Goal: Task Accomplishment & Management: Complete application form

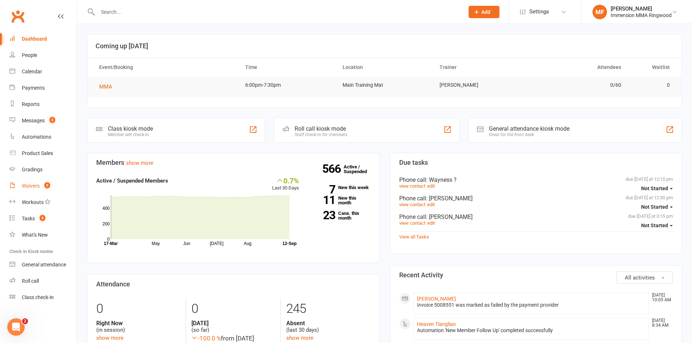
click at [63, 191] on link "Waivers 5" at bounding box center [42, 186] width 67 height 16
click at [41, 123] on div "Messages" at bounding box center [33, 121] width 23 height 6
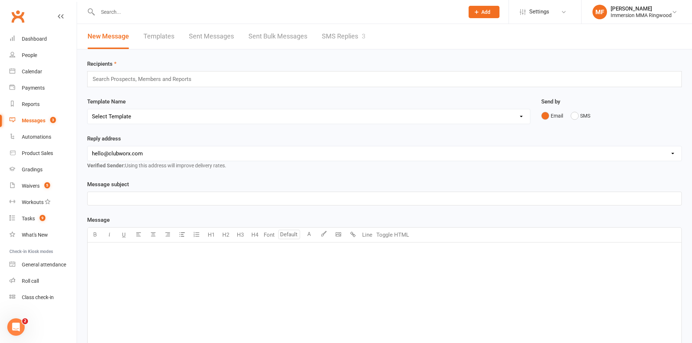
click at [350, 32] on link "SMS Replies 3" at bounding box center [344, 36] width 44 height 25
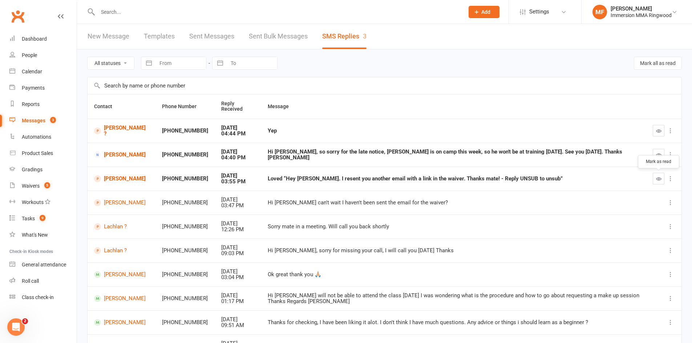
click at [655, 178] on button "button" at bounding box center [658, 179] width 12 height 12
click at [60, 222] on link "Tasks 9" at bounding box center [42, 219] width 67 height 16
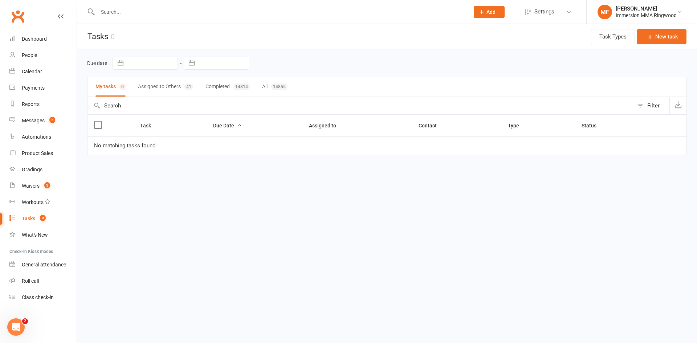
click at [179, 82] on button "Assigned to Others 41" at bounding box center [165, 86] width 55 height 19
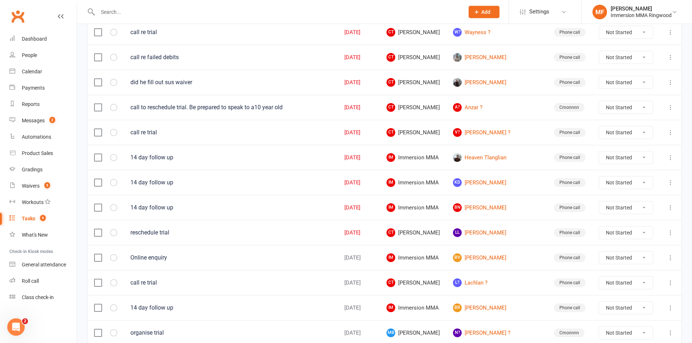
scroll to position [121, 0]
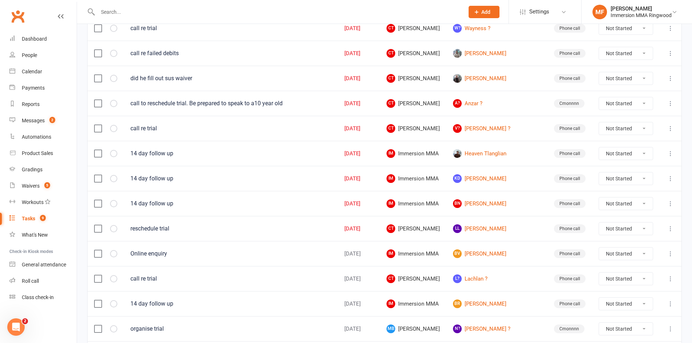
click at [616, 202] on select "Not Started In Progress Waiting Complete" at bounding box center [626, 204] width 54 height 12
click at [599, 198] on select "Not Started In Progress Waiting Complete" at bounding box center [626, 204] width 54 height 12
select select "unstarted"
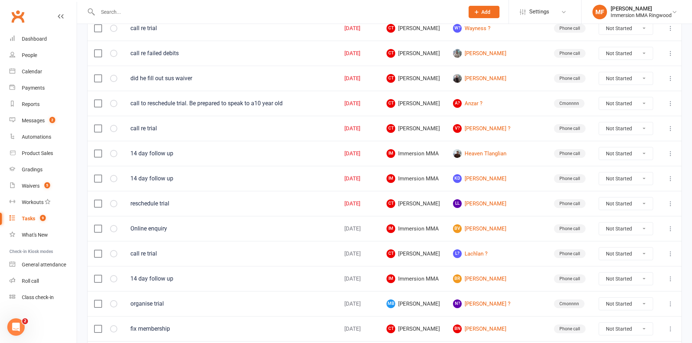
click at [612, 183] on select "Not Started In Progress Waiting Complete" at bounding box center [626, 178] width 54 height 12
click at [599, 172] on select "Not Started In Progress Waiting Complete" at bounding box center [626, 178] width 54 height 12
select select "unstarted"
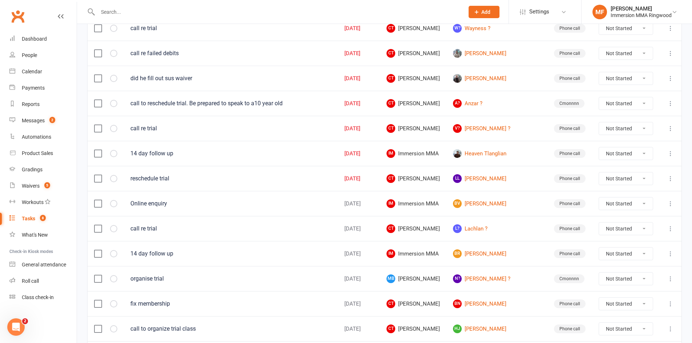
click at [610, 158] on select "Not Started In Progress Waiting Complete" at bounding box center [626, 153] width 54 height 12
click at [599, 147] on select "Not Started In Progress Waiting Complete" at bounding box center [626, 153] width 54 height 12
select select "unstarted"
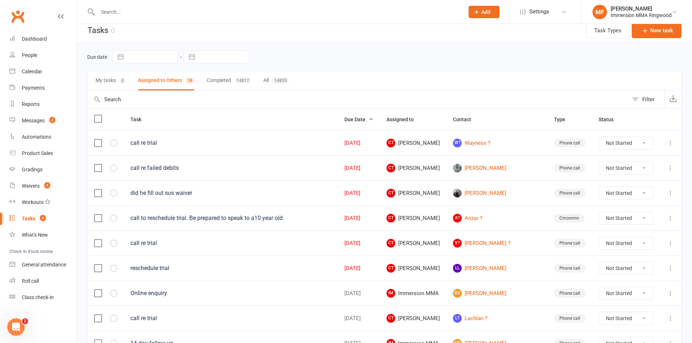
scroll to position [0, 0]
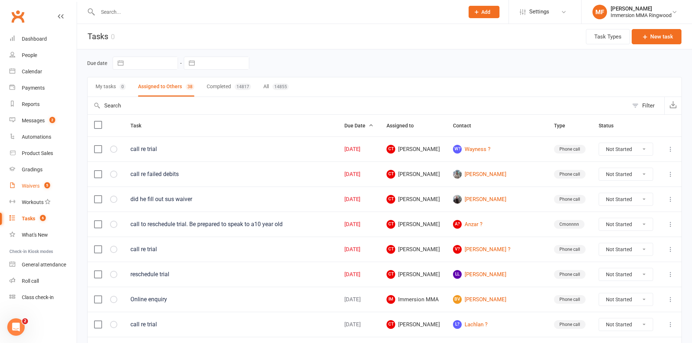
click at [49, 187] on span "5" at bounding box center [47, 185] width 6 height 6
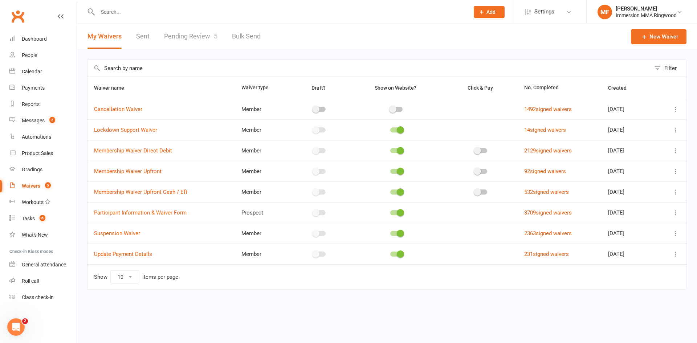
click at [185, 37] on link "Pending Review 5" at bounding box center [190, 36] width 53 height 25
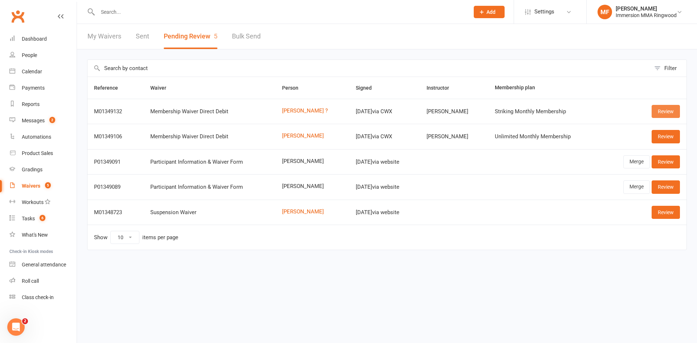
click at [657, 111] on link "Review" at bounding box center [666, 111] width 28 height 13
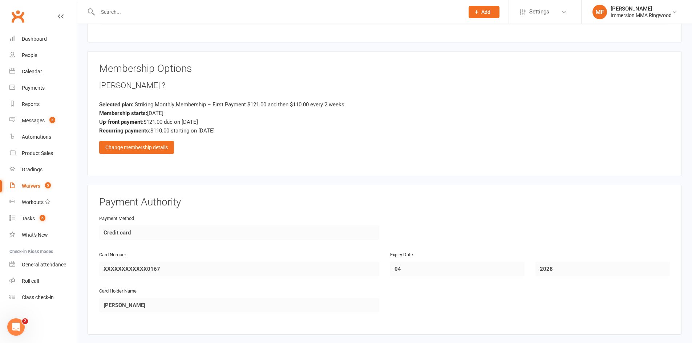
scroll to position [743, 0]
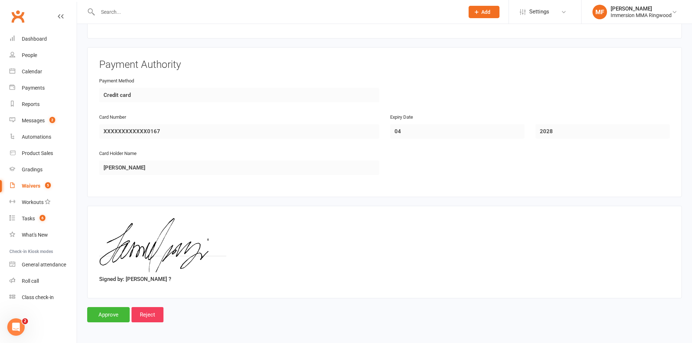
click at [116, 321] on input "Approve" at bounding box center [108, 314] width 42 height 15
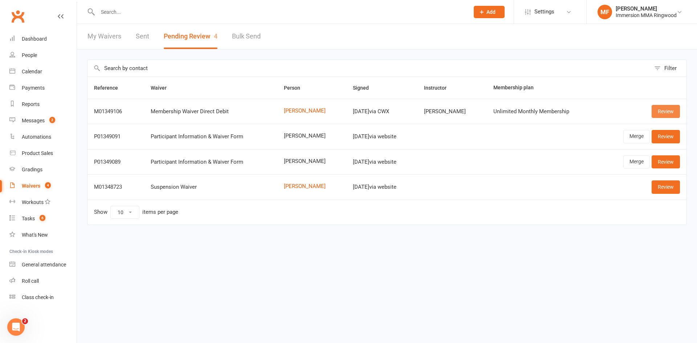
click at [657, 106] on link "Review" at bounding box center [666, 111] width 28 height 13
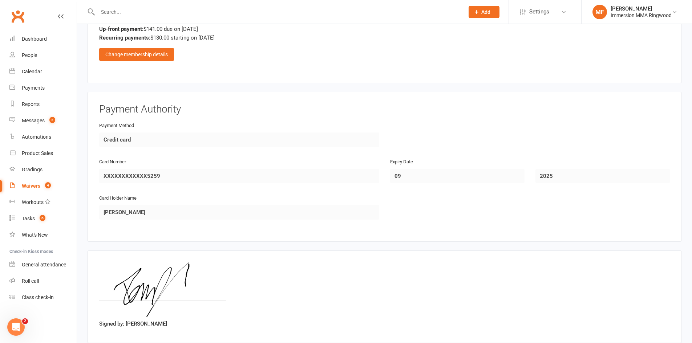
scroll to position [743, 0]
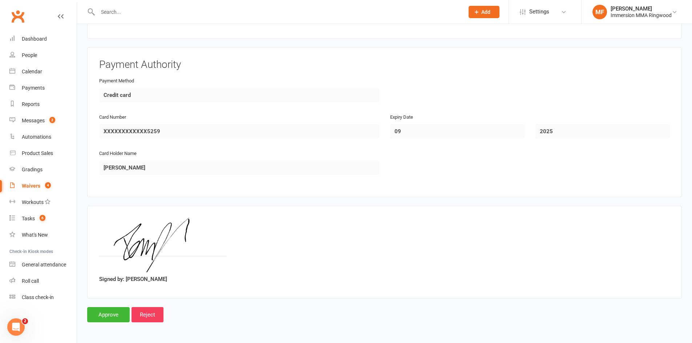
click at [118, 318] on input "Approve" at bounding box center [108, 314] width 42 height 15
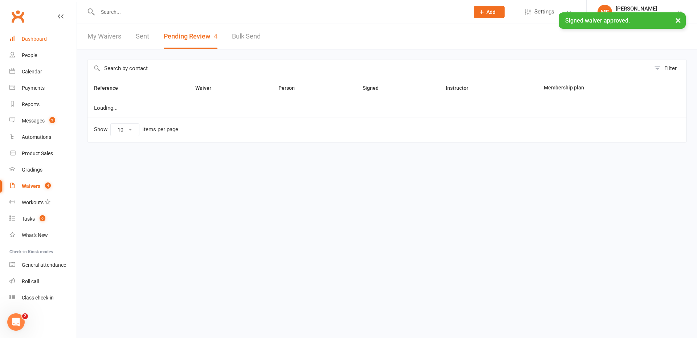
click at [51, 44] on link "Dashboard" at bounding box center [42, 39] width 67 height 16
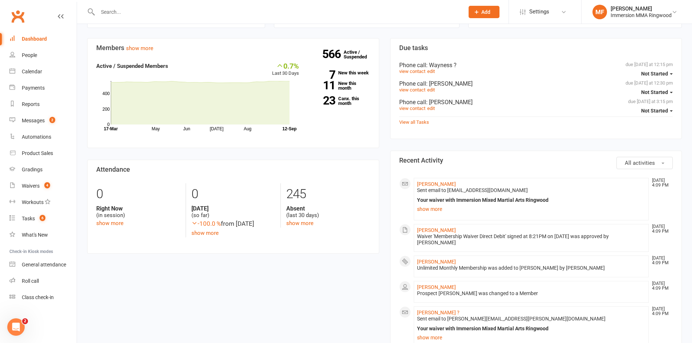
scroll to position [121, 0]
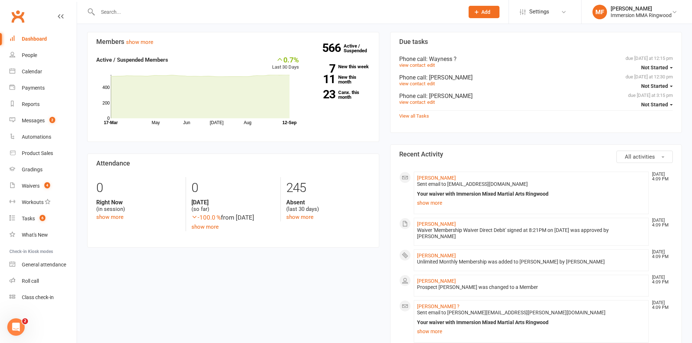
click at [438, 308] on li "Samuel ? Sep 12, 4:09 PM Sent email to samuel.georgi@gmail.com Your waiver with…" at bounding box center [531, 321] width 235 height 42
click at [433, 308] on link "Samuel ?" at bounding box center [438, 307] width 42 height 6
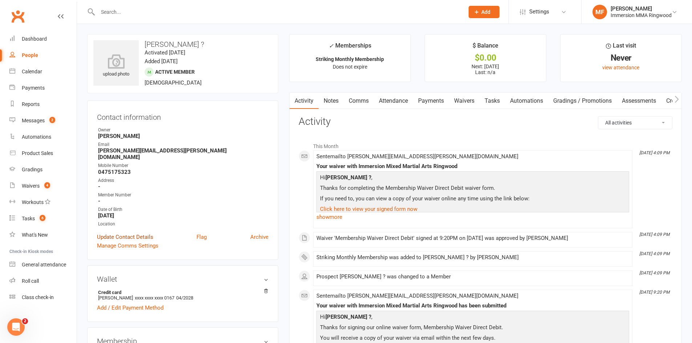
click at [138, 233] on link "Update Contact Details" at bounding box center [125, 237] width 56 height 9
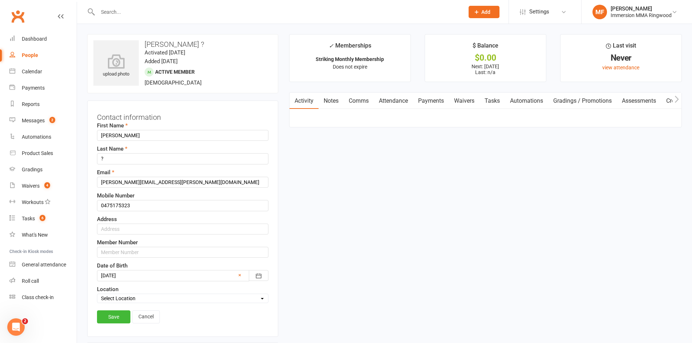
scroll to position [34, 0]
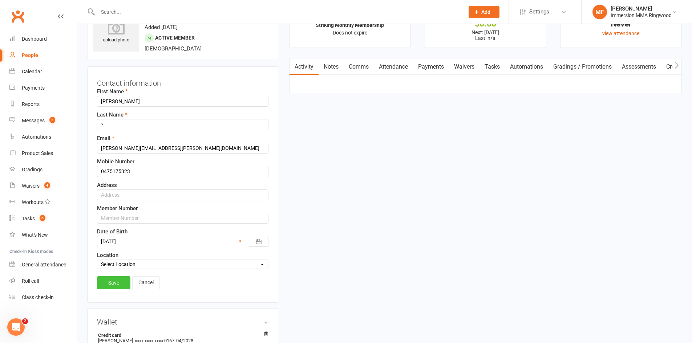
click at [120, 287] on link "Save" at bounding box center [113, 282] width 33 height 13
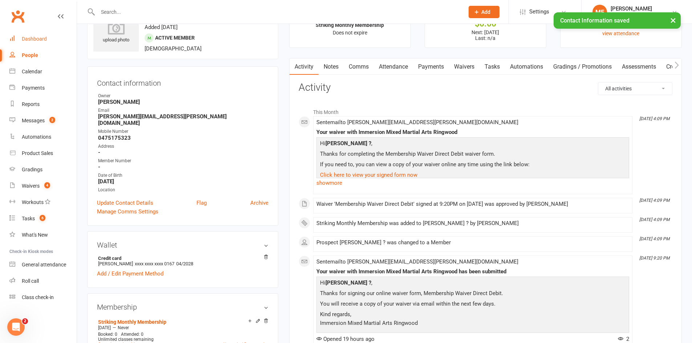
click at [46, 41] on link "Dashboard" at bounding box center [42, 39] width 67 height 16
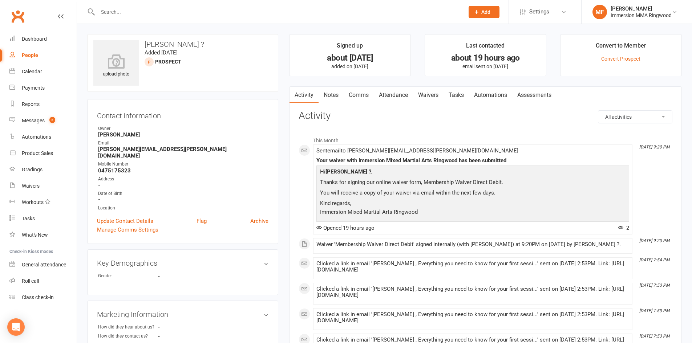
click at [320, 93] on link "Notes" at bounding box center [330, 95] width 25 height 17
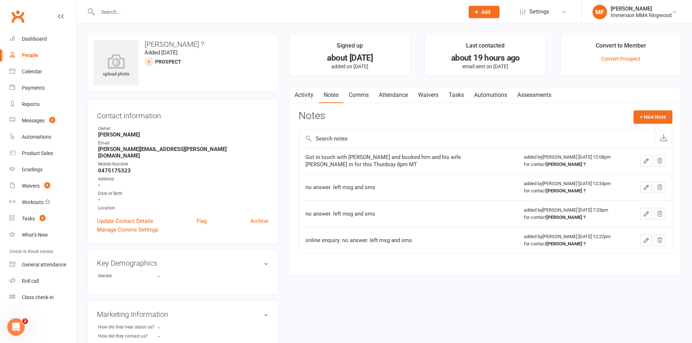
click at [312, 95] on link "Activity" at bounding box center [303, 95] width 29 height 17
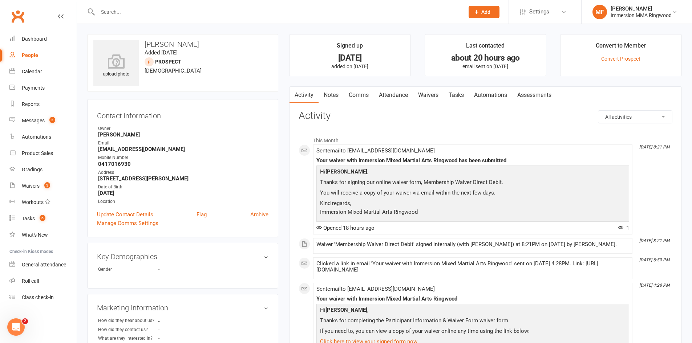
click at [338, 98] on link "Notes" at bounding box center [330, 95] width 25 height 17
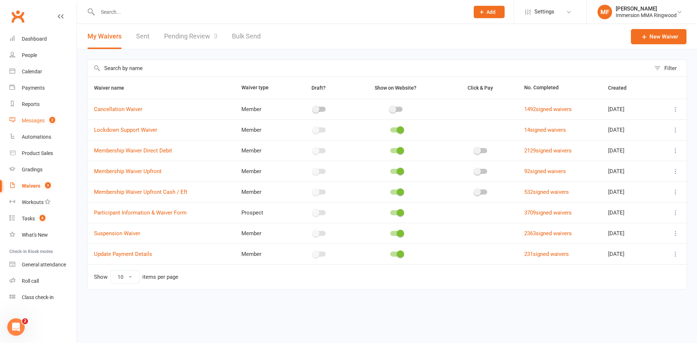
click at [59, 120] on link "Messages 2" at bounding box center [42, 121] width 67 height 16
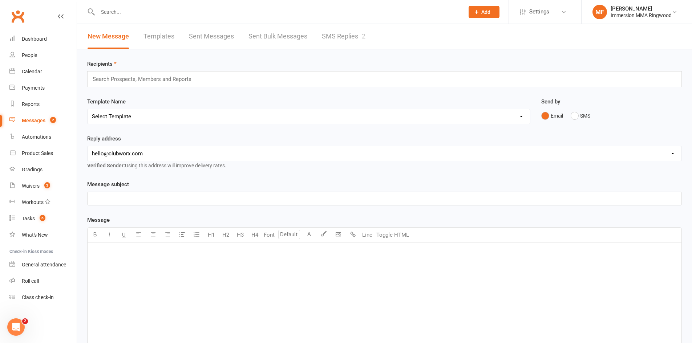
click at [331, 29] on link "SMS Replies 2" at bounding box center [344, 36] width 44 height 25
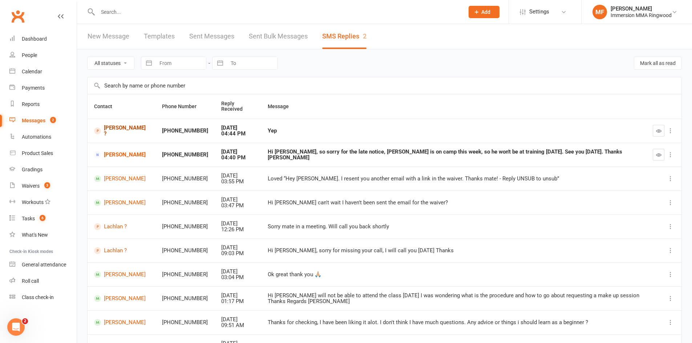
click at [112, 130] on link "Milo ?" at bounding box center [121, 131] width 55 height 12
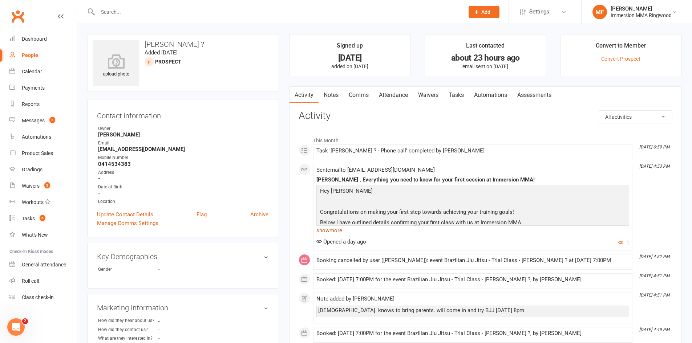
click at [321, 232] on link "show more" at bounding box center [472, 230] width 313 height 10
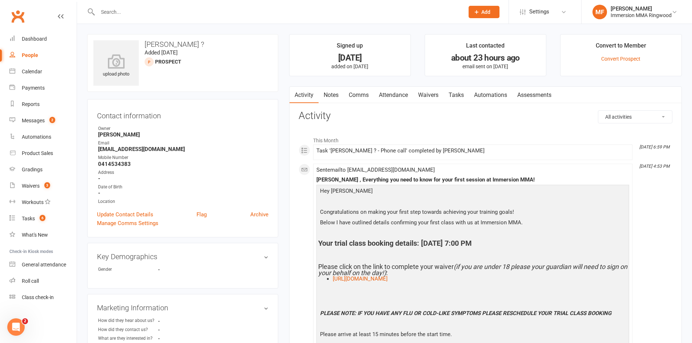
click at [338, 101] on link "Notes" at bounding box center [330, 95] width 25 height 17
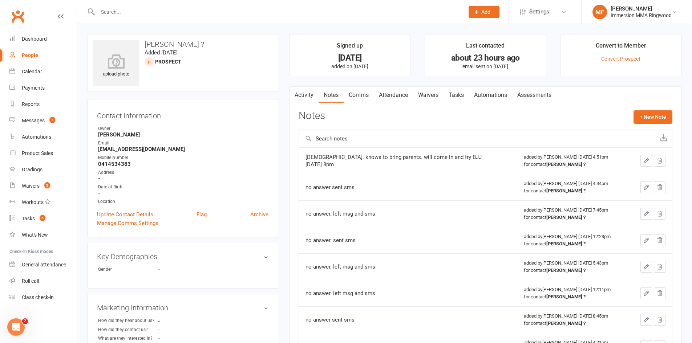
click at [454, 93] on link "Tasks" at bounding box center [455, 95] width 25 height 17
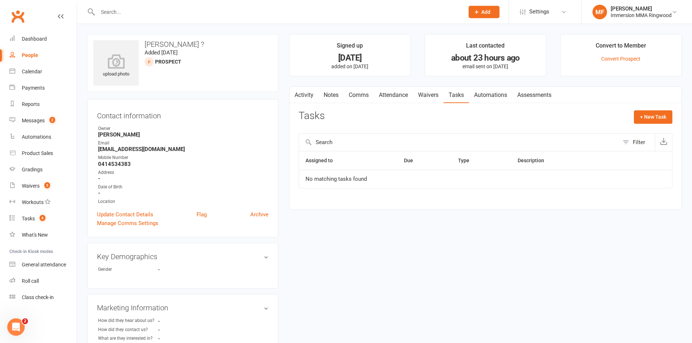
click at [436, 95] on link "Waivers" at bounding box center [428, 95] width 30 height 17
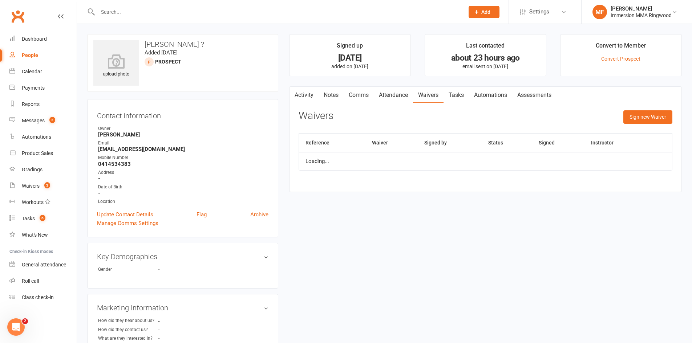
click at [449, 96] on link "Tasks" at bounding box center [455, 95] width 25 height 17
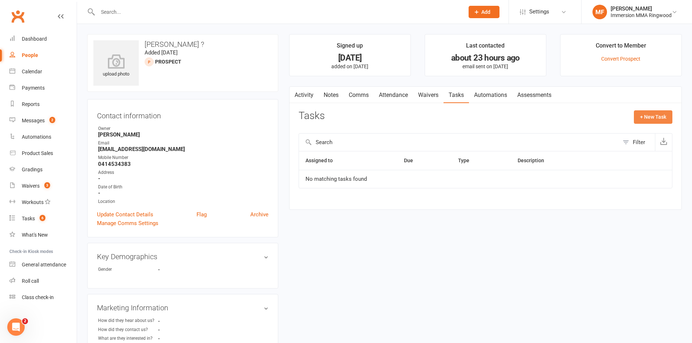
click at [656, 115] on button "+ New Task" at bounding box center [653, 116] width 38 height 13
select select "51777"
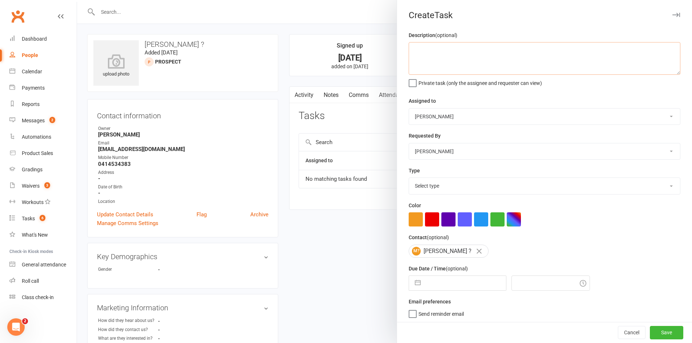
click at [483, 65] on textarea at bounding box center [544, 58] width 272 height 33
click at [461, 120] on select "David Marinakis lee Ting Kori Richards Chris Triantopoulos Immersion MMA Lee Ti…" at bounding box center [544, 117] width 271 height 16
select select "51778"
click at [409, 109] on select "David Marinakis lee Ting Kori Richards Chris Triantopoulos Immersion MMA Lee Ti…" at bounding box center [544, 117] width 271 height 16
click at [444, 69] on textarea at bounding box center [544, 58] width 272 height 33
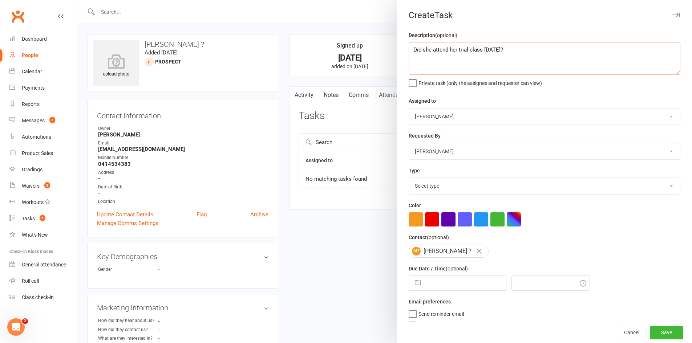
click at [489, 48] on textarea "Did she attend her trial class on thursday?" at bounding box center [544, 58] width 272 height 33
type textarea "Did she attend her trial class on Thursday?"
click at [483, 194] on select "Select type Cmonnnn E-mail Financial Follow-up Help Just do it Letting ya know …" at bounding box center [544, 186] width 271 height 16
click at [409, 179] on select "Select type Cmonnnn E-mail Financial Follow-up Help Just do it Letting ya know …" at bounding box center [544, 186] width 271 height 16
drag, startPoint x: 448, startPoint y: 180, endPoint x: 450, endPoint y: 193, distance: 12.5
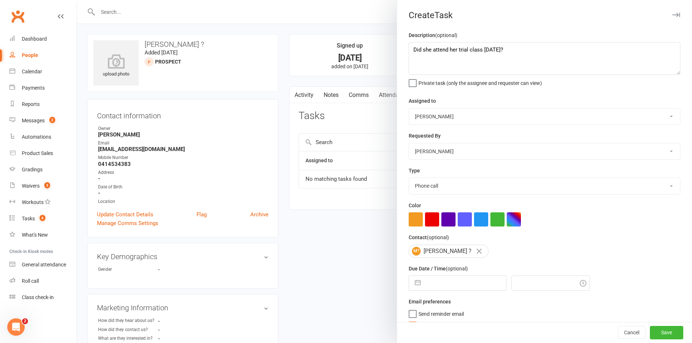
click select "Cmonnnn E-mail Financial Follow-up Help Just do it Letting ya know Mark Phone c…"
select select "14887"
click select "Cmonnnn E-mail Financial Follow-up Help Just do it Letting ya know Mark Phone c…"
select select "7"
select select "2025"
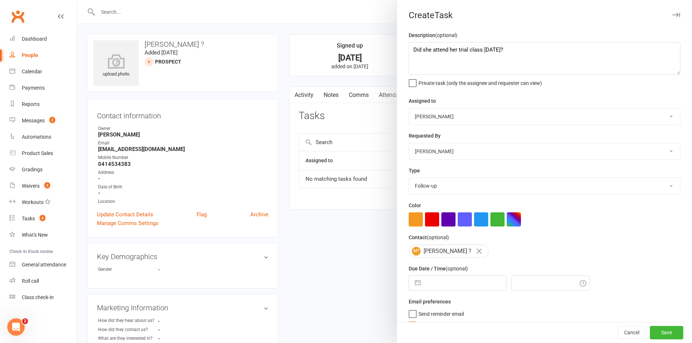
select select "8"
select select "2025"
select select "9"
select select "2025"
click input "text"
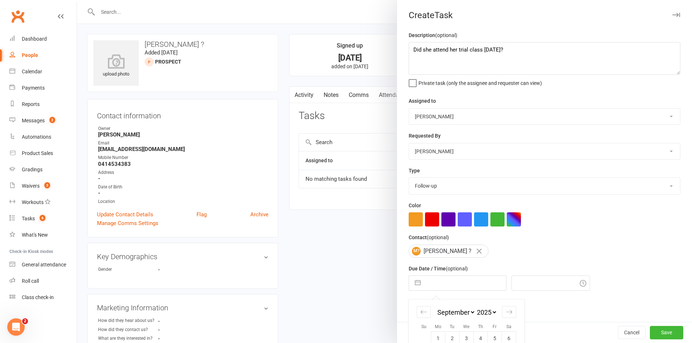
scroll to position [69, 0]
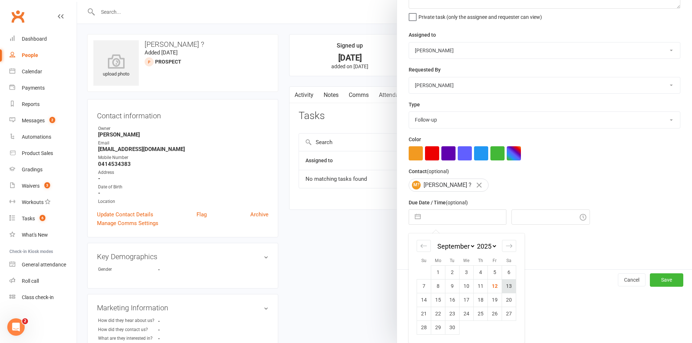
click td "13"
type input "13 Sep 2025"
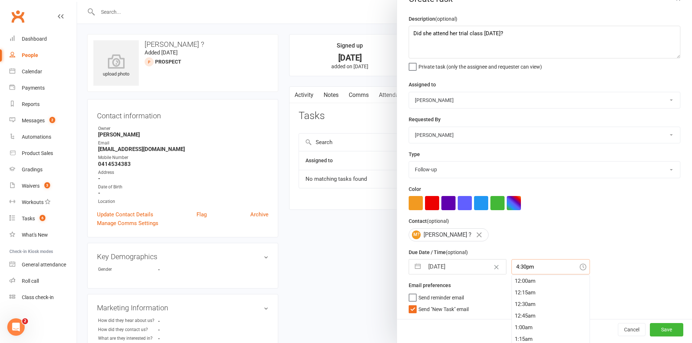
click div "4:30pm 12:00am 12:15am 12:30am 12:45am 1:00am 1:15am 1:30am 1:45am 2:00am 2:15a…"
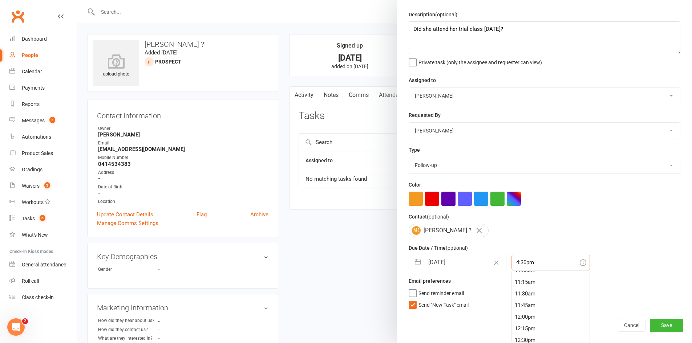
scroll to position [392, 0]
click div "8:45am"
type input "8:45am"
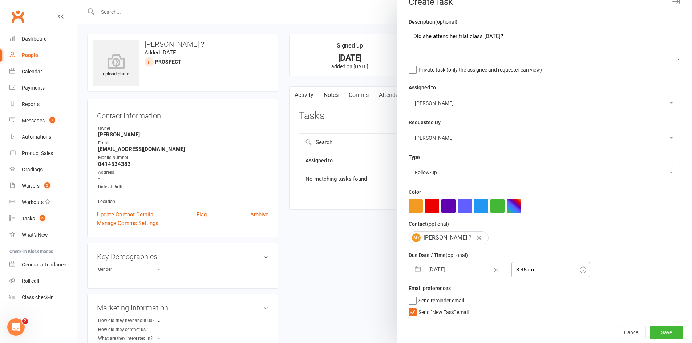
scroll to position [16, 0]
click span "Send "New Task" email"
click input "Send "New Task" email"
click button "Save"
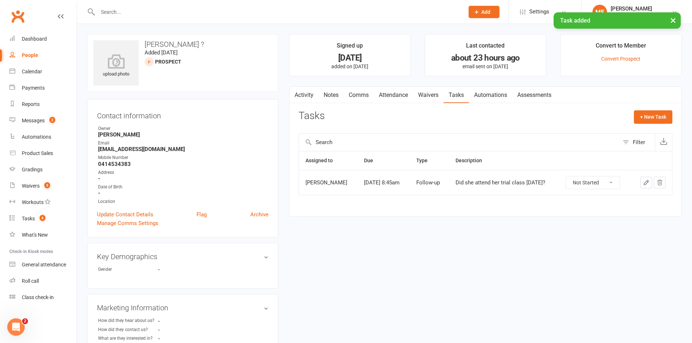
click link "Notes"
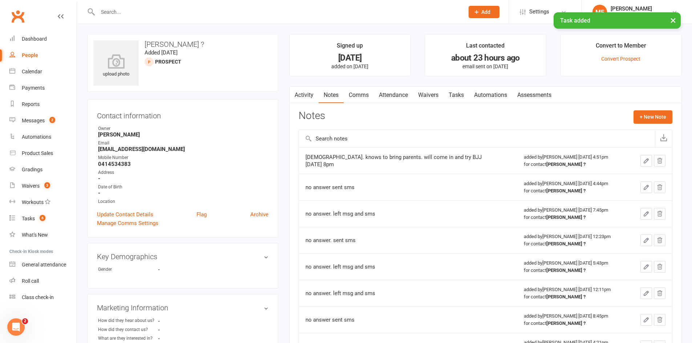
click button "button"
click link "Activity"
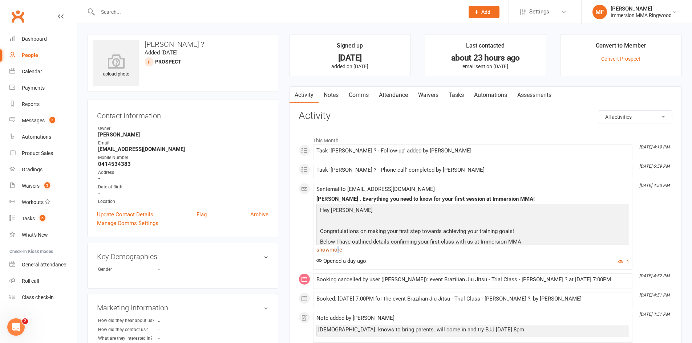
click link "show more"
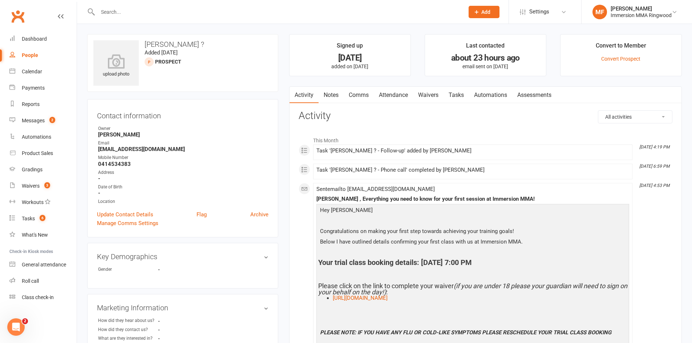
click link "Tasks"
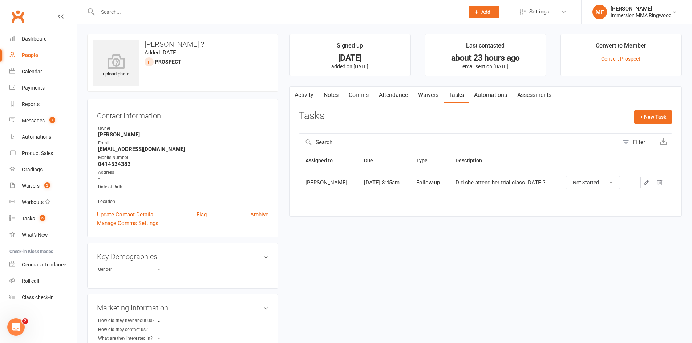
click icon "button"
click link "Messages 2"
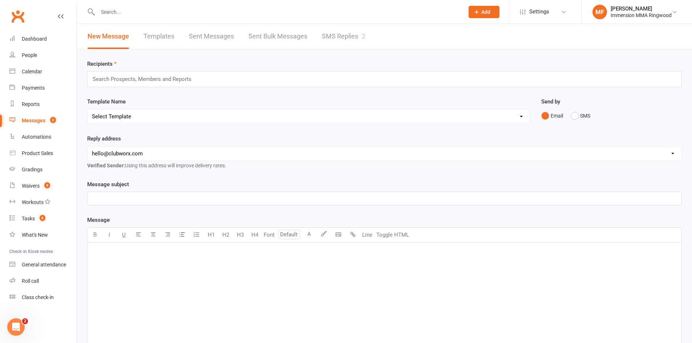
click div "New Message Templates Sent Messages Sent Bulk Messages SMS Replies 2"
click link "SMS Replies 2"
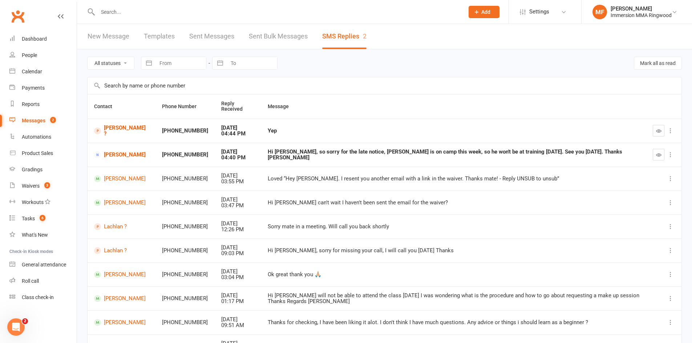
click td
click button "button"
click link "Roxanne Zisis"
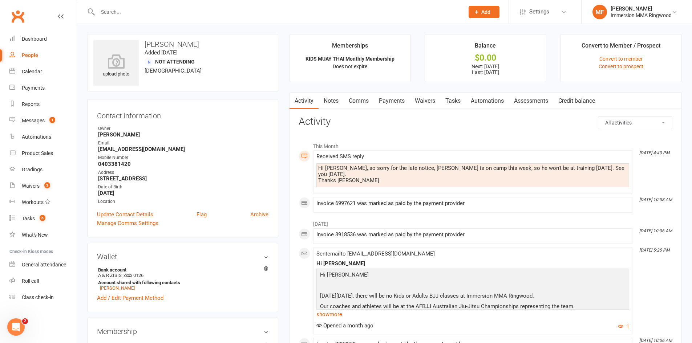
scroll to position [121, 0]
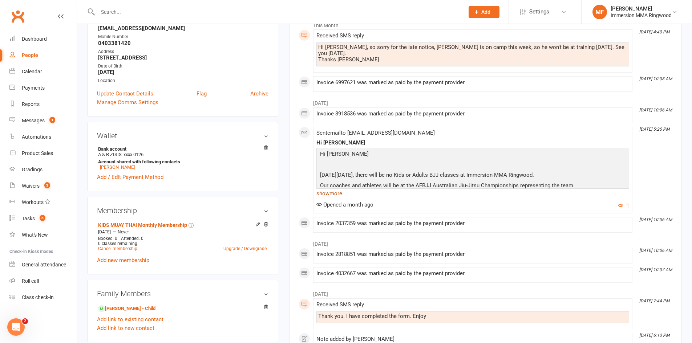
click link "show more"
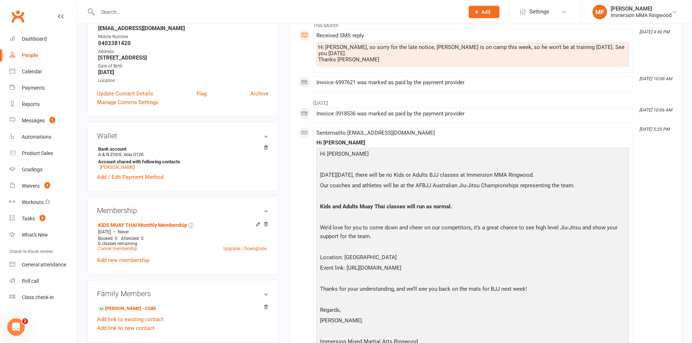
scroll to position [242, 0]
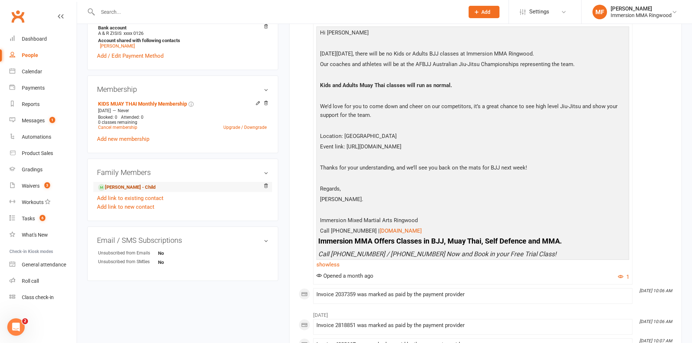
click link "Anthony Zisis - Child"
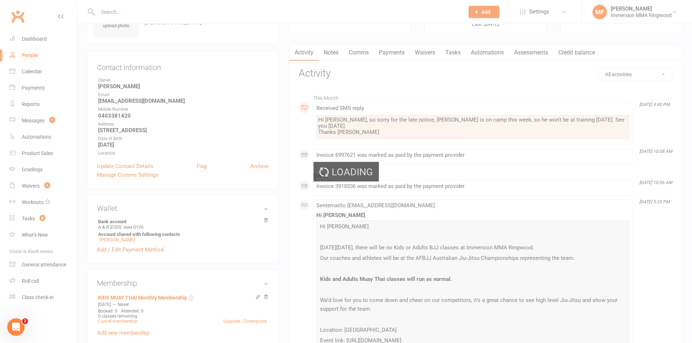
scroll to position [0, 0]
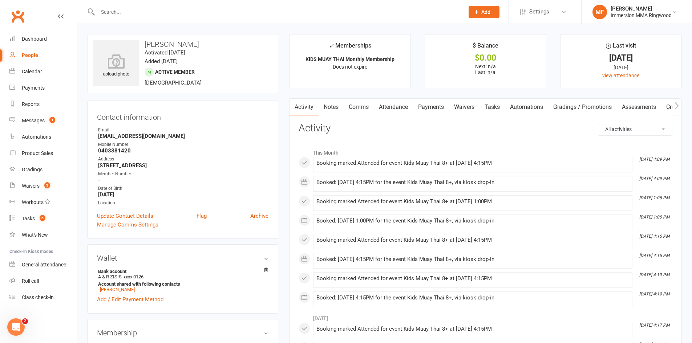
scroll to position [242, 0]
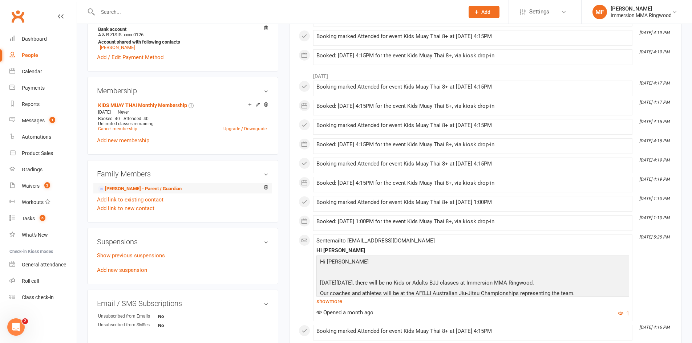
click li "Roxanne Zisis - Parent / Guardian"
click link "Roxanne Zisis - Parent / Guardian"
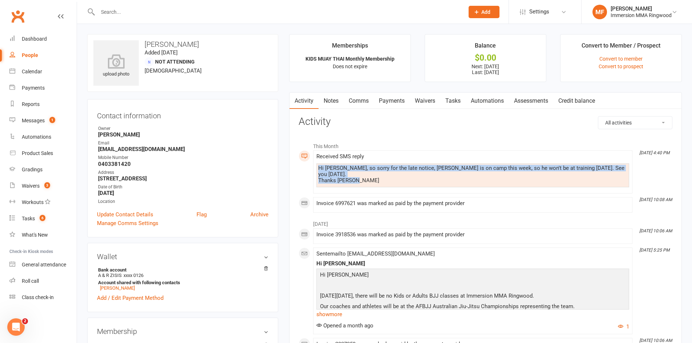
drag, startPoint x: 365, startPoint y: 175, endPoint x: 319, endPoint y: 169, distance: 46.5
click div "Hi Chris, so sorry for the late notice, Anth is on camp this week, so he won't …"
copy div "Hi Chris, so sorry for the late notice, Anth is on camp this week, so he won't …"
click div "Received SMS reply Hi Chris, so sorry for the late notice, Anth is on camp this…"
click link "Comms"
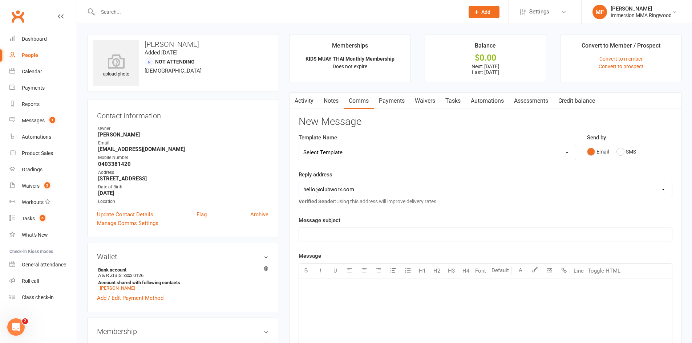
click select "Select Template [SMS] Chris - Call back message [SMS] Mark- Call back message […"
click button "SMS"
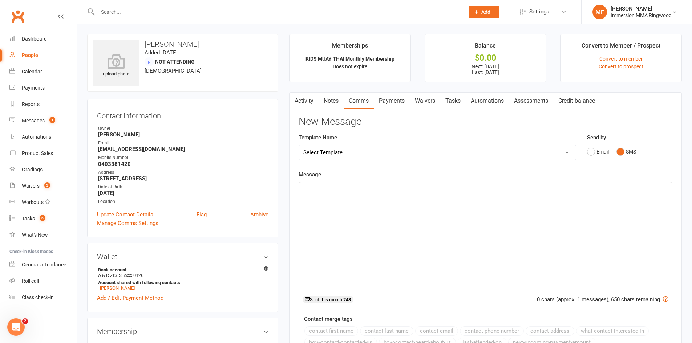
click div "﻿"
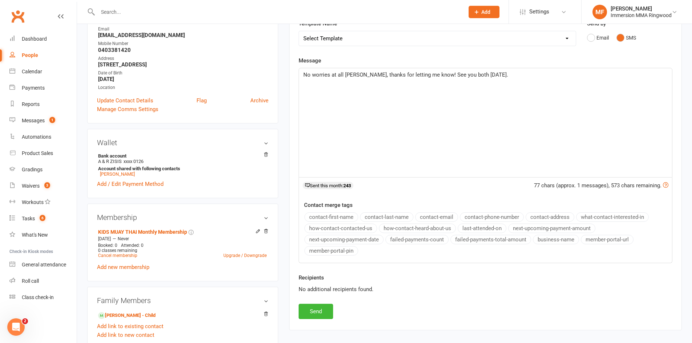
scroll to position [121, 0]
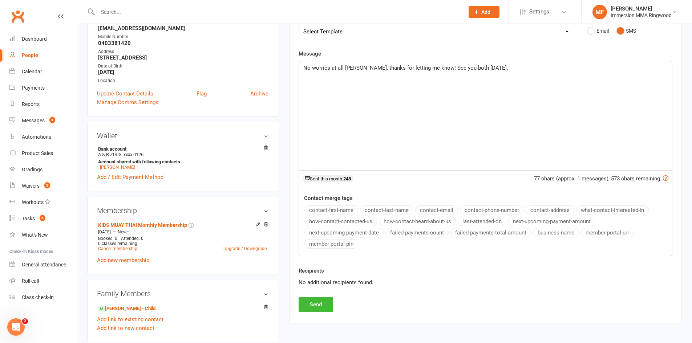
click div "Activity Notes Comms Payments Waivers Tasks Automations Assessments Credit bala…"
click button "Send"
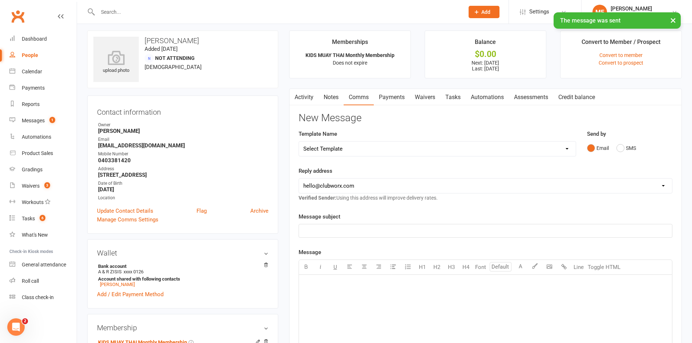
scroll to position [0, 0]
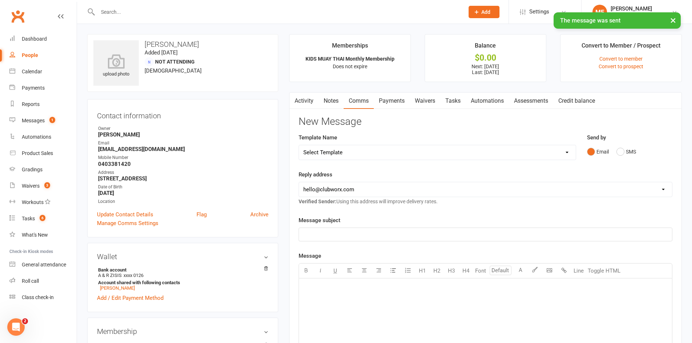
click link "Activity"
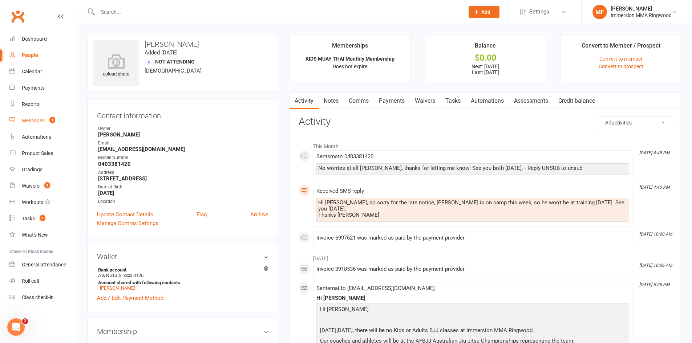
click link "Messages 1"
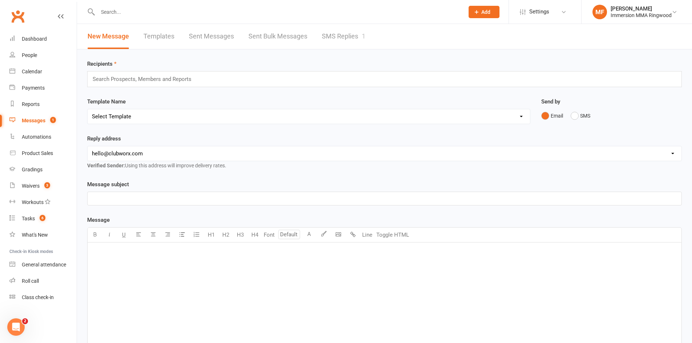
click div "New Message Templates Sent Messages Sent Bulk Messages SMS Replies 1"
click link "SMS Replies 1"
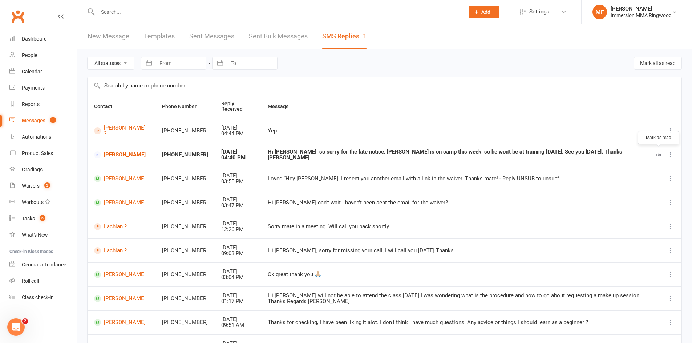
click icon "button"
click button "button"
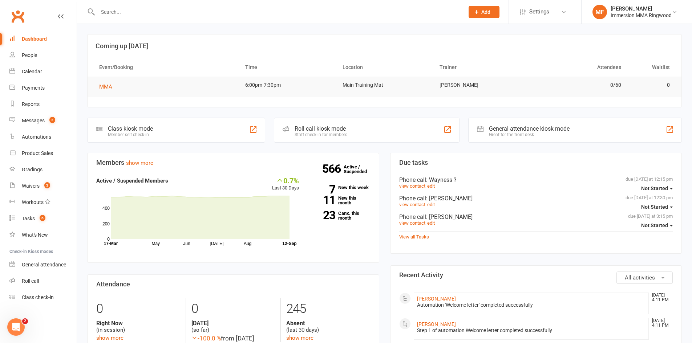
click at [137, 6] on div at bounding box center [273, 12] width 372 height 24
click at [137, 8] on input "text" at bounding box center [276, 12] width 363 height 10
click at [151, 13] on input "text" at bounding box center [276, 12] width 363 height 10
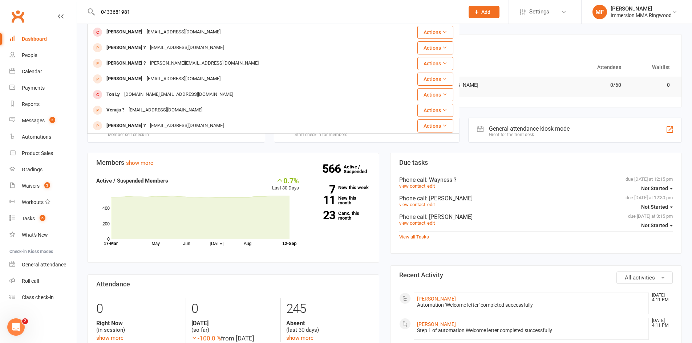
click at [156, 13] on input "0433681981" at bounding box center [276, 12] width 363 height 10
type input "0433681981"
drag, startPoint x: 168, startPoint y: 17, endPoint x: 94, endPoint y: 13, distance: 74.5
click at [94, 13] on div "0433681981 Dylan Comber dcomber97@gmail.com Actions Samantha ? samanthajwilson9…" at bounding box center [273, 12] width 372 height 24
click at [109, 11] on input "0433681981" at bounding box center [276, 12] width 363 height 10
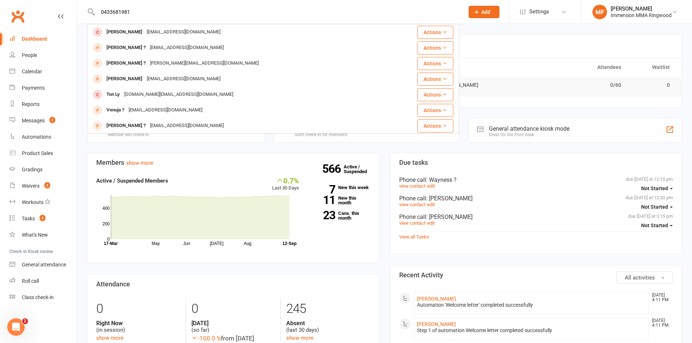
click at [109, 11] on input "0433681981" at bounding box center [276, 12] width 363 height 10
click at [132, 10] on input "0433681981" at bounding box center [276, 12] width 363 height 10
click at [129, 11] on input "0433681981" at bounding box center [276, 12] width 363 height 10
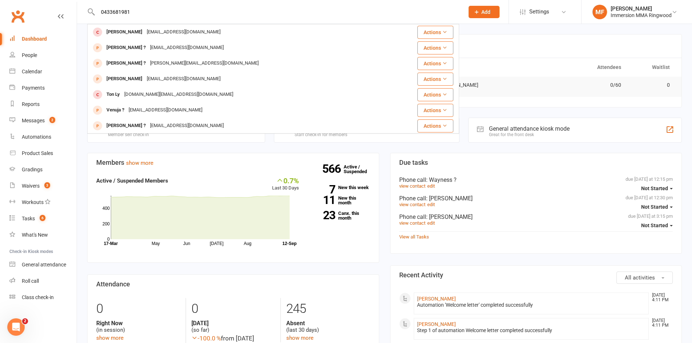
click at [129, 11] on input "0433681981" at bounding box center [276, 12] width 363 height 10
drag, startPoint x: 107, startPoint y: 11, endPoint x: 133, endPoint y: 9, distance: 25.9
click at [133, 9] on input "0433681981" at bounding box center [276, 12] width 363 height 10
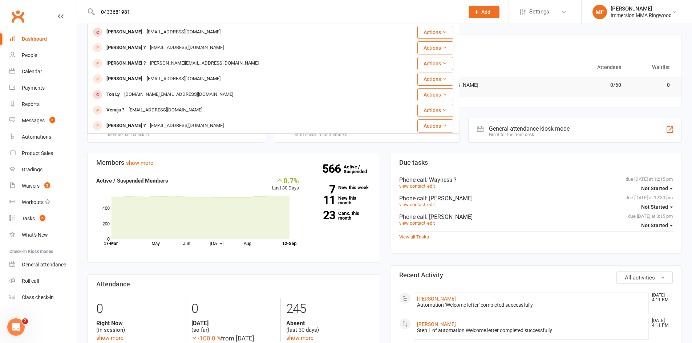
click at [133, 9] on input "0433681981" at bounding box center [276, 12] width 363 height 10
drag, startPoint x: 131, startPoint y: 9, endPoint x: 93, endPoint y: 11, distance: 37.8
click at [93, 11] on div "0433681981 Dylan Comber dcomber97@gmail.com Actions Samantha ? samanthajwilson9…" at bounding box center [273, 12] width 372 height 24
click at [110, 8] on input "0433681981" at bounding box center [276, 12] width 363 height 10
drag, startPoint x: 134, startPoint y: 11, endPoint x: 78, endPoint y: 13, distance: 56.3
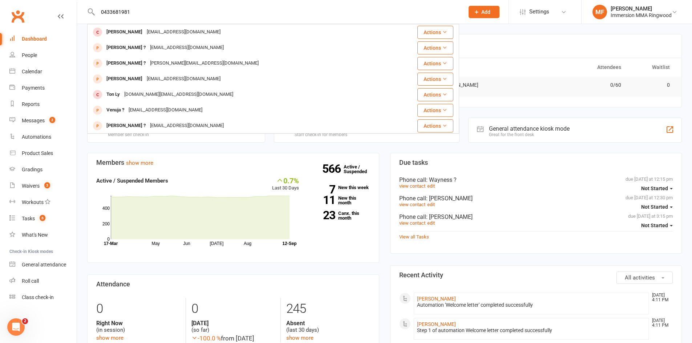
click at [78, 13] on react-component "0433681981 Dylan Comber dcomber97@gmail.com Actions Samantha ? samanthajwilson9…" at bounding box center [229, 12] width 459 height 24
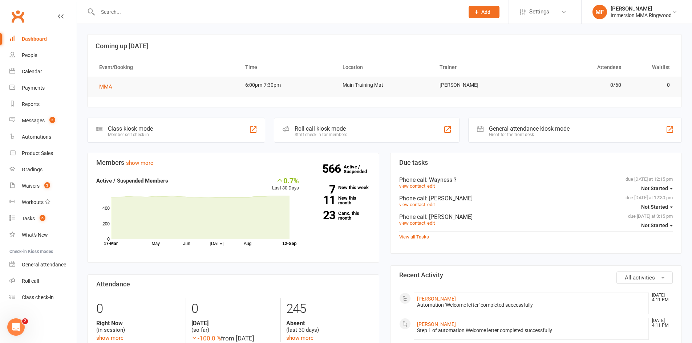
click at [473, 9] on icon at bounding box center [476, 12] width 7 height 7
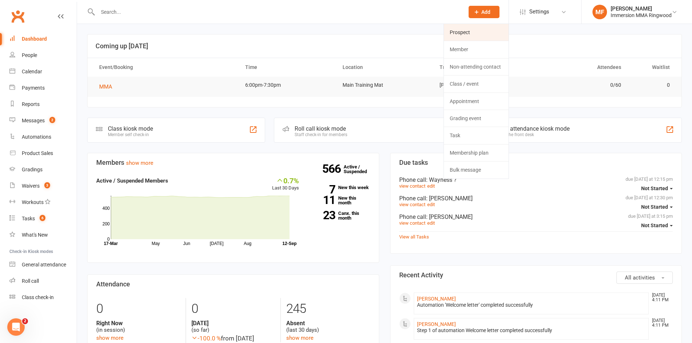
click at [463, 25] on link "Prospect" at bounding box center [476, 32] width 65 height 17
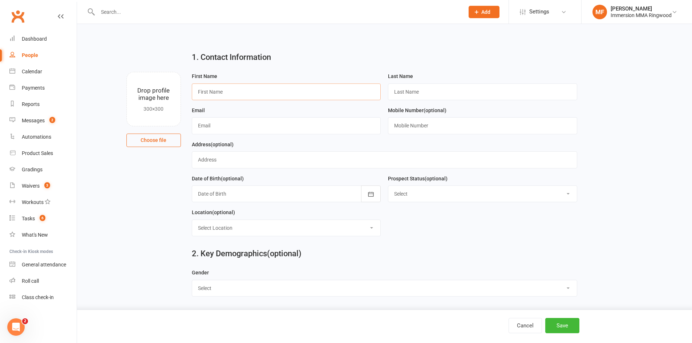
click at [351, 87] on input "text" at bounding box center [286, 92] width 189 height 17
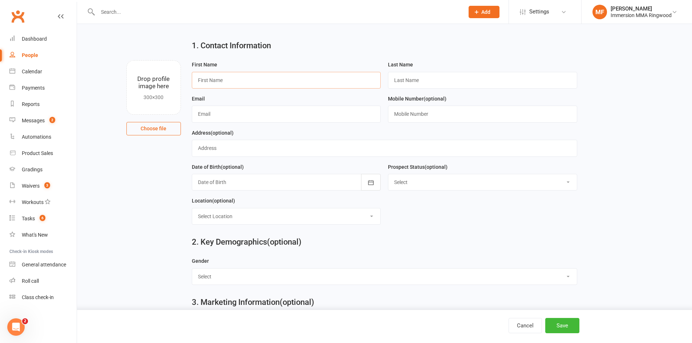
scroll to position [11, 0]
click at [317, 85] on input "text" at bounding box center [286, 80] width 189 height 17
click at [414, 85] on input "text" at bounding box center [482, 80] width 189 height 17
click at [328, 85] on input "text" at bounding box center [286, 80] width 189 height 17
click at [407, 83] on input "text" at bounding box center [482, 80] width 189 height 17
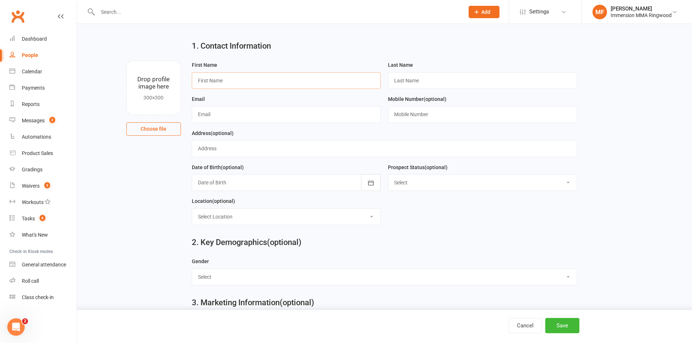
click at [350, 84] on input "text" at bounding box center [286, 80] width 189 height 17
type input "pharti"
click at [445, 78] on input "text" at bounding box center [482, 80] width 189 height 17
type input "?"
click at [406, 121] on input "text" at bounding box center [482, 114] width 189 height 17
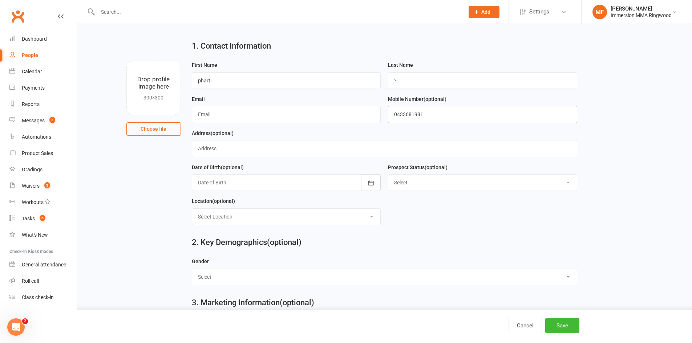
type input "0433681981"
click at [308, 113] on input "text" at bounding box center [286, 114] width 189 height 17
type input "misra.pharti@gmail.com"
click at [562, 328] on button "Save" at bounding box center [562, 325] width 34 height 15
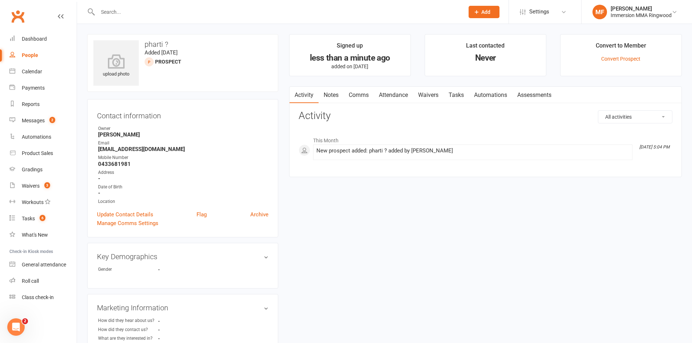
click at [147, 146] on div "Email" at bounding box center [183, 143] width 170 height 7
click at [146, 150] on strong "misra.pharti@gmail.com" at bounding box center [183, 149] width 170 height 7
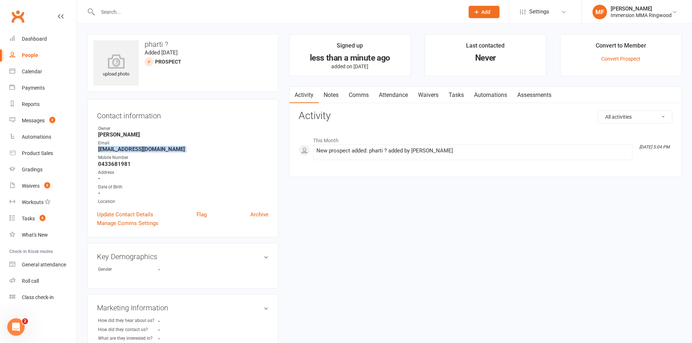
click at [146, 150] on strong "misra.pharti@gmail.com" at bounding box center [183, 149] width 170 height 7
copy render-form-field "misra.pharti@gmail.com"
click at [204, 21] on div at bounding box center [273, 12] width 372 height 24
click at [205, 16] on input "text" at bounding box center [276, 12] width 363 height 10
paste input "misra.pharti@gmail.com"
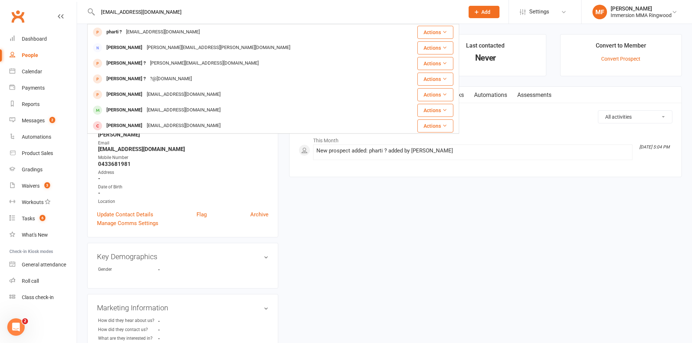
type input "misra.pharti@gmail.com"
drag, startPoint x: 204, startPoint y: 19, endPoint x: 135, endPoint y: 13, distance: 69.2
click at [114, 16] on div "misra.pharti@gmail.com pharti ? misra.pharti@gmail.com Actions Paul Mills Paul.…" at bounding box center [273, 12] width 372 height 24
drag, startPoint x: 149, startPoint y: 13, endPoint x: 89, endPoint y: 13, distance: 59.9
click at [89, 13] on div "misra.pharti@gmail.com pharti ? misra.pharti@gmail.com Actions Paul Mills Paul.…" at bounding box center [273, 12] width 372 height 24
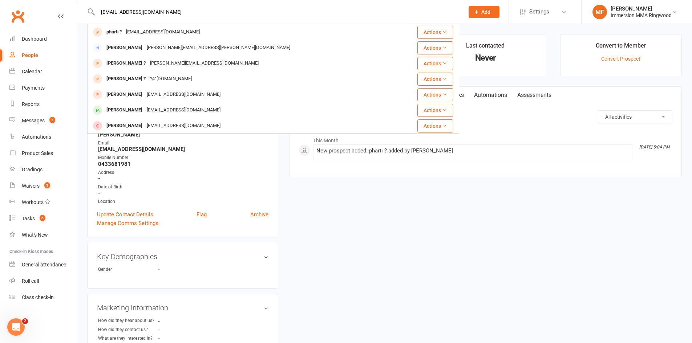
click at [108, 12] on input "misra.pharti@gmail.com" at bounding box center [276, 12] width 363 height 10
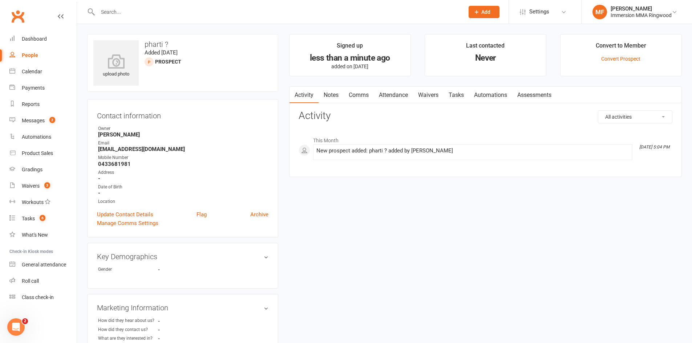
click at [339, 96] on link "Notes" at bounding box center [330, 95] width 25 height 17
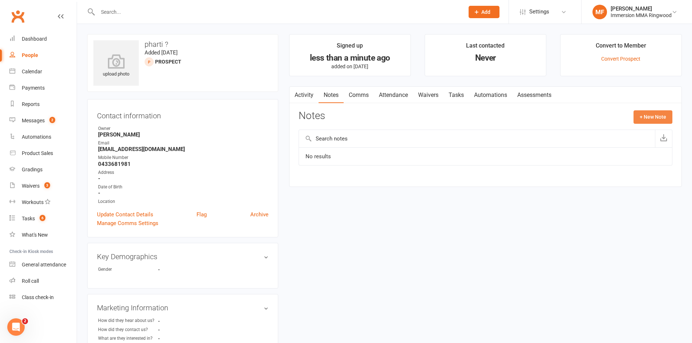
click at [645, 113] on button "+ New Note" at bounding box center [652, 116] width 39 height 13
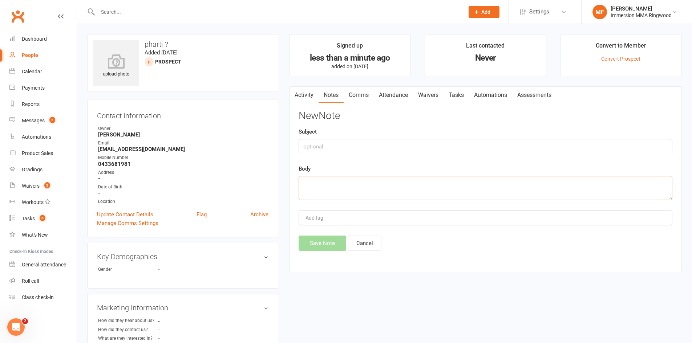
click at [435, 179] on textarea at bounding box center [485, 188] width 374 height 24
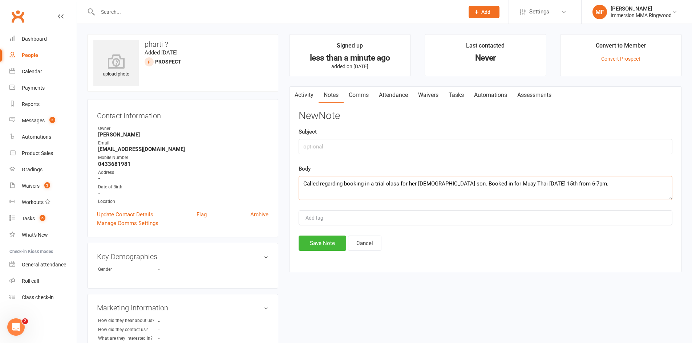
click at [321, 182] on textarea "Called regarding booking in a trial class for her 15 year old son. Booked in fo…" at bounding box center [485, 188] width 374 height 24
click at [320, 183] on textarea "Called regarding booking in a trial class for her 15 year old son. Booked in fo…" at bounding box center [485, 188] width 374 height 24
click at [595, 192] on textarea "Called us regarding booking in a trial class for her 15 year old son. Booked in…" at bounding box center [485, 188] width 374 height 24
type textarea "Called us regarding booking in a trial class for her 15 year old son. Booked in…"
click at [344, 239] on button "Save Note" at bounding box center [322, 243] width 48 height 15
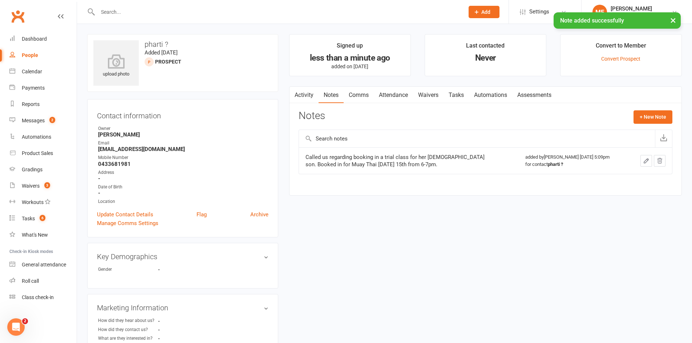
click at [366, 89] on link "Comms" at bounding box center [358, 95] width 30 height 17
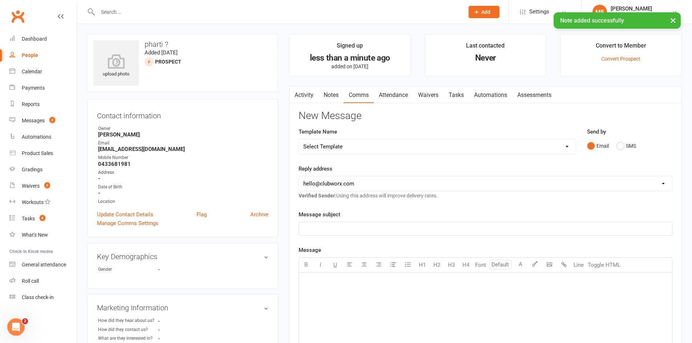
click at [307, 91] on link "Activity" at bounding box center [303, 95] width 29 height 17
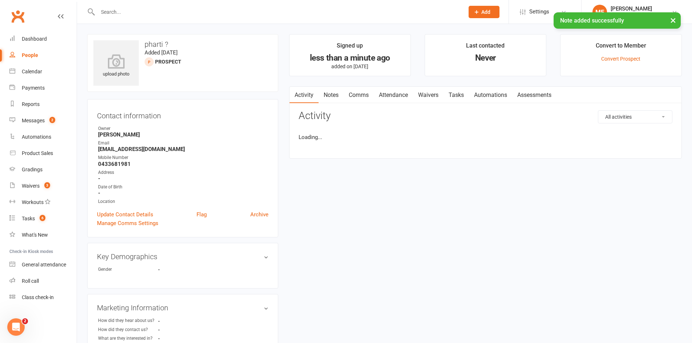
click at [324, 89] on link "Notes" at bounding box center [330, 95] width 25 height 17
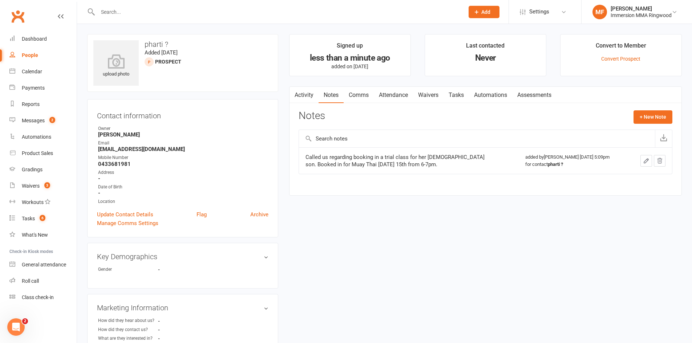
click at [363, 101] on link "Comms" at bounding box center [358, 95] width 30 height 17
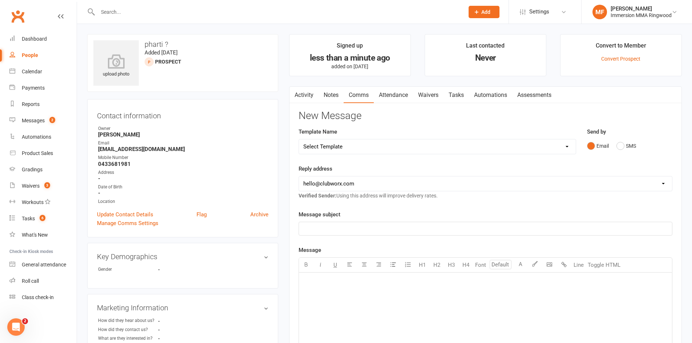
click at [414, 100] on link "Waivers" at bounding box center [428, 95] width 30 height 17
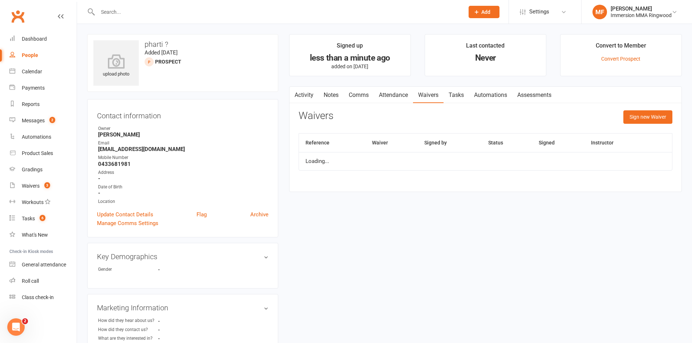
click at [401, 98] on link "Attendance" at bounding box center [393, 95] width 39 height 17
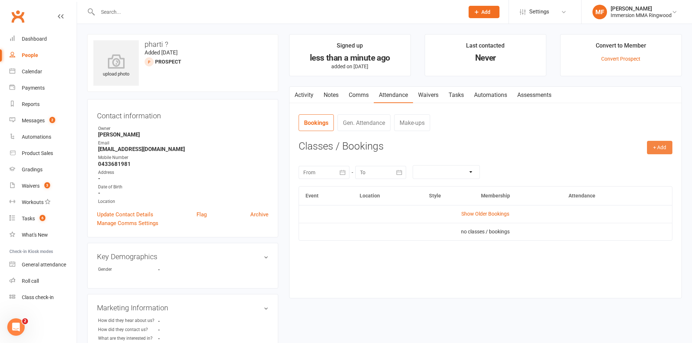
click at [651, 147] on button "+ Add" at bounding box center [659, 147] width 25 height 13
click at [605, 176] on link "Add Appointment" at bounding box center [636, 178] width 72 height 15
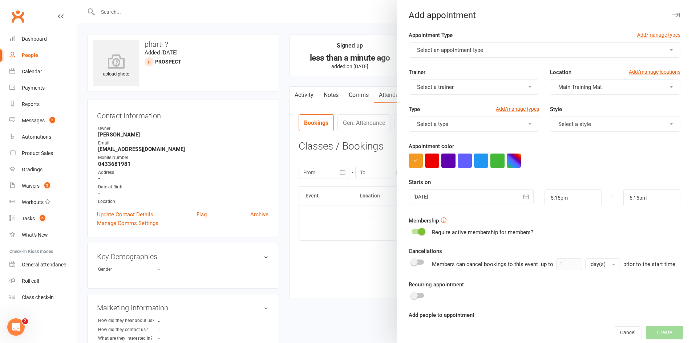
click at [541, 52] on button "Select an appointment type" at bounding box center [544, 49] width 272 height 15
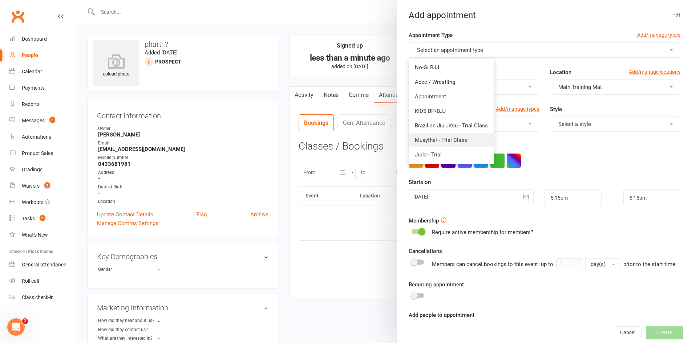
drag, startPoint x: 471, startPoint y: 133, endPoint x: 477, endPoint y: 133, distance: 5.8
click at [471, 133] on link "Muaythai - Trial Class" at bounding box center [451, 140] width 85 height 15
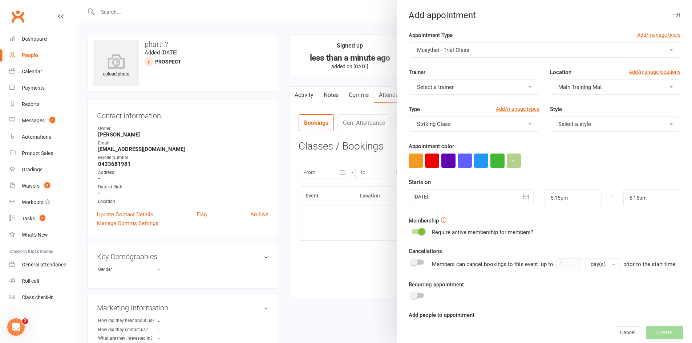
click at [598, 125] on button "Select a style" at bounding box center [615, 124] width 130 height 15
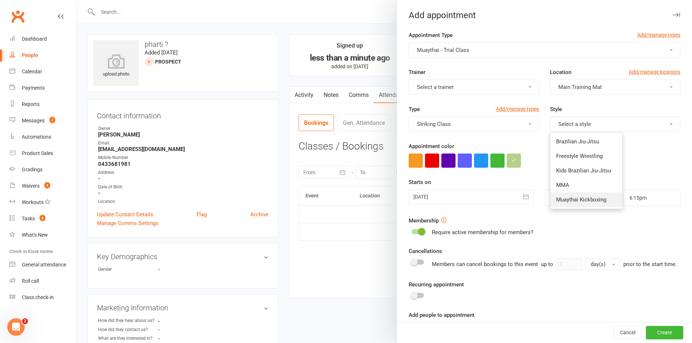
click at [574, 202] on span "Muaythai Kickboxing" at bounding box center [581, 199] width 50 height 7
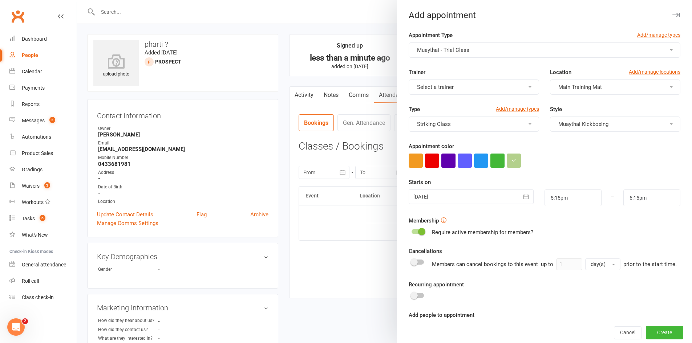
click at [469, 198] on div at bounding box center [470, 197] width 125 height 15
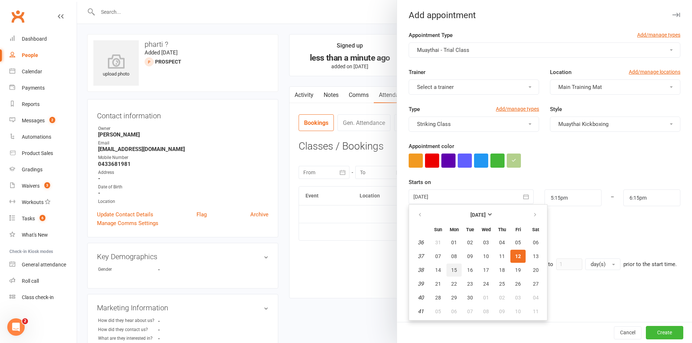
click at [447, 269] on button "15" at bounding box center [453, 270] width 15 height 13
type input "[DATE]"
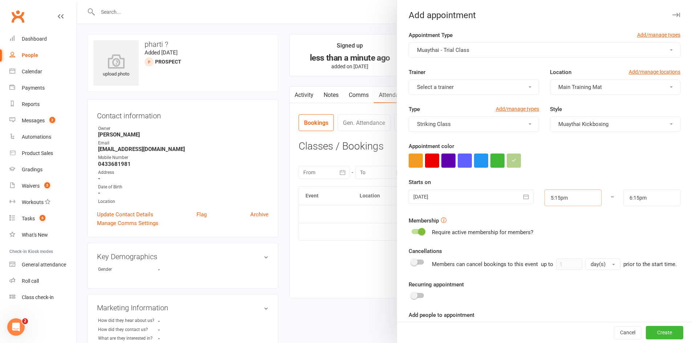
click at [566, 195] on input "5:15pm" at bounding box center [572, 198] width 57 height 17
type input "6:00pm"
type input "7:00pm"
click at [552, 251] on li "6:00pm" at bounding box center [562, 255] width 35 height 11
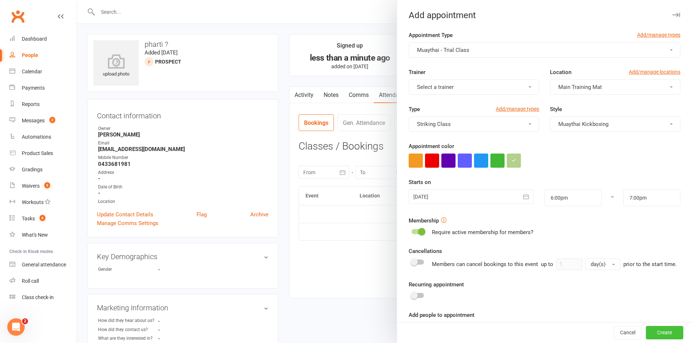
click at [646, 329] on button "Create" at bounding box center [664, 332] width 37 height 13
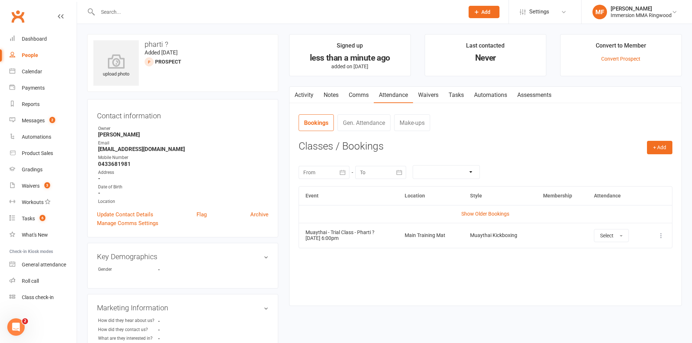
click at [670, 238] on td "More info View event Remove booking" at bounding box center [658, 235] width 27 height 25
click at [663, 238] on icon at bounding box center [660, 235] width 7 height 7
click at [661, 260] on link "View event" at bounding box center [629, 264] width 72 height 15
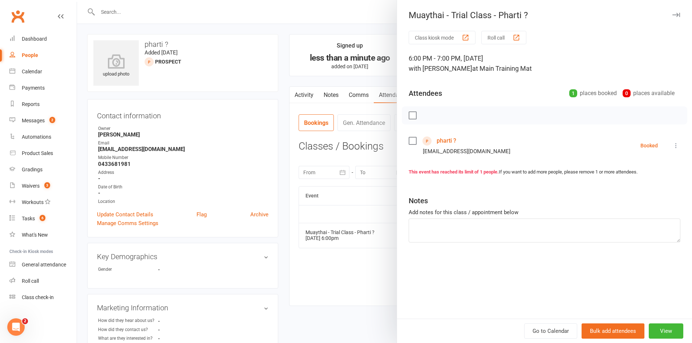
click at [670, 151] on li "pharti ? misra.pharti@gmail.com Booked More info Remove Check in Mark absent Se…" at bounding box center [544, 145] width 272 height 21
click at [672, 144] on icon at bounding box center [675, 145] width 7 height 7
click at [648, 214] on link "Send message" at bounding box center [644, 218] width 72 height 15
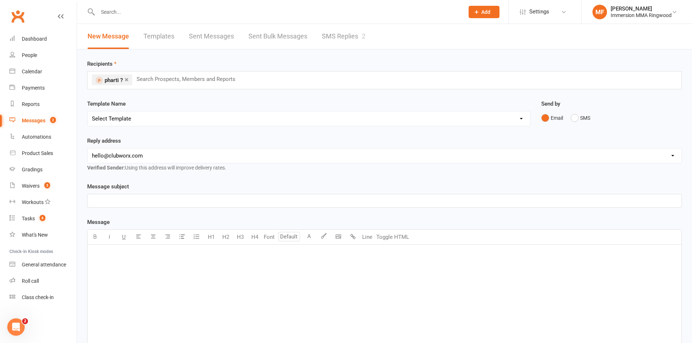
click at [211, 108] on div "Template Name Select Template [SMS] Chris - Call back message [SMS] Mark- Call …" at bounding box center [308, 112] width 443 height 27
click at [211, 115] on select "Select Template [SMS] Chris - Call back message [SMS] Mark- Call back message […" at bounding box center [309, 118] width 442 height 15
select select "3"
click at [88, 111] on select "Select Template [SMS] Chris - Call back message [SMS] Mark- Call back message […" at bounding box center [309, 118] width 442 height 15
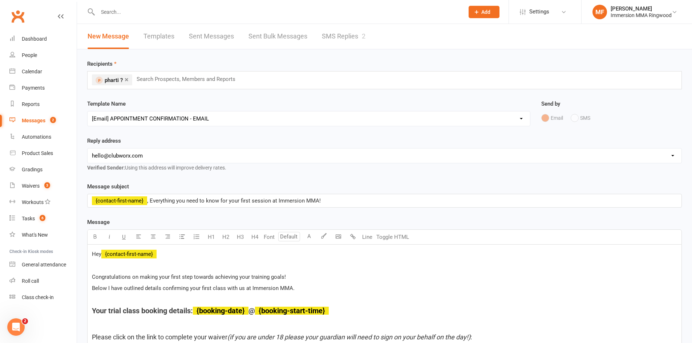
drag, startPoint x: 206, startPoint y: 154, endPoint x: 202, endPoint y: 160, distance: 7.4
click at [206, 154] on select "hello@clubworx.com ringwood@immersionmma.com.au david@immersionmma.com.au lee@i…" at bounding box center [385, 156] width 594 height 15
select select "1"
click at [88, 149] on select "hello@clubworx.com ringwood@immersionmma.com.au david@immersionmma.com.au lee@i…" at bounding box center [385, 156] width 594 height 15
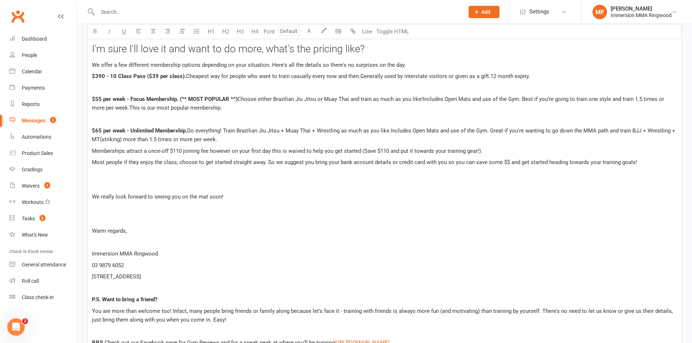
scroll to position [1319, 0]
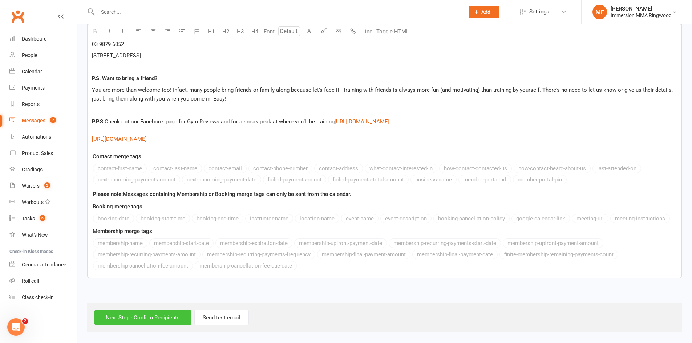
click at [165, 314] on input "Next Step - Confirm Recipients" at bounding box center [142, 317] width 97 height 15
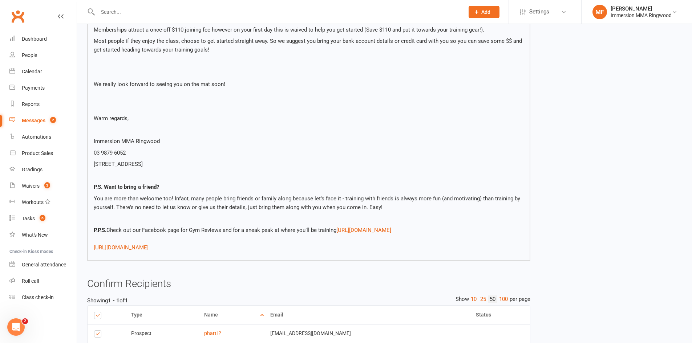
scroll to position [1208, 0]
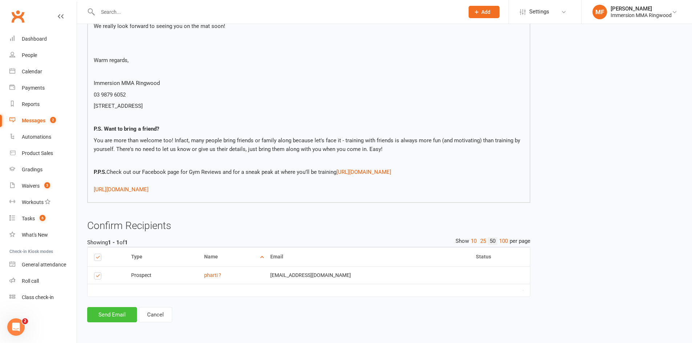
click at [115, 318] on button "Send Email" at bounding box center [112, 314] width 50 height 15
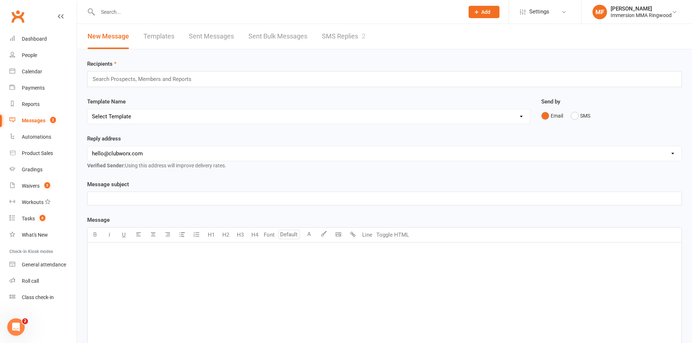
click at [335, 35] on link "SMS Replies 2" at bounding box center [344, 36] width 44 height 25
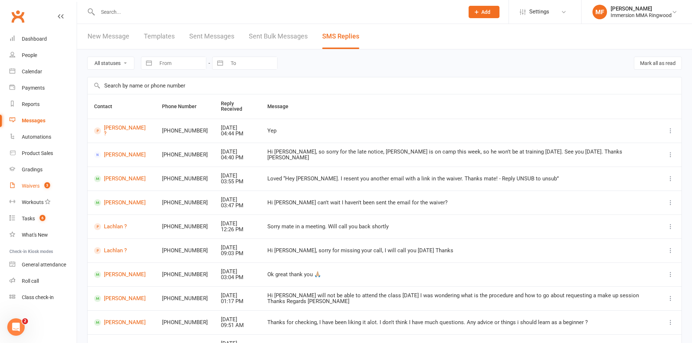
click at [54, 186] on link "Waivers 3" at bounding box center [42, 186] width 67 height 16
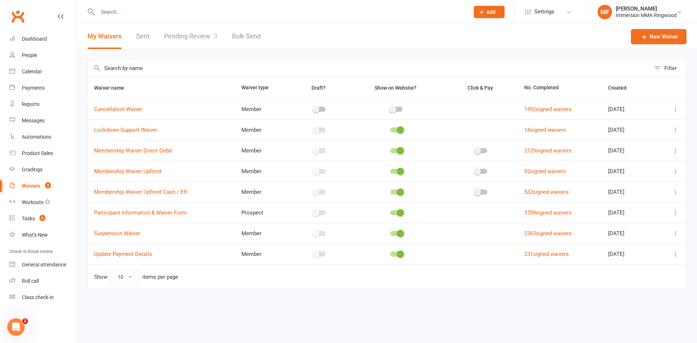
click at [192, 37] on link "Pending Review 3" at bounding box center [190, 36] width 53 height 25
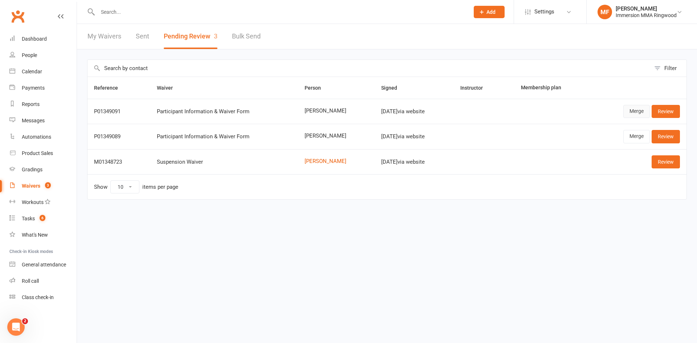
click at [633, 115] on link "Merge" at bounding box center [636, 111] width 27 height 13
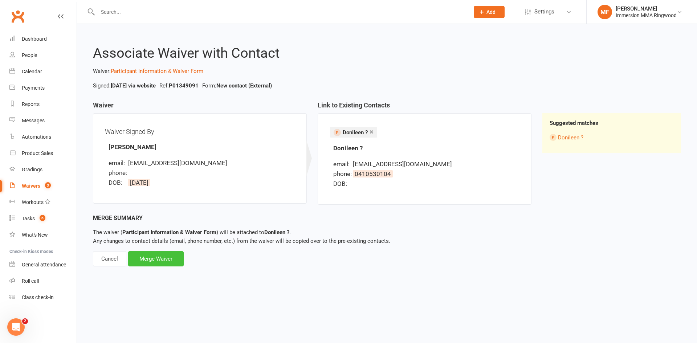
click at [173, 261] on div "Merge Waiver" at bounding box center [156, 258] width 56 height 15
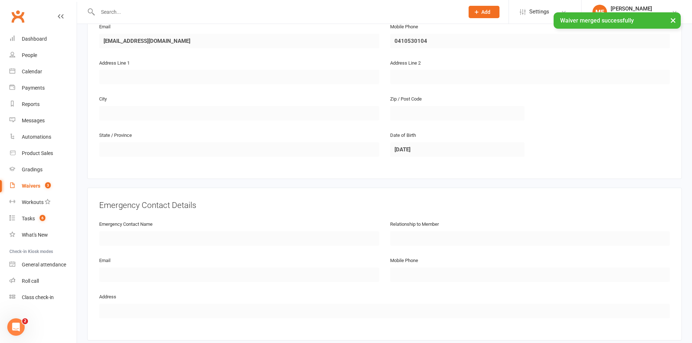
scroll to position [313, 0]
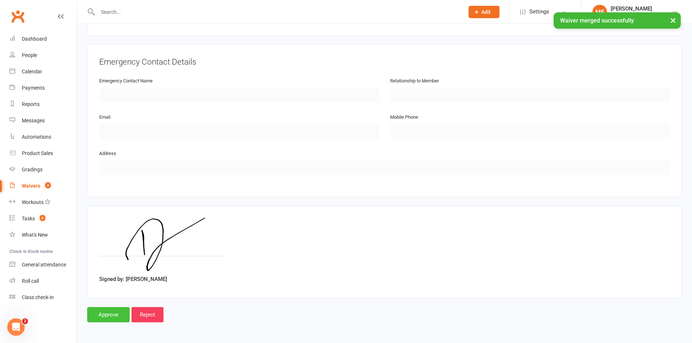
click at [106, 317] on input "Approve" at bounding box center [108, 314] width 42 height 15
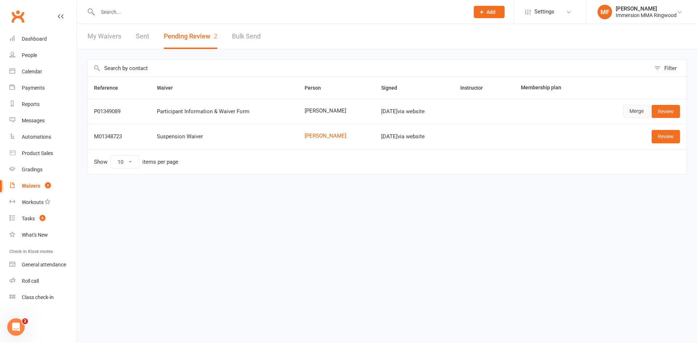
click at [639, 113] on link "Merge" at bounding box center [636, 111] width 27 height 13
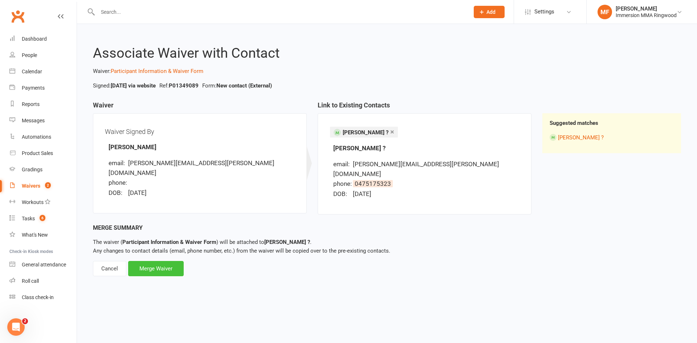
click at [176, 263] on div "Merge Waiver" at bounding box center [156, 268] width 56 height 15
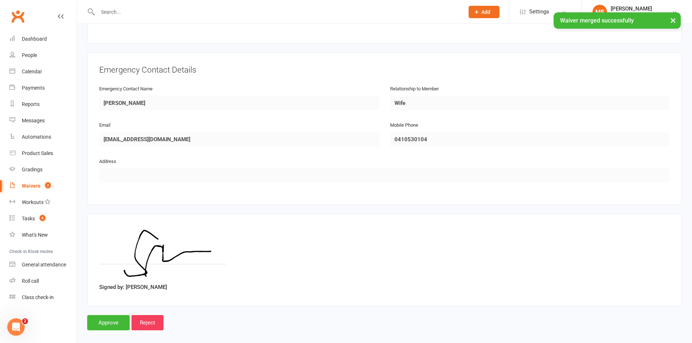
scroll to position [313, 0]
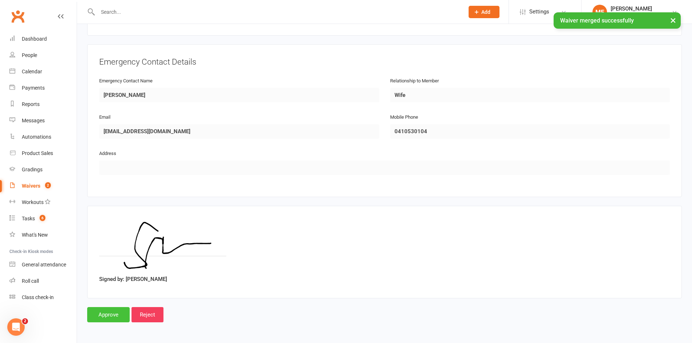
click at [110, 312] on input "Approve" at bounding box center [108, 314] width 42 height 15
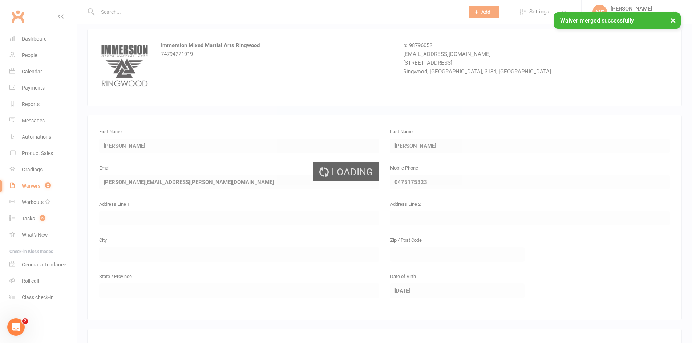
scroll to position [0, 0]
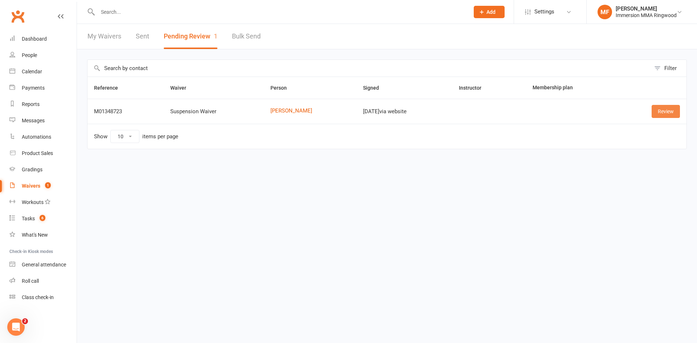
click at [672, 115] on link "Review" at bounding box center [666, 111] width 28 height 13
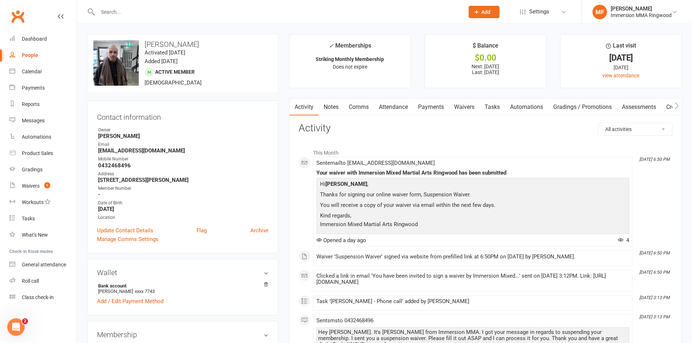
click at [411, 113] on link "Attendance" at bounding box center [393, 107] width 39 height 17
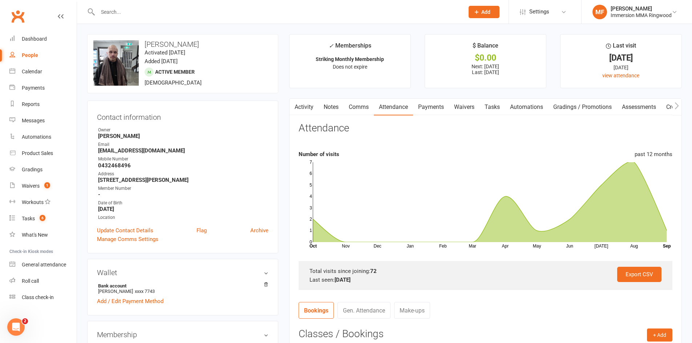
click at [438, 105] on link "Payments" at bounding box center [431, 107] width 36 height 17
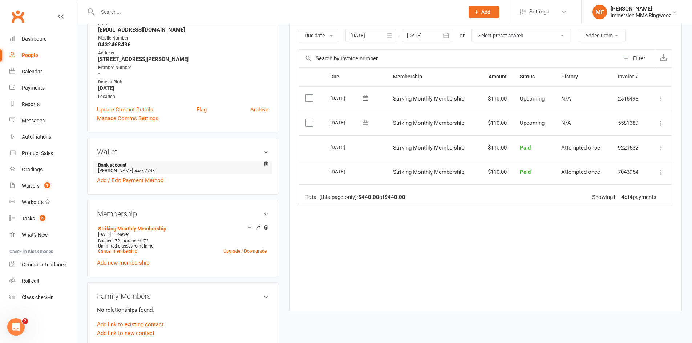
scroll to position [242, 0]
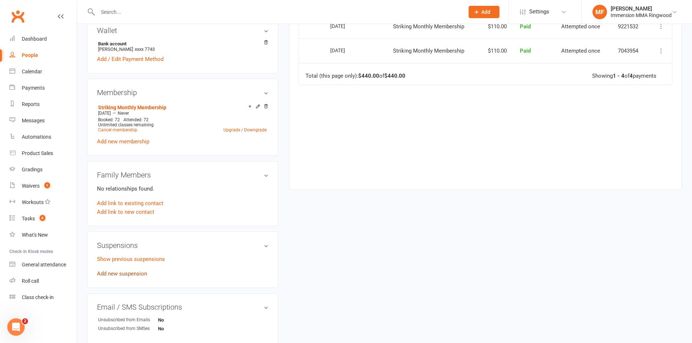
click at [138, 271] on link "Add new suspension" at bounding box center [122, 273] width 50 height 7
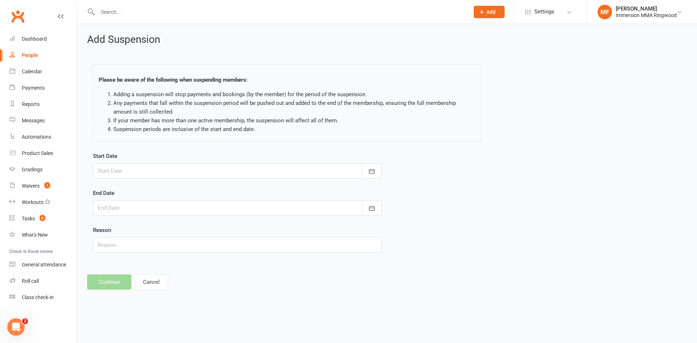
click at [174, 174] on div at bounding box center [237, 170] width 289 height 15
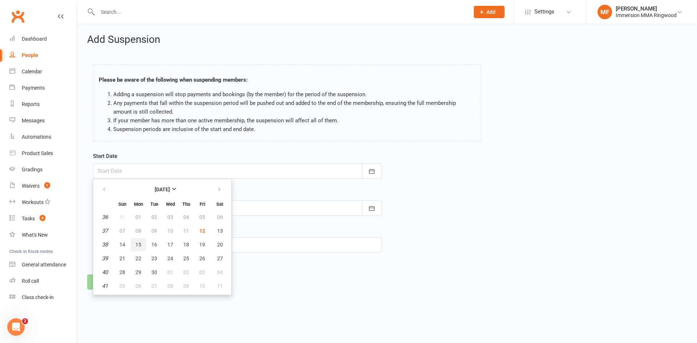
click at [139, 245] on span "15" at bounding box center [138, 245] width 6 height 6
type input "[DATE]"
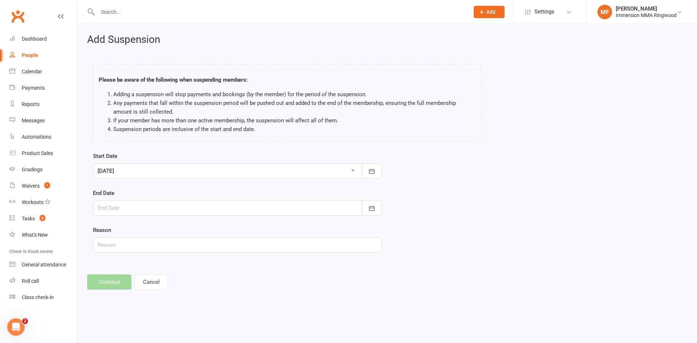
click at [212, 208] on div at bounding box center [237, 207] width 289 height 15
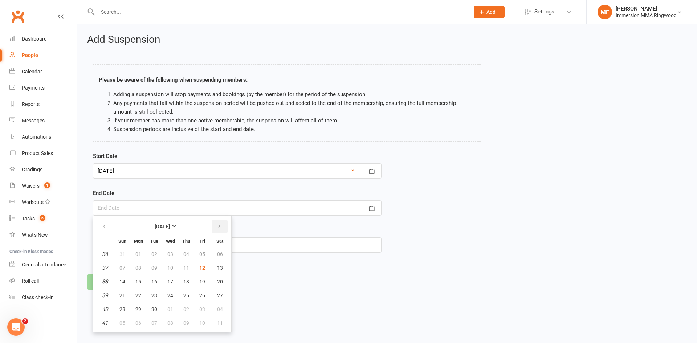
click at [221, 230] on button "button" at bounding box center [220, 226] width 16 height 13
click at [125, 306] on button "26" at bounding box center [122, 309] width 15 height 13
type input "[DATE]"
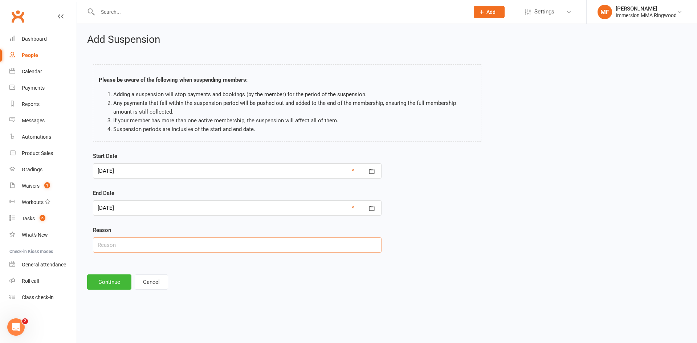
click at [150, 242] on input "text" at bounding box center [237, 244] width 289 height 15
type input "travel"
click at [134, 242] on input "travel" at bounding box center [237, 244] width 289 height 15
drag, startPoint x: 121, startPoint y: 250, endPoint x: 78, endPoint y: 249, distance: 42.5
click at [78, 249] on div "Add Suspension Please be aware of the following when suspending members: Adding…" at bounding box center [387, 162] width 620 height 276
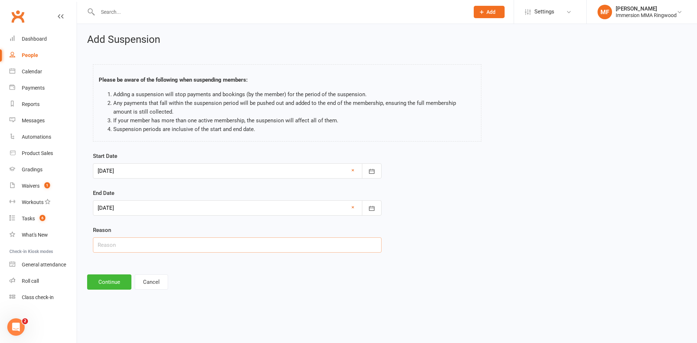
click at [204, 245] on input "text" at bounding box center [237, 244] width 289 height 15
type input "holiday"
click at [118, 278] on button "Continue" at bounding box center [109, 281] width 44 height 15
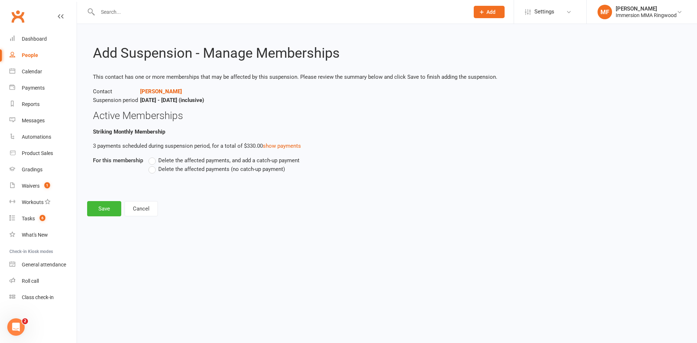
click at [199, 166] on span "Delete the affected payments (no catch-up payment)" at bounding box center [221, 169] width 127 height 8
click at [153, 165] on input "Delete the affected payments (no catch-up payment)" at bounding box center [151, 165] width 5 height 0
click at [112, 213] on button "Save" at bounding box center [104, 208] width 34 height 15
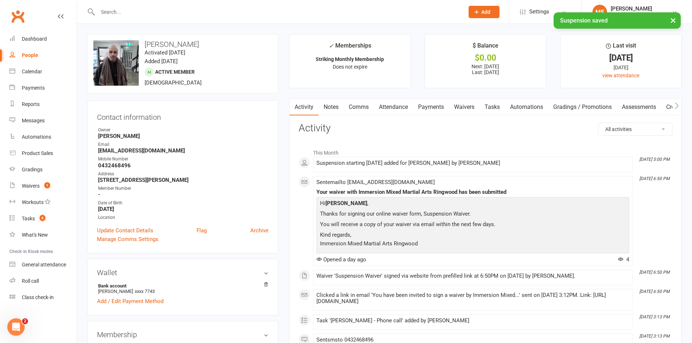
click at [428, 100] on link "Payments" at bounding box center [431, 107] width 36 height 17
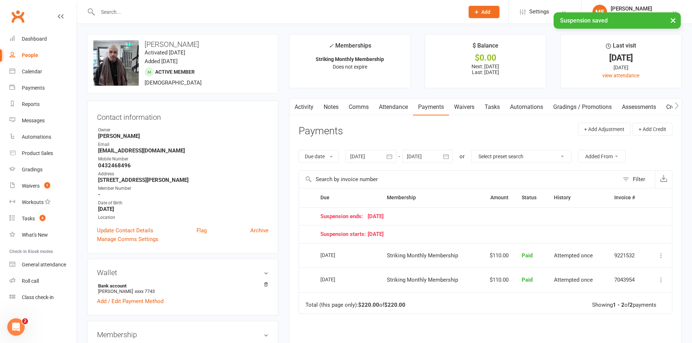
click at [432, 157] on div at bounding box center [427, 156] width 51 height 13
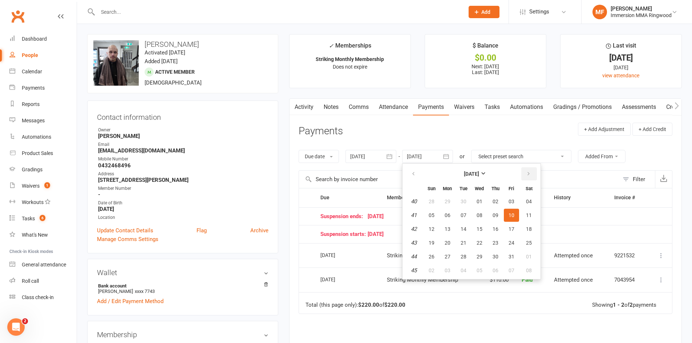
click at [528, 168] on button "button" at bounding box center [529, 173] width 16 height 13
click at [411, 227] on td "51" at bounding box center [413, 229] width 19 height 13
click at [436, 217] on button "07" at bounding box center [431, 215] width 15 height 13
type input "[DATE]"
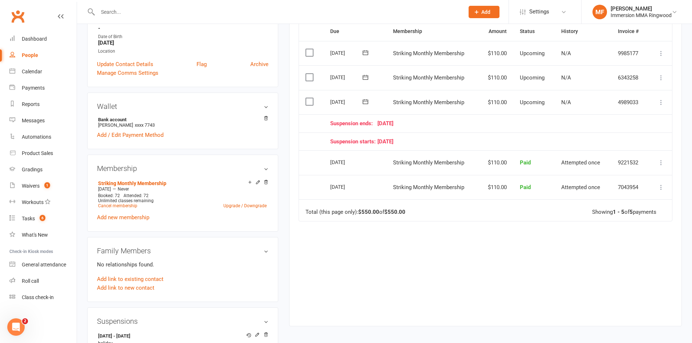
scroll to position [242, 0]
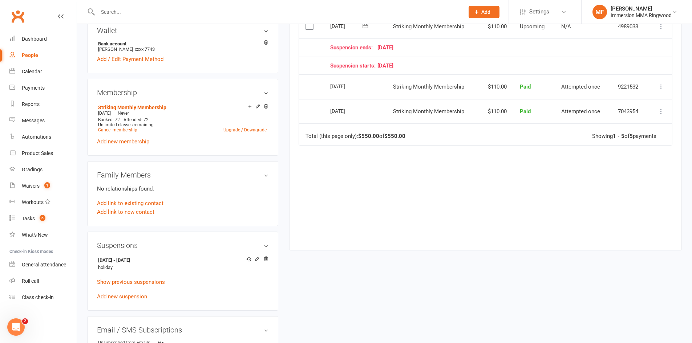
drag, startPoint x: 159, startPoint y: 259, endPoint x: 94, endPoint y: 253, distance: 65.6
click at [94, 253] on div "Suspensions [DATE] - [DATE] holiday Show previous suspensions Add new suspension" at bounding box center [182, 272] width 191 height 80
copy strong "[DATE] - [DATE]"
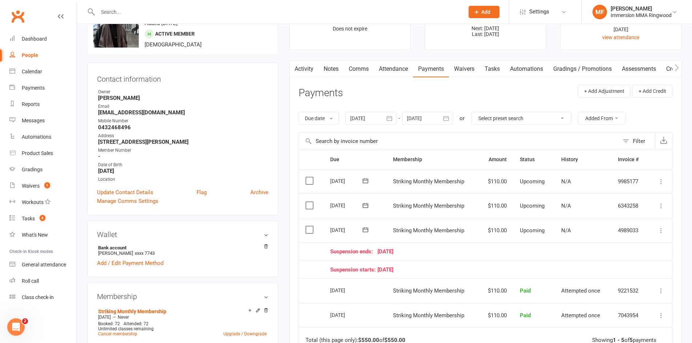
scroll to position [0, 0]
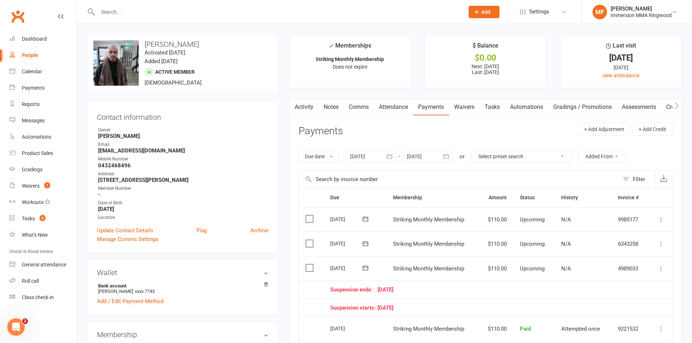
click at [332, 105] on link "Notes" at bounding box center [330, 107] width 25 height 17
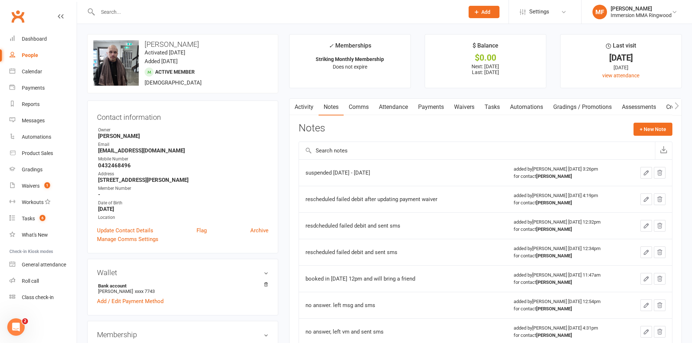
click at [632, 132] on div "Notes + New Note" at bounding box center [485, 132] width 374 height 19
click at [643, 138] on div "Notes + New Note" at bounding box center [485, 132] width 374 height 19
click at [634, 126] on button "+ New Note" at bounding box center [652, 129] width 39 height 13
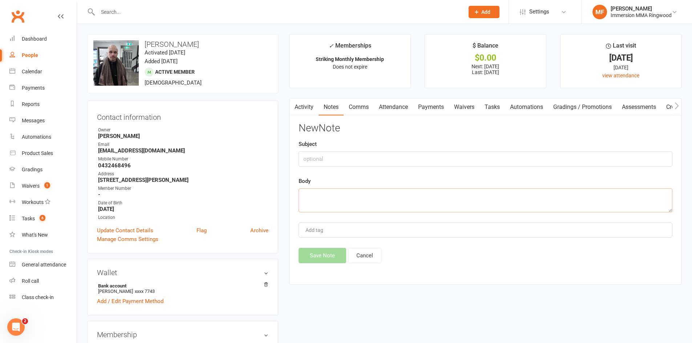
click at [425, 198] on textarea at bounding box center [485, 200] width 374 height 24
paste textarea "[DATE] - [DATE]"
click at [300, 197] on textarea "[DATE] - [DATE]" at bounding box center [485, 200] width 374 height 24
click at [426, 200] on textarea "Suspended: [DATE] - [DATE]" at bounding box center [485, 200] width 374 height 24
type textarea "Suspended: [DATE] - [DATE]: Reason - holiday"
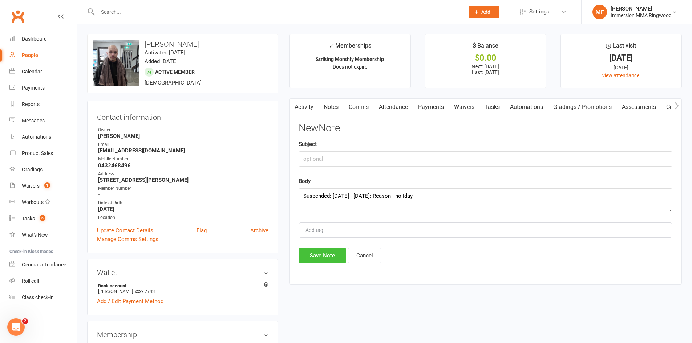
click at [333, 260] on button "Save Note" at bounding box center [322, 255] width 48 height 15
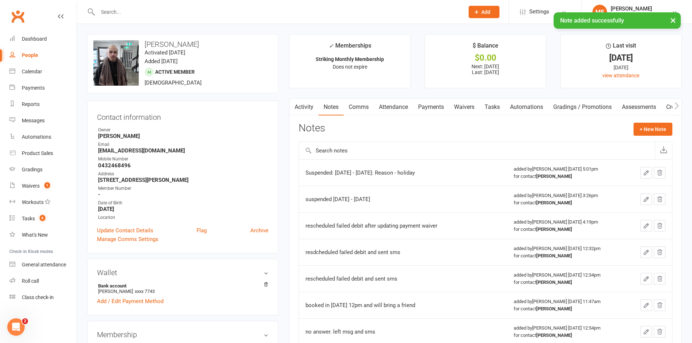
click at [218, 12] on div "× Note added successfully" at bounding box center [341, 12] width 682 height 0
click at [206, 12] on div "× Note added successfully" at bounding box center [341, 12] width 682 height 0
click at [175, 12] on div "× Note added successfully" at bounding box center [341, 12] width 682 height 0
click at [175, 9] on input "text" at bounding box center [276, 12] width 363 height 10
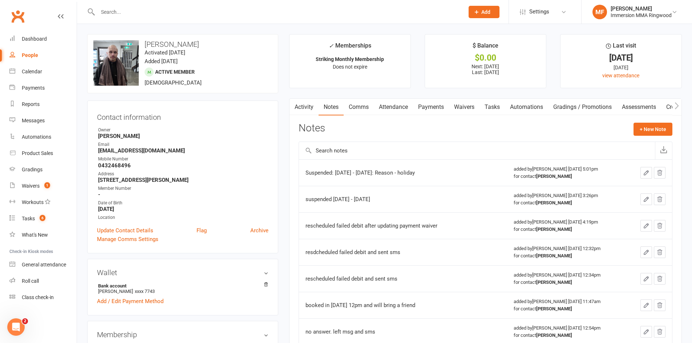
click at [189, 10] on input "text" at bounding box center [276, 12] width 363 height 10
click at [311, 105] on link "Activity" at bounding box center [303, 107] width 29 height 17
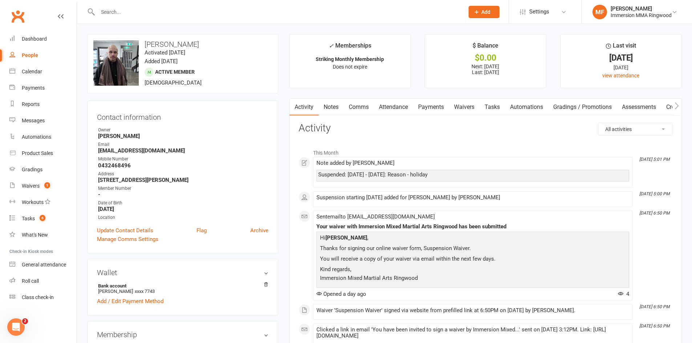
click at [335, 111] on link "Notes" at bounding box center [330, 107] width 25 height 17
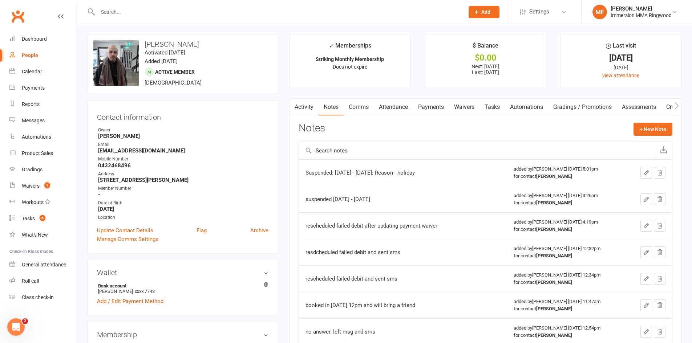
click at [355, 106] on link "Comms" at bounding box center [358, 107] width 30 height 17
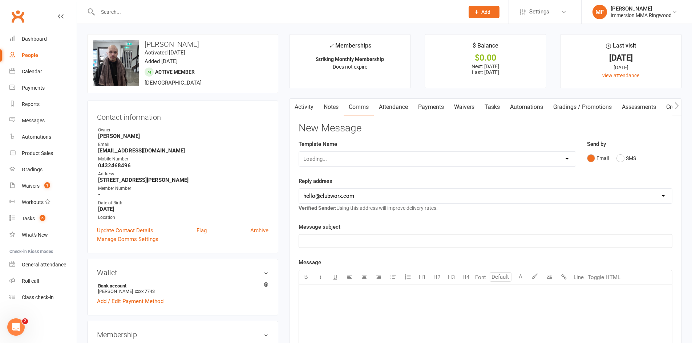
click at [302, 111] on link "Activity" at bounding box center [303, 107] width 29 height 17
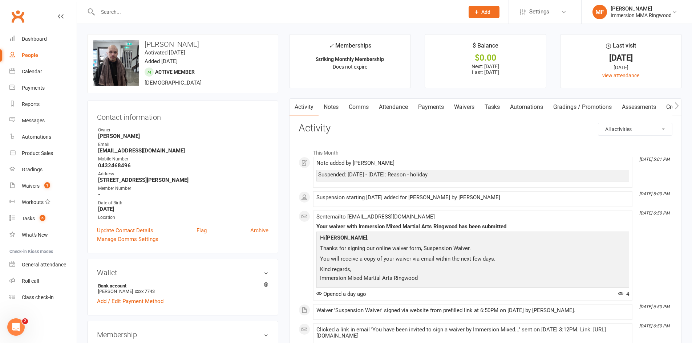
click at [349, 175] on div "Suspended: [DATE] - [DATE]: Reason - holiday" at bounding box center [472, 175] width 309 height 6
click at [358, 175] on div "Suspended: [DATE] - [DATE]: Reason - holiday" at bounding box center [472, 175] width 309 height 6
drag, startPoint x: 349, startPoint y: 171, endPoint x: 412, endPoint y: 170, distance: 63.2
click at [412, 170] on div "Suspended: [DATE] - [DATE]: Reason - holiday" at bounding box center [472, 176] width 313 height 12
copy div "[DATE] - [DATE]"
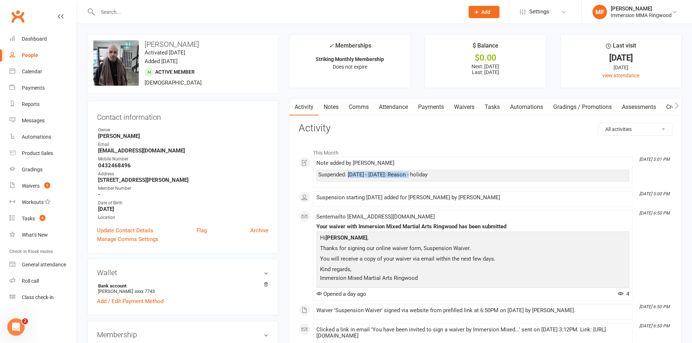
click at [360, 111] on link "Comms" at bounding box center [358, 107] width 30 height 17
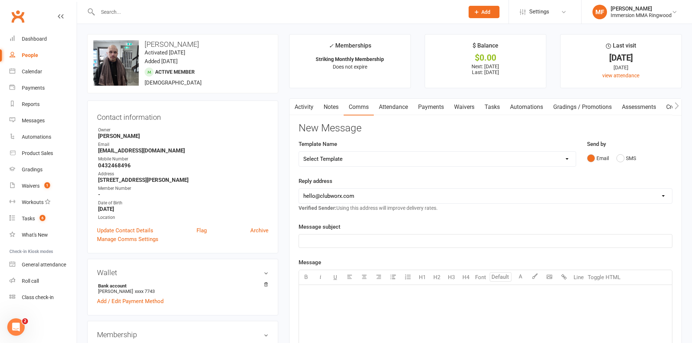
click at [360, 157] on select "Select Template [SMS] [PERSON_NAME] - Call back message [SMS] Mark- Call back m…" at bounding box center [437, 159] width 277 height 15
select select "19"
click at [299, 152] on select "Select Template [SMS] [PERSON_NAME] - Call back message [SMS] Mark- Call back m…" at bounding box center [437, 159] width 277 height 15
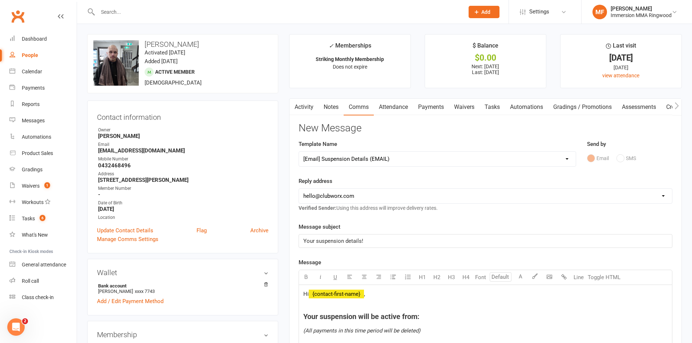
scroll to position [121, 0]
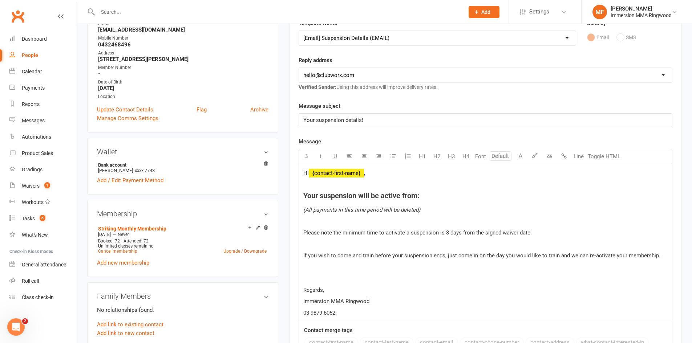
drag, startPoint x: 358, startPoint y: 67, endPoint x: 351, endPoint y: 77, distance: 12.2
click at [357, 67] on div "Reply address [EMAIL_ADDRESS][DOMAIN_NAME] [EMAIL_ADDRESS][DOMAIN_NAME] [PERSON…" at bounding box center [485, 74] width 374 height 36
click at [351, 77] on select "[EMAIL_ADDRESS][DOMAIN_NAME] [EMAIL_ADDRESS][DOMAIN_NAME] [PERSON_NAME][EMAIL_A…" at bounding box center [485, 75] width 373 height 15
select select "1"
click at [299, 68] on select "[EMAIL_ADDRESS][DOMAIN_NAME] [EMAIL_ADDRESS][DOMAIN_NAME] [PERSON_NAME][EMAIL_A…" at bounding box center [485, 75] width 373 height 15
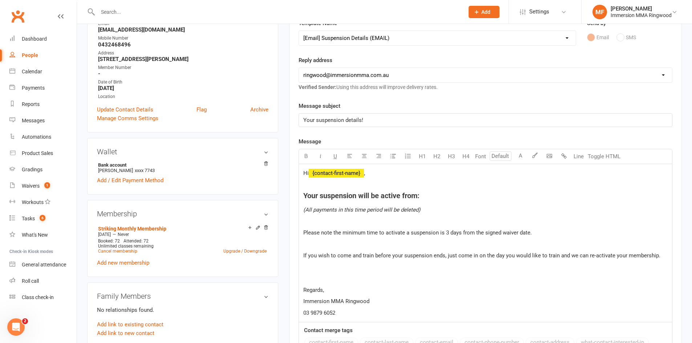
click at [432, 192] on h4 "Your suspension will be active from:" at bounding box center [485, 196] width 364 height 8
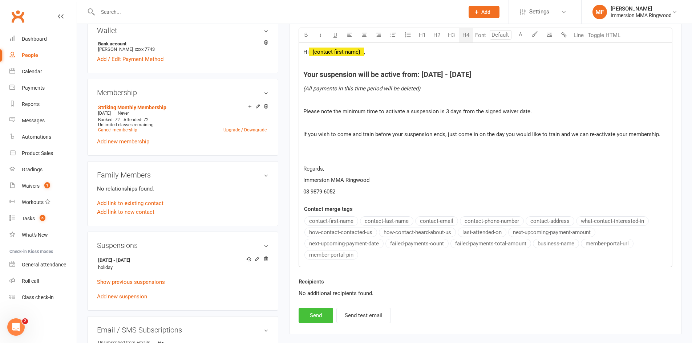
click at [313, 316] on button "Send" at bounding box center [315, 315] width 34 height 15
select select
select select "0"
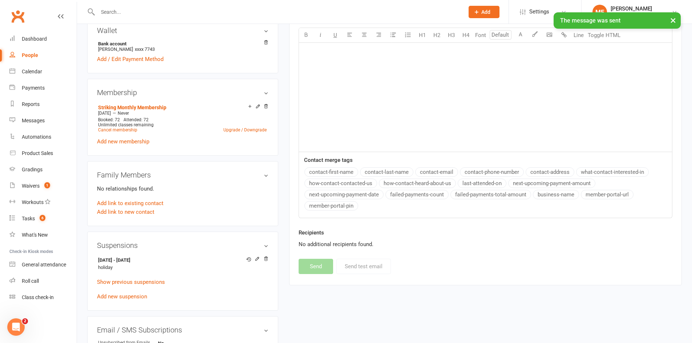
scroll to position [0, 0]
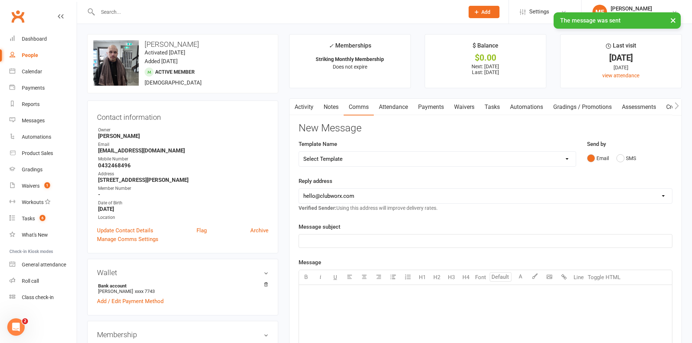
click at [313, 107] on link "Activity" at bounding box center [303, 107] width 29 height 17
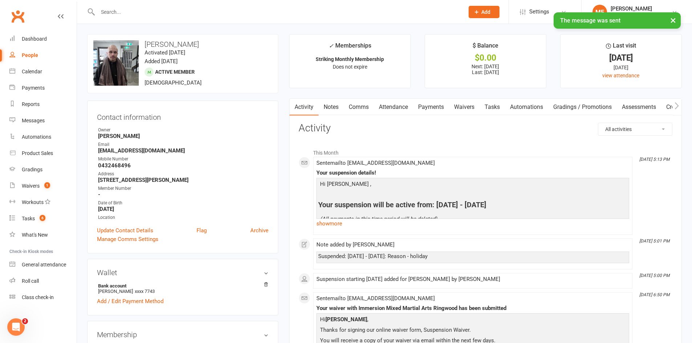
click at [334, 103] on link "Notes" at bounding box center [330, 107] width 25 height 17
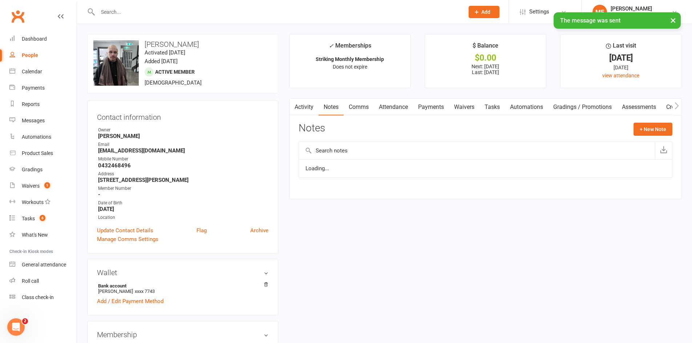
click at [366, 101] on link "Comms" at bounding box center [358, 107] width 30 height 17
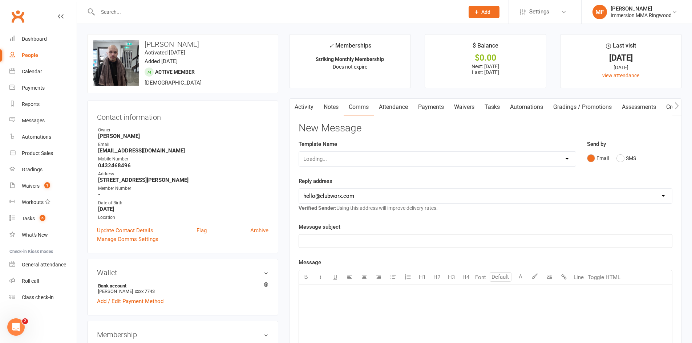
click at [416, 102] on link "Payments" at bounding box center [431, 107] width 36 height 17
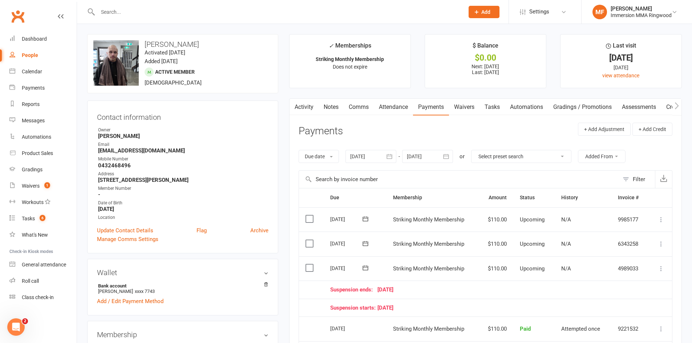
click at [461, 108] on link "Waivers" at bounding box center [464, 107] width 30 height 17
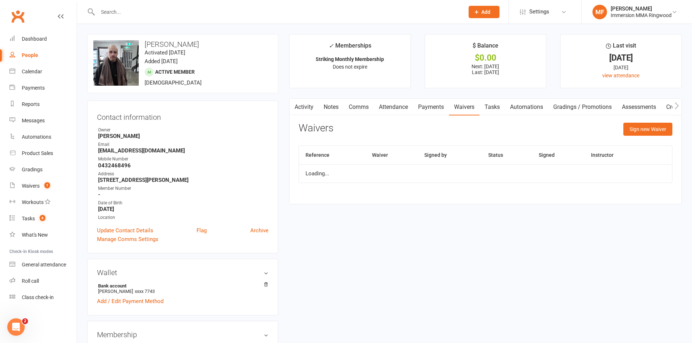
click at [491, 107] on link "Tasks" at bounding box center [491, 107] width 25 height 17
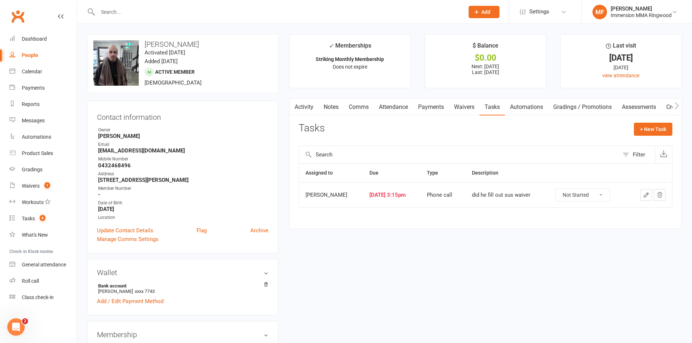
click at [576, 189] on select "Not Started In Progress Waiting Complete" at bounding box center [583, 195] width 54 height 12
click at [563, 189] on select "Not Started In Progress Waiting Complete" at bounding box center [583, 195] width 54 height 12
select select "unstarted"
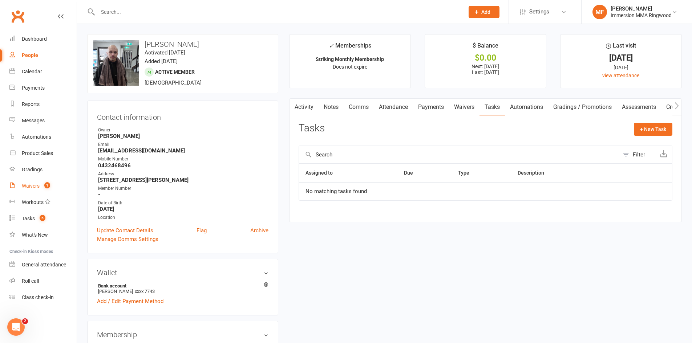
click at [52, 190] on link "Waivers 1" at bounding box center [42, 186] width 67 height 16
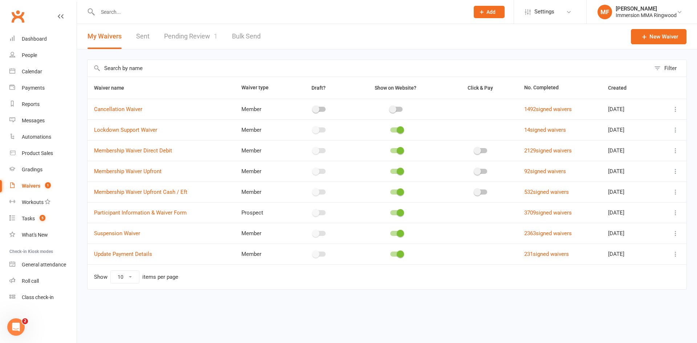
click at [174, 29] on link "Pending Review 1" at bounding box center [190, 36] width 53 height 25
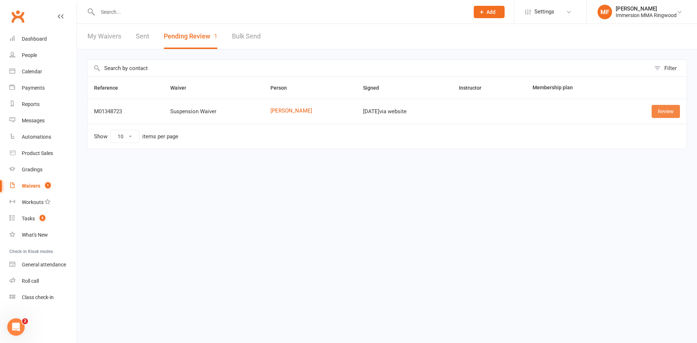
drag, startPoint x: 648, startPoint y: 100, endPoint x: 661, endPoint y: 109, distance: 16.0
click at [655, 105] on td "Review" at bounding box center [652, 111] width 70 height 25
click at [661, 109] on link "Review" at bounding box center [666, 111] width 28 height 13
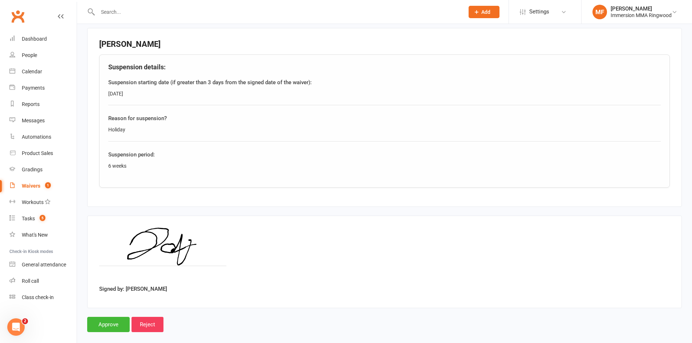
scroll to position [339, 0]
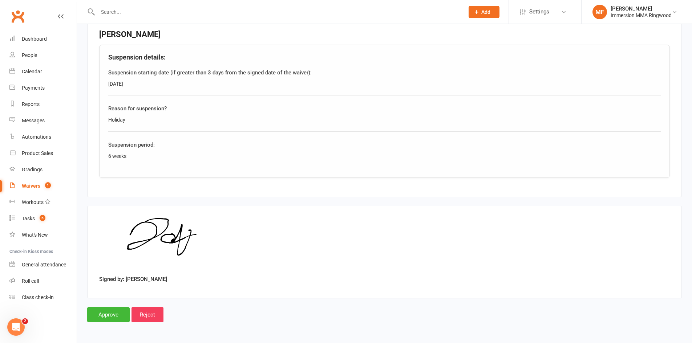
click at [115, 323] on div "Smart Forms & Waivers Back Immersion Mixed Martial Arts Ringwood 74794221919 p:…" at bounding box center [384, 9] width 615 height 648
click at [113, 316] on input "Approve" at bounding box center [108, 314] width 42 height 15
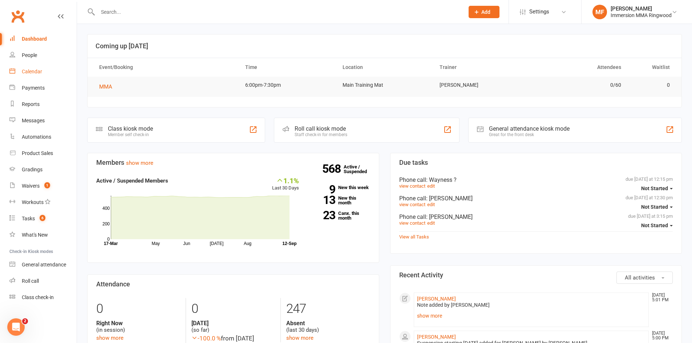
click at [39, 75] on link "Calendar" at bounding box center [42, 72] width 67 height 16
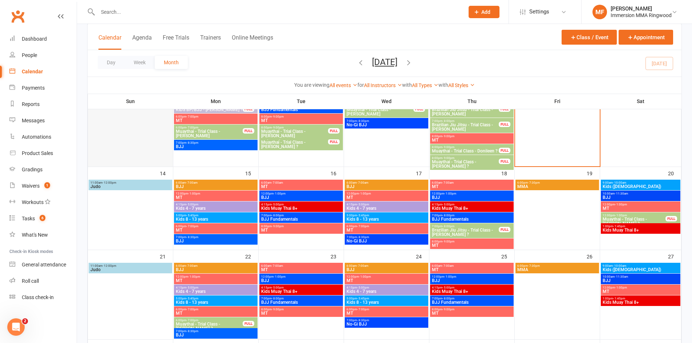
scroll to position [220, 0]
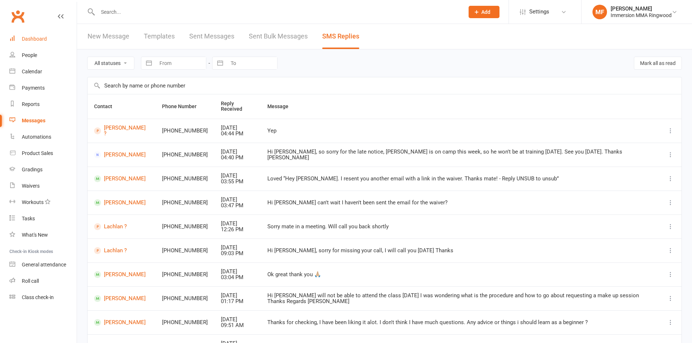
click at [42, 40] on div "Dashboard" at bounding box center [34, 39] width 25 height 6
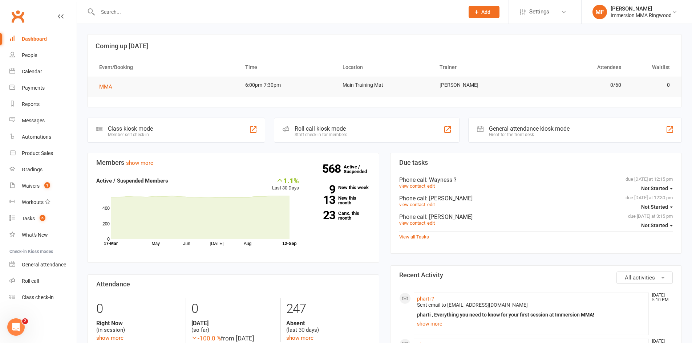
click at [420, 294] on li "pharti ? [DATE] 5:10 PM Sent email to [EMAIL_ADDRESS][DOMAIN_NAME] pharti , Eve…" at bounding box center [531, 314] width 235 height 42
click at [424, 300] on link "pharti ?" at bounding box center [425, 299] width 17 height 6
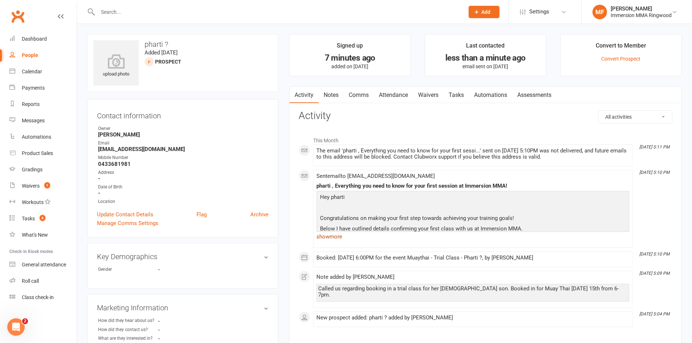
click at [344, 239] on link "show more" at bounding box center [472, 237] width 313 height 10
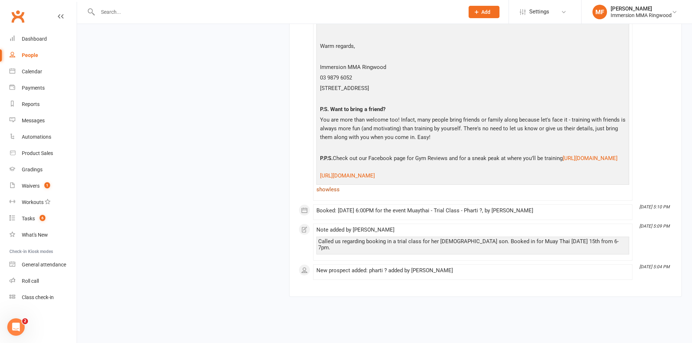
click at [336, 195] on link "show less" at bounding box center [472, 189] width 313 height 10
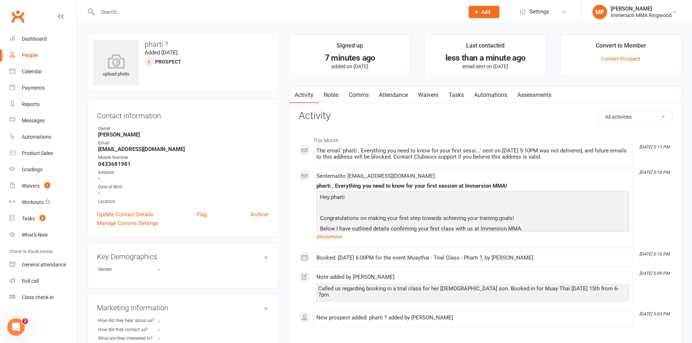
click at [331, 100] on link "Notes" at bounding box center [330, 95] width 25 height 17
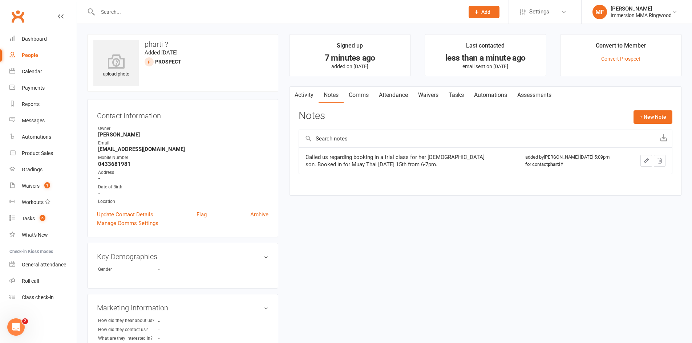
click at [451, 91] on link "Tasks" at bounding box center [455, 95] width 25 height 17
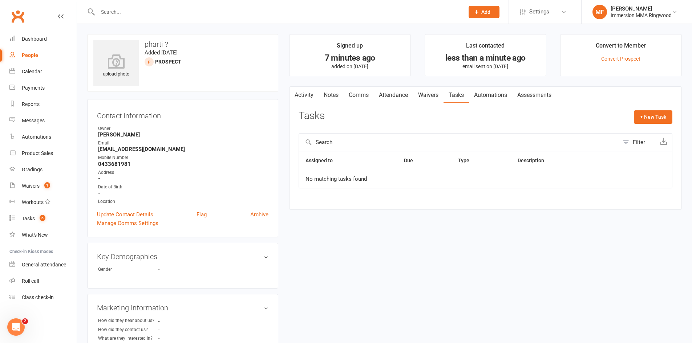
click at [314, 89] on link "Activity" at bounding box center [303, 95] width 29 height 17
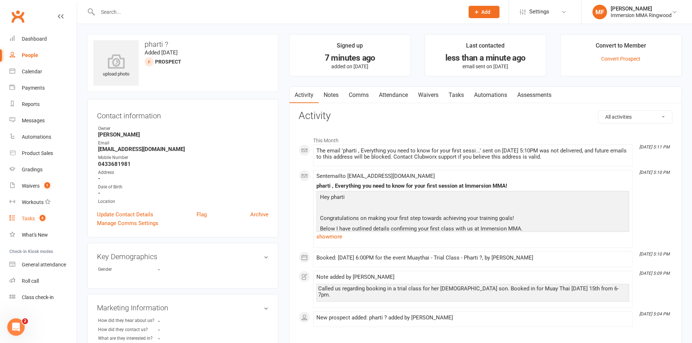
click at [52, 219] on link "Tasks 6" at bounding box center [42, 219] width 67 height 16
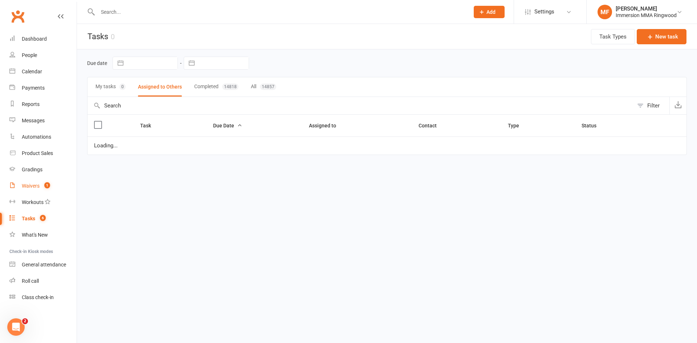
click at [54, 183] on link "Waivers 1" at bounding box center [42, 186] width 67 height 16
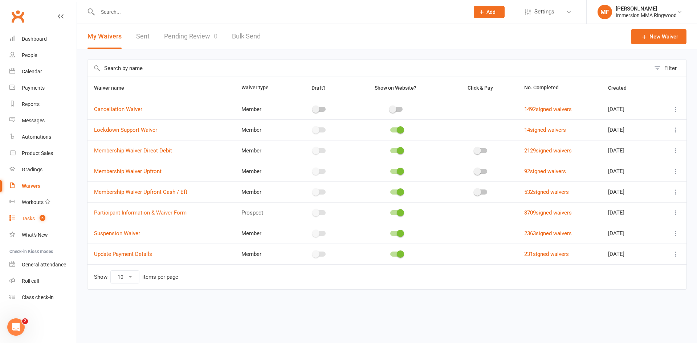
click at [51, 217] on link "Tasks 5" at bounding box center [42, 219] width 67 height 16
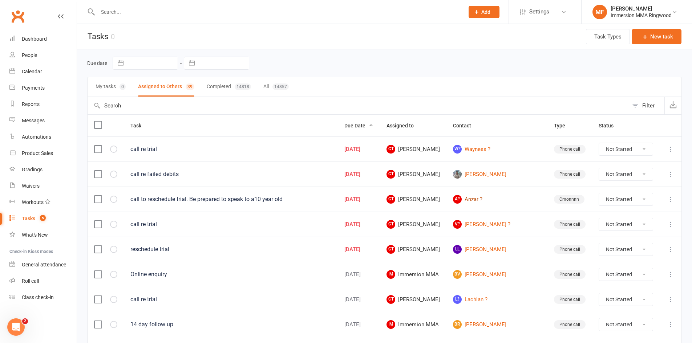
click at [497, 201] on link "A? Anzar ?" at bounding box center [497, 199] width 88 height 9
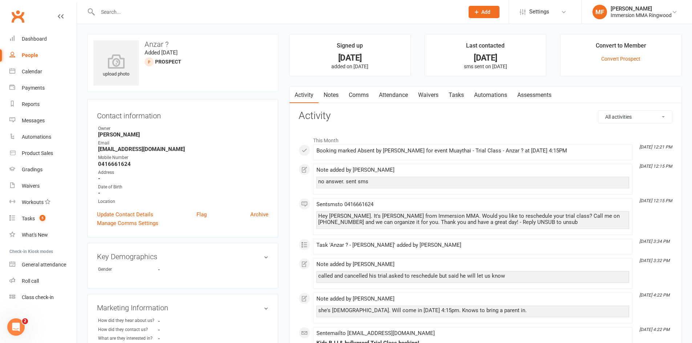
click at [335, 97] on link "Notes" at bounding box center [330, 95] width 25 height 17
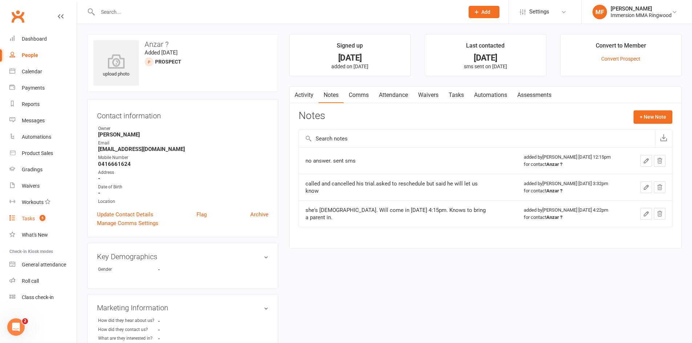
click at [53, 217] on link "Tasks 5" at bounding box center [42, 219] width 67 height 16
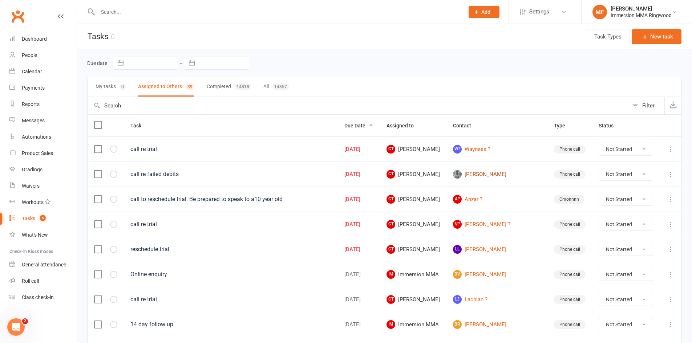
click at [496, 172] on link "[PERSON_NAME]" at bounding box center [497, 174] width 88 height 9
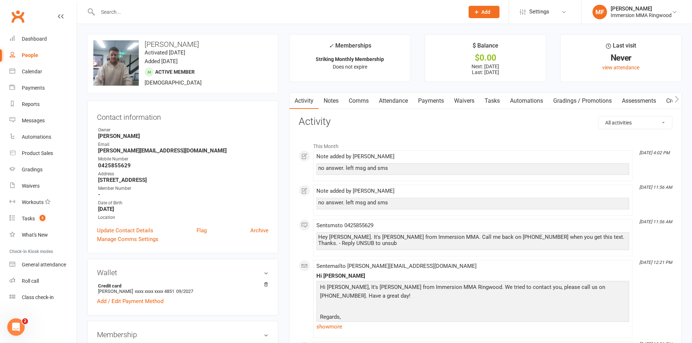
click at [427, 105] on link "Payments" at bounding box center [431, 101] width 36 height 17
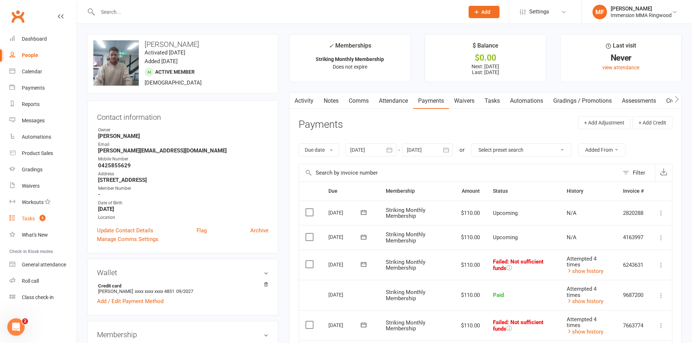
click at [55, 222] on link "Tasks 5" at bounding box center [42, 219] width 67 height 16
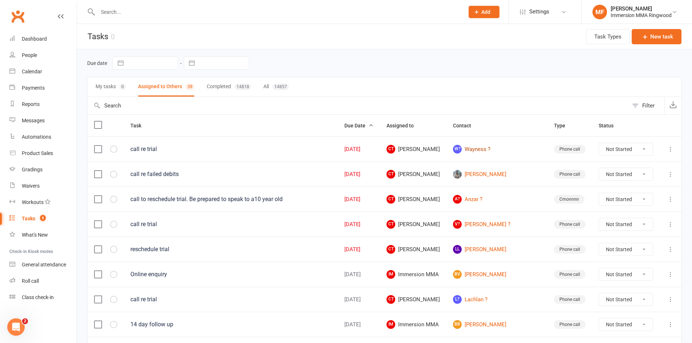
click at [491, 149] on link "W? Wayness ?" at bounding box center [497, 149] width 88 height 9
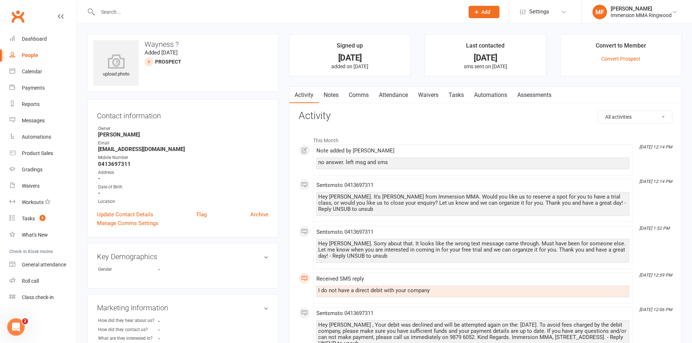
click at [345, 99] on link "Comms" at bounding box center [358, 95] width 30 height 17
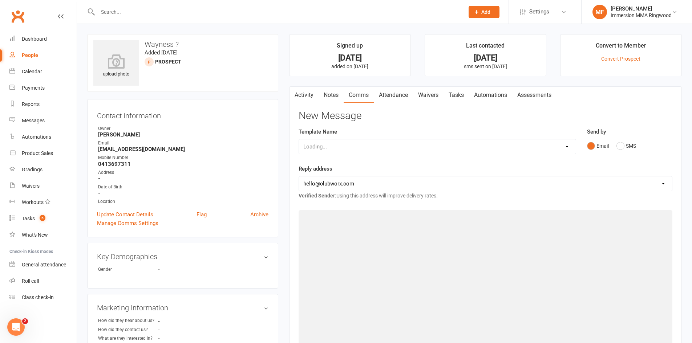
click at [335, 97] on link "Notes" at bounding box center [330, 95] width 25 height 17
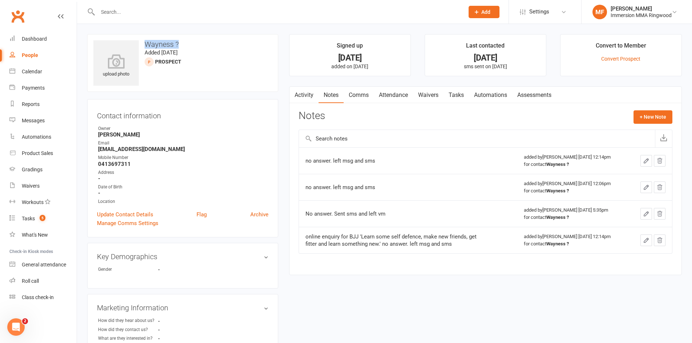
drag, startPoint x: 179, startPoint y: 45, endPoint x: 139, endPoint y: 48, distance: 40.4
click at [139, 48] on h3 "Wayness ?" at bounding box center [182, 44] width 179 height 8
click at [168, 56] on div "upload photo Wayness ? Added 4 September, 2025 prospect" at bounding box center [182, 63] width 191 height 58
drag, startPoint x: 148, startPoint y: 147, endPoint x: 98, endPoint y: 149, distance: 49.8
click at [97, 148] on div "Contact information Owner Chris Triantopoulos Email w-milne@hotmail.com Mobile …" at bounding box center [182, 168] width 191 height 138
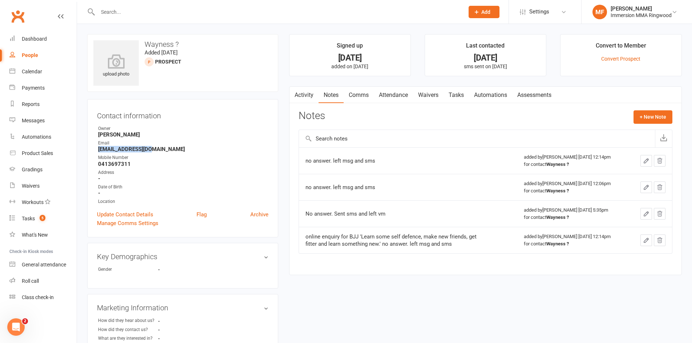
click at [134, 152] on strong "w-milne@hotmail.com" at bounding box center [183, 149] width 170 height 7
click at [156, 152] on strong "w-milne@hotmail.com" at bounding box center [183, 149] width 170 height 7
click at [313, 96] on link "Activity" at bounding box center [303, 95] width 29 height 17
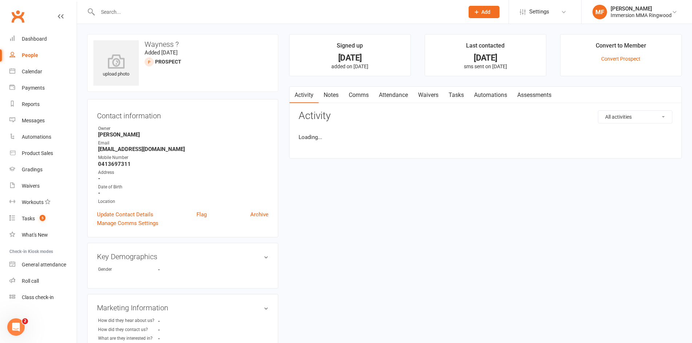
click at [325, 96] on link "Notes" at bounding box center [330, 95] width 25 height 17
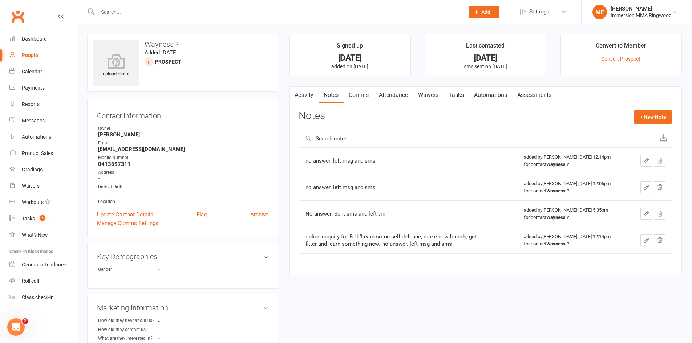
click at [301, 98] on link "Activity" at bounding box center [303, 95] width 29 height 17
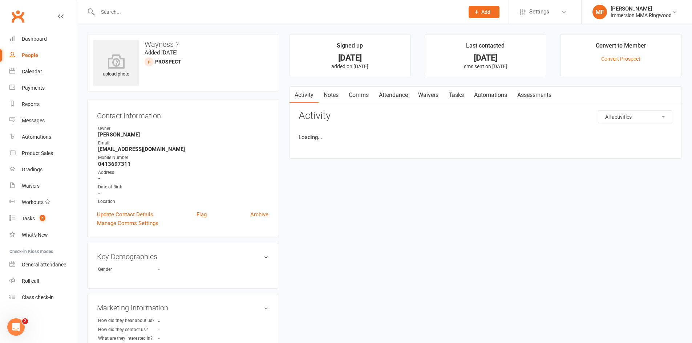
click at [337, 101] on link "Notes" at bounding box center [330, 95] width 25 height 17
click at [310, 100] on link "Activity" at bounding box center [303, 95] width 29 height 17
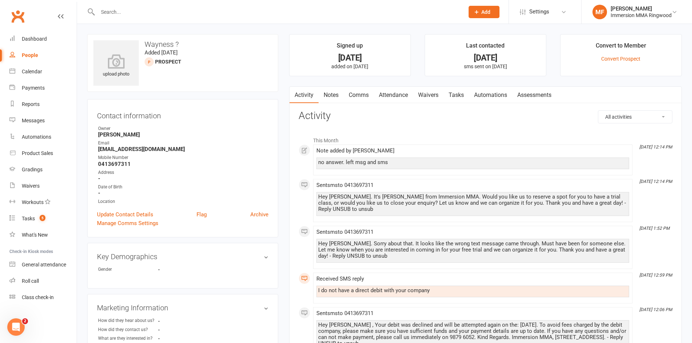
click at [334, 100] on link "Notes" at bounding box center [330, 95] width 25 height 17
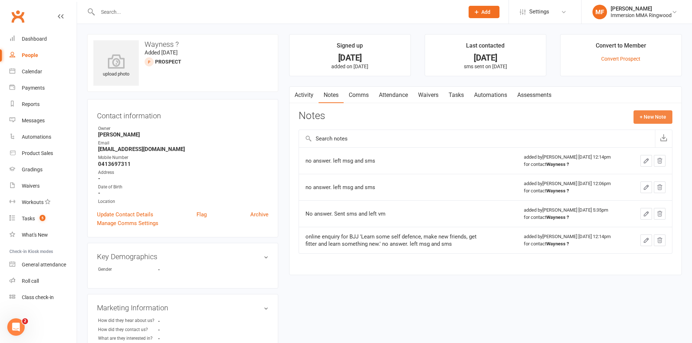
click at [662, 110] on button "+ New Note" at bounding box center [652, 116] width 39 height 13
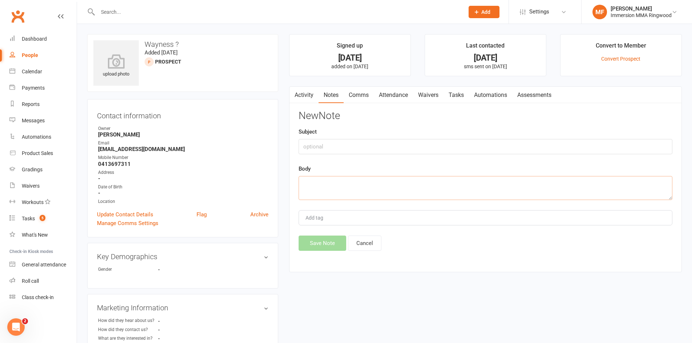
click at [416, 176] on textarea at bounding box center [485, 188] width 374 height 24
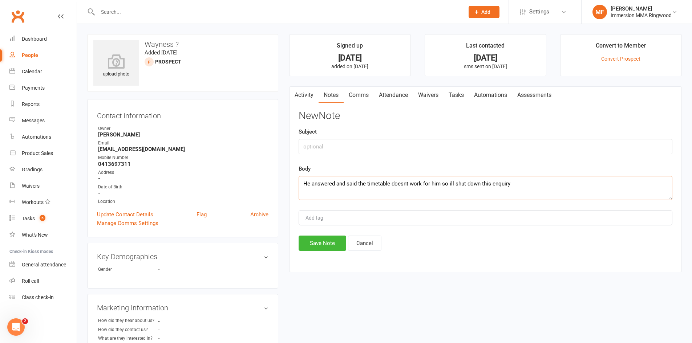
click at [449, 186] on textarea "He answered and said the timetable doesnt work for him so ill shut down this en…" at bounding box center [485, 188] width 374 height 24
type textarea "He answered and said the timetable doesnt work for him so i'll shut down this e…"
click at [317, 247] on button "Save Note" at bounding box center [322, 243] width 48 height 15
click at [455, 94] on link "Tasks" at bounding box center [455, 95] width 25 height 17
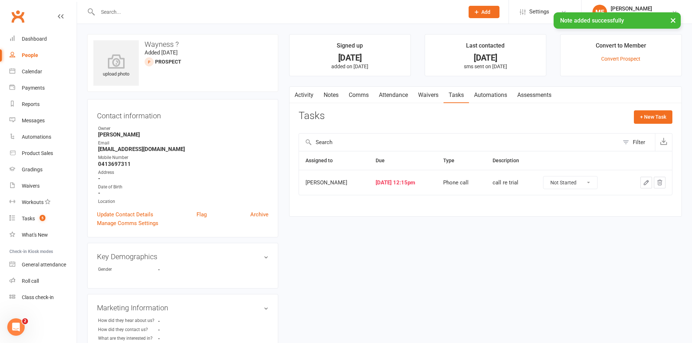
click at [597, 182] on select "Not Started In Progress Waiting Complete" at bounding box center [570, 182] width 54 height 12
click at [552, 176] on select "Not Started In Progress Waiting Complete" at bounding box center [570, 182] width 54 height 12
select select "unstarted"
click at [41, 216] on span "5" at bounding box center [43, 218] width 6 height 6
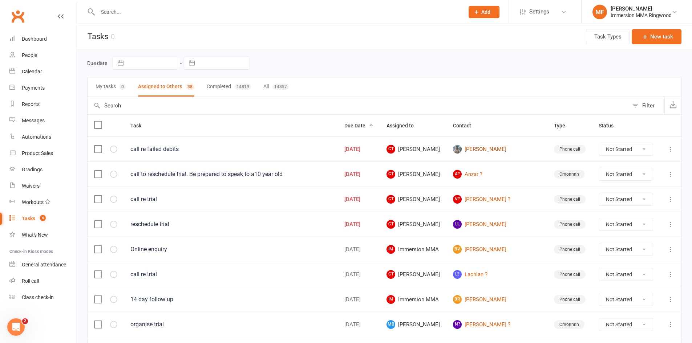
click at [487, 147] on link "[PERSON_NAME]" at bounding box center [497, 149] width 88 height 9
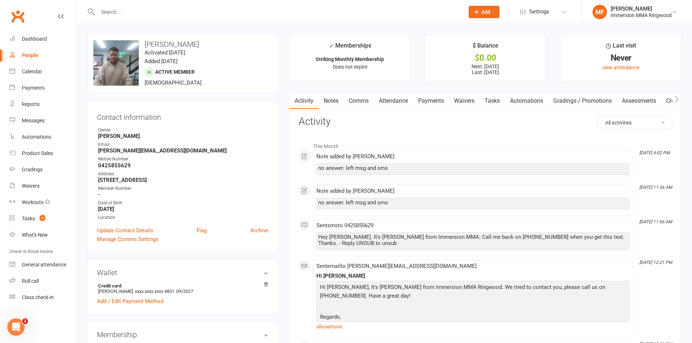
click at [484, 102] on link "Tasks" at bounding box center [491, 101] width 25 height 17
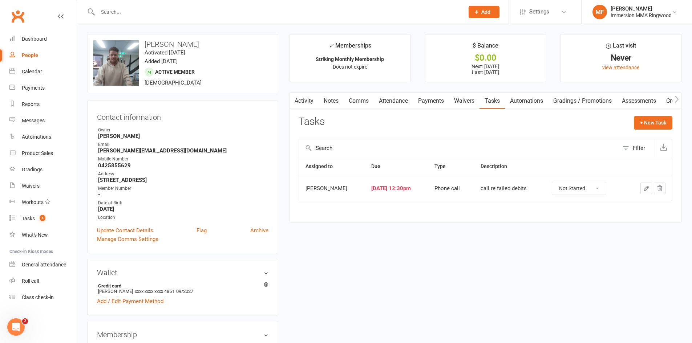
click at [593, 188] on select "Not Started In Progress Waiting Complete" at bounding box center [579, 188] width 54 height 12
click at [645, 188] on icon "button" at bounding box center [646, 188] width 7 height 7
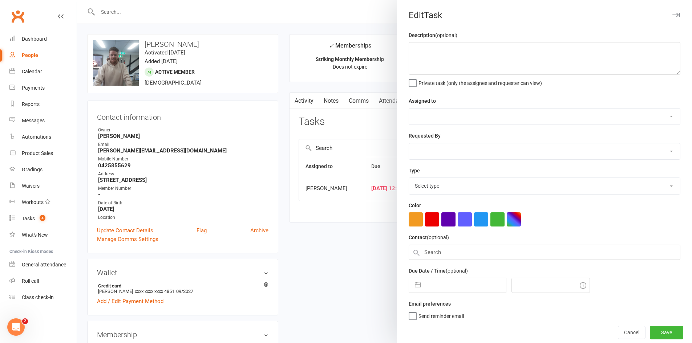
type textarea "call re failed debits"
select select "11984"
type input "[DATE]"
type input "12:30pm"
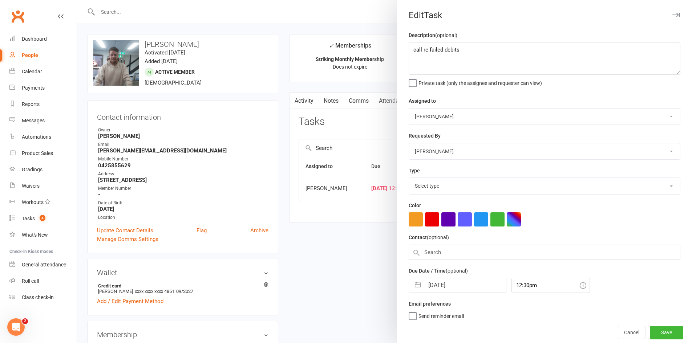
select select "6641"
click at [457, 276] on div "Due Date / Time (optional) 12 Sep 2025 Navigate forward to interact with the ca…" at bounding box center [544, 278] width 272 height 27
click at [458, 278] on input "[DATE]" at bounding box center [465, 283] width 82 height 15
select select "7"
select select "2025"
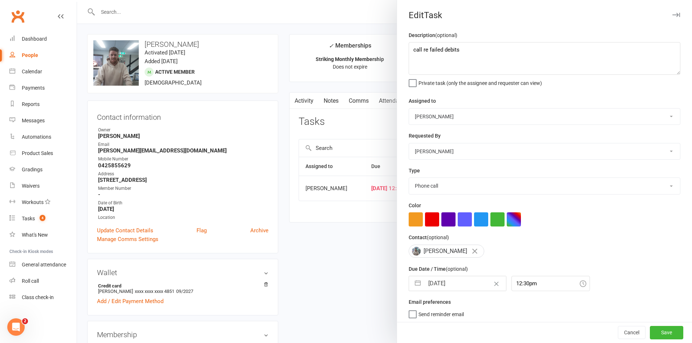
select select "8"
select select "2025"
select select "9"
select select "2025"
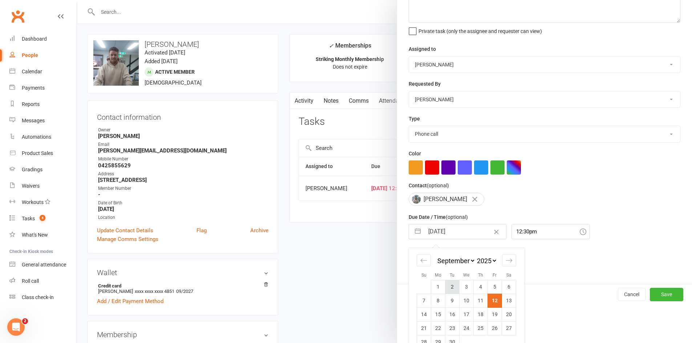
scroll to position [69, 0]
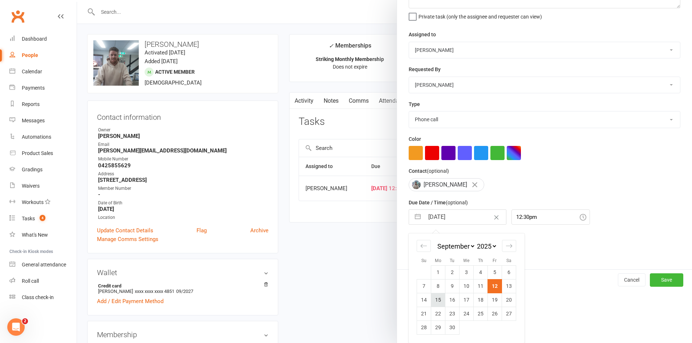
click at [435, 305] on td "15" at bounding box center [438, 300] width 14 height 14
type input "15 Sep 2025"
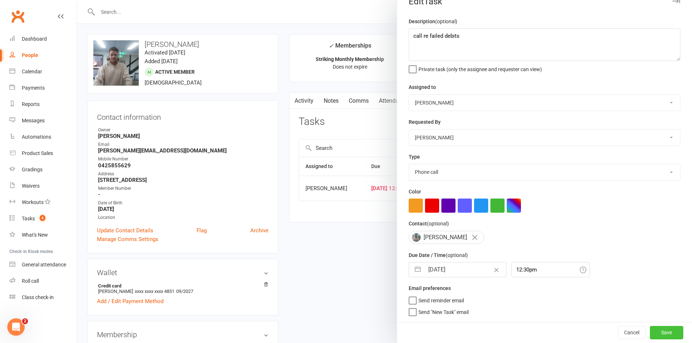
click at [666, 329] on button "Save" at bounding box center [666, 332] width 33 height 13
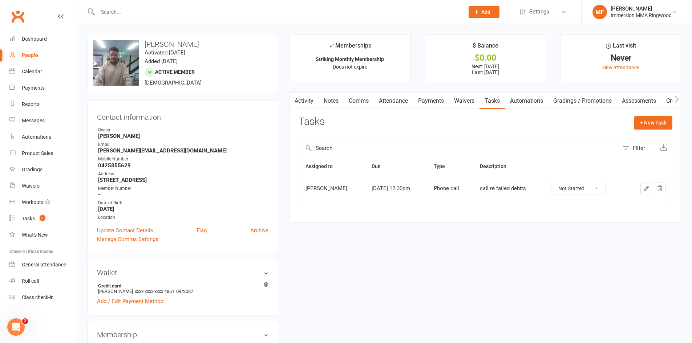
click at [348, 102] on link "Comms" at bounding box center [358, 101] width 30 height 17
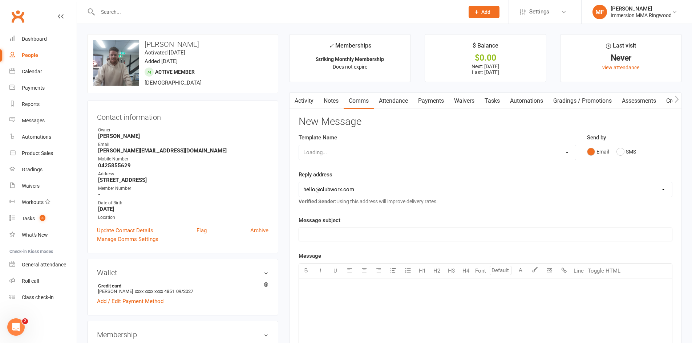
click at [334, 100] on link "Notes" at bounding box center [330, 101] width 25 height 17
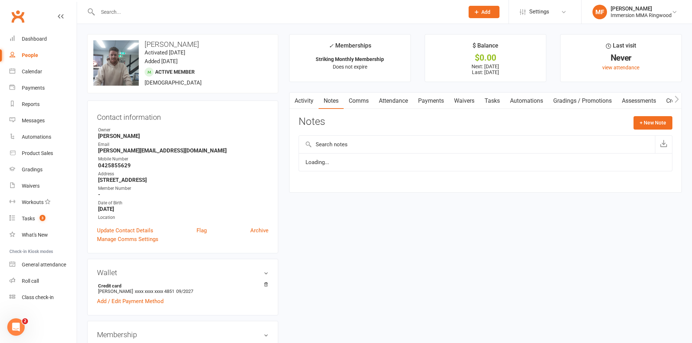
click at [300, 100] on link "Activity" at bounding box center [303, 101] width 29 height 17
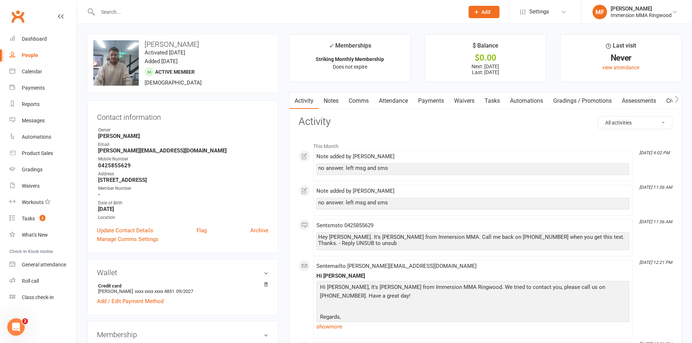
click at [335, 100] on link "Notes" at bounding box center [330, 101] width 25 height 17
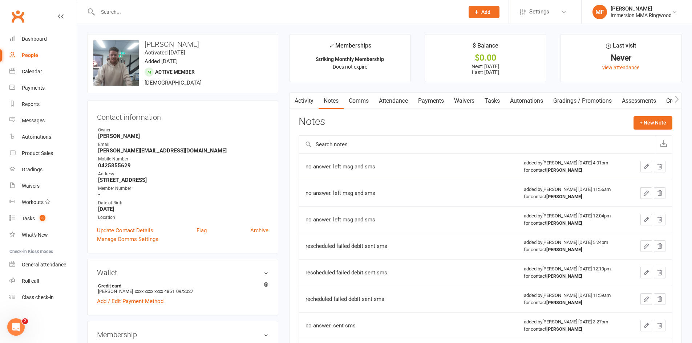
click at [372, 163] on div "no answer. left msg and sms" at bounding box center [396, 166] width 182 height 7
copy div "no answer. left msg and sms"
click at [654, 127] on button "+ New Note" at bounding box center [652, 122] width 39 height 13
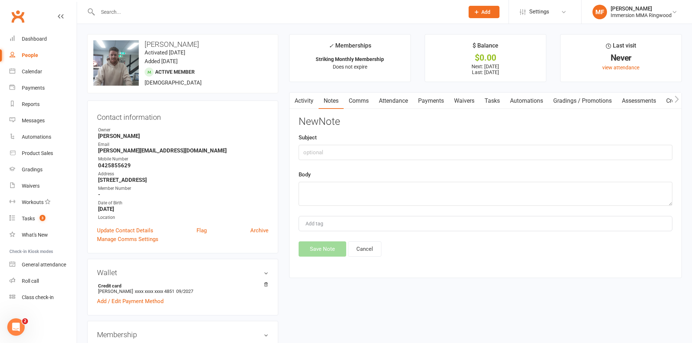
click at [471, 178] on div "Body" at bounding box center [485, 188] width 374 height 36
click at [465, 188] on textarea at bounding box center [485, 194] width 374 height 24
paste textarea "no answer. left msg and sms"
type textarea "no answer. left msg and sms"
click at [305, 253] on button "Save Note" at bounding box center [322, 248] width 48 height 15
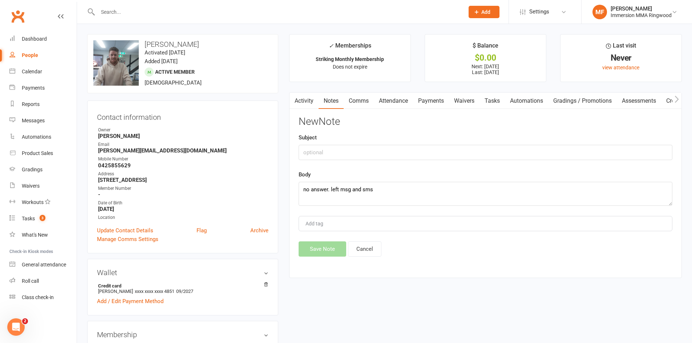
click at [367, 104] on link "Comms" at bounding box center [358, 101] width 30 height 17
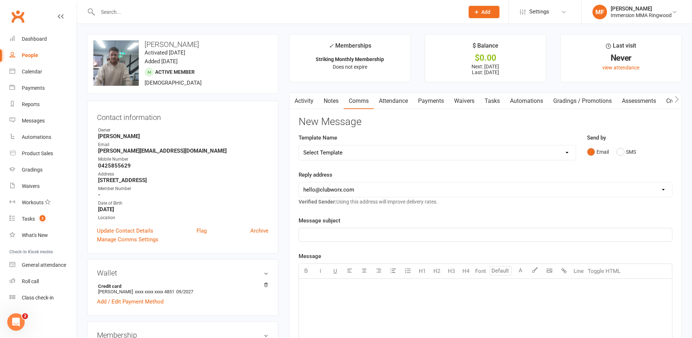
click at [398, 147] on div "Select Template [SMS] [PERSON_NAME] - Call back message [SMS] Mark- Call back m…" at bounding box center [436, 152] width 277 height 15
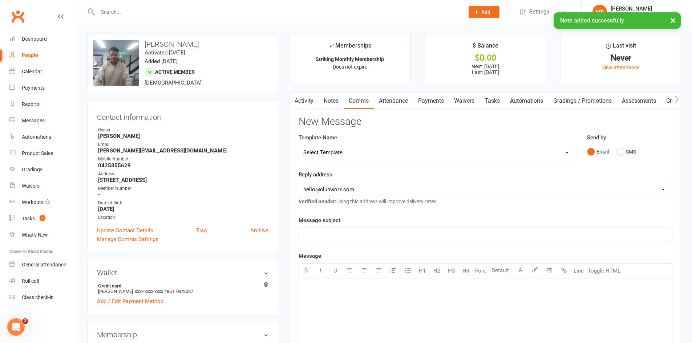
click at [399, 156] on select "Select Template [SMS] [PERSON_NAME] - Call back message [SMS] Mark- Call back m…" at bounding box center [437, 152] width 277 height 15
select select "1"
click at [299, 145] on select "Select Template [SMS] [PERSON_NAME] - Call back message [SMS] Mark- Call back m…" at bounding box center [437, 152] width 277 height 15
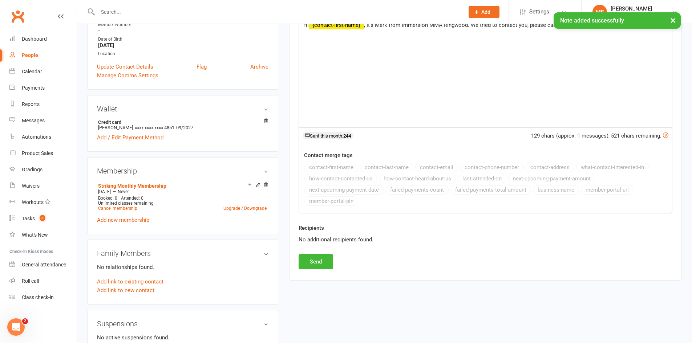
scroll to position [242, 0]
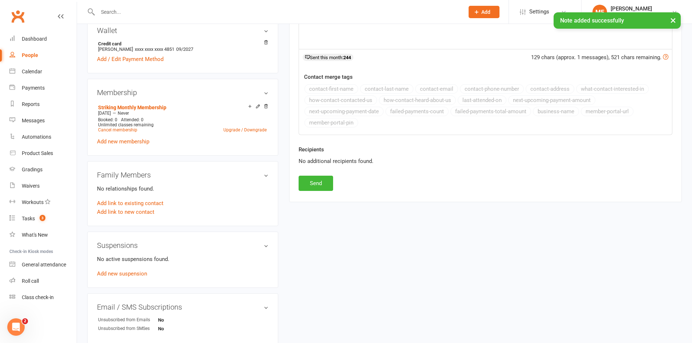
click at [319, 192] on div "Activity Notes Comms Attendance Payments Waivers Tasks Automations Gradings / P…" at bounding box center [485, 26] width 392 height 352
click at [319, 189] on button "Send" at bounding box center [315, 183] width 34 height 15
select select
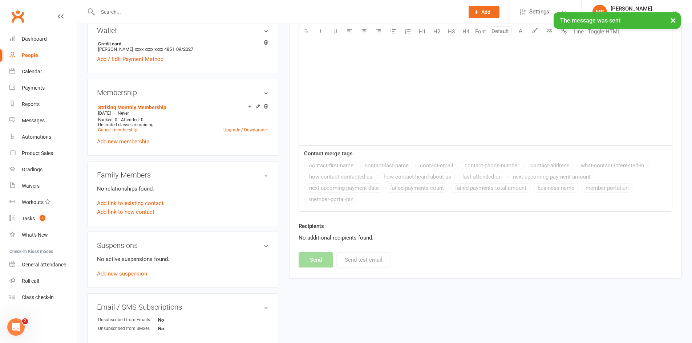
scroll to position [0, 0]
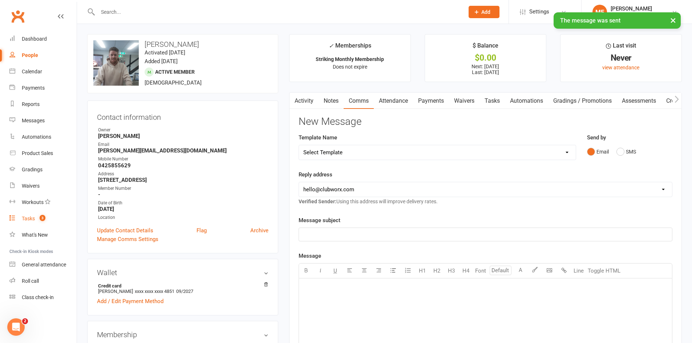
click at [42, 221] on span "3" at bounding box center [43, 218] width 6 height 6
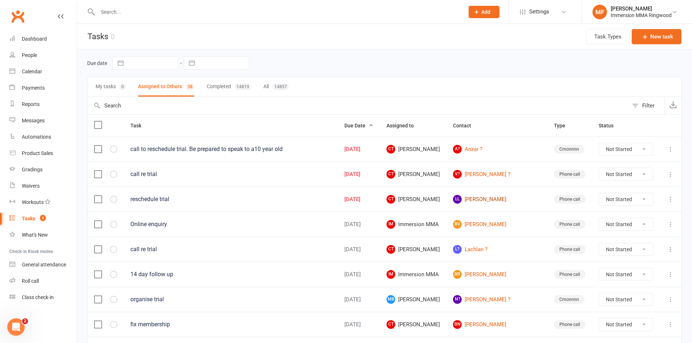
click at [496, 200] on link "Ll Lucy lee" at bounding box center [497, 199] width 88 height 9
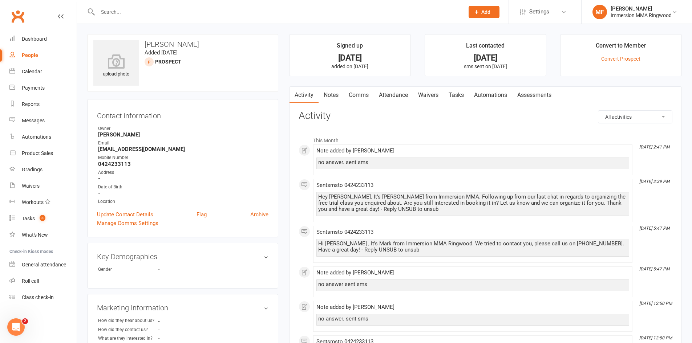
click at [329, 101] on link "Notes" at bounding box center [330, 95] width 25 height 17
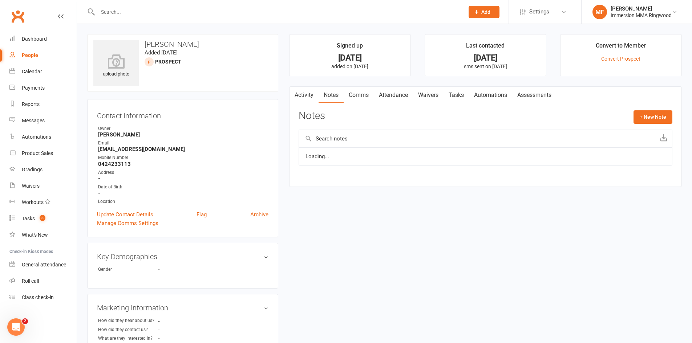
click at [334, 168] on div "Loading..." at bounding box center [485, 161] width 374 height 29
click at [334, 167] on div "Loading..." at bounding box center [485, 161] width 374 height 29
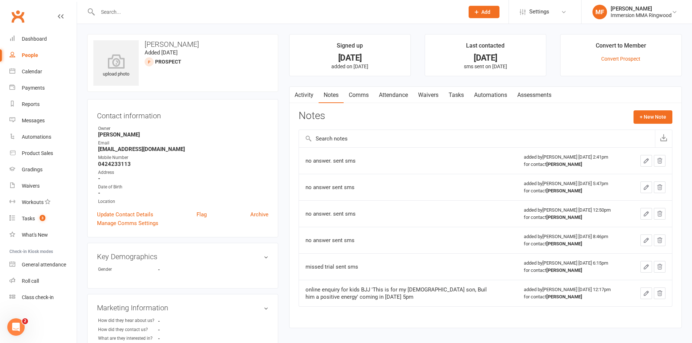
click at [334, 163] on div "no answer. sent sms" at bounding box center [396, 160] width 182 height 7
click at [603, 130] on div at bounding box center [485, 139] width 374 height 18
click at [614, 129] on div "Notes + New Note" at bounding box center [485, 119] width 374 height 19
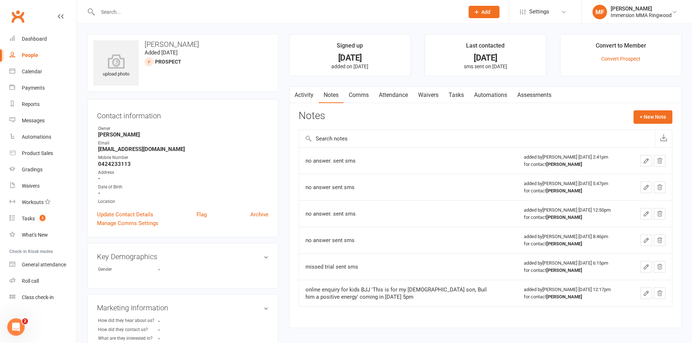
click at [623, 130] on input "text" at bounding box center [477, 138] width 356 height 17
click at [637, 138] on input "text" at bounding box center [477, 138] width 356 height 17
click at [643, 126] on div "Notes + New Note" at bounding box center [485, 119] width 374 height 19
click at [644, 122] on button "+ New Note" at bounding box center [652, 116] width 39 height 13
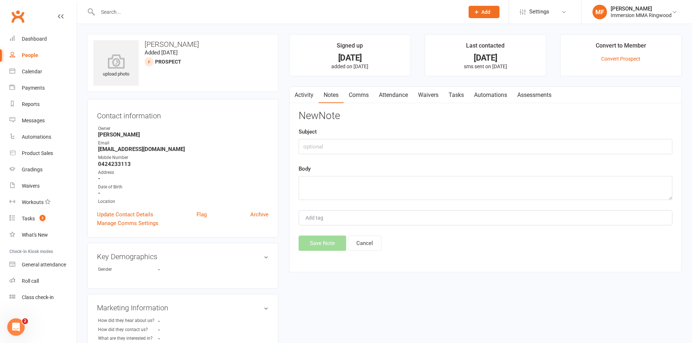
click at [473, 170] on div "Body" at bounding box center [485, 182] width 374 height 36
click at [468, 179] on textarea at bounding box center [485, 188] width 374 height 24
paste textarea "no answer. sent sms"
type textarea "no answer. sent sms"
click at [327, 236] on button "Save Note" at bounding box center [322, 243] width 48 height 15
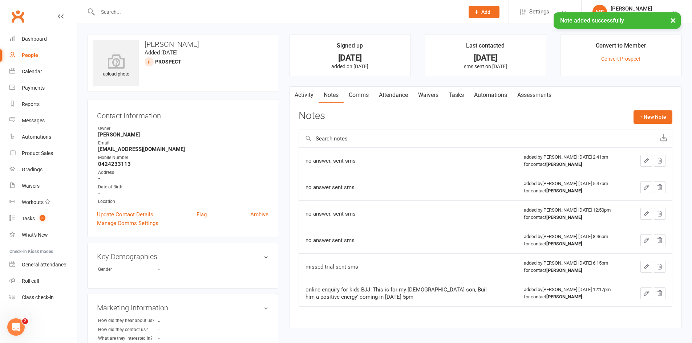
click at [343, 111] on div "Notes + New Note" at bounding box center [485, 119] width 374 height 19
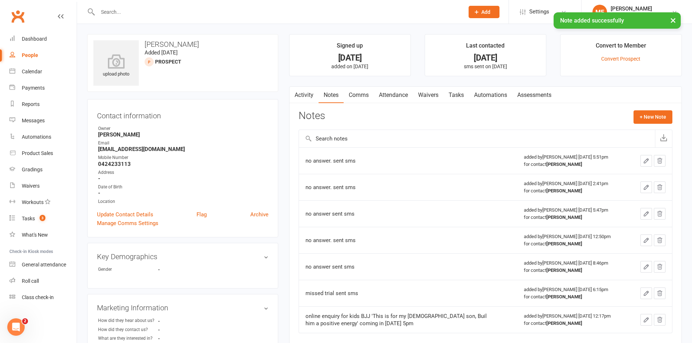
click at [357, 102] on link "Comms" at bounding box center [358, 95] width 30 height 17
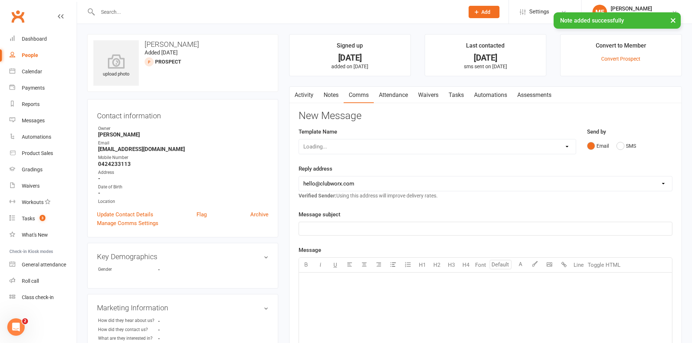
click at [373, 143] on div "Loading..." at bounding box center [436, 146] width 277 height 15
click at [374, 150] on div "Loading..." at bounding box center [436, 146] width 277 height 15
drag, startPoint x: 379, startPoint y: 145, endPoint x: 378, endPoint y: 149, distance: 4.6
click at [379, 145] on select "Select Template [SMS] [PERSON_NAME] - Call back message [SMS] Mark- Call back m…" at bounding box center [437, 146] width 277 height 15
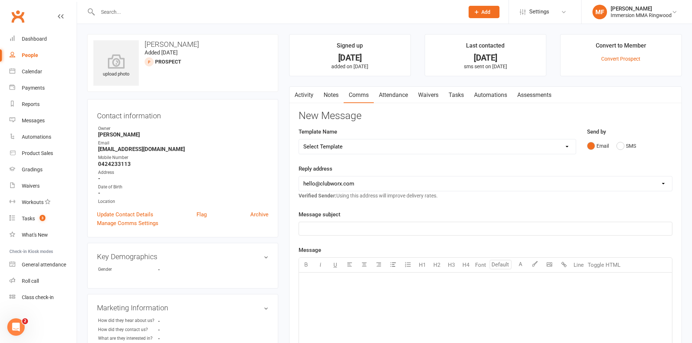
select select "1"
click at [299, 139] on select "Select Template [SMS] [PERSON_NAME] - Call back message [SMS] Mark- Call back m…" at bounding box center [437, 146] width 277 height 15
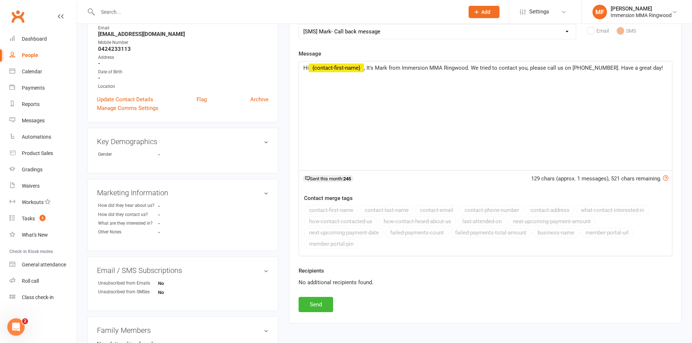
scroll to position [121, 0]
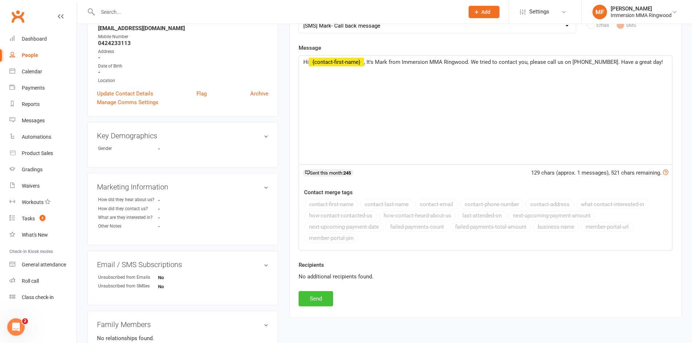
click at [324, 297] on button "Send" at bounding box center [315, 298] width 34 height 15
select select
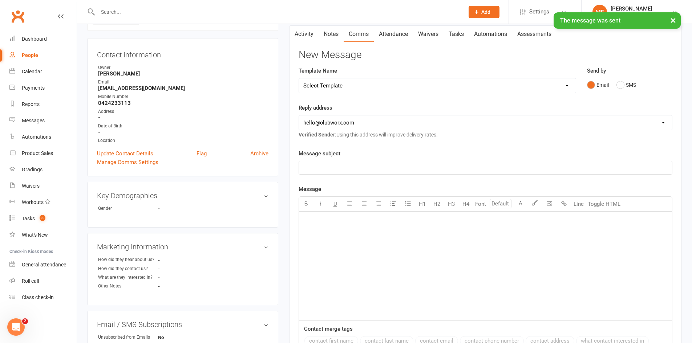
scroll to position [0, 0]
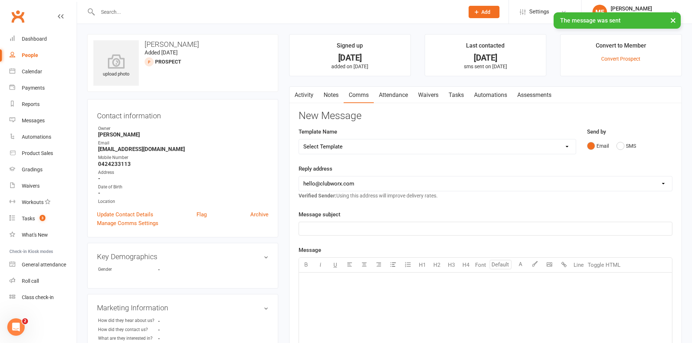
click at [452, 95] on link "Tasks" at bounding box center [455, 95] width 25 height 17
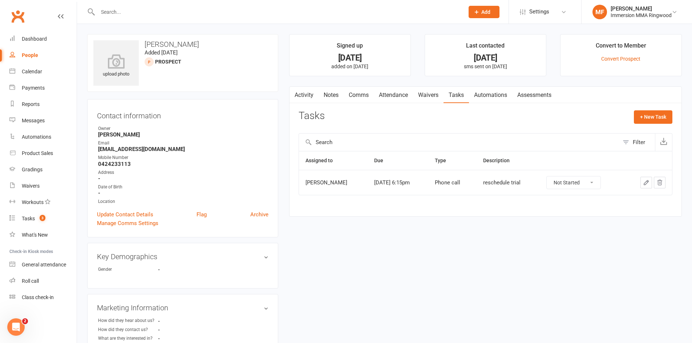
drag, startPoint x: 452, startPoint y: 95, endPoint x: 455, endPoint y: 105, distance: 10.2
click at [455, 105] on div "Activity Notes Comms Attendance Waivers Tasks Automations Assessments Tasks + N…" at bounding box center [485, 151] width 392 height 131
click at [643, 184] on icon "button" at bounding box center [646, 182] width 7 height 7
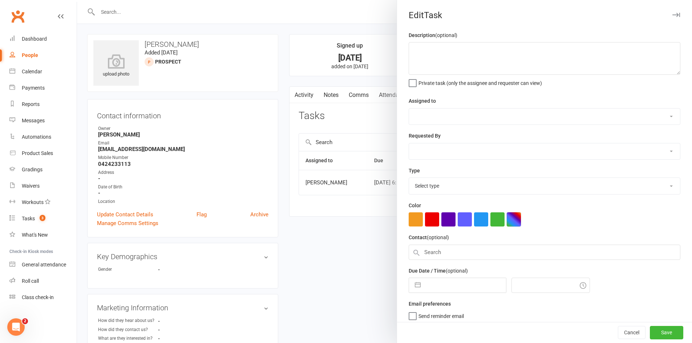
type textarea "reschedule trial"
select select "11984"
type input "12 Sep 2025"
type input "6:15pm"
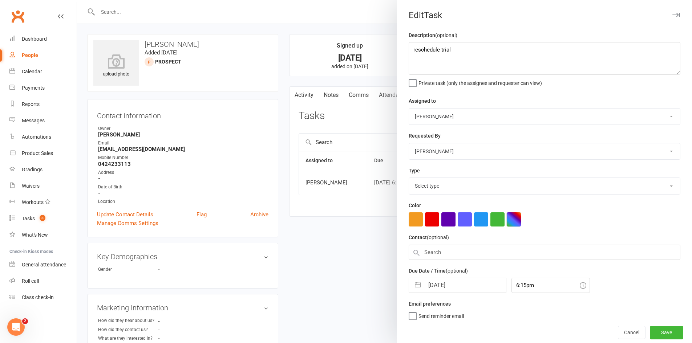
select select "6641"
click at [456, 289] on input "12 Sep 2025" at bounding box center [465, 283] width 82 height 15
select select "7"
select select "2025"
select select "8"
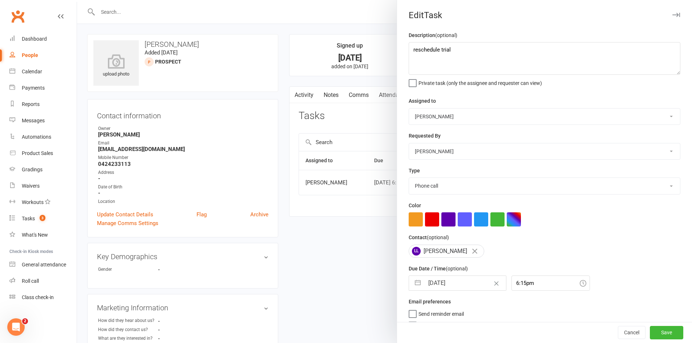
select select "2025"
select select "9"
select select "2025"
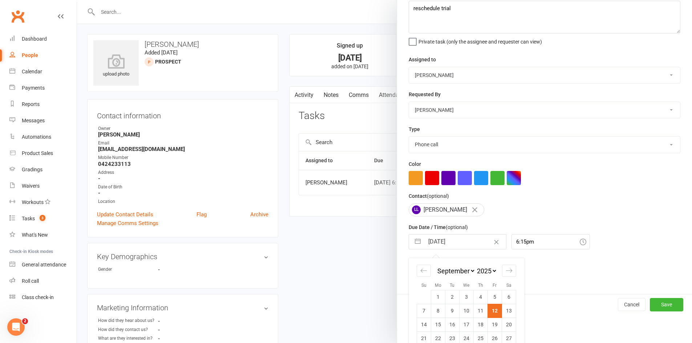
scroll to position [69, 0]
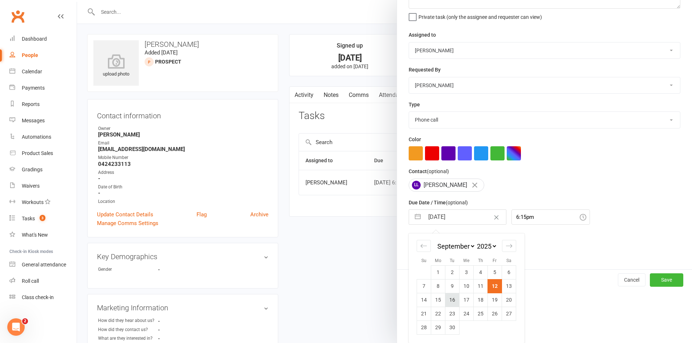
click at [447, 300] on td "16" at bounding box center [452, 300] width 14 height 14
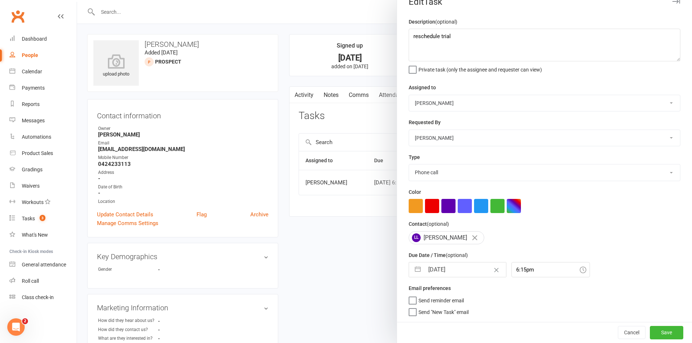
type input "16 Sep 2025"
click at [467, 268] on input "16 Sep 2025" at bounding box center [465, 270] width 82 height 15
select select "7"
select select "2025"
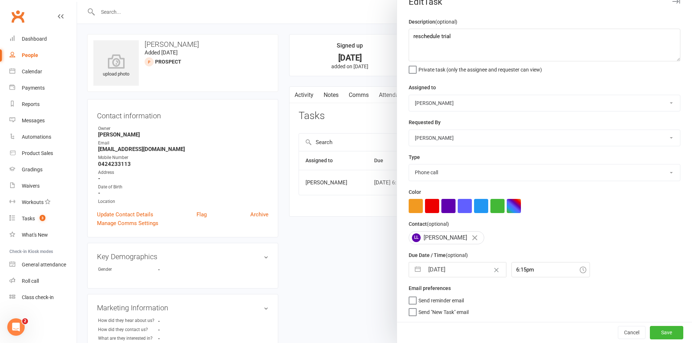
select select "8"
select select "2025"
select select "9"
select select "2025"
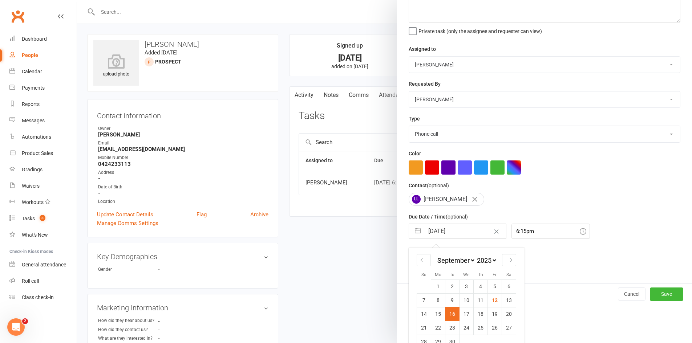
scroll to position [69, 0]
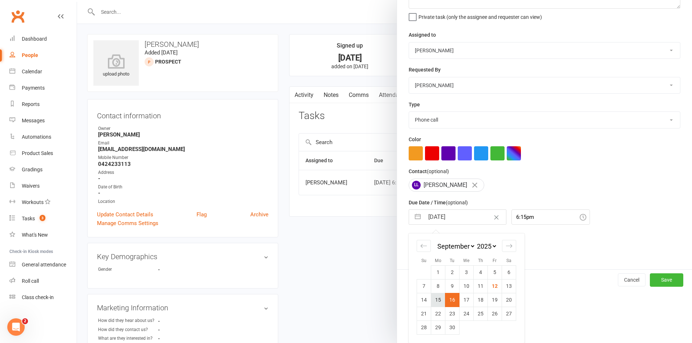
click at [438, 300] on td "15" at bounding box center [438, 300] width 14 height 14
type input "15 Sep 2025"
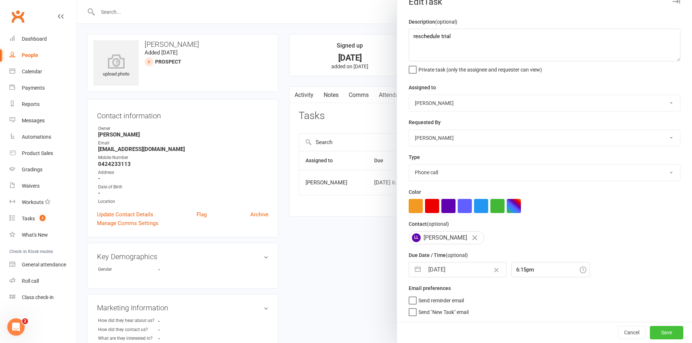
click at [669, 333] on button "Save" at bounding box center [666, 332] width 33 height 13
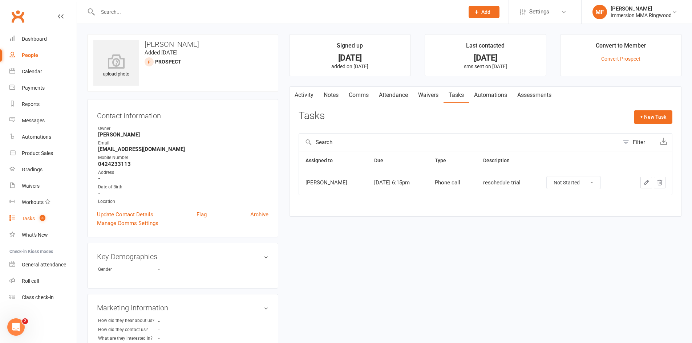
click at [36, 218] on link "Tasks 3" at bounding box center [42, 219] width 67 height 16
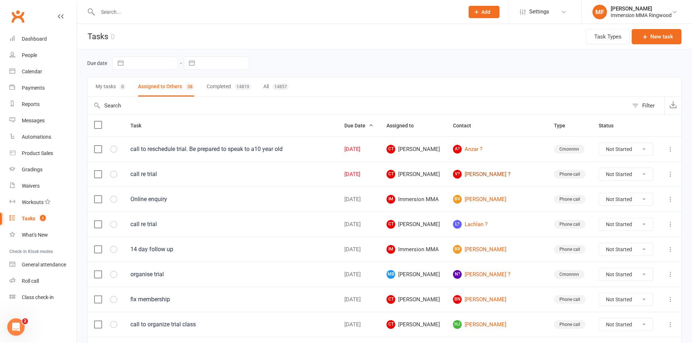
click at [489, 171] on link "V? Vicky ?" at bounding box center [497, 174] width 88 height 9
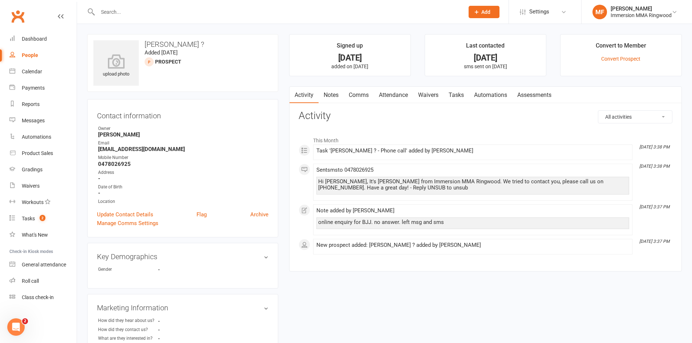
click at [328, 89] on link "Notes" at bounding box center [330, 95] width 25 height 17
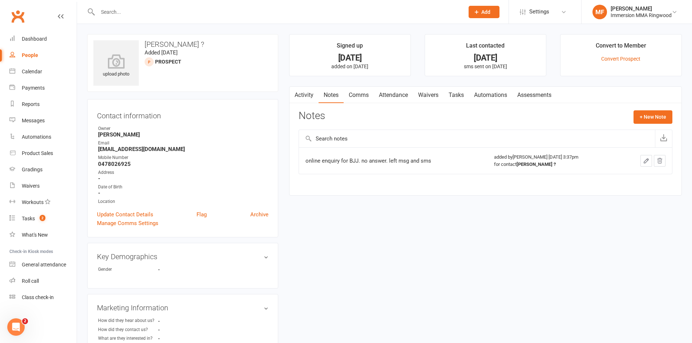
click at [320, 94] on link "Notes" at bounding box center [330, 95] width 25 height 17
click at [307, 96] on link "Activity" at bounding box center [303, 95] width 29 height 17
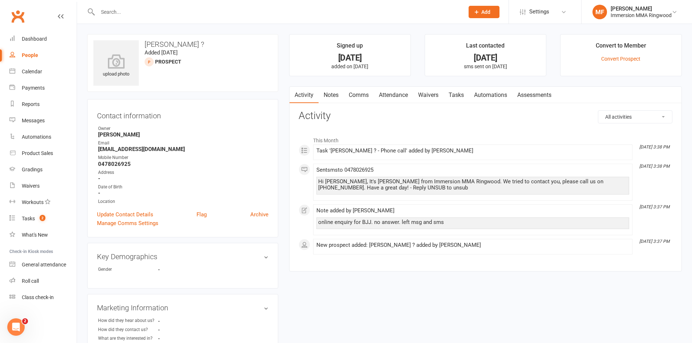
click at [333, 99] on link "Notes" at bounding box center [330, 95] width 25 height 17
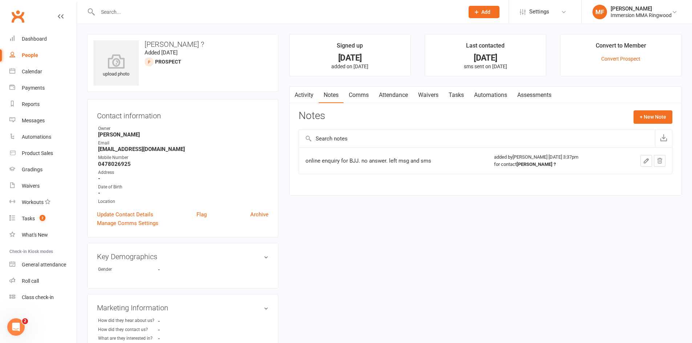
drag, startPoint x: 212, startPoint y: 53, endPoint x: 149, endPoint y: 46, distance: 63.5
click at [149, 46] on div "upload photo Vicky ? Added 11 September, 2025 prospect" at bounding box center [182, 63] width 191 height 58
click at [146, 44] on h3 "Vicky ?" at bounding box center [182, 44] width 179 height 8
drag, startPoint x: 143, startPoint y: 44, endPoint x: 218, endPoint y: 54, distance: 75.0
click at [218, 54] on div "upload photo Vicky ? Added 11 September, 2025 prospect" at bounding box center [182, 63] width 191 height 58
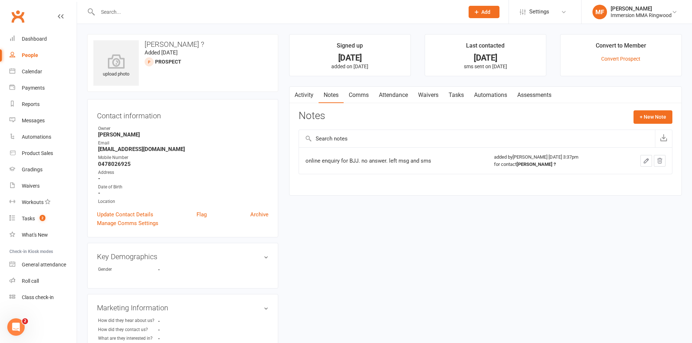
click at [178, 54] on time "Added 11 September, 2025" at bounding box center [161, 52] width 33 height 7
click at [297, 99] on button "button" at bounding box center [293, 95] width 9 height 16
click at [332, 97] on link "Notes" at bounding box center [330, 95] width 25 height 17
click at [633, 115] on div "Notes + New Note" at bounding box center [485, 119] width 374 height 19
click at [635, 115] on button "+ New Note" at bounding box center [652, 116] width 39 height 13
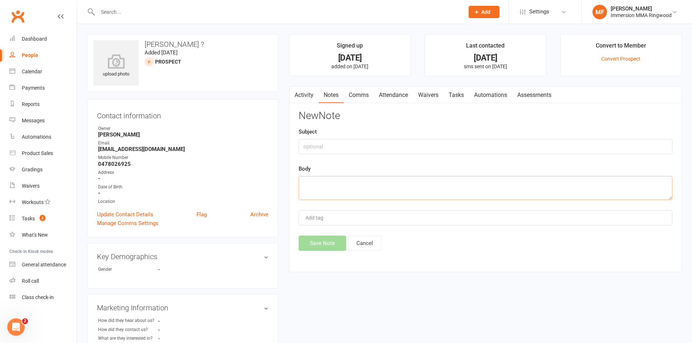
click at [379, 194] on textarea at bounding box center [485, 188] width 374 height 24
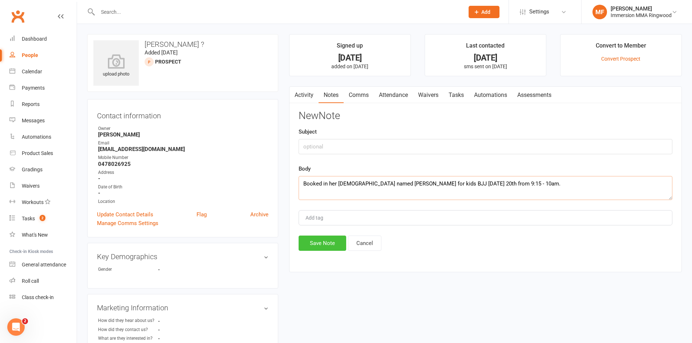
type textarea "Booked in her 5 year old named Laurence for kids BJJ on Saturday 20th from 9:15…"
click at [336, 244] on button "Save Note" at bounding box center [322, 243] width 48 height 15
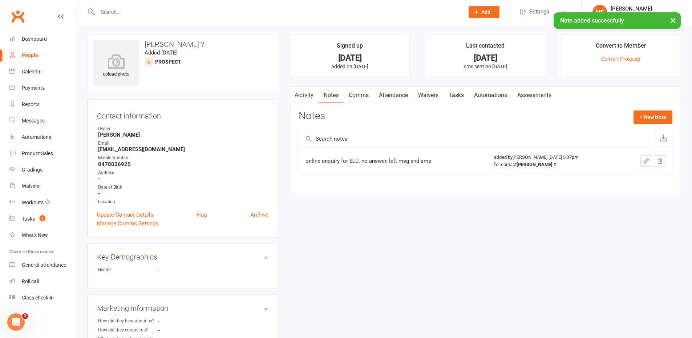
click at [361, 94] on link "Comms" at bounding box center [358, 95] width 30 height 17
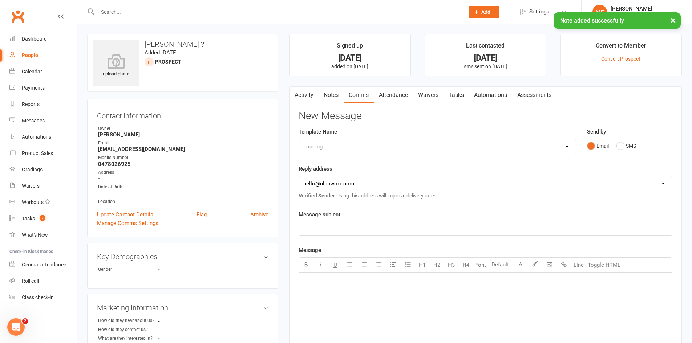
click at [392, 93] on link "Attendance" at bounding box center [393, 95] width 39 height 17
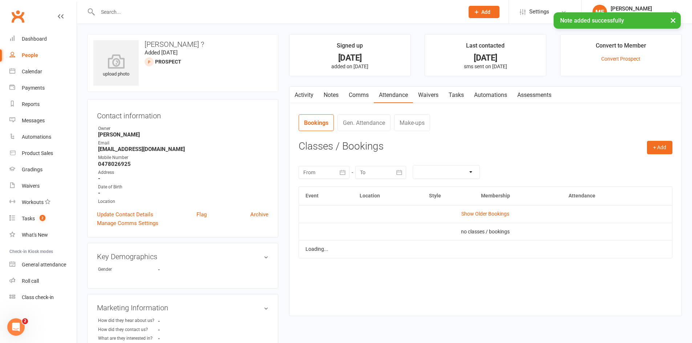
click at [368, 95] on link "Comms" at bounding box center [358, 95] width 30 height 17
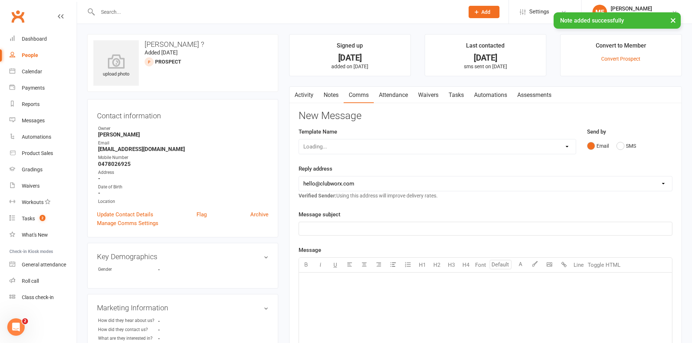
click at [379, 141] on div "Loading..." at bounding box center [436, 146] width 277 height 15
click at [379, 141] on select "Select Template [SMS] [PERSON_NAME] - Call back message [SMS] Mark- Call back m…" at bounding box center [437, 146] width 277 height 15
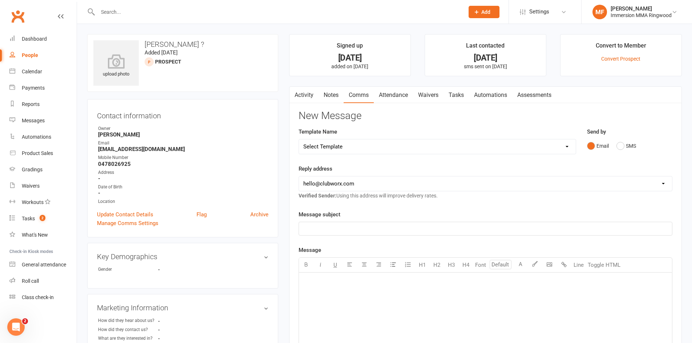
select select "12"
click at [299, 139] on select "Select Template [SMS] [PERSON_NAME] - Call back message [SMS] Mark- Call back m…" at bounding box center [437, 146] width 277 height 15
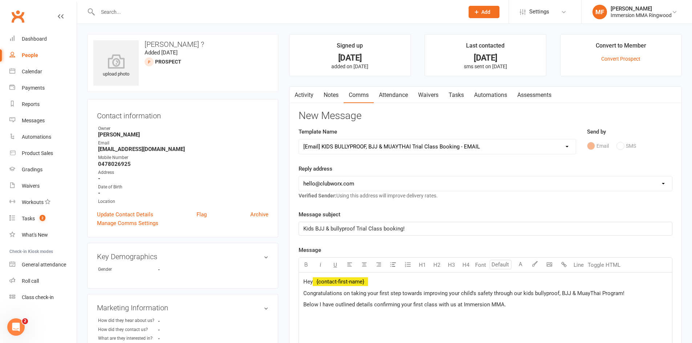
click at [363, 190] on select "hello@clubworx.com ringwood@immersionmma.com.au david@immersionmma.com.au lee@i…" at bounding box center [485, 183] width 373 height 15
select select "1"
click at [299, 176] on select "hello@clubworx.com ringwood@immersionmma.com.au david@immersionmma.com.au lee@i…" at bounding box center [485, 183] width 373 height 15
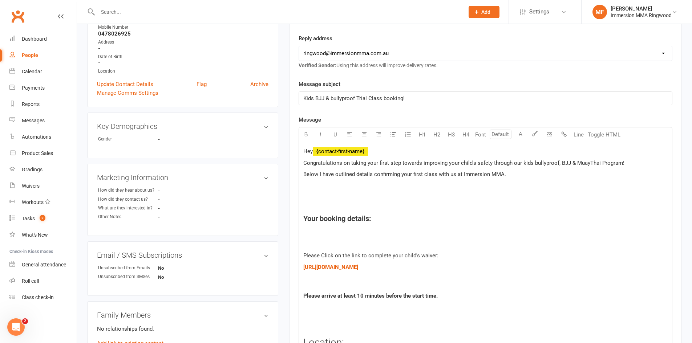
scroll to position [242, 0]
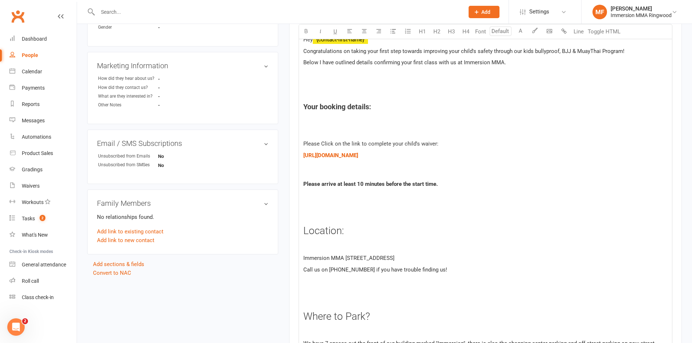
click at [383, 117] on p at bounding box center [485, 121] width 364 height 9
click at [542, 267] on p "Call us on 03 9879 6052 if you have trouble finding us!" at bounding box center [485, 269] width 364 height 9
drag, startPoint x: 477, startPoint y: 121, endPoint x: 486, endPoint y: 119, distance: 9.2
click at [486, 119] on p at bounding box center [485, 121] width 364 height 9
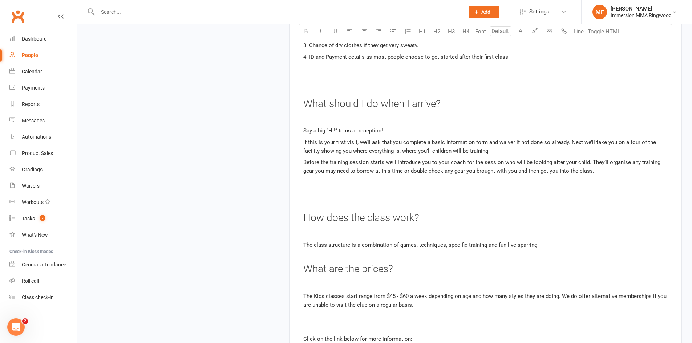
scroll to position [968, 0]
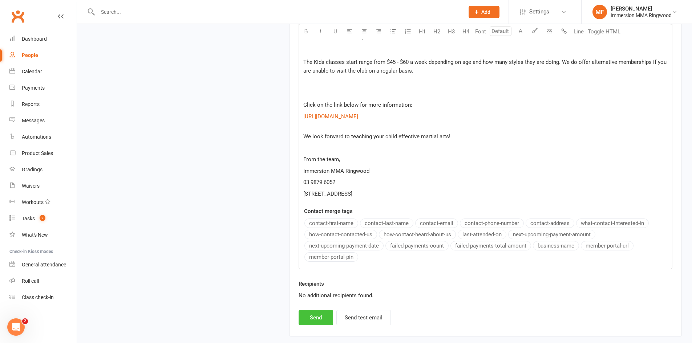
click at [316, 312] on button "Send" at bounding box center [315, 317] width 34 height 15
select select
select select "0"
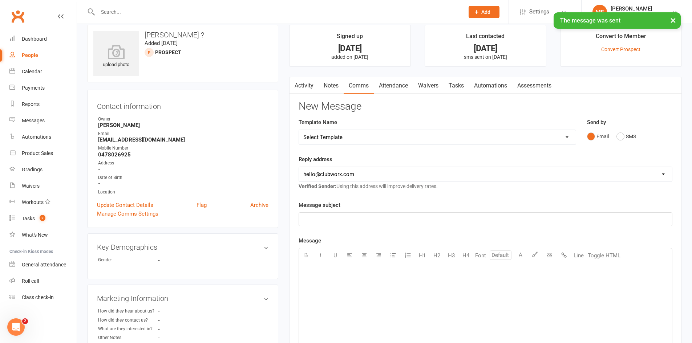
scroll to position [0, 0]
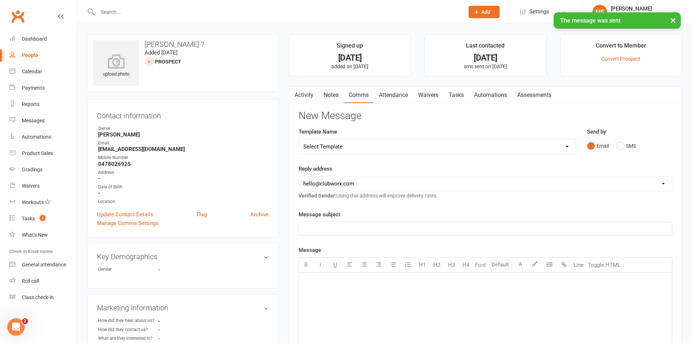
click at [312, 103] on link "Activity" at bounding box center [303, 95] width 29 height 17
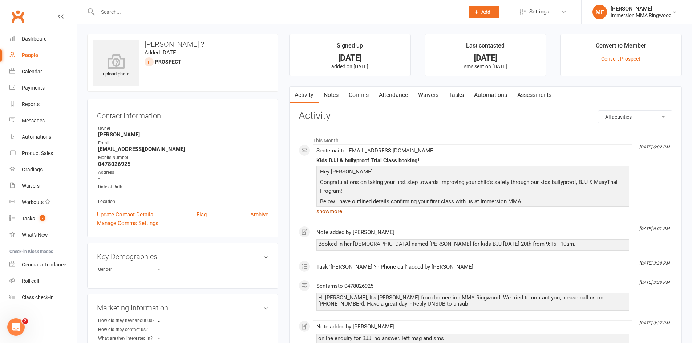
click at [339, 213] on link "show more" at bounding box center [472, 211] width 313 height 10
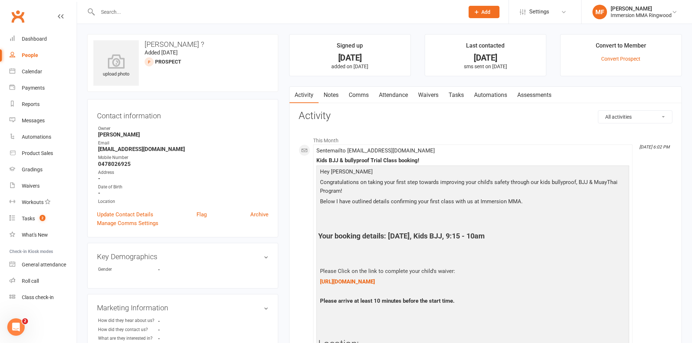
click at [334, 101] on link "Notes" at bounding box center [330, 95] width 25 height 17
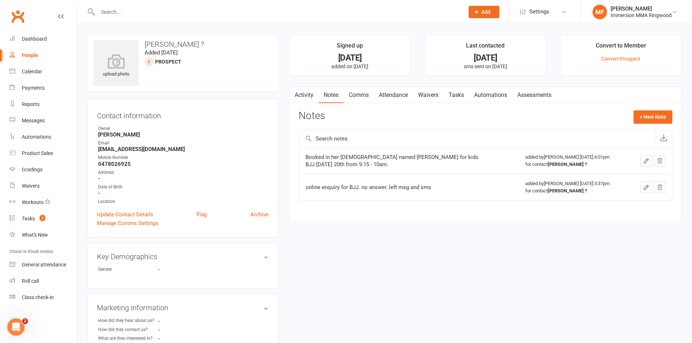
click at [308, 96] on link "Activity" at bounding box center [303, 95] width 29 height 17
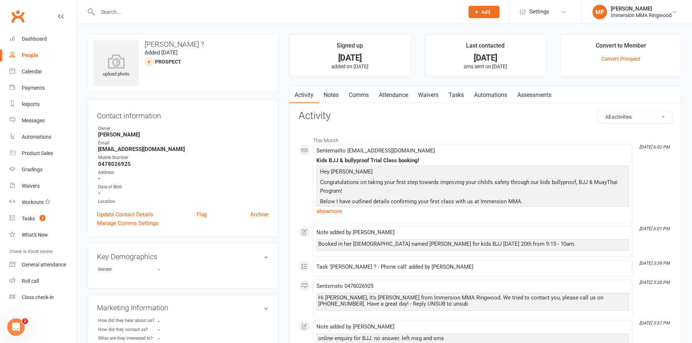
click at [338, 197] on p "Below I have outlined details confirming your first class with us at Immersion …" at bounding box center [472, 202] width 309 height 11
click at [338, 203] on p "Below I have outlined details confirming your first class with us at Immersion …" at bounding box center [472, 202] width 309 height 11
click at [338, 207] on link "show more" at bounding box center [472, 211] width 313 height 10
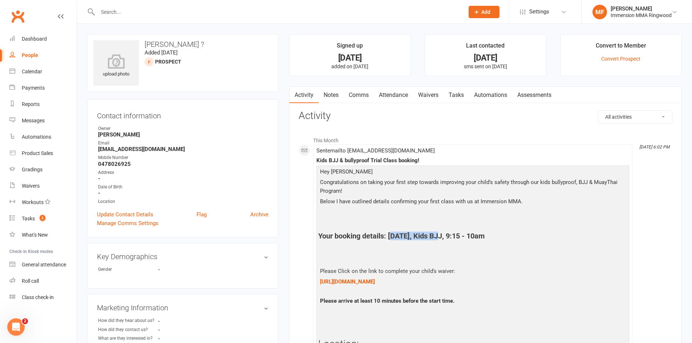
drag, startPoint x: 391, startPoint y: 236, endPoint x: 439, endPoint y: 240, distance: 47.7
click at [439, 240] on h4 "Your booking details: Saturday 20th September, Kids BJJ, 9:15 - 10am" at bounding box center [472, 236] width 309 height 8
drag, startPoint x: 388, startPoint y: 235, endPoint x: 550, endPoint y: 232, distance: 161.2
copy h4 "Saturday 20th September, Kids BJJ, 9:15 - 10am"
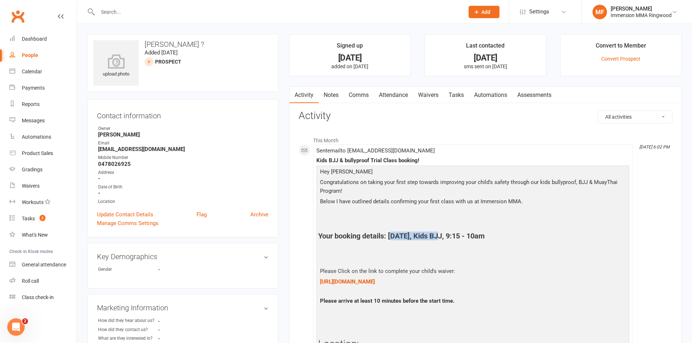
click at [339, 89] on link "Notes" at bounding box center [330, 95] width 25 height 17
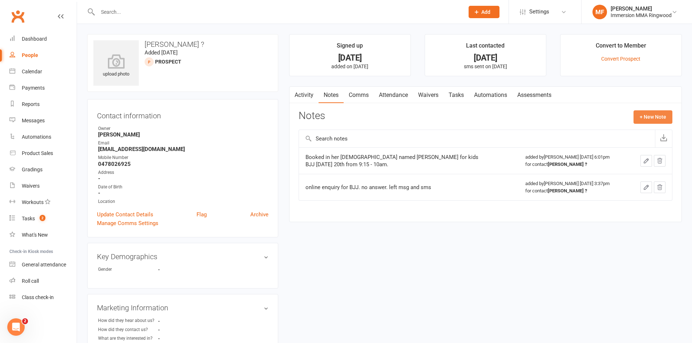
click at [640, 116] on button "+ New Note" at bounding box center [652, 116] width 39 height 13
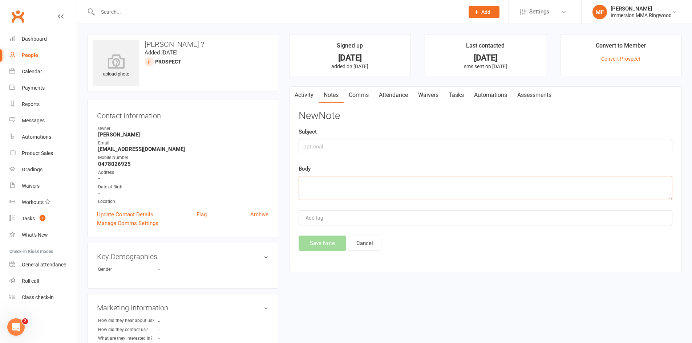
click at [448, 177] on textarea at bounding box center [485, 188] width 374 height 24
type textarea "Booked her ch"
click at [381, 241] on button "Cancel" at bounding box center [364, 243] width 33 height 15
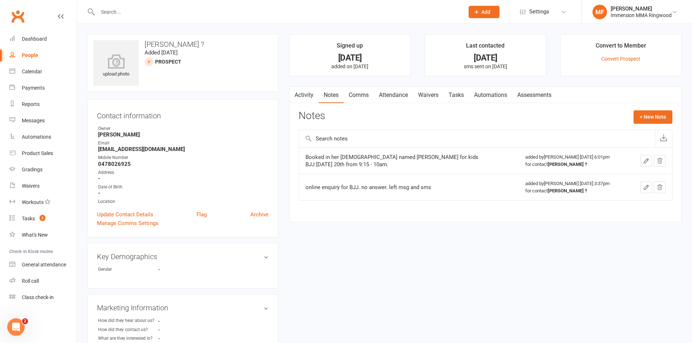
click at [305, 102] on link "Activity" at bounding box center [303, 95] width 29 height 17
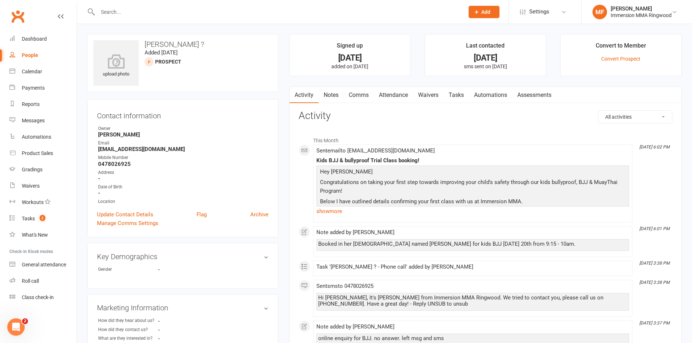
click at [457, 96] on link "Tasks" at bounding box center [455, 95] width 25 height 17
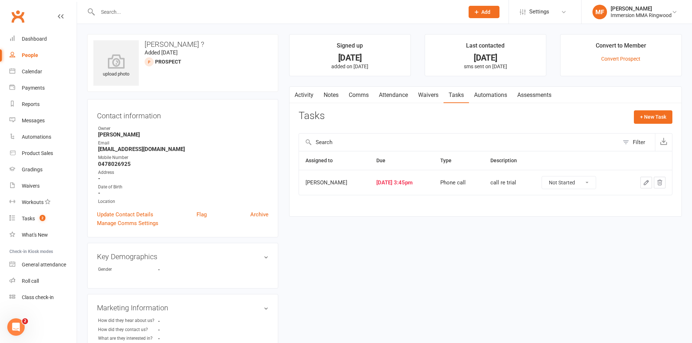
click at [593, 180] on select "Not Started In Progress Waiting Complete" at bounding box center [569, 182] width 54 height 12
click at [551, 176] on select "Not Started In Progress Waiting Complete" at bounding box center [569, 182] width 54 height 12
select select "unstarted"
click at [432, 98] on link "Waivers" at bounding box center [428, 95] width 30 height 17
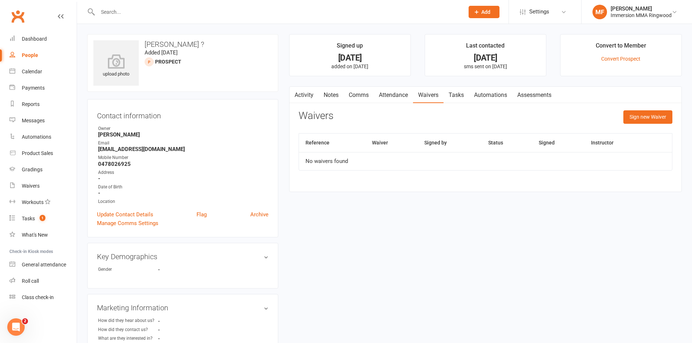
drag, startPoint x: 366, startPoint y: 93, endPoint x: 357, endPoint y: 94, distance: 9.5
click at [366, 93] on link "Comms" at bounding box center [358, 95] width 30 height 17
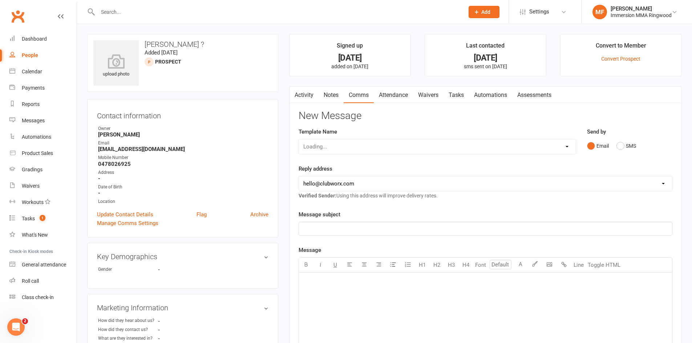
click at [320, 96] on link "Notes" at bounding box center [330, 95] width 25 height 17
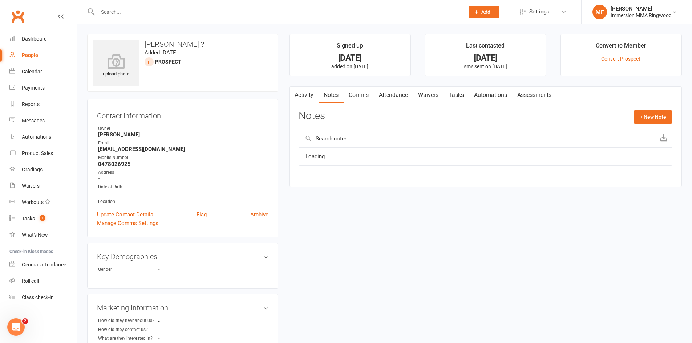
click at [315, 95] on link "Activity" at bounding box center [303, 95] width 29 height 17
click at [375, 95] on link "Attendance" at bounding box center [393, 95] width 39 height 17
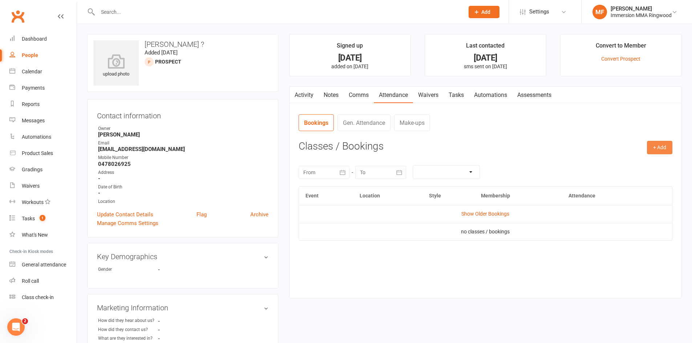
click at [648, 145] on button "+ Add" at bounding box center [659, 147] width 25 height 13
click at [635, 176] on link "Add Appointment" at bounding box center [636, 178] width 72 height 15
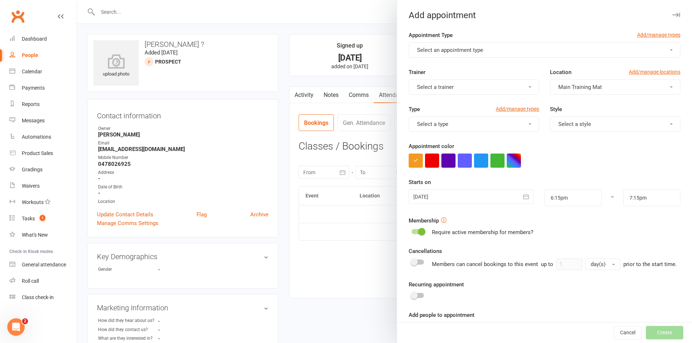
click at [521, 56] on button "Select an appointment type" at bounding box center [544, 49] width 272 height 15
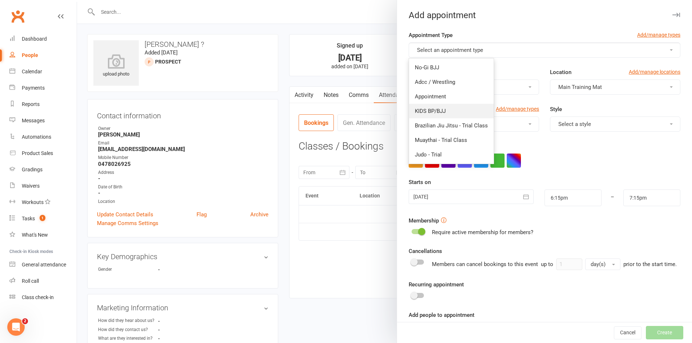
click at [442, 112] on span "KIDS BP/BJJ" at bounding box center [430, 111] width 31 height 7
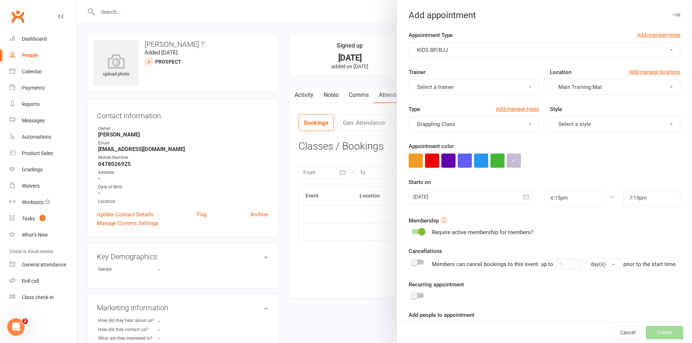
type input "7:00pm"
click at [578, 142] on div "Type Add/manage types Grappling Class Style Select a style" at bounding box center [544, 123] width 282 height 37
click at [585, 125] on button "Select a style" at bounding box center [615, 124] width 130 height 15
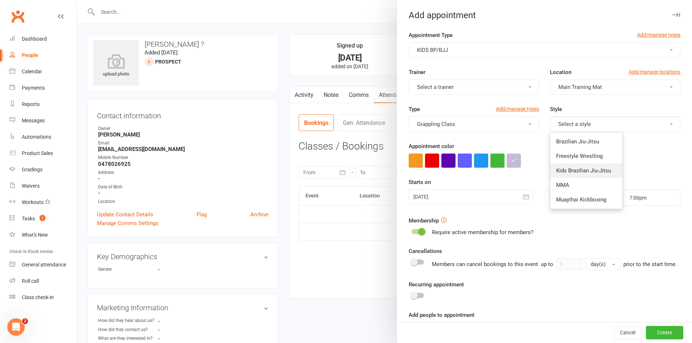
click at [560, 175] on link "Kids Brazilian Jiu-Jitsu" at bounding box center [586, 170] width 72 height 15
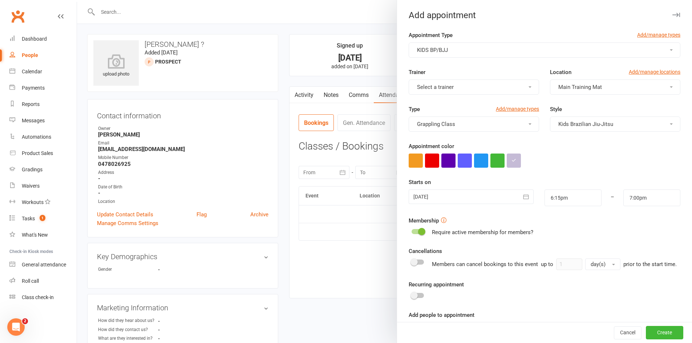
click at [461, 190] on div at bounding box center [470, 197] width 125 height 15
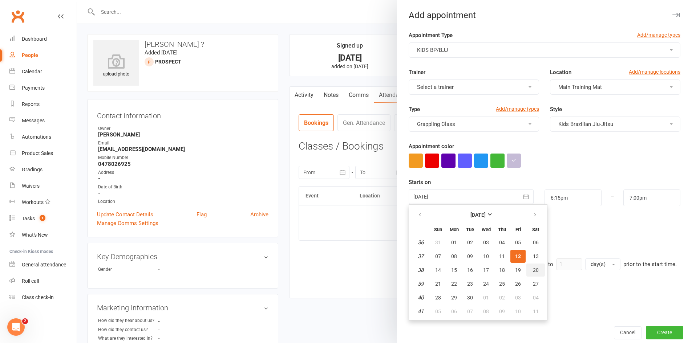
click at [533, 272] on span "20" at bounding box center [536, 270] width 6 height 6
type input "20 Sep 2025"
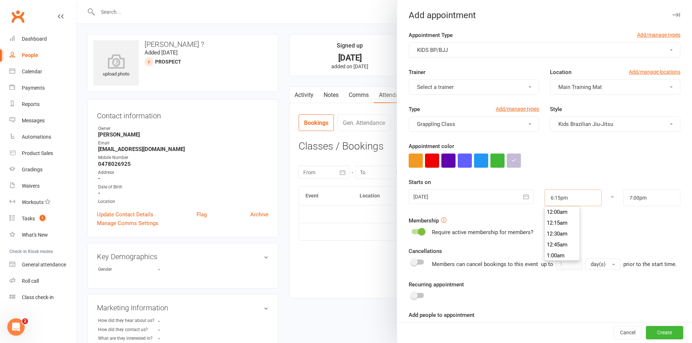
click at [559, 196] on input "6:15pm" at bounding box center [572, 198] width 57 height 17
type input "9:15am"
click at [555, 222] on li "9:15am" at bounding box center [562, 222] width 35 height 11
click at [630, 197] on input "7:00pm" at bounding box center [651, 198] width 57 height 17
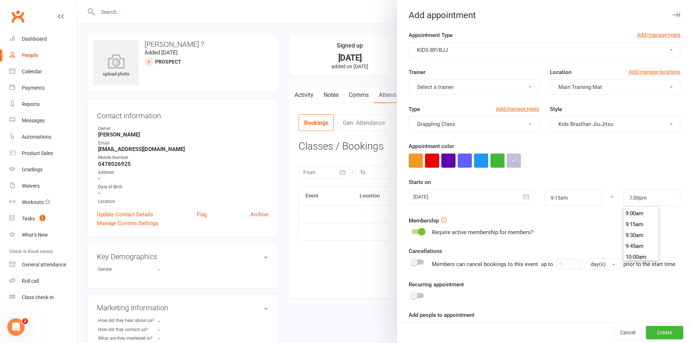
scroll to position [391, 0]
type input "10:00am"
click at [635, 252] on li "10:00am" at bounding box center [640, 256] width 35 height 11
click at [656, 334] on button "Create" at bounding box center [664, 332] width 37 height 13
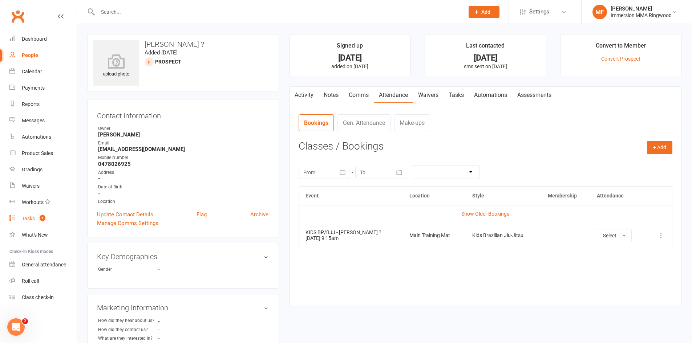
click at [36, 219] on link "Tasks 1" at bounding box center [42, 219] width 67 height 16
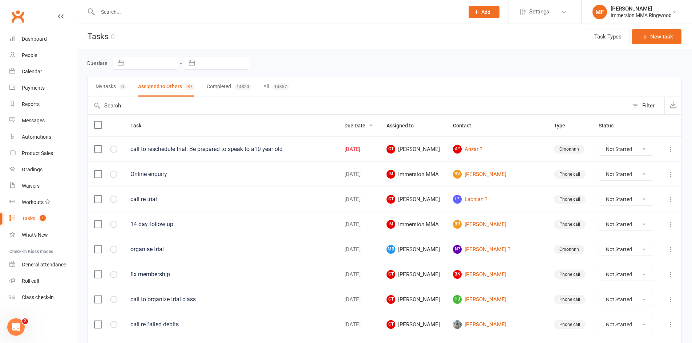
click at [360, 151] on div "Sep 12, 2025" at bounding box center [358, 149] width 29 height 6
click at [491, 151] on link "A? Anzar ?" at bounding box center [497, 149] width 88 height 9
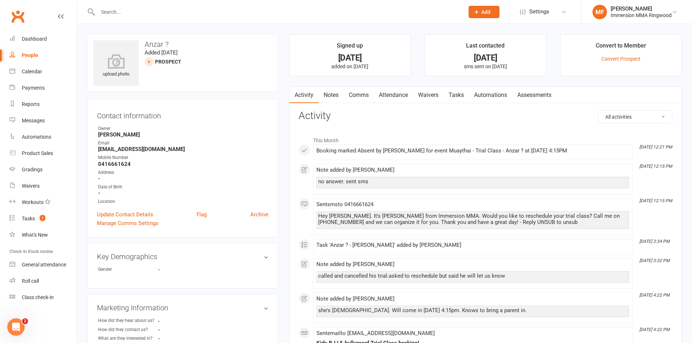
click at [326, 104] on div "Activity Notes Comms Attendance Waivers Tasks Automations Assessments All activ…" at bounding box center [485, 273] width 392 height 375
click at [329, 97] on link "Notes" at bounding box center [330, 95] width 25 height 17
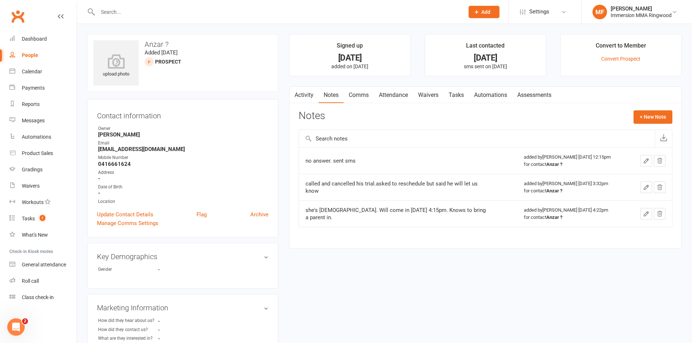
click at [456, 95] on link "Tasks" at bounding box center [455, 95] width 25 height 17
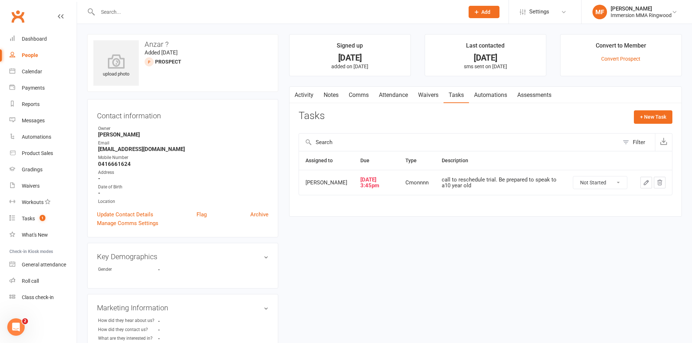
click at [650, 185] on button "button" at bounding box center [646, 183] width 12 height 12
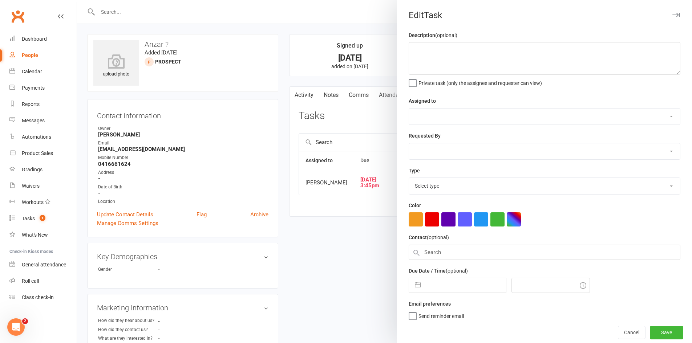
type textarea "call to reschedule trial. Be prepared to speak to a10 year old"
select select "11984"
type input "[DATE]"
type input "3:45pm"
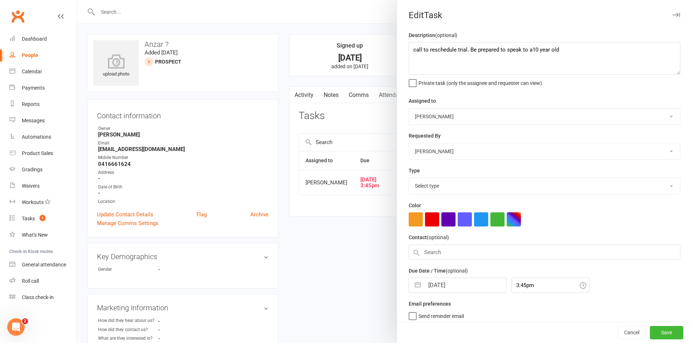
select select "28903"
click at [467, 284] on input "[DATE]" at bounding box center [465, 283] width 82 height 15
select select "7"
select select "2025"
select select "8"
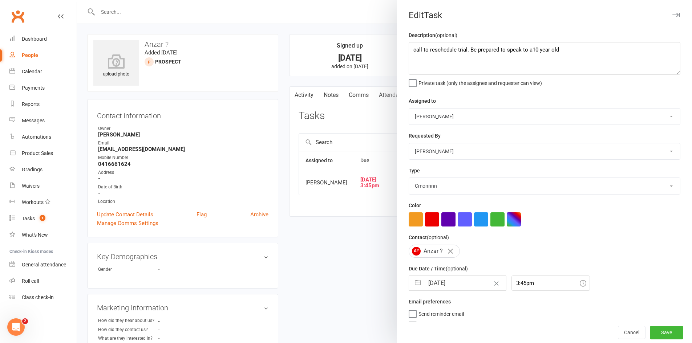
select select "2025"
select select "9"
select select "2025"
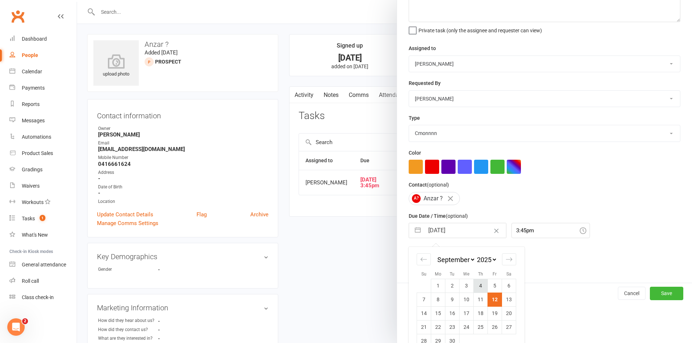
scroll to position [69, 0]
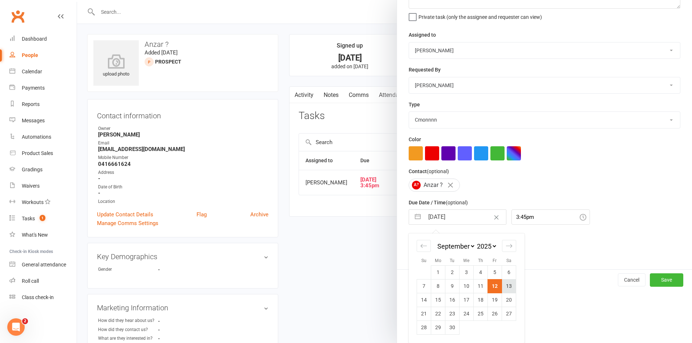
click at [509, 285] on td "13" at bounding box center [509, 286] width 14 height 14
type input "13 Sep 2025"
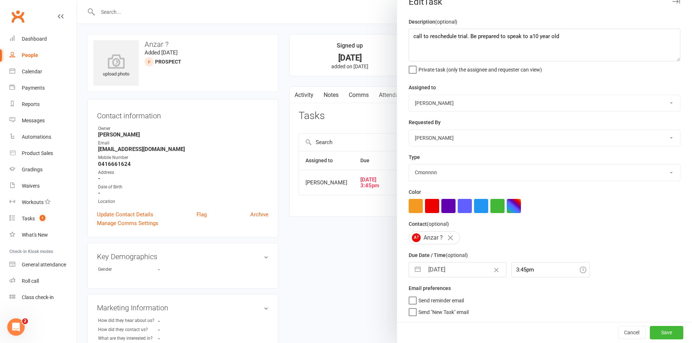
scroll to position [16, 0]
click at [663, 336] on button "Save" at bounding box center [666, 332] width 33 height 13
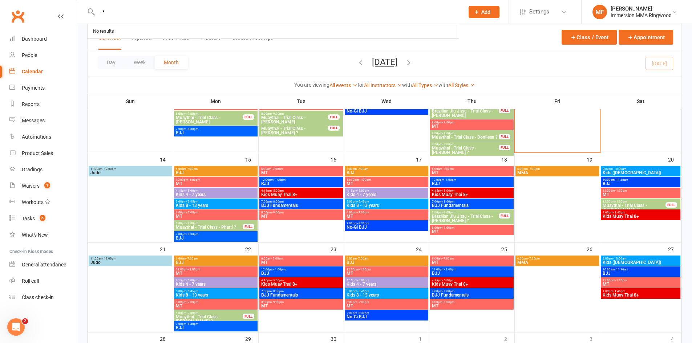
scroll to position [241, 0]
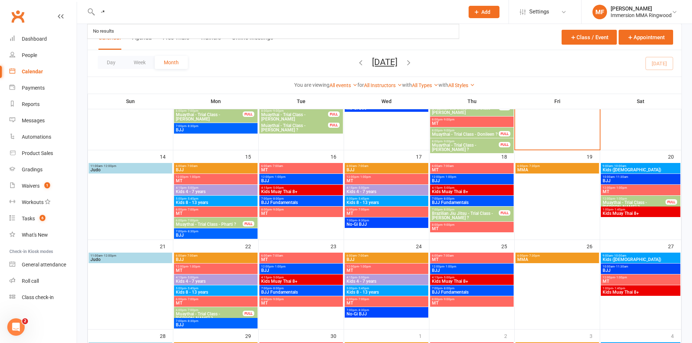
drag, startPoint x: 156, startPoint y: 14, endPoint x: 103, endPoint y: 11, distance: 53.5
click at [103, 11] on input "-*" at bounding box center [276, 12] width 363 height 10
type input "-"
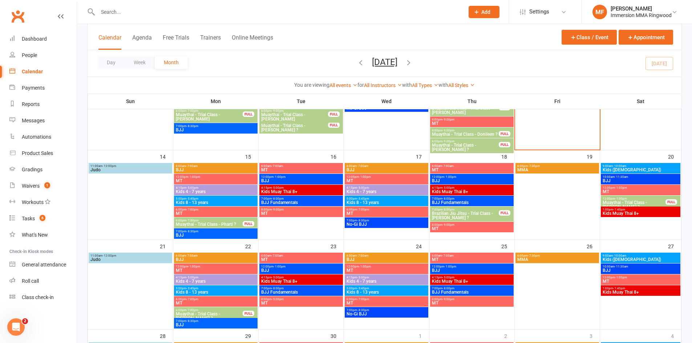
click at [382, 16] on input "text" at bounding box center [276, 12] width 363 height 10
click at [222, 11] on input "text" at bounding box center [276, 12] width 363 height 10
click at [175, 6] on div at bounding box center [273, 12] width 372 height 24
click at [188, 14] on input "text" at bounding box center [276, 12] width 363 height 10
paste input "0403227772"
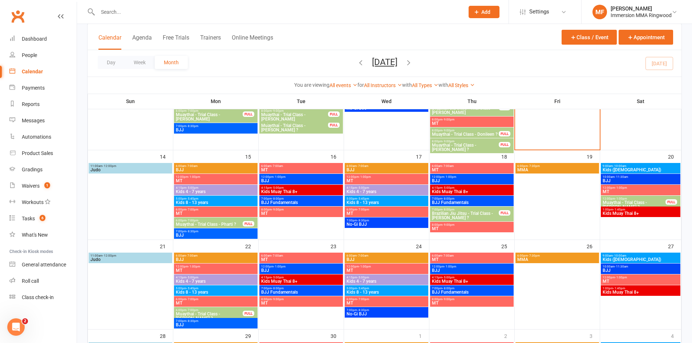
type input "0403227772"
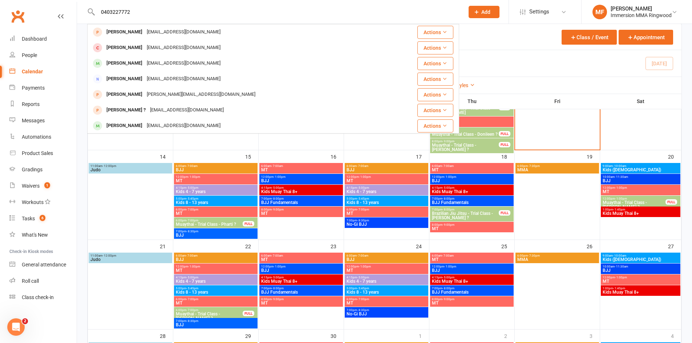
drag, startPoint x: 50, startPoint y: 12, endPoint x: 38, endPoint y: 11, distance: 12.4
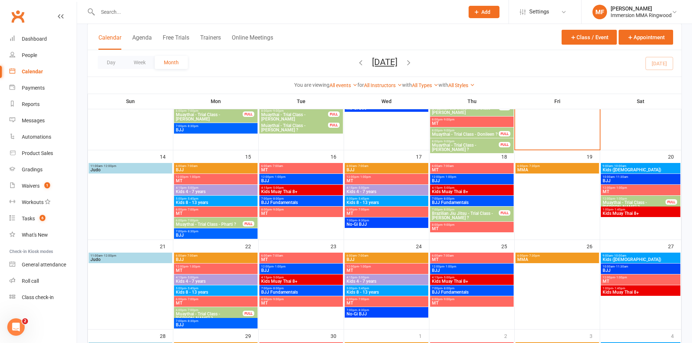
click at [485, 11] on span "Add" at bounding box center [485, 12] width 9 height 6
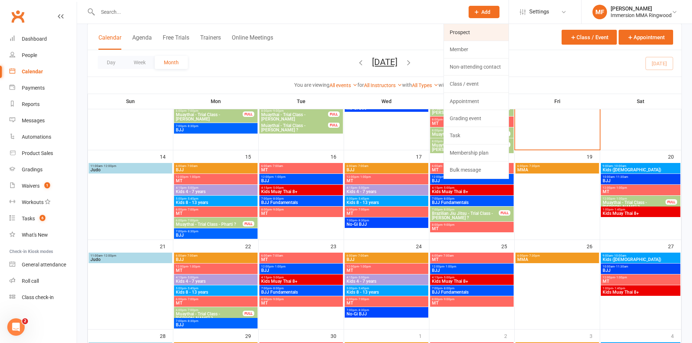
click at [483, 39] on link "Prospect" at bounding box center [476, 32] width 65 height 17
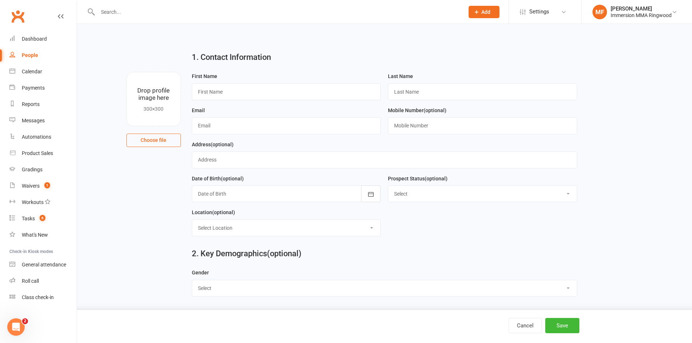
drag, startPoint x: 361, startPoint y: 68, endPoint x: 343, endPoint y: 93, distance: 31.2
click at [359, 71] on div "1. Contact Information" at bounding box center [384, 59] width 396 height 26
click at [343, 93] on input "text" at bounding box center [286, 92] width 189 height 17
click at [430, 125] on input "text" at bounding box center [482, 125] width 189 height 17
paste input "0403227772"
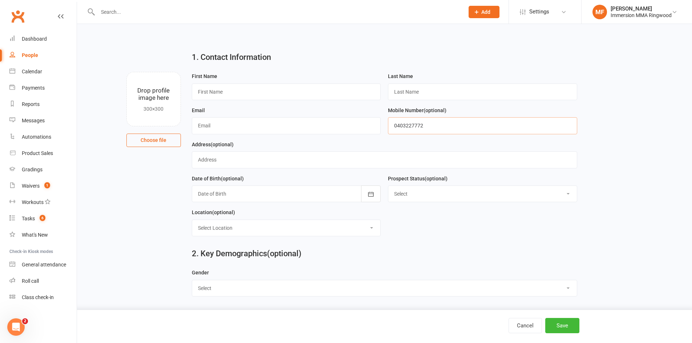
type input "0403227772"
click at [298, 143] on div "Address (optional)" at bounding box center [384, 154] width 385 height 28
click at [305, 120] on input "text" at bounding box center [286, 125] width 189 height 17
paste input "[EMAIL_ADDRESS][PERSON_NAME][DOMAIN_NAME]"
type input "[EMAIL_ADDRESS][PERSON_NAME][DOMAIN_NAME]"
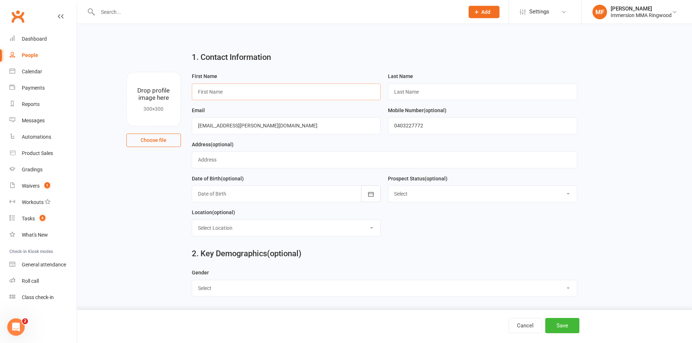
click at [335, 88] on input "text" at bounding box center [286, 92] width 189 height 17
paste input "[PERSON_NAME]"
type input "[PERSON_NAME]"
click at [416, 86] on input "text" at bounding box center [482, 92] width 189 height 17
paste input "Ashail"
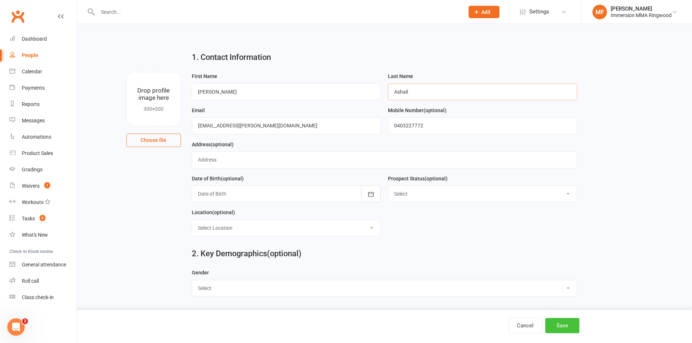
type input "Ashail"
click at [569, 324] on button "Save" at bounding box center [562, 325] width 34 height 15
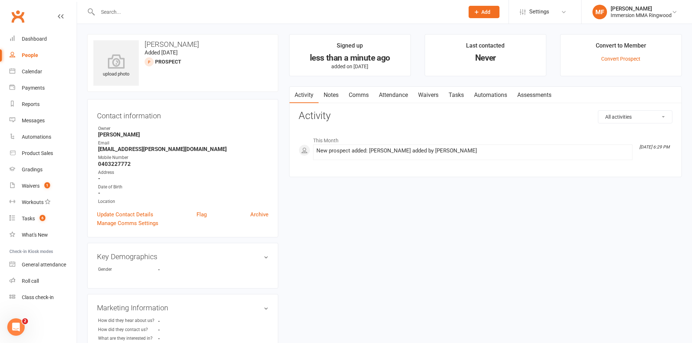
click at [332, 94] on link "Notes" at bounding box center [330, 95] width 25 height 17
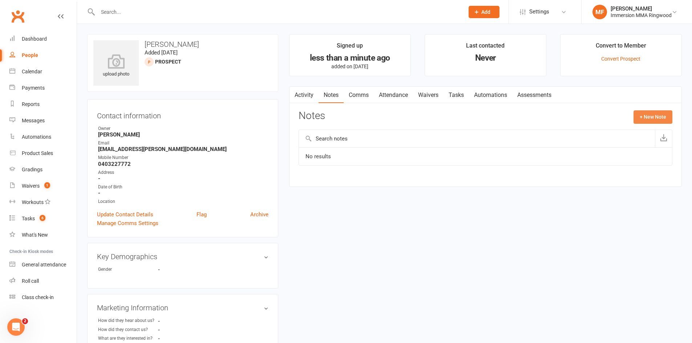
click at [662, 117] on button "+ New Note" at bounding box center [652, 116] width 39 height 13
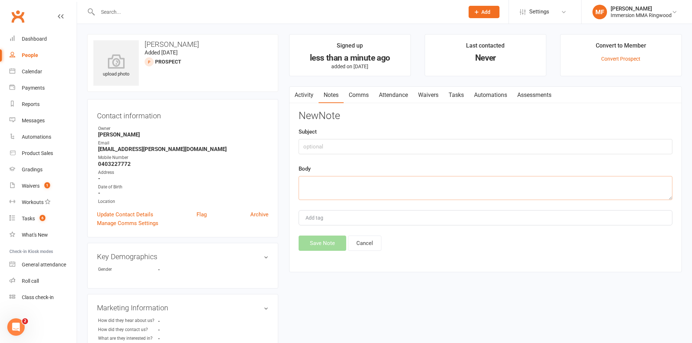
click at [348, 176] on textarea at bounding box center [485, 188] width 374 height 24
paste textarea "To build strength, fitness, and discipline."
type textarea "Web enquiry: Goals: To build strength, fitness, and discipline."
click at [302, 249] on button "Save Note" at bounding box center [322, 243] width 48 height 15
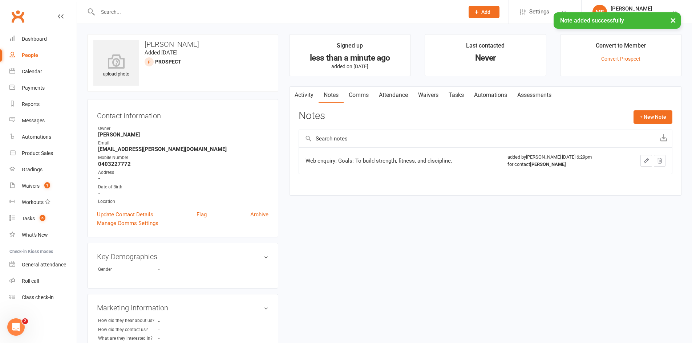
click at [648, 161] on icon "button" at bounding box center [646, 161] width 7 height 7
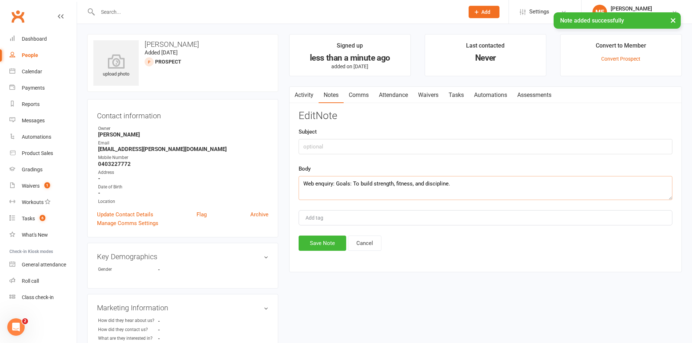
click at [351, 188] on textarea "Web enquiry: Goals: To build strength, fitness, and discipline." at bounding box center [485, 188] width 374 height 24
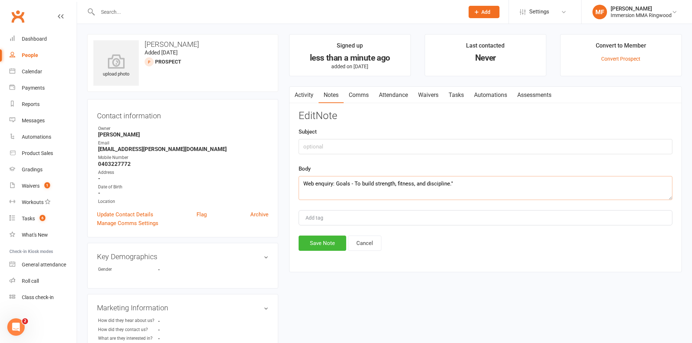
click at [354, 185] on textarea "Web enquiry: Goals - To build strength, fitness, and discipline."" at bounding box center [485, 188] width 374 height 24
type textarea "Web enquiry: Goals - "To build strength, fitness, and discipline.""
click at [297, 249] on div "Activity Notes Comms Attendance Waivers Tasks Automations Assessments Notes + N…" at bounding box center [485, 179] width 392 height 186
click at [304, 247] on button "Save Note" at bounding box center [322, 243] width 48 height 15
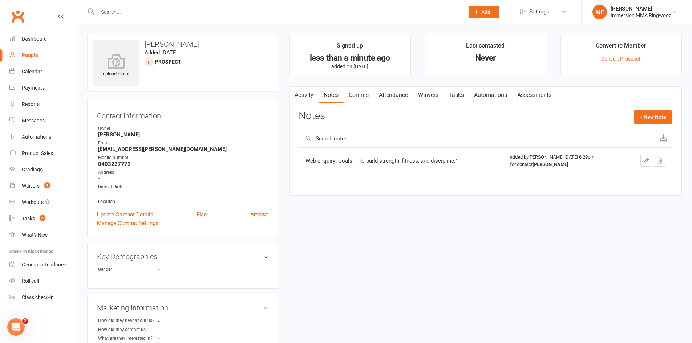
click at [332, 98] on link "Notes" at bounding box center [330, 95] width 25 height 17
click at [363, 101] on link "Comms" at bounding box center [358, 95] width 30 height 17
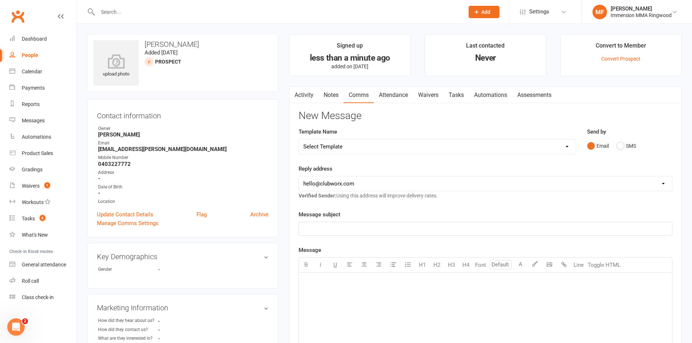
click at [189, 73] on div "upload photo [PERSON_NAME] Added [DATE] prospect" at bounding box center [182, 63] width 191 height 58
drag, startPoint x: 215, startPoint y: 54, endPoint x: 129, endPoint y: 37, distance: 88.1
click at [129, 37] on div "upload photo Mohammed Ashail Added 12 September, 2025 prospect" at bounding box center [182, 63] width 191 height 58
click at [328, 95] on link "Notes" at bounding box center [330, 95] width 25 height 17
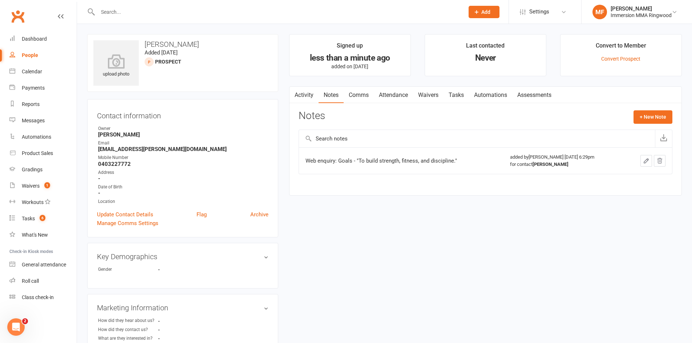
click at [428, 93] on link "Waivers" at bounding box center [428, 95] width 30 height 17
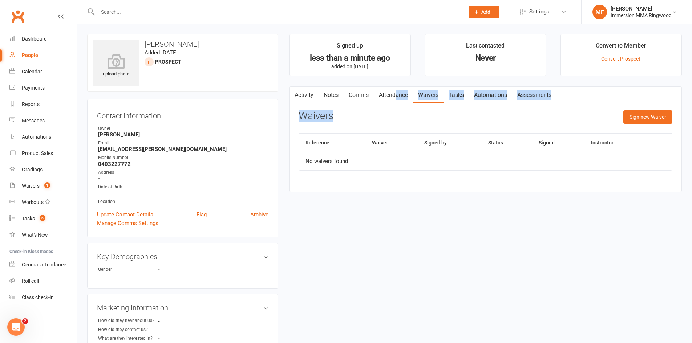
click at [397, 102] on div "Activity Notes Comms Attendance Waivers Tasks Automations Assessments Waivers S…" at bounding box center [485, 139] width 392 height 106
click at [400, 96] on link "Attendance" at bounding box center [393, 95] width 39 height 17
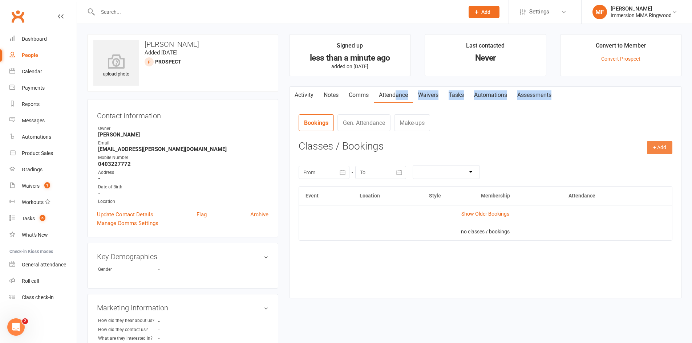
click at [654, 151] on button "+ Add" at bounding box center [659, 147] width 25 height 13
click at [619, 174] on link "Add Appointment" at bounding box center [636, 178] width 72 height 15
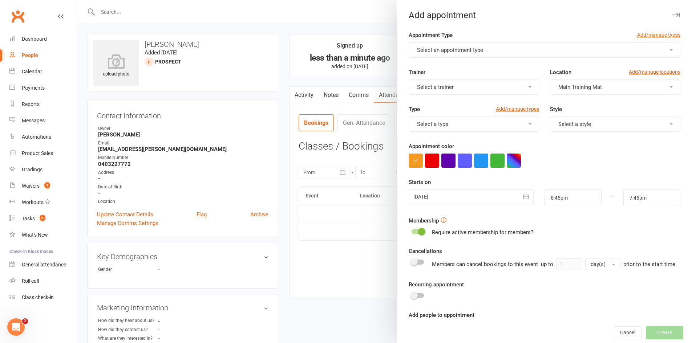
click at [473, 55] on button "Select an appointment type" at bounding box center [544, 49] width 272 height 15
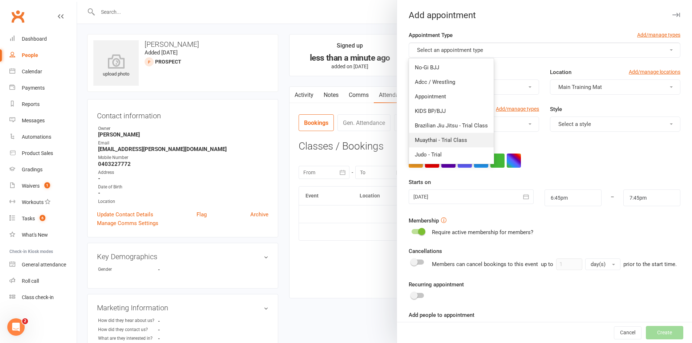
drag, startPoint x: 452, startPoint y: 134, endPoint x: 485, endPoint y: 133, distance: 33.1
click at [452, 134] on link "Muaythai - Trial Class" at bounding box center [451, 140] width 85 height 15
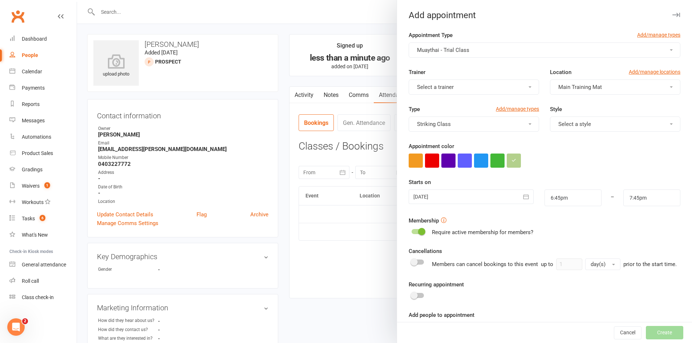
click at [617, 126] on button "Select a style" at bounding box center [615, 124] width 130 height 15
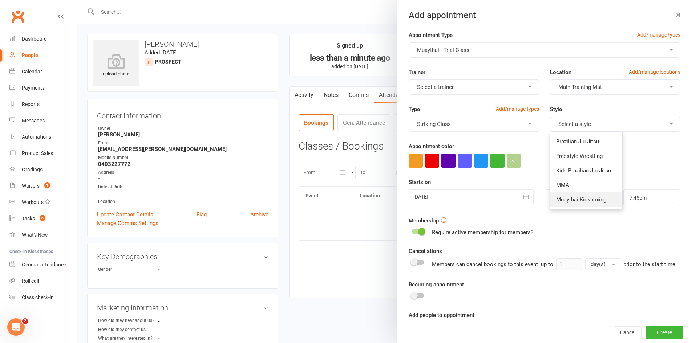
click at [573, 196] on link "Muaythai Kickboxing" at bounding box center [586, 199] width 72 height 15
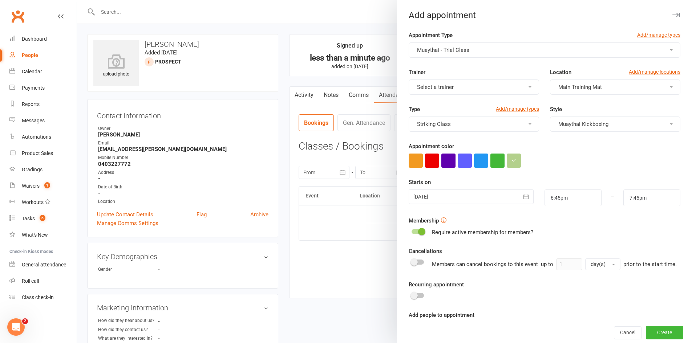
click at [453, 191] on div at bounding box center [470, 197] width 125 height 15
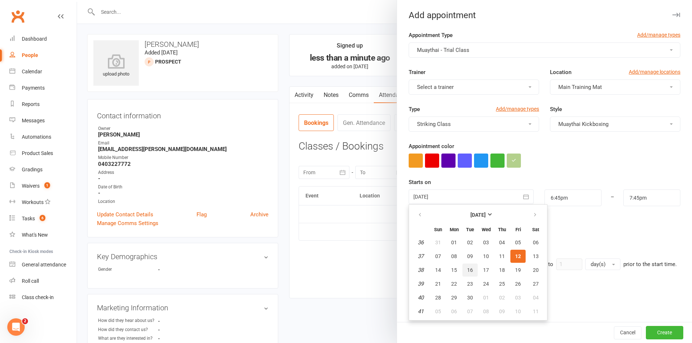
click at [472, 273] on button "16" at bounding box center [469, 270] width 15 height 13
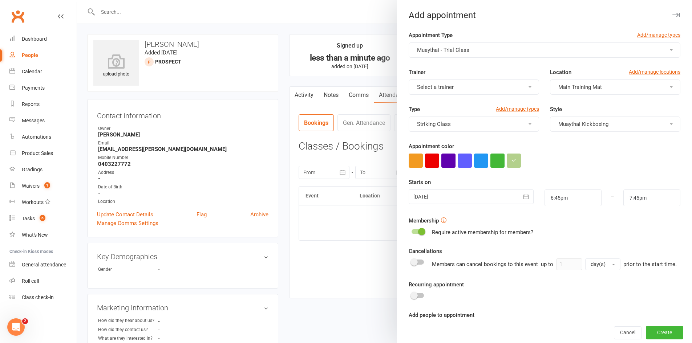
click at [480, 194] on div at bounding box center [470, 197] width 125 height 15
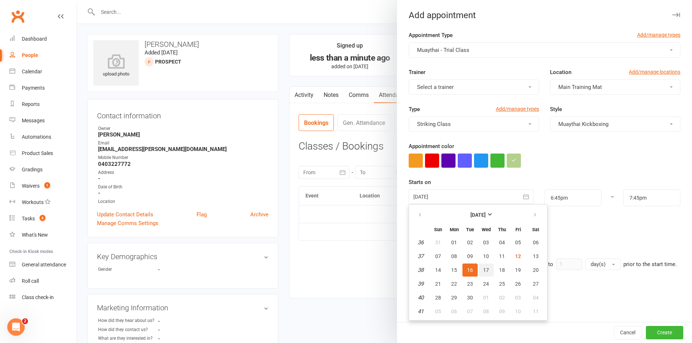
click at [488, 270] on button "17" at bounding box center [485, 270] width 15 height 13
type input "17 Sep 2025"
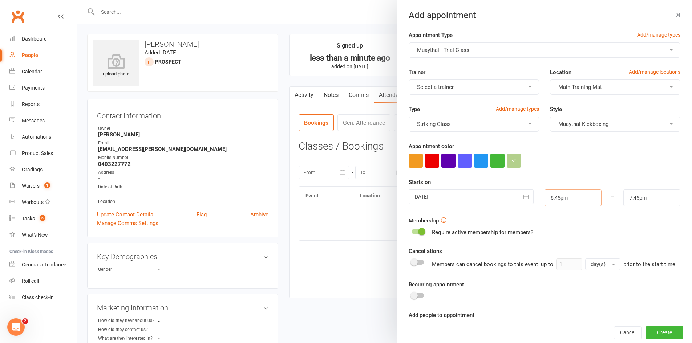
click at [580, 192] on input "6:45pm" at bounding box center [572, 198] width 57 height 17
type input "12:00pm"
type input "1:00pm"
click at [560, 250] on li "12:00pm" at bounding box center [562, 248] width 35 height 11
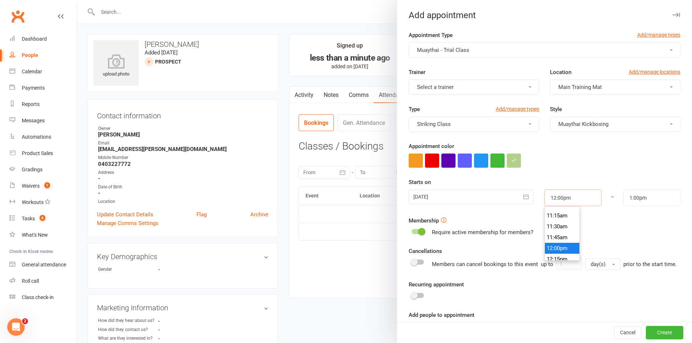
scroll to position [512, 0]
click at [612, 232] on div "Require active membership for members?" at bounding box center [544, 232] width 272 height 9
click at [466, 194] on div at bounding box center [470, 197] width 125 height 15
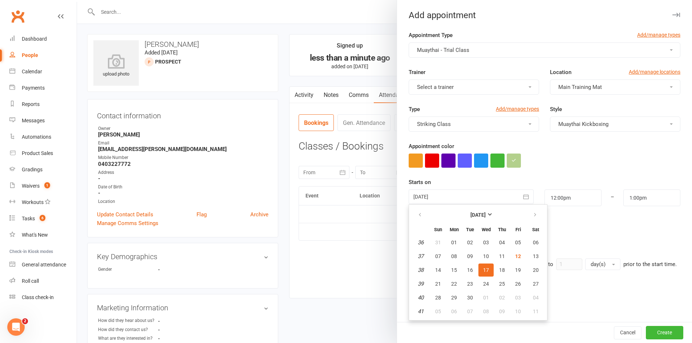
click at [593, 235] on div "Require active membership for members?" at bounding box center [544, 232] width 272 height 9
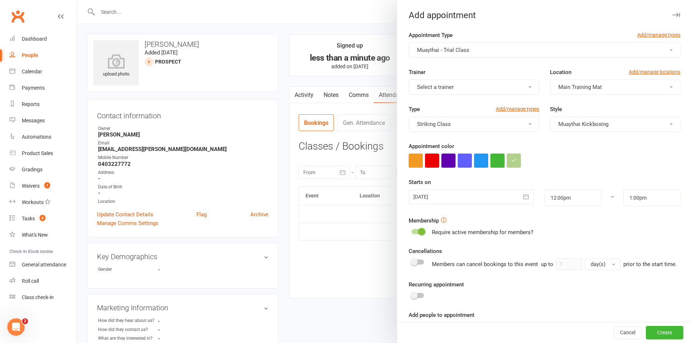
click at [651, 326] on div "Cancel Create" at bounding box center [544, 332] width 295 height 21
click at [652, 330] on button "Create" at bounding box center [664, 332] width 37 height 13
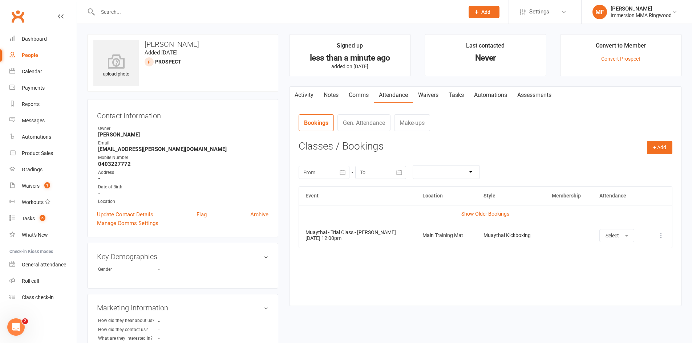
click at [359, 101] on link "Comms" at bounding box center [358, 95] width 30 height 17
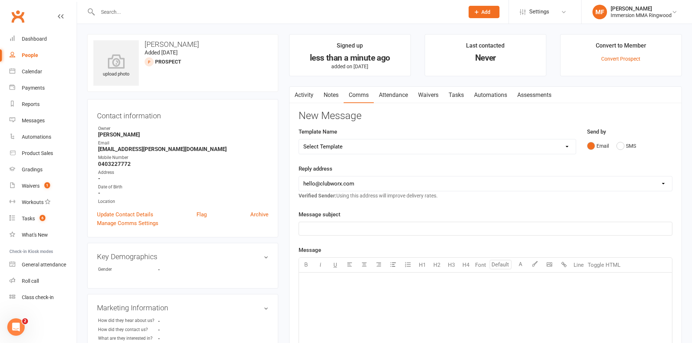
click at [392, 90] on link "Attendance" at bounding box center [393, 95] width 39 height 17
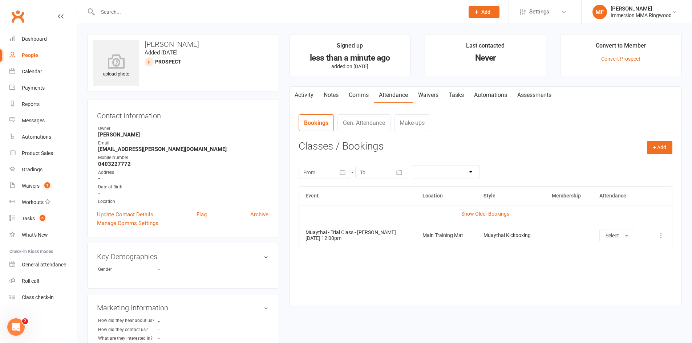
click at [657, 239] on button at bounding box center [660, 235] width 9 height 9
click at [634, 259] on link "View event" at bounding box center [629, 264] width 72 height 15
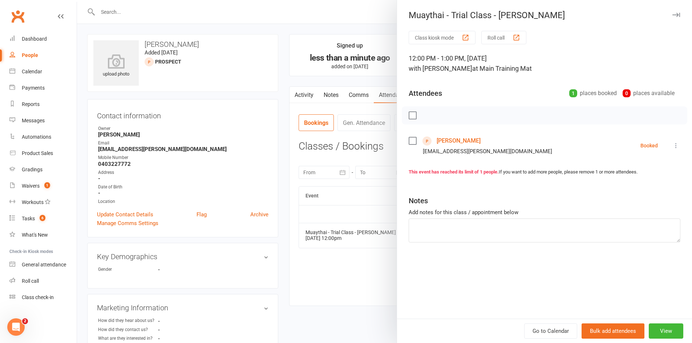
click at [664, 141] on li "Mohammed Ashail ashail.shakil@gmail.com Booked More info Remove Check in Mark a…" at bounding box center [544, 145] width 272 height 21
click at [671, 150] on button at bounding box center [675, 145] width 9 height 9
click at [645, 219] on link "Send message" at bounding box center [644, 218] width 72 height 15
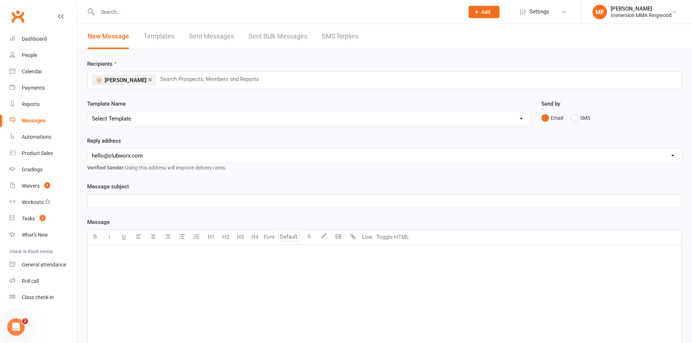
drag, startPoint x: 172, startPoint y: 115, endPoint x: 171, endPoint y: 123, distance: 8.1
click at [172, 116] on select "Select Template [SMS] [PERSON_NAME] - Call back message [SMS] Mark- Call back m…" at bounding box center [309, 118] width 442 height 15
select select "3"
click at [88, 111] on select "Select Template [SMS] [PERSON_NAME] - Call back message [SMS] Mark- Call back m…" at bounding box center [309, 118] width 442 height 15
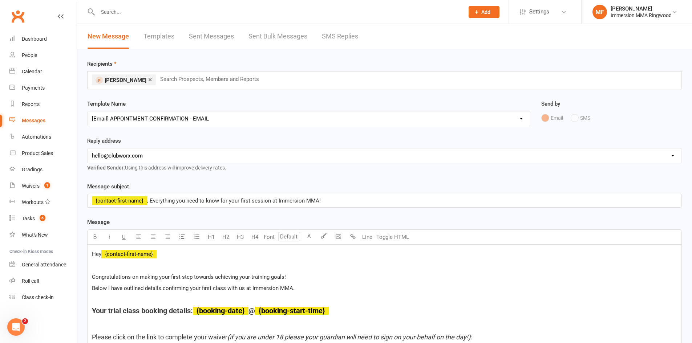
click at [163, 163] on div "hello@clubworx.com ringwood@immersionmma.com.au david@immersionmma.com.au lee@i…" at bounding box center [384, 155] width 594 height 15
select select "1"
click at [88, 149] on select "hello@clubworx.com ringwood@immersionmma.com.au david@immersionmma.com.au lee@i…" at bounding box center [385, 156] width 594 height 15
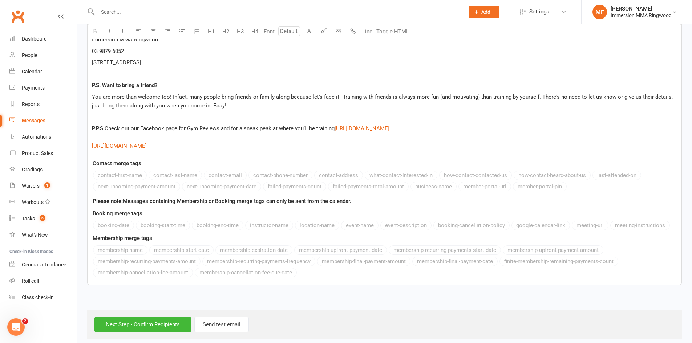
scroll to position [1319, 0]
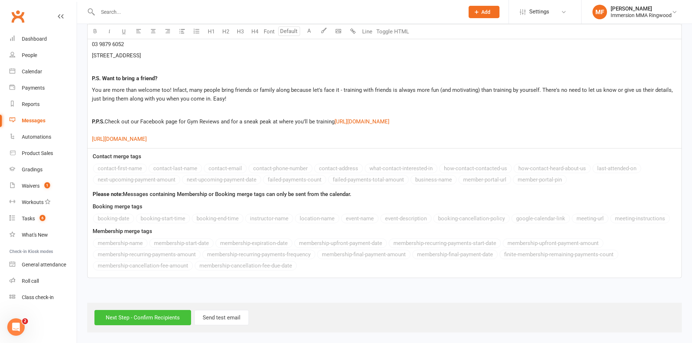
click at [145, 317] on input "Next Step - Confirm Recipients" at bounding box center [142, 317] width 97 height 15
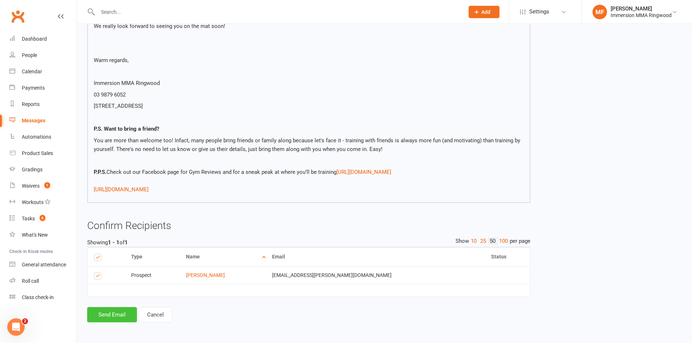
click at [113, 320] on button "Send Email" at bounding box center [112, 314] width 50 height 15
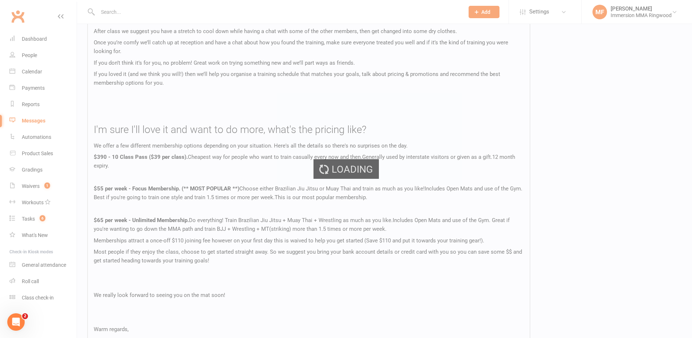
scroll to position [845, 0]
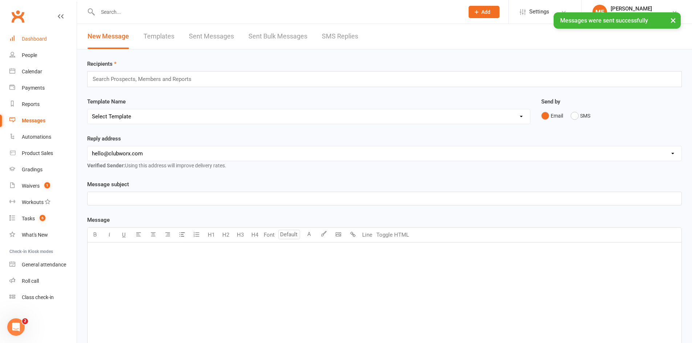
click at [39, 36] on link "Dashboard" at bounding box center [42, 39] width 67 height 16
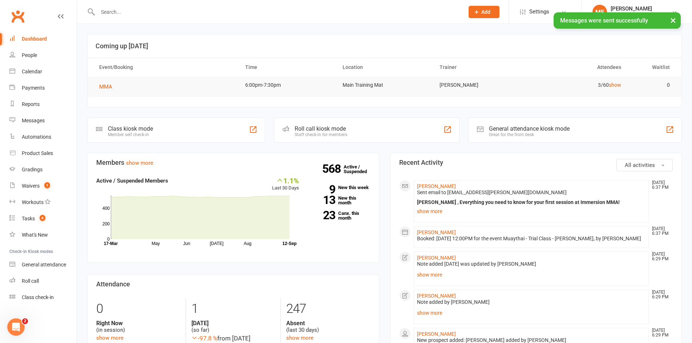
click at [435, 191] on span "Sent email to ashail.shakil@gmail.com" at bounding box center [492, 193] width 150 height 6
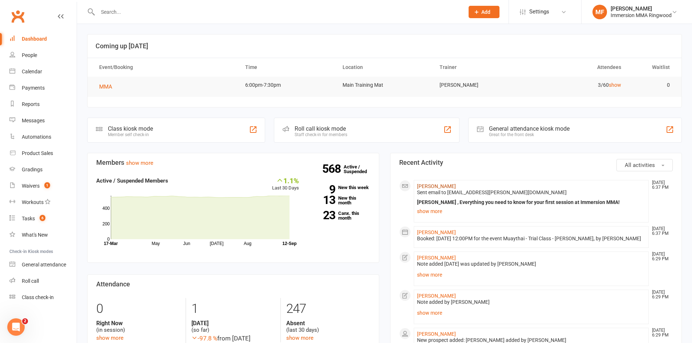
click at [437, 188] on link "Mohammed Ashail" at bounding box center [436, 186] width 39 height 6
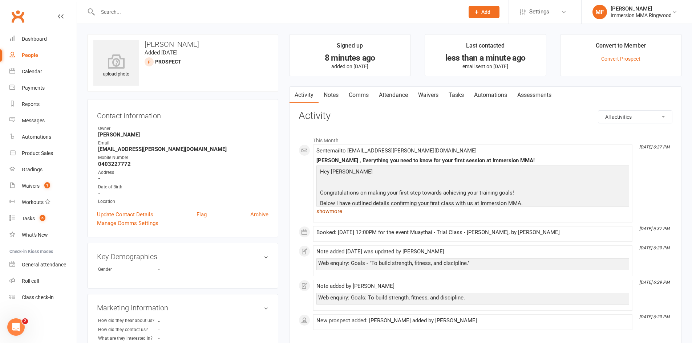
click at [341, 211] on link "show more" at bounding box center [472, 211] width 313 height 10
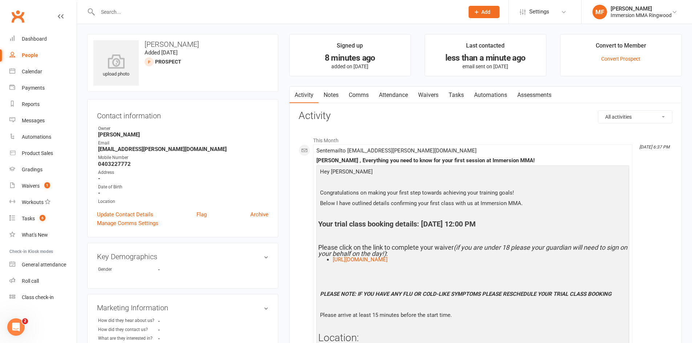
drag, startPoint x: 423, startPoint y: 227, endPoint x: 534, endPoint y: 227, distance: 111.1
click at [534, 227] on h4 "Your trial class booking details: September 17, 2025 @ 12:00 PM" at bounding box center [472, 224] width 309 height 8
copy h4 "September 17, 2025 @ 12:00 PM"
click at [339, 97] on link "Notes" at bounding box center [330, 95] width 25 height 17
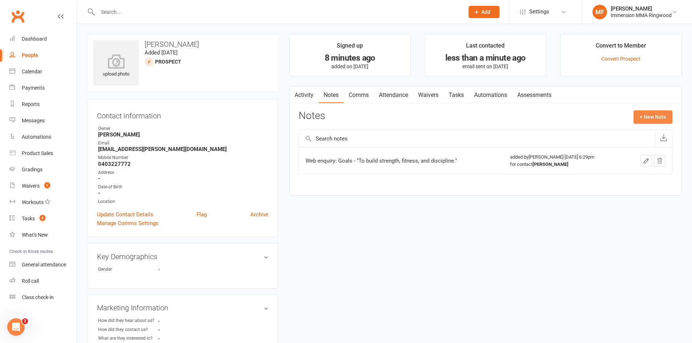
click at [643, 120] on button "+ New Note" at bounding box center [652, 116] width 39 height 13
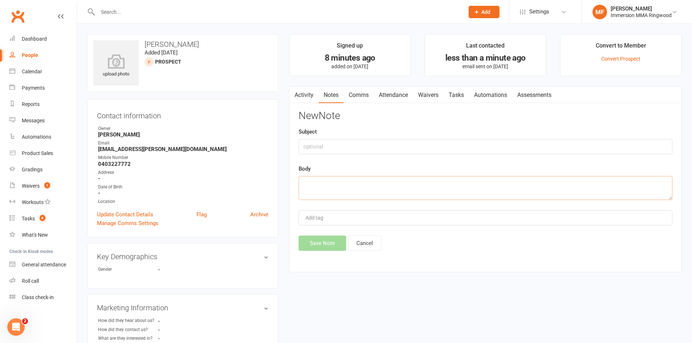
click at [491, 193] on textarea at bounding box center [485, 188] width 374 height 24
paste textarea "September 17, 2025 @ 12:00 PM"
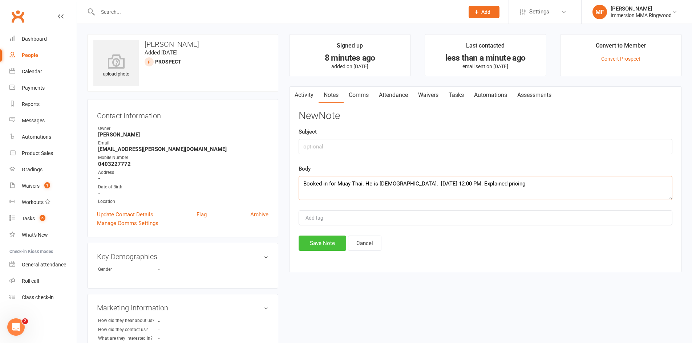
type textarea "Booked in for Muay Thai. He is 19 years old. September 17, 2025 @ 12:00 PM. Exp…"
click at [316, 240] on button "Save Note" at bounding box center [322, 243] width 48 height 15
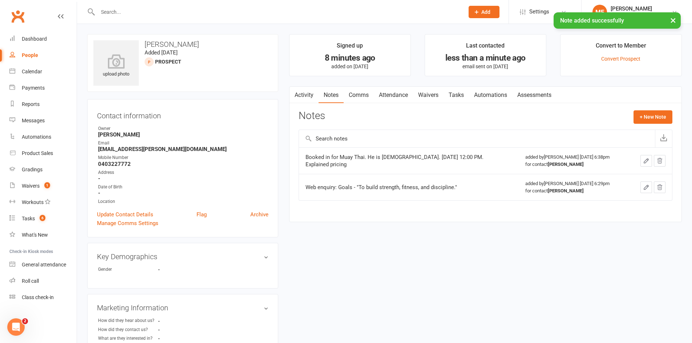
click at [448, 93] on link "Tasks" at bounding box center [455, 95] width 25 height 17
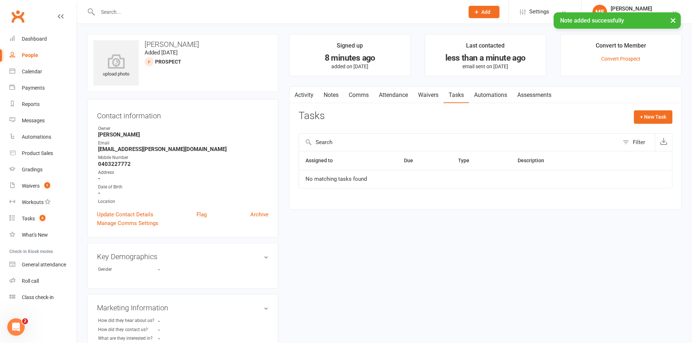
click at [440, 94] on link "Waivers" at bounding box center [428, 95] width 30 height 17
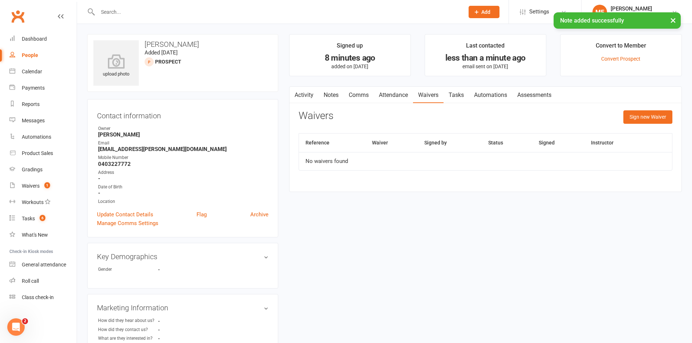
click at [411, 99] on link "Attendance" at bounding box center [393, 95] width 39 height 17
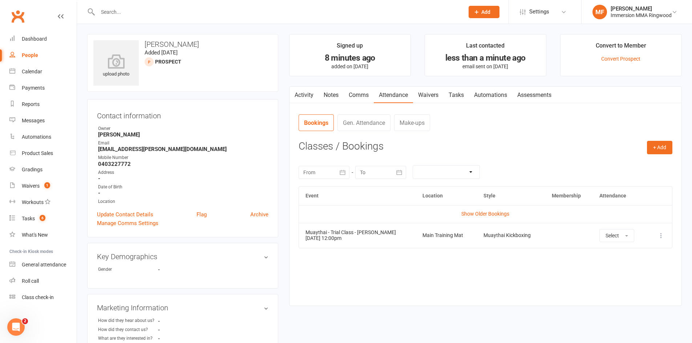
click at [363, 101] on link "Comms" at bounding box center [358, 95] width 30 height 17
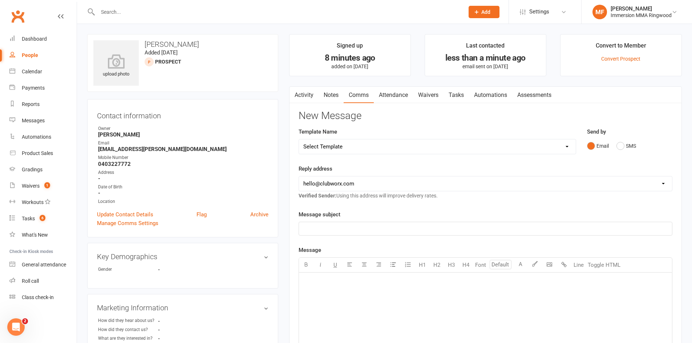
click at [341, 101] on link "Notes" at bounding box center [330, 95] width 25 height 17
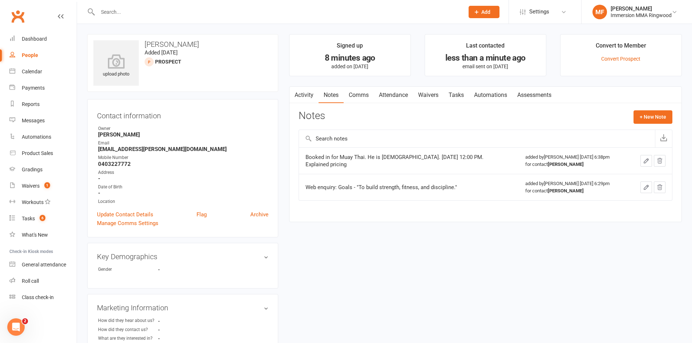
click at [302, 97] on link "Activity" at bounding box center [303, 95] width 29 height 17
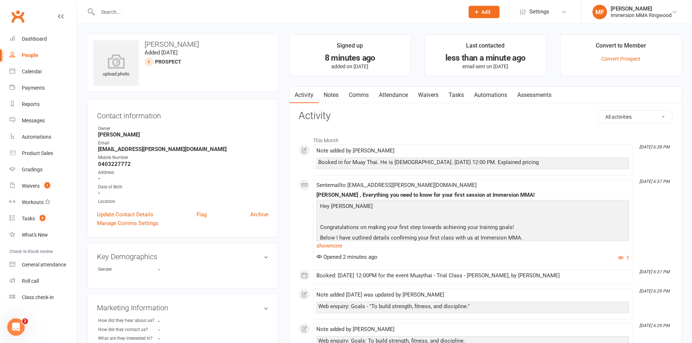
click at [398, 97] on link "Attendance" at bounding box center [393, 95] width 39 height 17
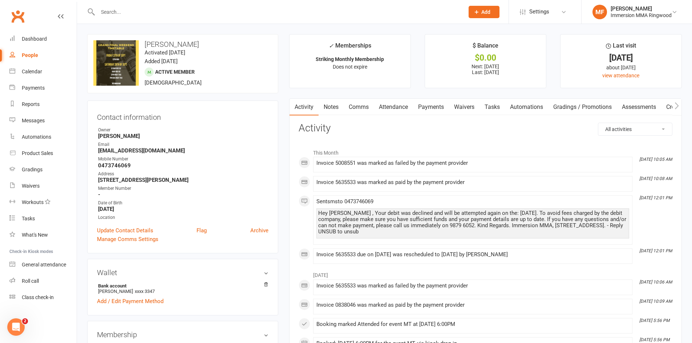
click at [424, 103] on link "Payments" at bounding box center [431, 107] width 36 height 17
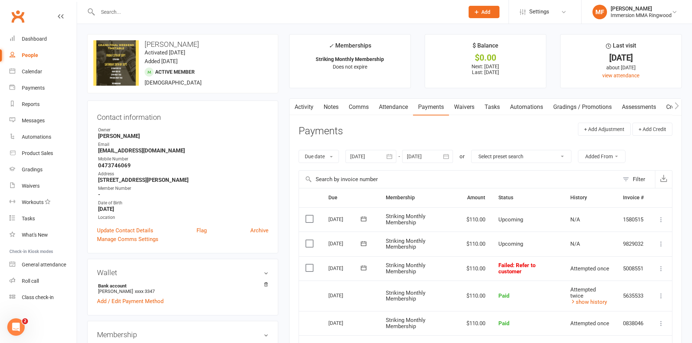
click at [320, 111] on link "Notes" at bounding box center [330, 107] width 25 height 17
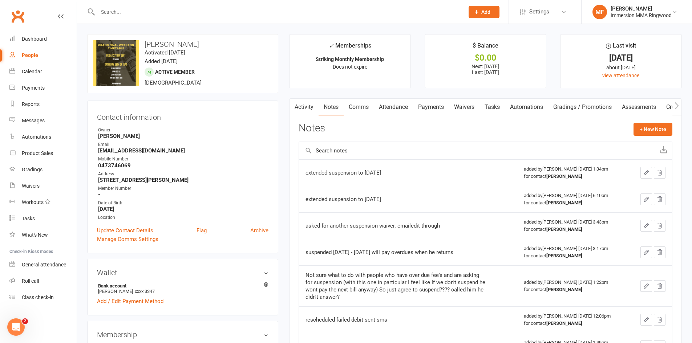
click at [452, 109] on link "Waivers" at bounding box center [464, 107] width 30 height 17
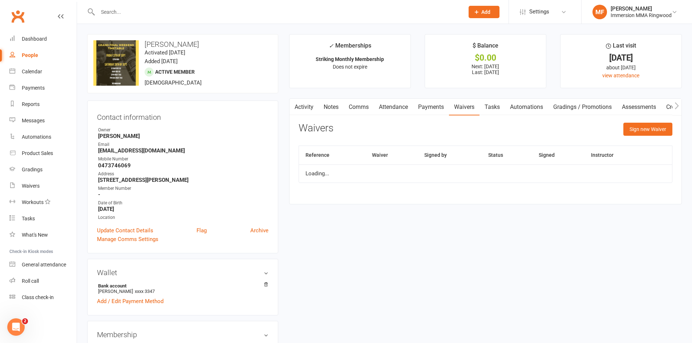
click at [446, 108] on link "Payments" at bounding box center [431, 107] width 36 height 17
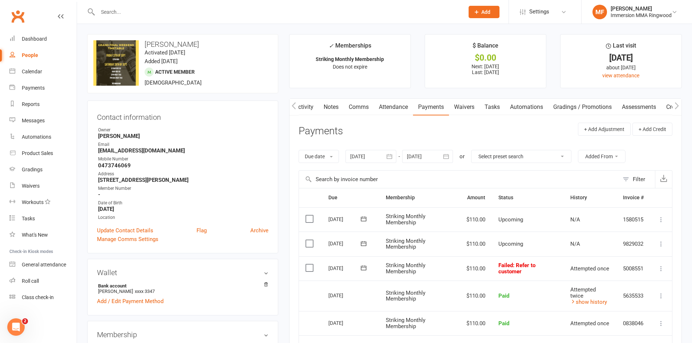
click at [331, 109] on link "Notes" at bounding box center [330, 107] width 25 height 17
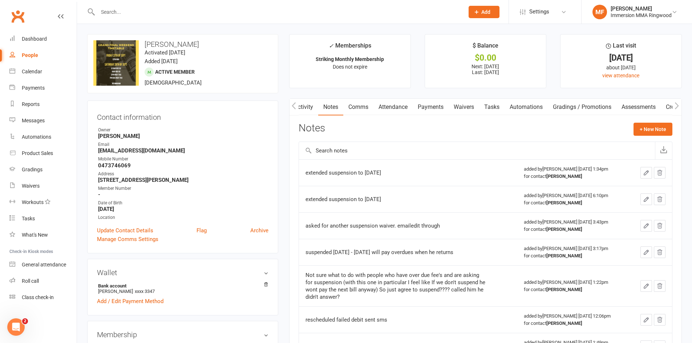
click at [433, 105] on link "Payments" at bounding box center [430, 107] width 36 height 17
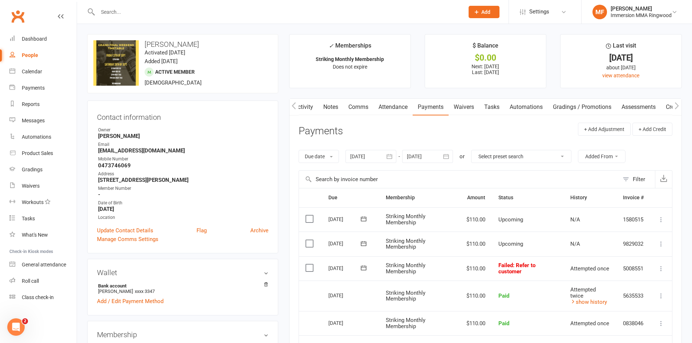
click at [663, 267] on icon at bounding box center [660, 268] width 7 height 7
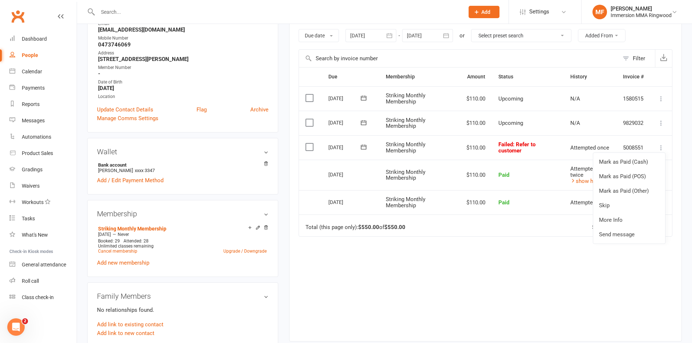
click at [365, 148] on icon at bounding box center [363, 146] width 7 height 7
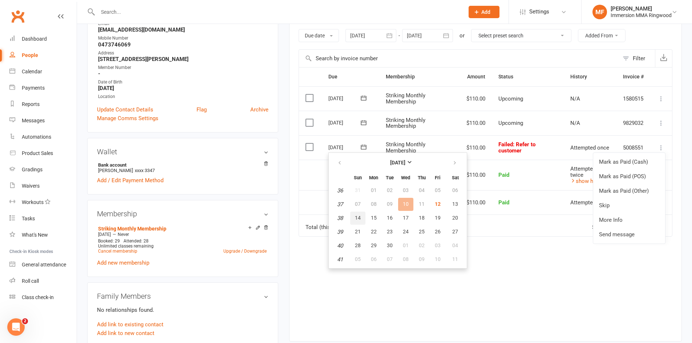
click at [361, 220] on button "14" at bounding box center [357, 218] width 15 height 13
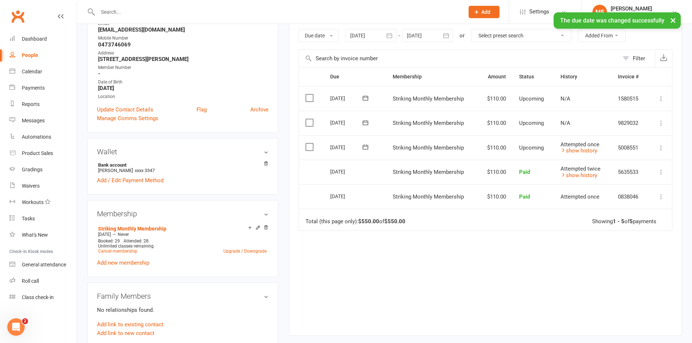
click at [574, 156] on td "Attempted once show history" at bounding box center [583, 147] width 58 height 25
click at [574, 152] on link "show history" at bounding box center [578, 150] width 37 height 7
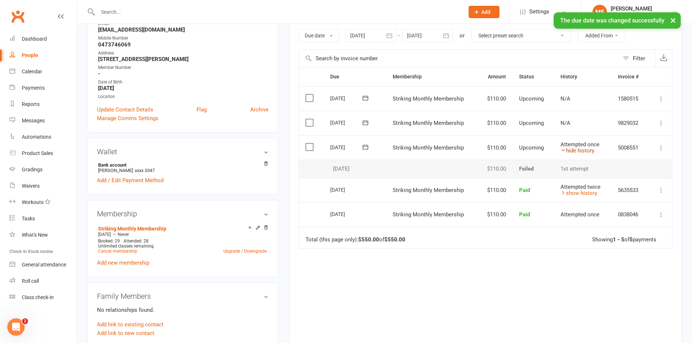
click at [574, 153] on link "hide history" at bounding box center [577, 150] width 34 height 7
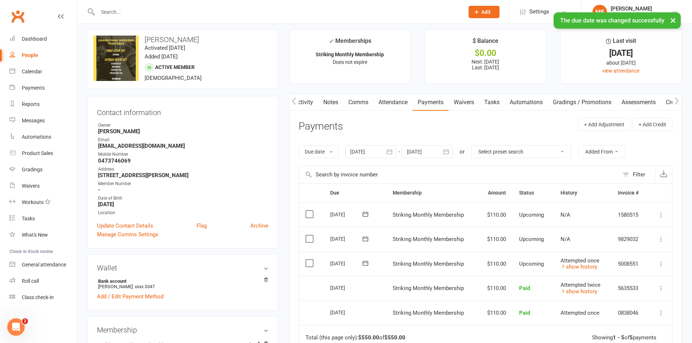
scroll to position [0, 0]
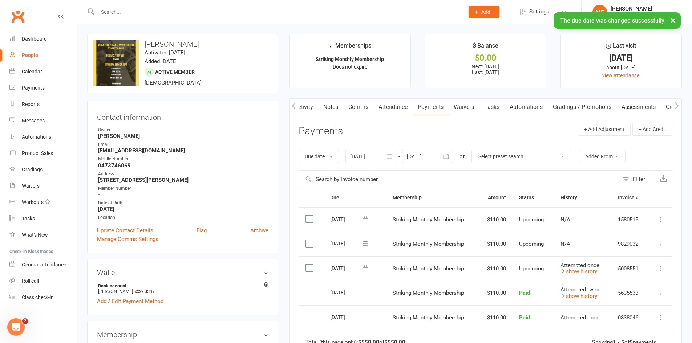
click at [338, 106] on link "Notes" at bounding box center [330, 107] width 25 height 17
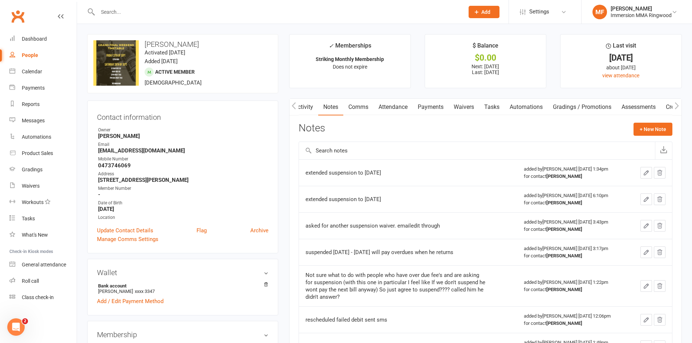
click at [357, 327] on td "rescheduled failed debit sent sms" at bounding box center [408, 319] width 218 height 27
copy div "rescheduled failed debit sent sms"
click at [647, 129] on button "+ New Note" at bounding box center [652, 129] width 39 height 13
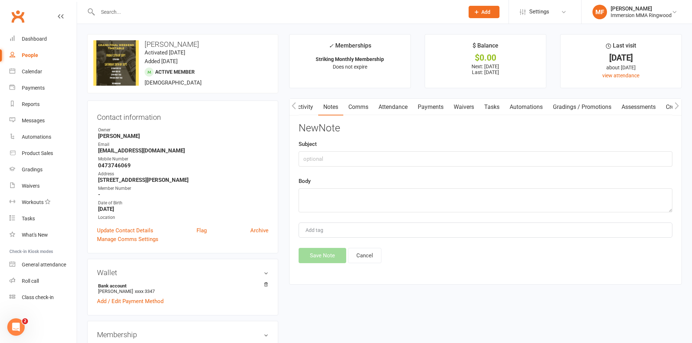
drag, startPoint x: 478, startPoint y: 181, endPoint x: 476, endPoint y: 196, distance: 15.7
click at [478, 182] on div "Body" at bounding box center [485, 195] width 374 height 36
click at [476, 196] on textarea at bounding box center [485, 200] width 374 height 24
paste textarea "rescheduled failed debit sent sms"
type textarea "rescheduled failed debit sent sms"
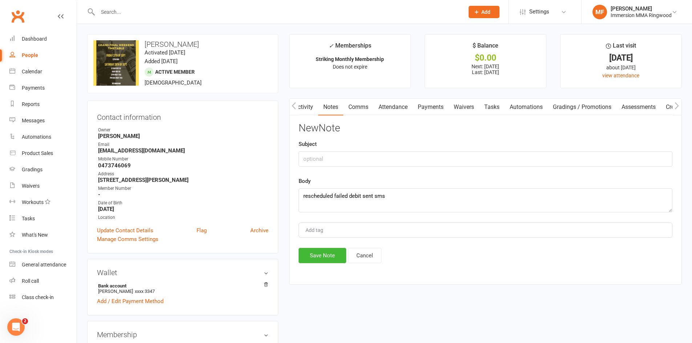
click at [334, 247] on div "New Note Subject Body rescheduled failed debit sent sms Add tag Save Note Cancel" at bounding box center [485, 193] width 374 height 141
click at [333, 258] on button "Save Note" at bounding box center [322, 255] width 48 height 15
click at [357, 101] on link "Comms" at bounding box center [358, 107] width 30 height 17
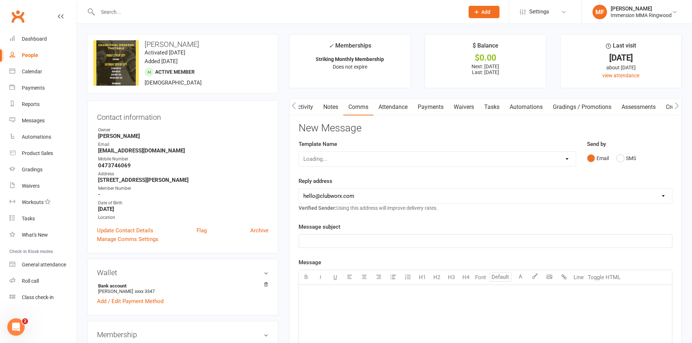
click at [334, 105] on link "Notes" at bounding box center [330, 107] width 25 height 17
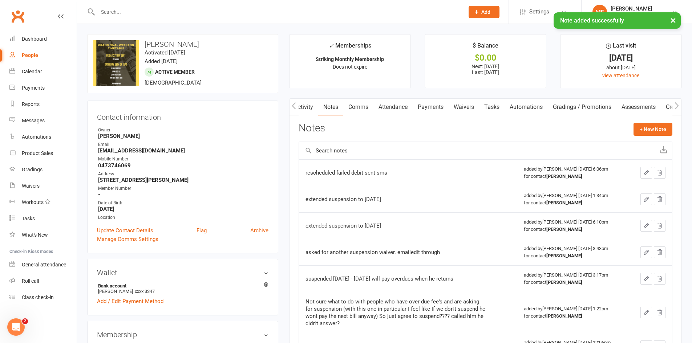
click at [353, 105] on link "Comms" at bounding box center [358, 107] width 30 height 17
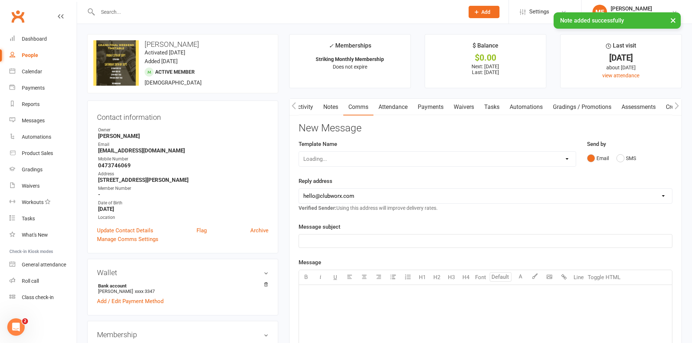
click at [411, 165] on div "Loading..." at bounding box center [436, 158] width 277 height 15
click at [415, 165] on select "Select Template [SMS] Chris - Call back message [SMS] Mark- Call back message […" at bounding box center [437, 159] width 277 height 15
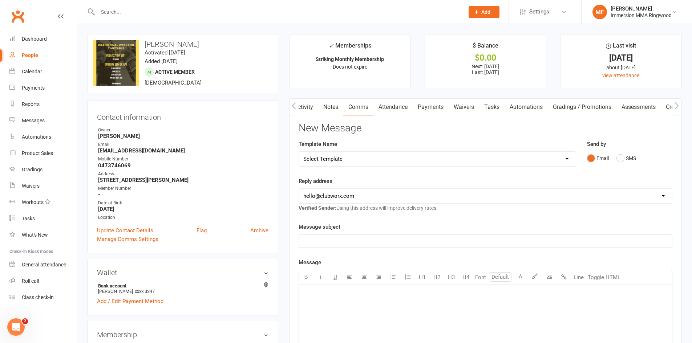
select select "17"
click at [299, 152] on select "Select Template [SMS] Chris - Call back message [SMS] Mark- Call back message […" at bounding box center [437, 159] width 277 height 15
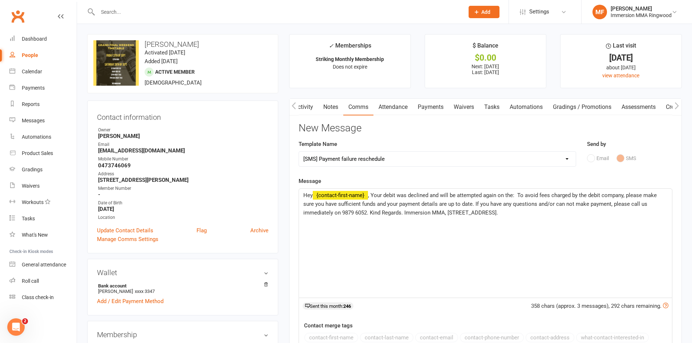
click at [519, 193] on span ", Your debit was declined and will be attempted again on the: To avoid fees cha…" at bounding box center [480, 204] width 355 height 24
click at [518, 194] on span ", Your debit was declined and will be attempted again on the: To avoid fees cha…" at bounding box center [480, 204] width 355 height 24
click at [514, 193] on span ", Your debit was declined and will be attempted again on the: To avoid fees cha…" at bounding box center [480, 204] width 355 height 24
click at [517, 191] on p "Hey ﻿ {contact-first-name} , Your debit was declined and will be attempted agai…" at bounding box center [485, 204] width 364 height 26
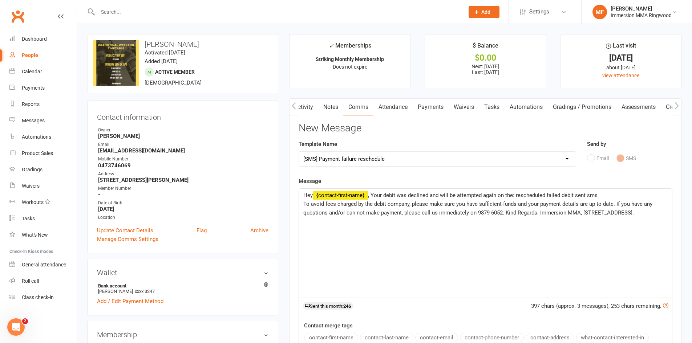
drag, startPoint x: 518, startPoint y: 197, endPoint x: 601, endPoint y: 192, distance: 83.7
click at [601, 192] on p "Hey ﻿ {contact-first-name} , Your debit was declined and will be attempted agai…" at bounding box center [485, 195] width 364 height 9
click at [306, 203] on span "To avoid fees charged by the debit company, please make sure you have sufficien…" at bounding box center [478, 208] width 350 height 15
click at [572, 196] on span ", Your debit was declined and will be attempted again on the: 14/09/2025, To av…" at bounding box center [483, 204] width 360 height 24
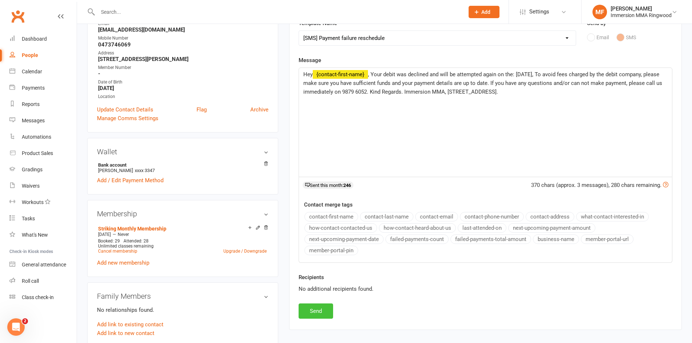
click at [319, 305] on button "Send" at bounding box center [315, 311] width 34 height 15
select select
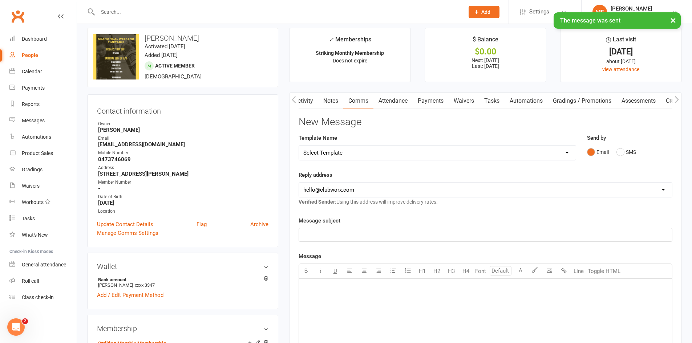
scroll to position [0, 0]
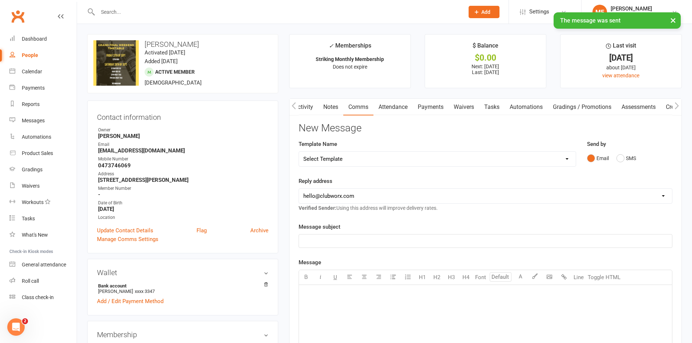
click at [331, 107] on link "Notes" at bounding box center [330, 107] width 25 height 17
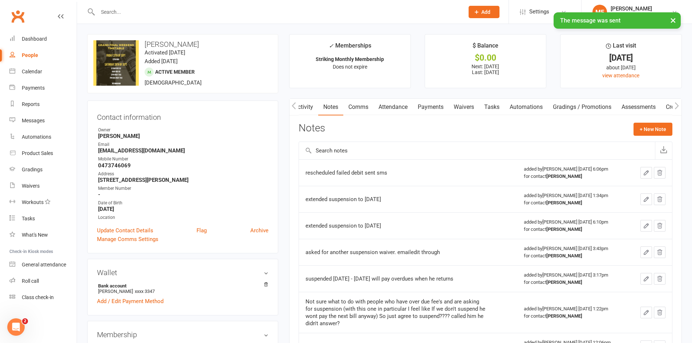
click at [450, 104] on link "Waivers" at bounding box center [463, 107] width 30 height 17
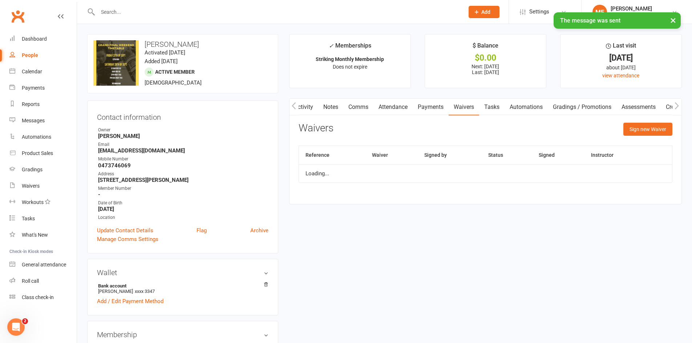
click at [472, 104] on link "Waivers" at bounding box center [463, 107] width 30 height 17
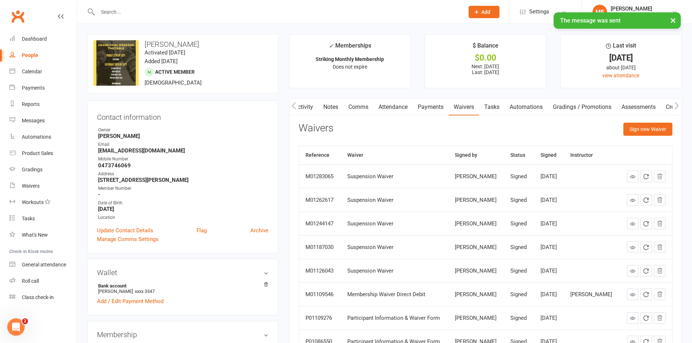
click at [487, 104] on link "Tasks" at bounding box center [491, 107] width 25 height 17
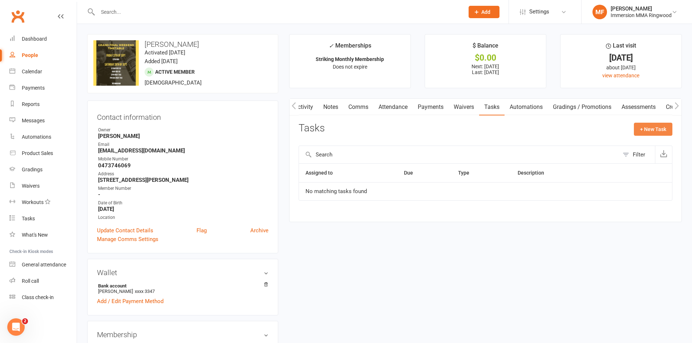
click at [638, 125] on button "+ New Task" at bounding box center [653, 129] width 38 height 13
select select "51777"
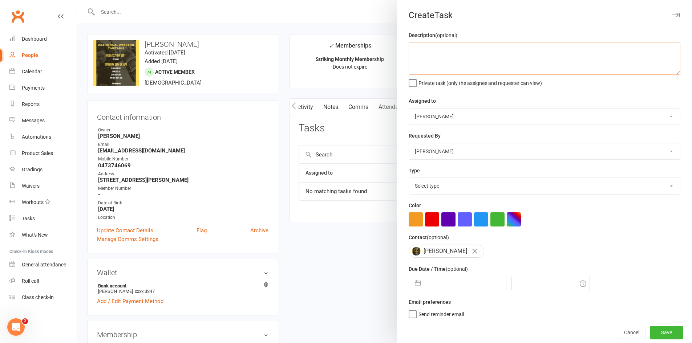
click at [460, 70] on textarea at bounding box center [544, 58] width 272 height 33
type textarea "F"
click at [618, 329] on button "Cancel" at bounding box center [632, 332] width 28 height 13
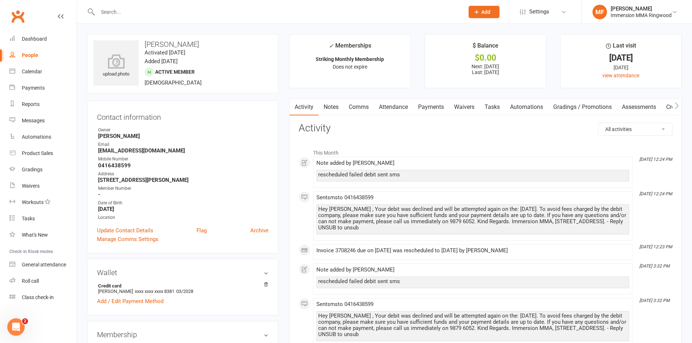
click at [418, 109] on link "Payments" at bounding box center [431, 107] width 36 height 17
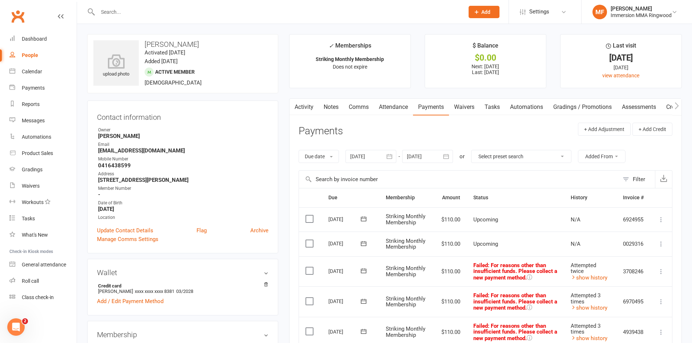
click at [342, 106] on link "Notes" at bounding box center [330, 107] width 25 height 17
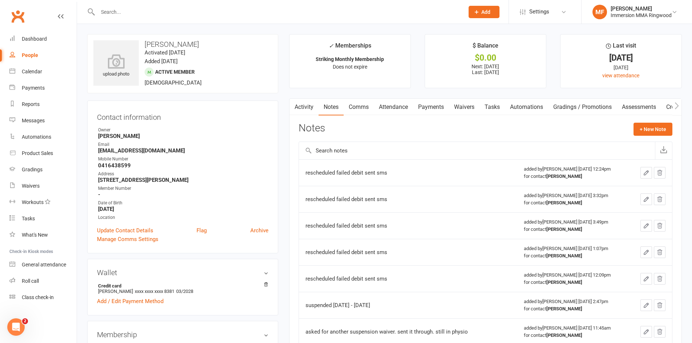
click at [479, 108] on link "Waivers" at bounding box center [464, 107] width 30 height 17
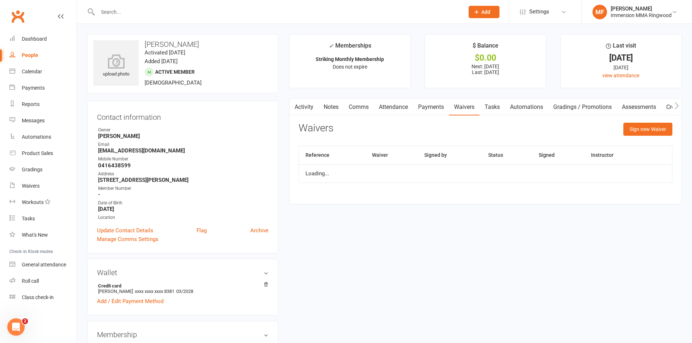
click at [485, 107] on link "Tasks" at bounding box center [491, 107] width 25 height 17
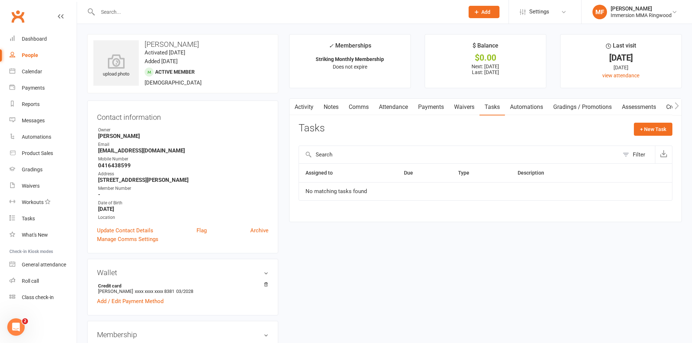
click at [305, 109] on link "Activity" at bounding box center [303, 107] width 29 height 17
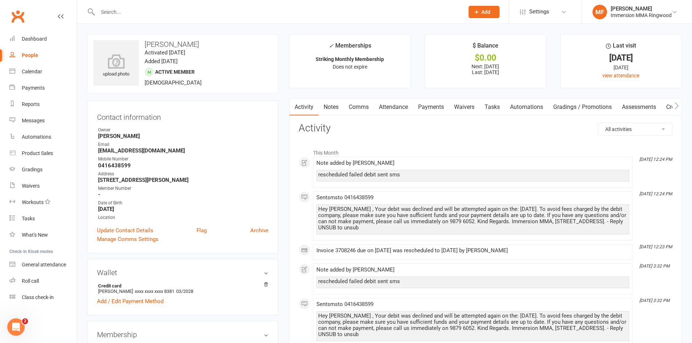
click at [327, 109] on link "Notes" at bounding box center [330, 107] width 25 height 17
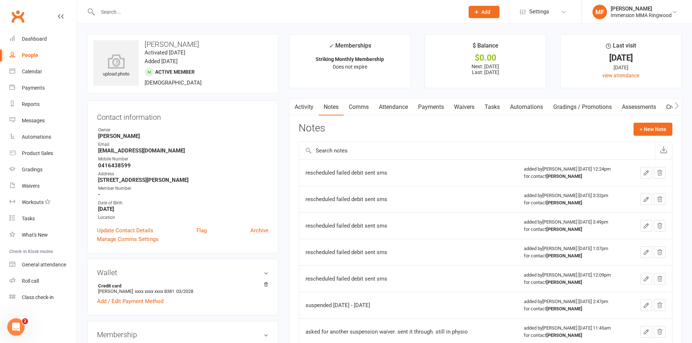
click at [369, 115] on link "Comms" at bounding box center [358, 107] width 30 height 17
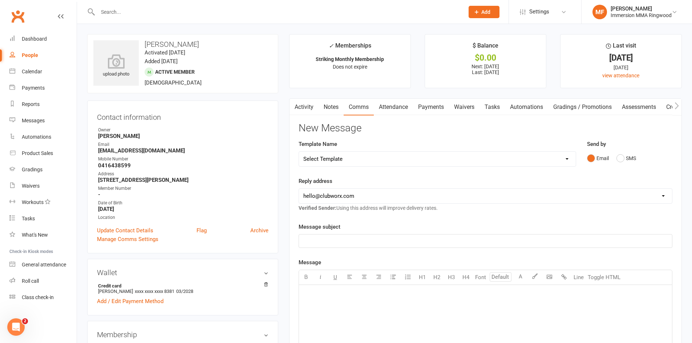
click at [421, 105] on link "Payments" at bounding box center [431, 107] width 36 height 17
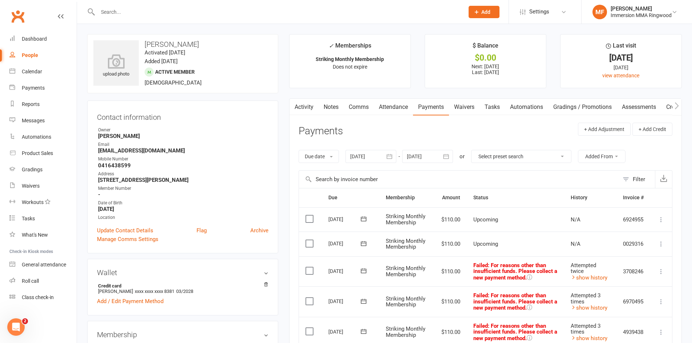
click at [375, 158] on div at bounding box center [370, 156] width 51 height 13
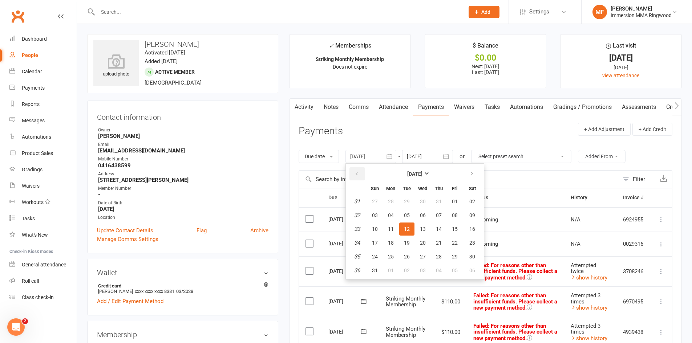
click at [354, 175] on button "button" at bounding box center [357, 173] width 16 height 13
click at [410, 234] on button "15" at bounding box center [406, 229] width 15 height 13
type input "[DATE]"
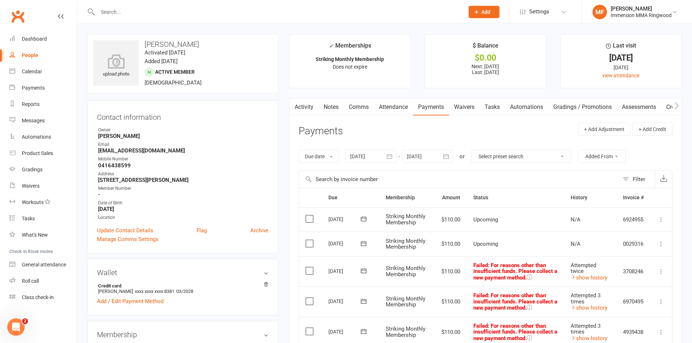
click at [330, 103] on link "Notes" at bounding box center [330, 107] width 25 height 17
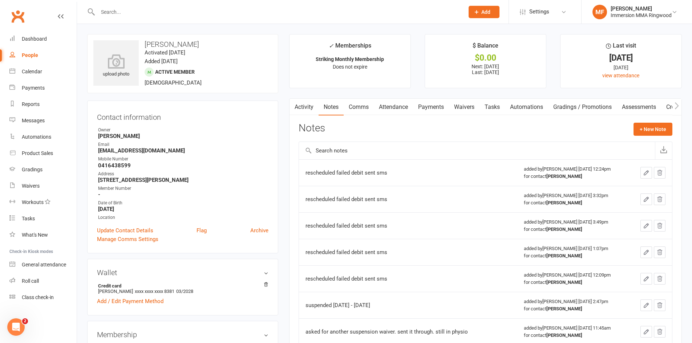
click at [303, 113] on link "Activity" at bounding box center [303, 107] width 29 height 17
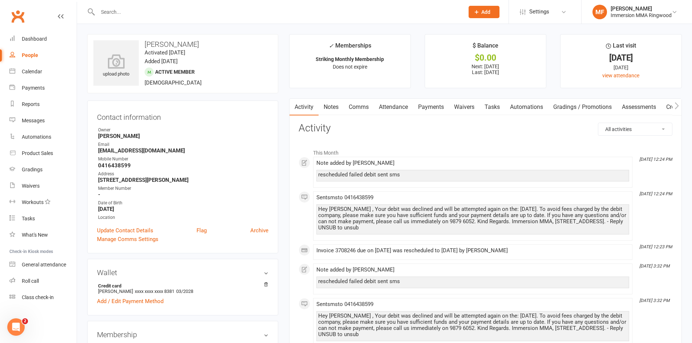
click at [416, 100] on link "Payments" at bounding box center [431, 107] width 36 height 17
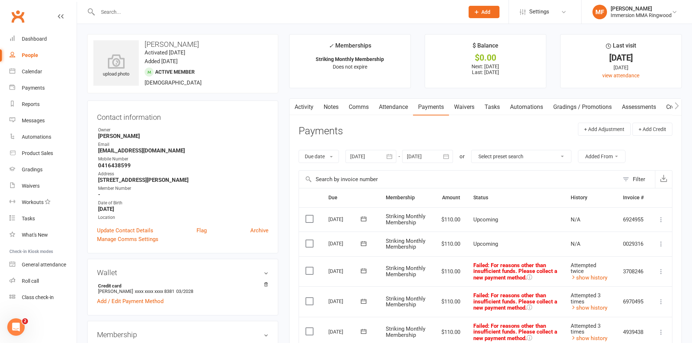
scroll to position [121, 0]
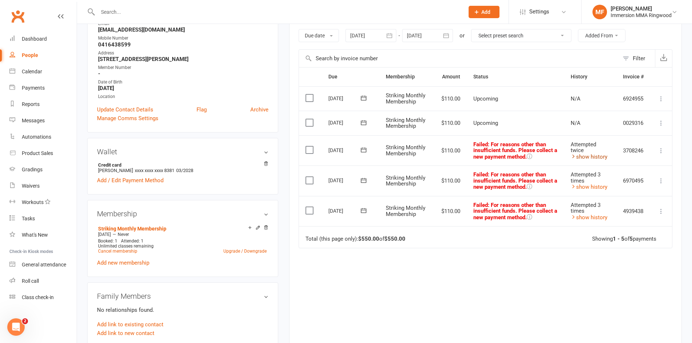
click at [601, 156] on link "show history" at bounding box center [588, 157] width 37 height 7
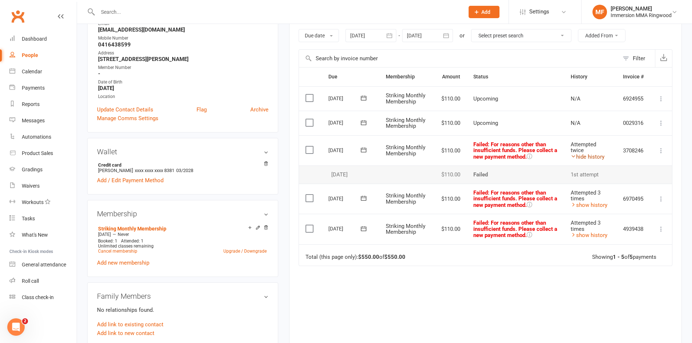
click at [601, 156] on link "hide history" at bounding box center [587, 157] width 34 height 7
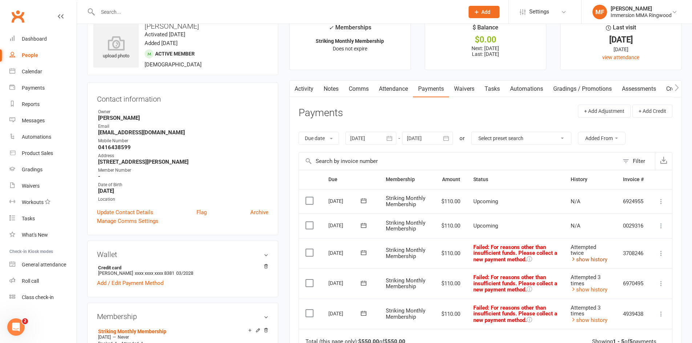
scroll to position [0, 0]
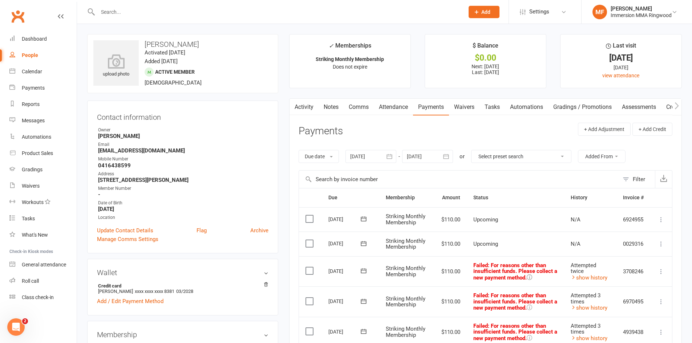
click at [532, 281] on button at bounding box center [528, 277] width 5 height 7
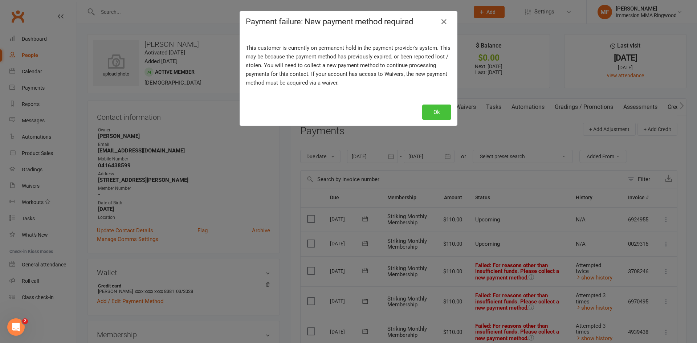
click at [443, 115] on button "Ok" at bounding box center [436, 112] width 29 height 15
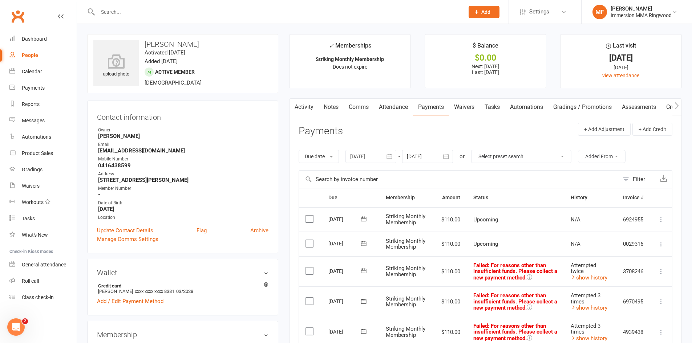
click at [461, 109] on link "Waivers" at bounding box center [464, 107] width 30 height 17
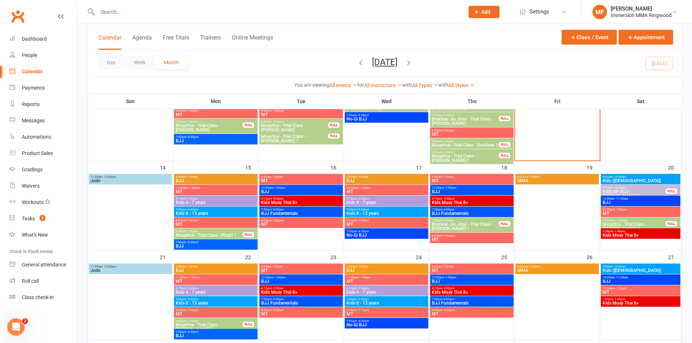
scroll to position [229, 0]
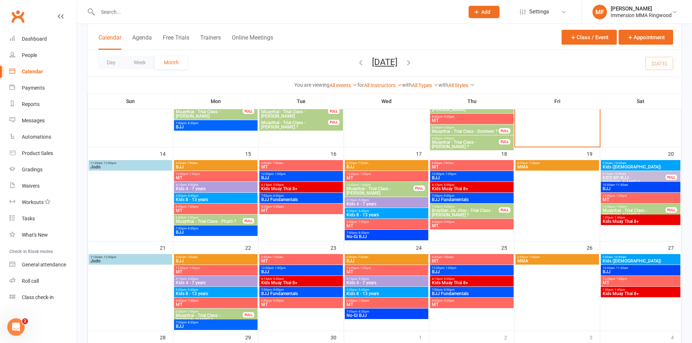
scroll to position [244, 0]
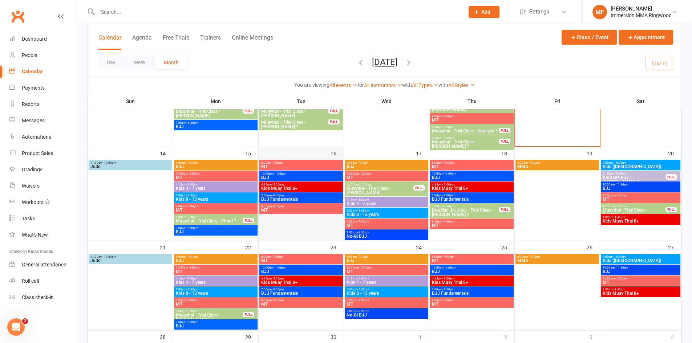
click at [288, 237] on div at bounding box center [301, 200] width 84 height 81
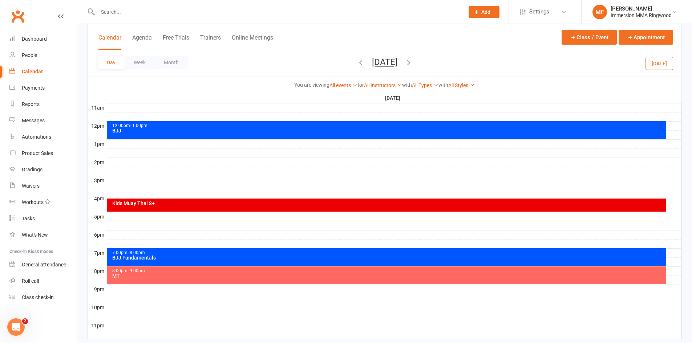
scroll to position [0, 0]
click at [168, 65] on button "Month" at bounding box center [171, 62] width 33 height 13
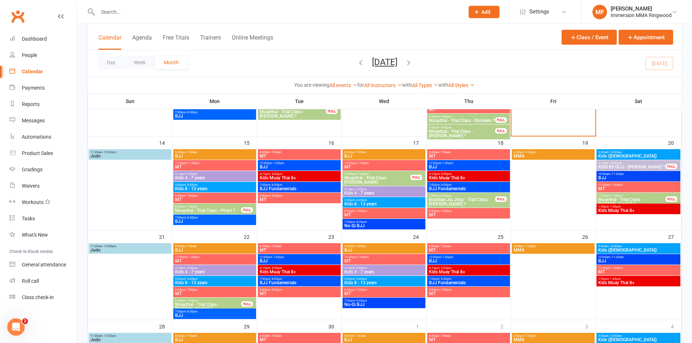
scroll to position [256, 0]
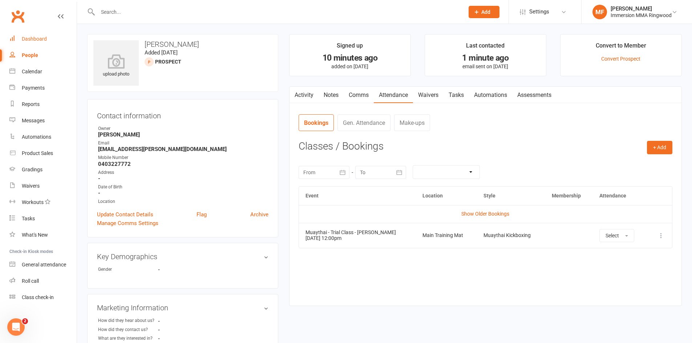
click at [60, 36] on link "Dashboard" at bounding box center [42, 39] width 67 height 16
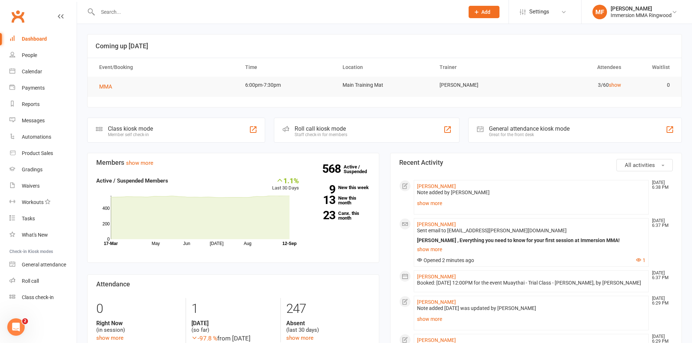
click at [224, 13] on input "text" at bounding box center [276, 12] width 363 height 10
paste input "0456587677"
type input "0456587677"
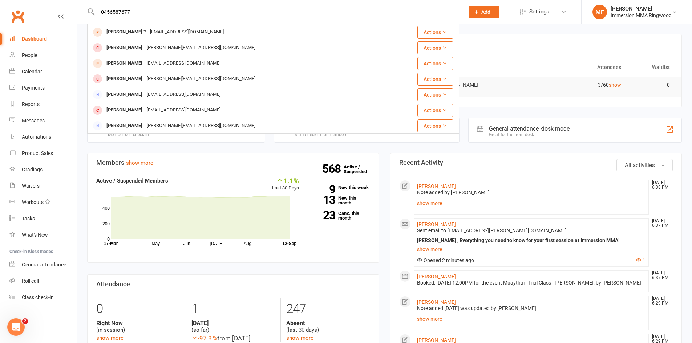
drag, startPoint x: 206, startPoint y: 13, endPoint x: 74, endPoint y: 2, distance: 131.6
click at [74, 2] on header "0456587677 Alex ? test@test.com.au Actions Milton Lee milton-lee@hotmail.com Ac…" at bounding box center [346, 2] width 692 height 0
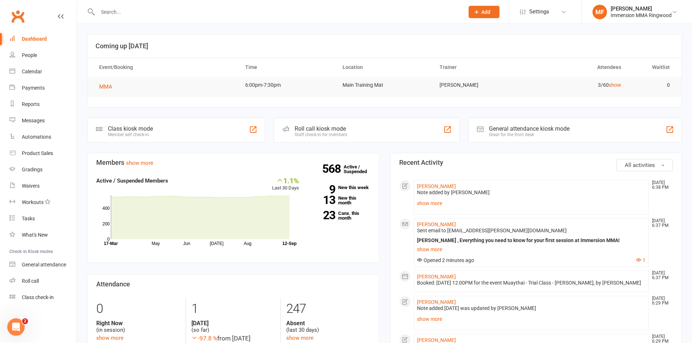
click at [486, 9] on span "Add" at bounding box center [485, 12] width 9 height 6
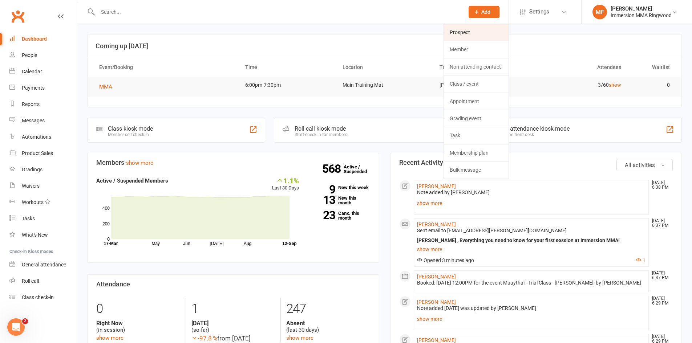
click at [463, 37] on link "Prospect" at bounding box center [476, 32] width 65 height 17
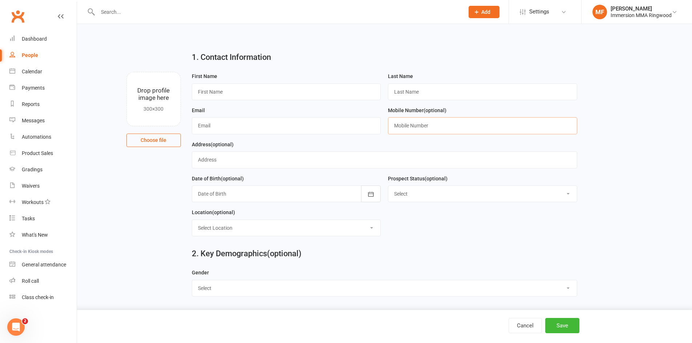
click at [421, 126] on input "text" at bounding box center [482, 125] width 189 height 17
paste input "0456587677"
type input "0456587677"
click at [340, 124] on input "text" at bounding box center [286, 125] width 189 height 17
paste input "tylerac14@icloud.com"
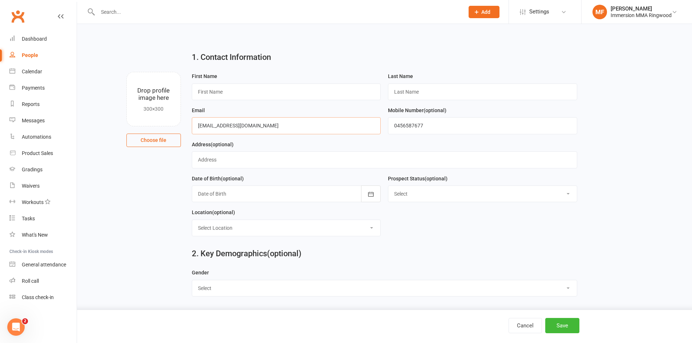
type input "tylerac14@icloud.com"
click at [273, 89] on input "text" at bounding box center [286, 92] width 189 height 17
paste input "Tyler"
type input "Tyler"
click at [527, 105] on div "Last Name" at bounding box center [482, 89] width 196 height 34
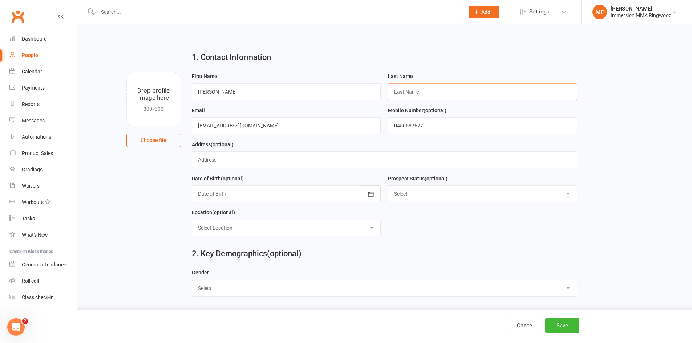
click at [527, 100] on input "text" at bounding box center [482, 92] width 189 height 17
type input "?"
click at [558, 324] on button "Save" at bounding box center [562, 325] width 34 height 15
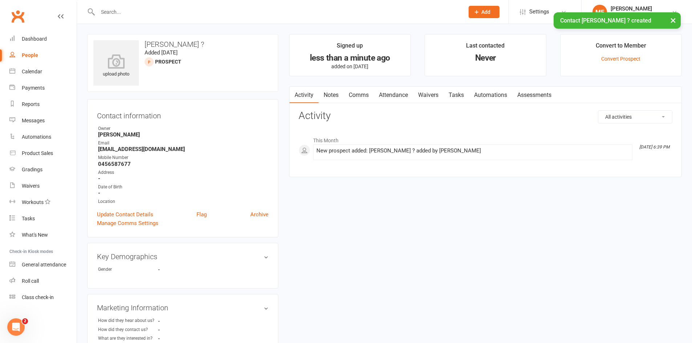
click at [329, 101] on link "Notes" at bounding box center [330, 95] width 25 height 17
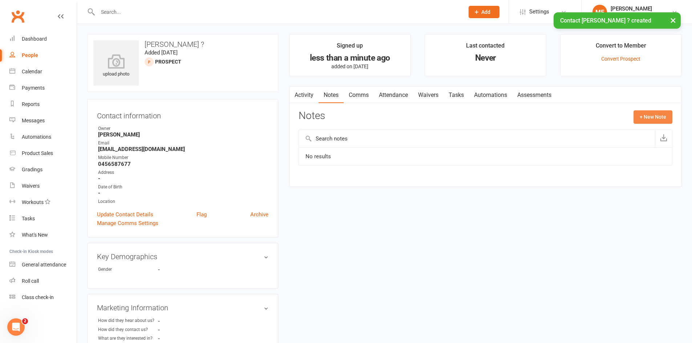
click at [658, 111] on button "+ New Note" at bounding box center [652, 116] width 39 height 13
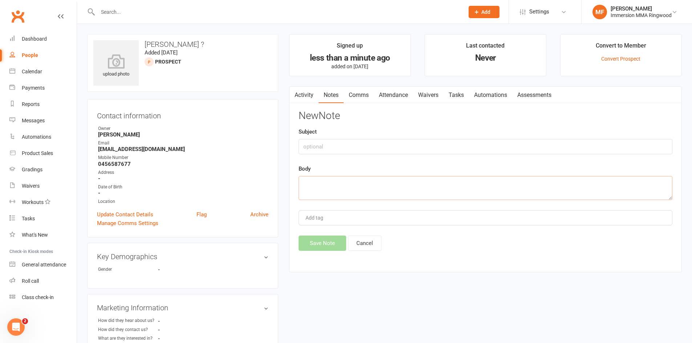
click at [507, 184] on textarea at bounding box center [485, 188] width 374 height 24
paste textarea "To gain experience in mma to have a wide understanding of various fighting styl…"
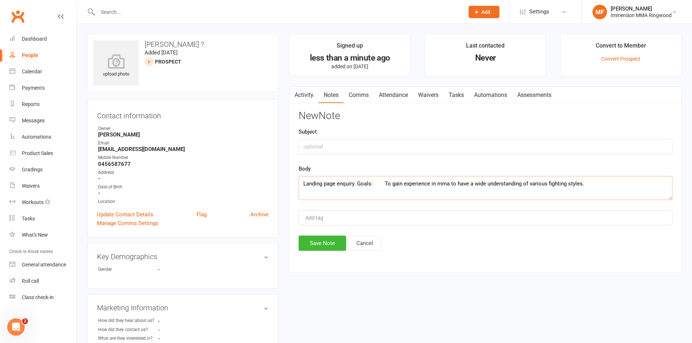
click at [379, 178] on textarea "Landing page enquiry. Goals: To gain experience in mma to have a wide understan…" at bounding box center [485, 188] width 374 height 24
click at [620, 184] on textarea "Landing page enquiry. Goals: "To gain experience in mma to have a wide understa…" at bounding box center [485, 188] width 374 height 24
type textarea "Landing page enquiry. Goals: "To gain experience in mma to have a wide understa…"
click at [316, 240] on button "Save Note" at bounding box center [322, 243] width 48 height 15
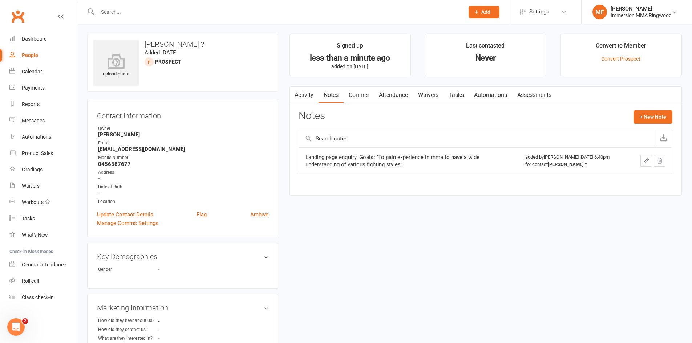
click at [312, 101] on link "Activity" at bounding box center [303, 95] width 29 height 17
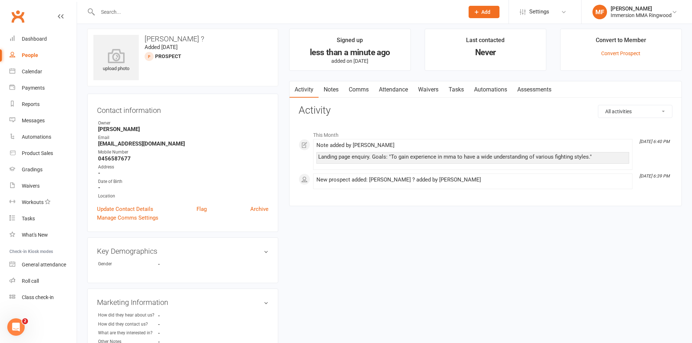
scroll to position [6, 0]
click at [338, 98] on div "Activity Notes Comms Attendance Waivers Tasks Automations Assessments All activ…" at bounding box center [485, 144] width 392 height 126
click at [335, 93] on link "Notes" at bounding box center [330, 89] width 25 height 17
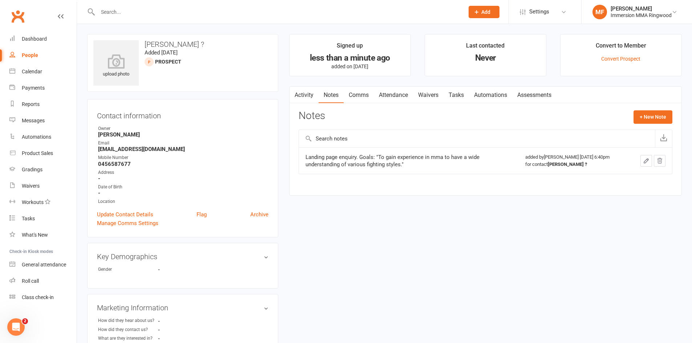
scroll to position [0, 0]
click at [647, 117] on button "+ New Note" at bounding box center [652, 116] width 39 height 13
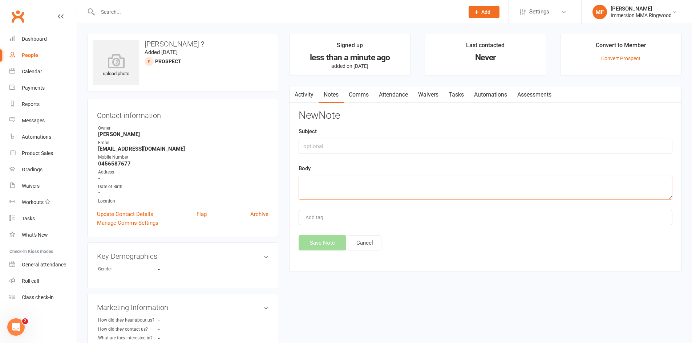
click at [509, 180] on textarea at bounding box center [485, 188] width 374 height 24
type textarea "He is 18 years old. Booked in on"
click at [339, 237] on button "Save Note" at bounding box center [322, 242] width 48 height 15
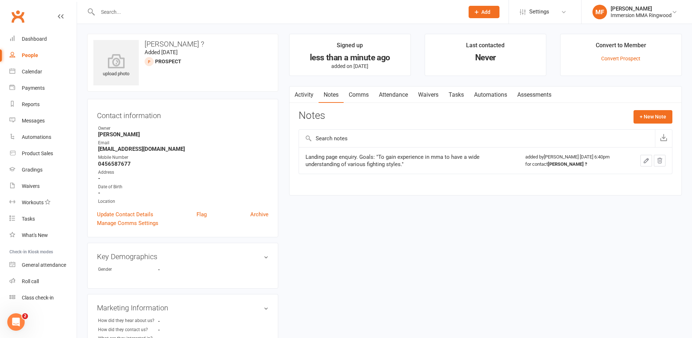
drag, startPoint x: 396, startPoint y: 81, endPoint x: 391, endPoint y: 93, distance: 13.2
click at [396, 81] on main "Signed up less than a minute ago added on 12 Sep 2025 Last contacted Never Conv…" at bounding box center [485, 118] width 403 height 169
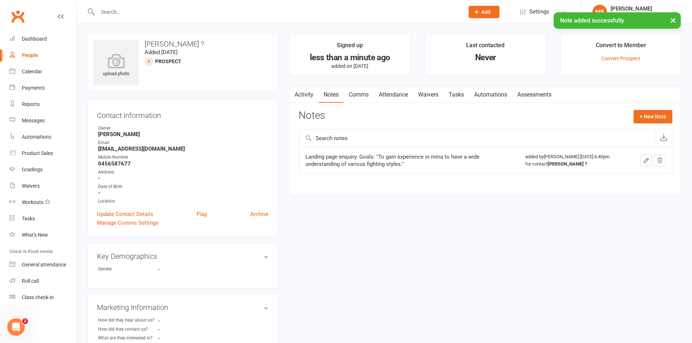
click at [391, 94] on link "Attendance" at bounding box center [393, 94] width 39 height 17
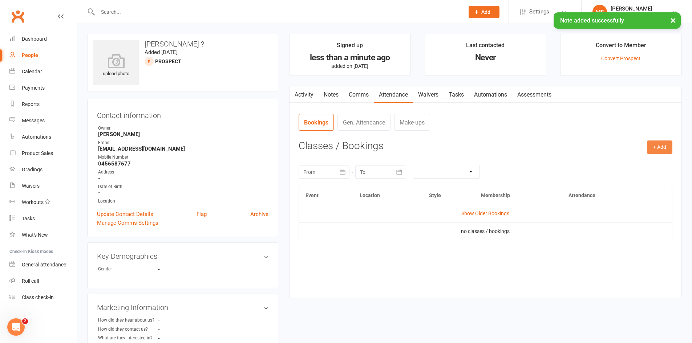
click at [652, 150] on button "+ Add" at bounding box center [659, 147] width 25 height 13
click at [618, 168] on link "Book Event" at bounding box center [636, 163] width 72 height 15
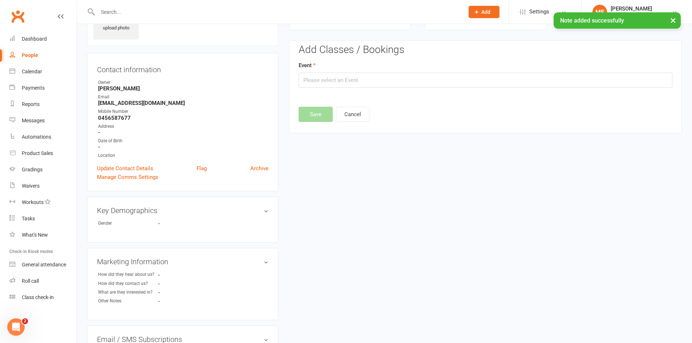
scroll to position [50, 0]
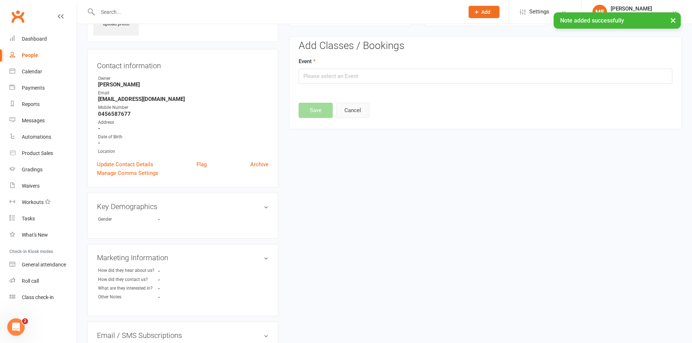
click at [365, 113] on button "Cancel" at bounding box center [352, 110] width 33 height 15
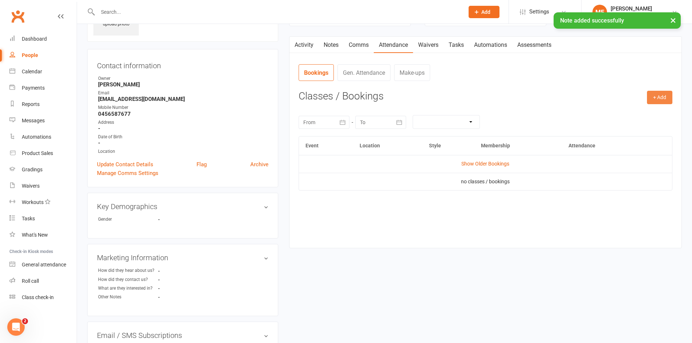
click at [658, 99] on button "+ Add" at bounding box center [659, 97] width 25 height 13
click at [634, 123] on link "Add Appointment" at bounding box center [636, 128] width 72 height 15
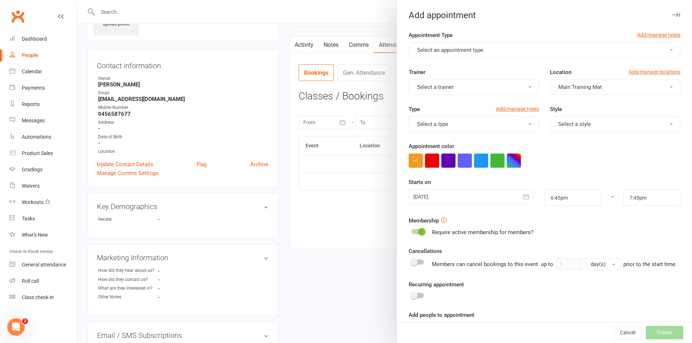
click at [456, 52] on span "Select an appointment type" at bounding box center [450, 50] width 66 height 7
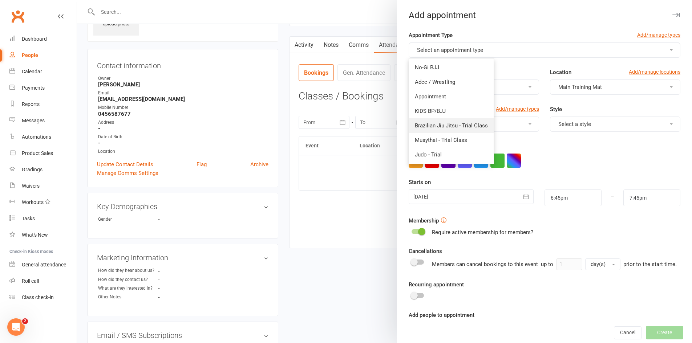
click at [446, 128] on span "Brazilian Jiu Jitsu - Trial Class" at bounding box center [451, 125] width 73 height 7
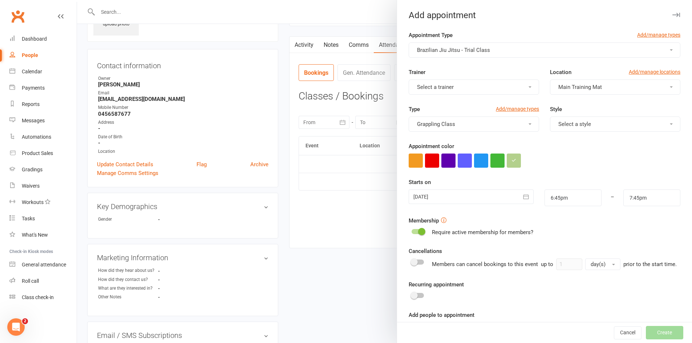
click at [573, 130] on button "Select a style" at bounding box center [615, 124] width 130 height 15
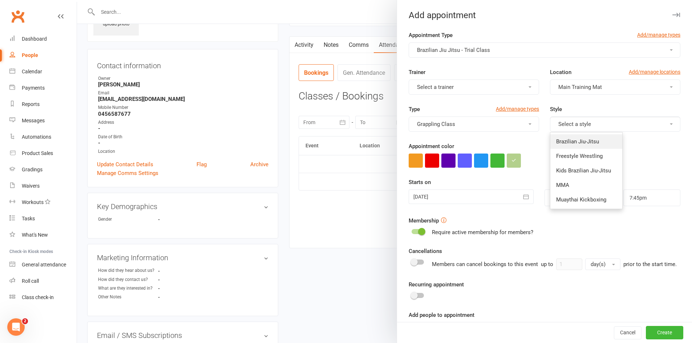
click at [570, 146] on link "Brazilian Jiu-Jitsu" at bounding box center [586, 141] width 72 height 15
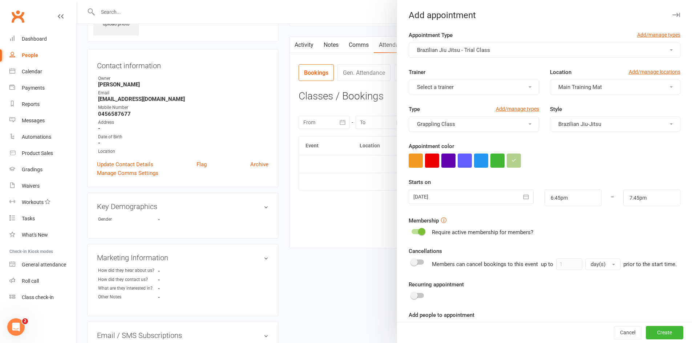
click at [451, 195] on div at bounding box center [470, 197] width 125 height 15
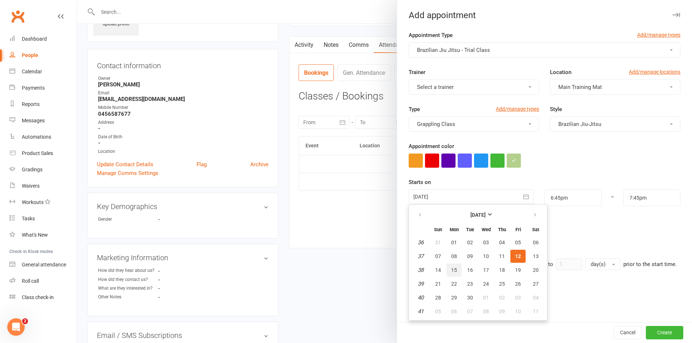
click at [448, 273] on button "15" at bounding box center [453, 270] width 15 height 13
type input "15 Sep 2025"
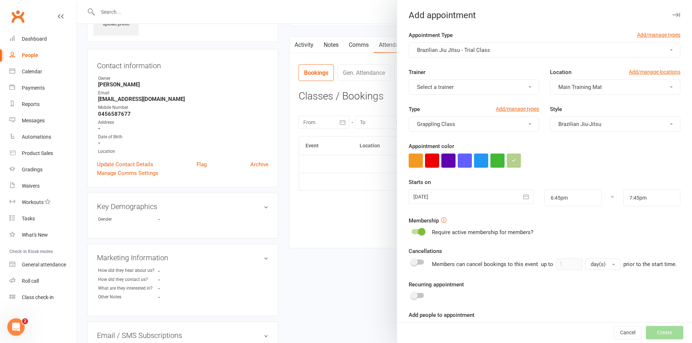
click at [566, 189] on div "Starts on 15 Sep 2025 September 2025 Sun Mon Tue Wed Thu Fri Sat 36 31 01 02 03…" at bounding box center [544, 192] width 272 height 28
click at [566, 194] on input "6:45pm" at bounding box center [572, 198] width 57 height 17
type input "6:00pm"
type input "7:00pm"
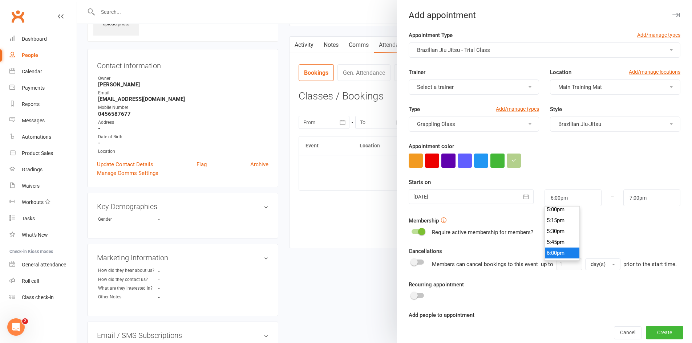
click at [557, 254] on li "6:00pm" at bounding box center [562, 253] width 35 height 11
click at [569, 202] on input "6:00pm" at bounding box center [572, 198] width 57 height 17
type input "6:00am"
type input "7:00am"
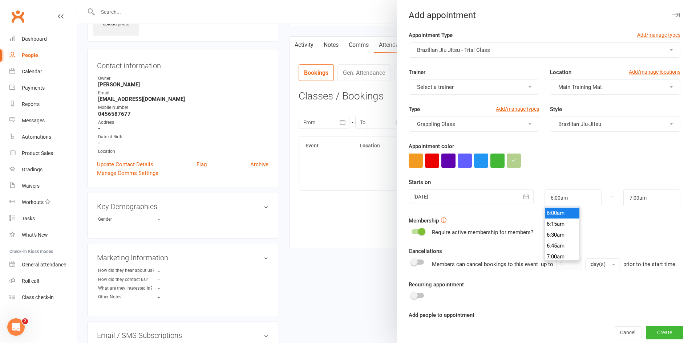
click at [557, 216] on li "6:00am" at bounding box center [562, 213] width 35 height 11
click at [612, 229] on div "Require active membership for members?" at bounding box center [544, 232] width 272 height 9
click at [647, 330] on button "Create" at bounding box center [664, 332] width 37 height 13
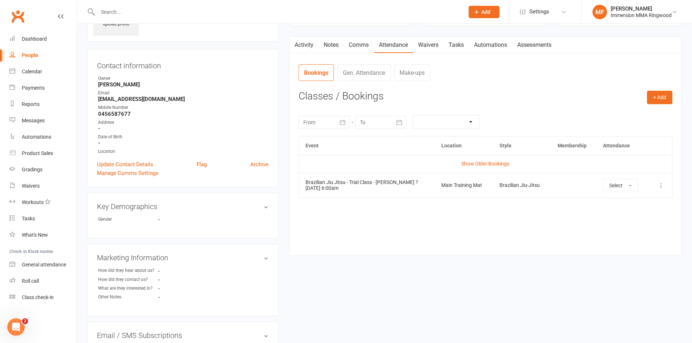
click at [659, 190] on td "More info View event Remove booking" at bounding box center [660, 185] width 24 height 25
click at [659, 188] on icon at bounding box center [660, 185] width 7 height 7
click at [640, 215] on link "View event" at bounding box center [629, 214] width 72 height 15
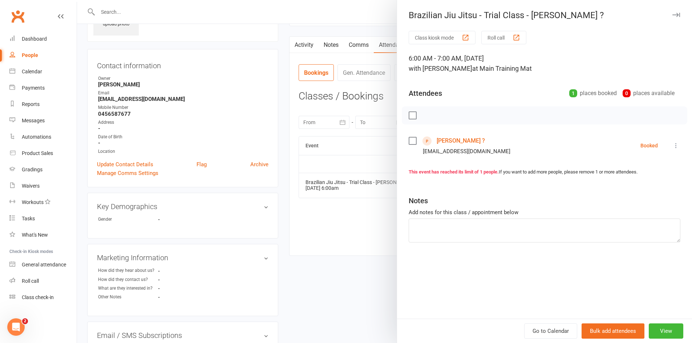
click at [674, 153] on li "Tyler ? tylerac14@icloud.com Booked More info Remove Check in Mark absent Send …" at bounding box center [544, 145] width 272 height 21
click at [674, 150] on li "Tyler ? tylerac14@icloud.com Booked More info Remove Check in Mark absent Send …" at bounding box center [544, 145] width 272 height 21
click at [673, 150] on button at bounding box center [675, 145] width 9 height 9
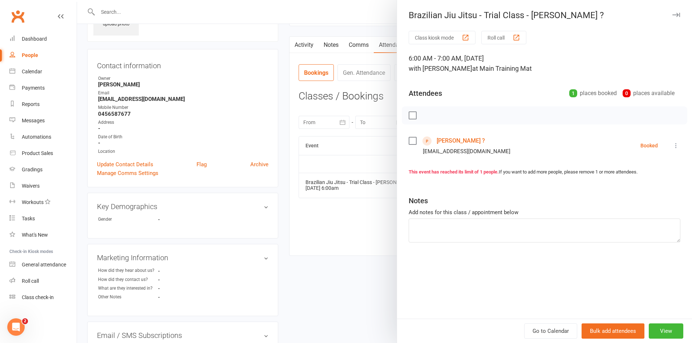
click at [672, 149] on icon at bounding box center [675, 145] width 7 height 7
click at [643, 213] on link "Send message" at bounding box center [644, 218] width 72 height 15
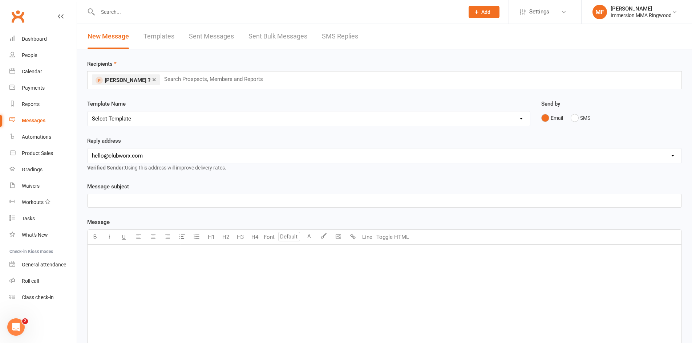
drag, startPoint x: 262, startPoint y: 114, endPoint x: 256, endPoint y: 125, distance: 13.3
click at [262, 114] on select "Select Template [SMS] Chris - Call back message [SMS] Mark- Call back message […" at bounding box center [309, 118] width 442 height 15
select select "3"
click at [88, 111] on select "Select Template [SMS] Chris - Call back message [SMS] Mark- Call back message […" at bounding box center [309, 118] width 442 height 15
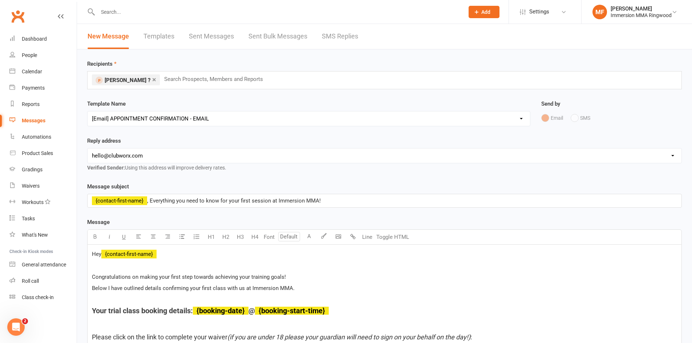
click at [182, 157] on select "hello@clubworx.com ringwood@immersionmma.com.au david@immersionmma.com.au lee@i…" at bounding box center [385, 156] width 594 height 15
click at [88, 149] on select "hello@clubworx.com ringwood@immersionmma.com.au david@immersionmma.com.au lee@i…" at bounding box center [385, 156] width 594 height 15
click at [175, 186] on div "Message subject ﻿ {contact-first-name} , Everything you need to know for your f…" at bounding box center [384, 194] width 594 height 25
drag, startPoint x: 164, startPoint y: 160, endPoint x: 160, endPoint y: 162, distance: 3.9
click at [164, 160] on select "hello@clubworx.com ringwood@immersionmma.com.au david@immersionmma.com.au lee@i…" at bounding box center [385, 156] width 594 height 15
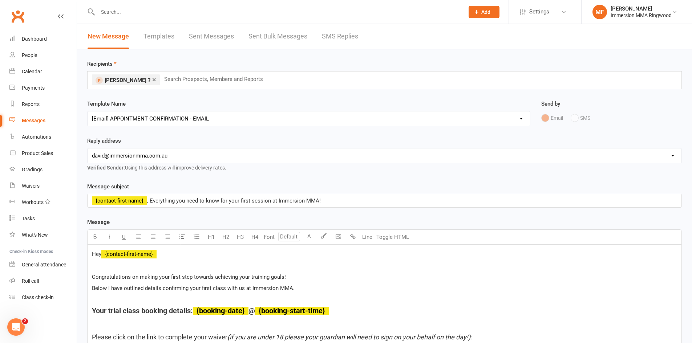
select select "1"
click at [88, 149] on select "hello@clubworx.com ringwood@immersionmma.com.au david@immersionmma.com.au lee@i…" at bounding box center [385, 156] width 594 height 15
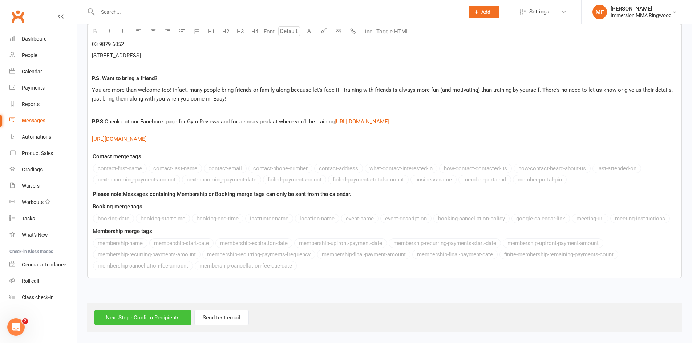
click at [140, 312] on input "Next Step - Confirm Recipients" at bounding box center [142, 317] width 97 height 15
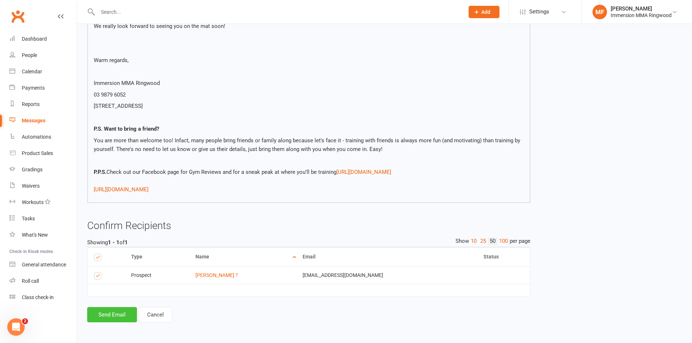
click at [114, 311] on button "Send Email" at bounding box center [112, 314] width 50 height 15
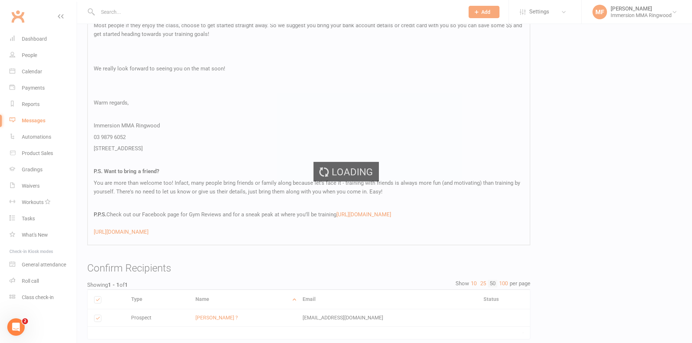
scroll to position [603, 0]
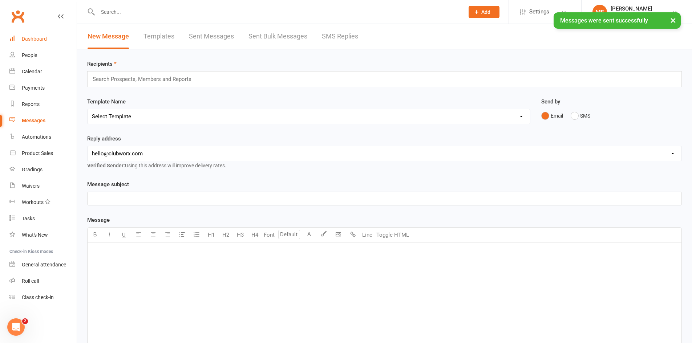
click at [39, 43] on link "Dashboard" at bounding box center [42, 39] width 67 height 16
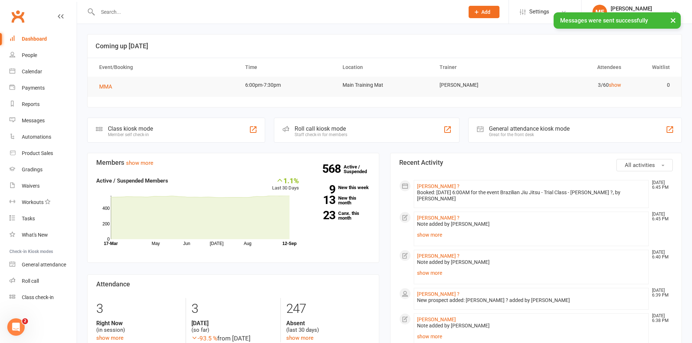
click at [424, 190] on div "Booked: 15 Sep 2025 at 6:00AM for the event Brazilian Jiu Jitsu - Trial Class -…" at bounding box center [531, 196] width 229 height 12
click at [423, 184] on link "Tyler ?" at bounding box center [438, 186] width 42 height 6
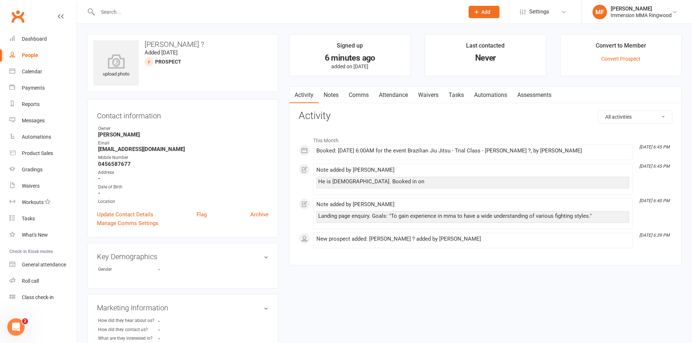
click at [327, 95] on link "Notes" at bounding box center [330, 95] width 25 height 17
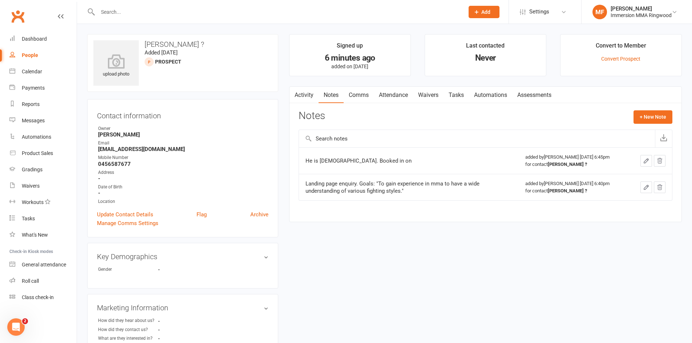
click at [311, 98] on link "Activity" at bounding box center [303, 95] width 29 height 17
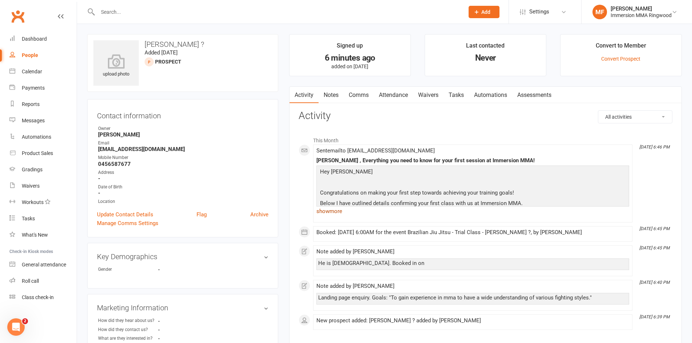
click at [351, 208] on link "show more" at bounding box center [472, 211] width 313 height 10
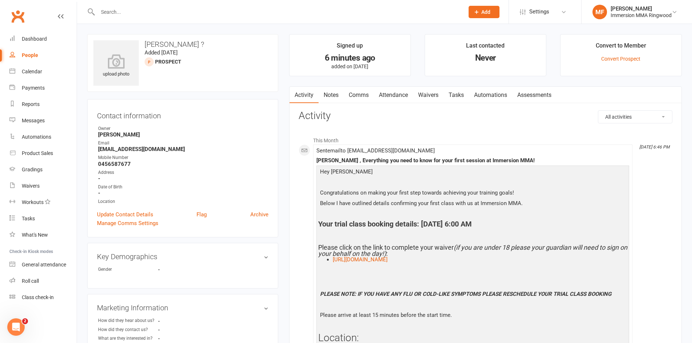
drag, startPoint x: 426, startPoint y: 224, endPoint x: 531, endPoint y: 226, distance: 105.3
click at [531, 226] on h4 "Your trial class booking details: September 15, 2025 @ 6:00 AM" at bounding box center [472, 224] width 309 height 8
copy h4 "September 15, 2025 @ 6:00 AM"
click at [341, 97] on link "Notes" at bounding box center [330, 95] width 25 height 17
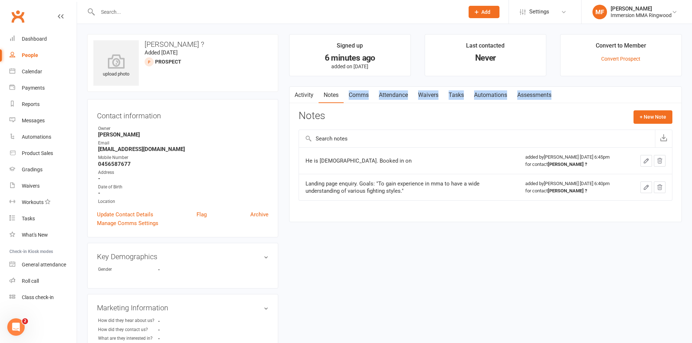
click at [421, 166] on td "He is 18 years old. Booked in on" at bounding box center [409, 160] width 220 height 27
click at [638, 158] on div at bounding box center [650, 161] width 30 height 12
click at [643, 158] on icon "button" at bounding box center [646, 161] width 7 height 7
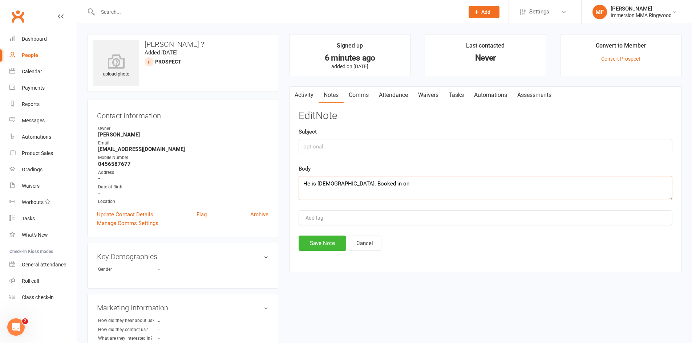
click at [493, 190] on textarea "He is 18 years old. Booked in on" at bounding box center [485, 188] width 374 height 24
paste textarea "September 15, 2025 @ 6:00 AM"
type textarea "He is 18 years old. Booked in on September 15, 2025 @ 6:00 AM"
click at [334, 240] on button "Save Note" at bounding box center [322, 243] width 48 height 15
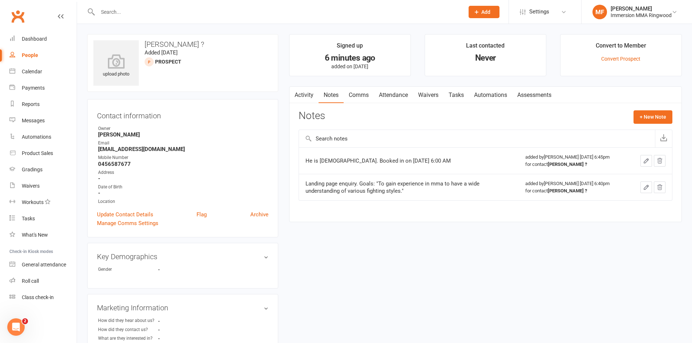
click at [308, 107] on div "Activity Notes Comms Attendance Waivers Tasks Automations Assessments Notes + N…" at bounding box center [485, 154] width 392 height 136
click at [309, 101] on link "Activity" at bounding box center [303, 95] width 29 height 17
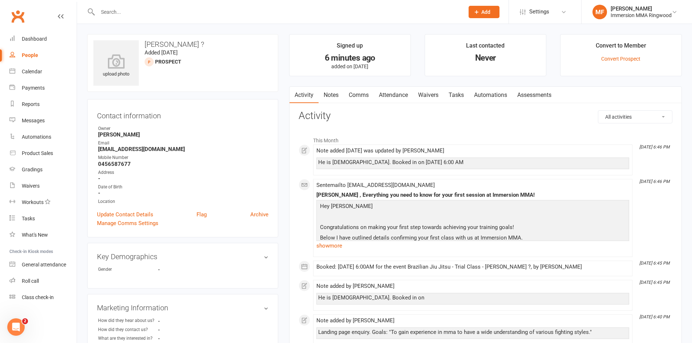
click at [320, 100] on link "Notes" at bounding box center [330, 95] width 25 height 17
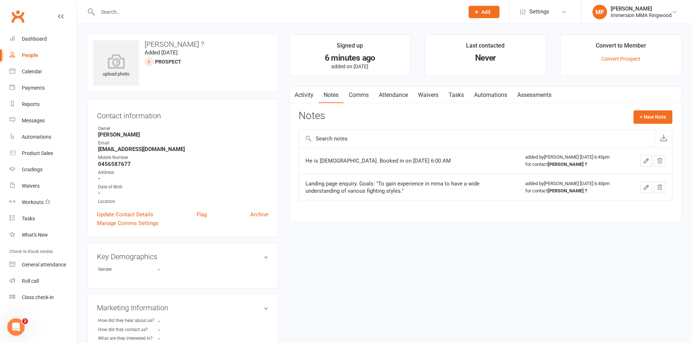
click at [354, 99] on link "Comms" at bounding box center [358, 95] width 30 height 17
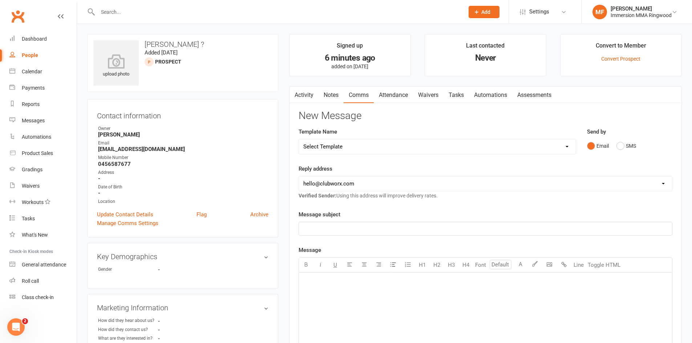
click at [298, 101] on link "Activity" at bounding box center [303, 95] width 29 height 17
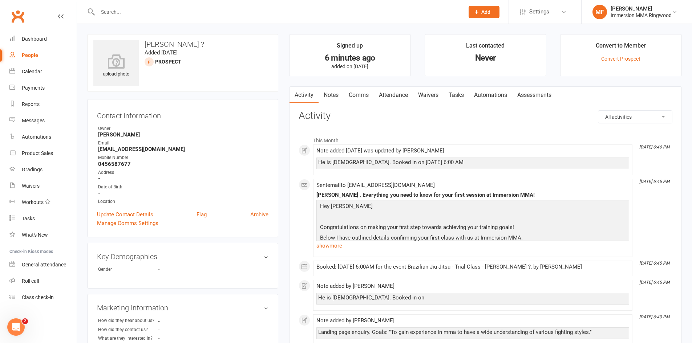
click at [336, 94] on link "Notes" at bounding box center [330, 95] width 25 height 17
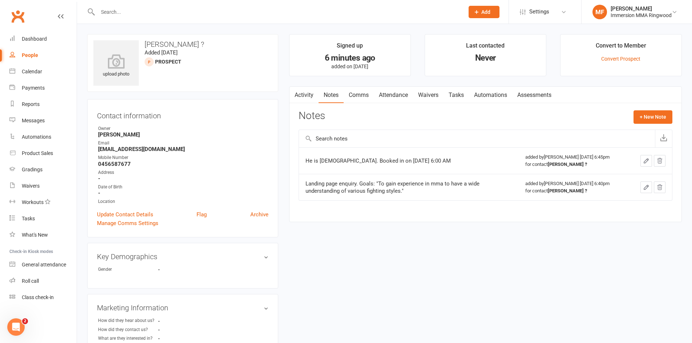
click at [649, 163] on button "button" at bounding box center [646, 161] width 12 height 12
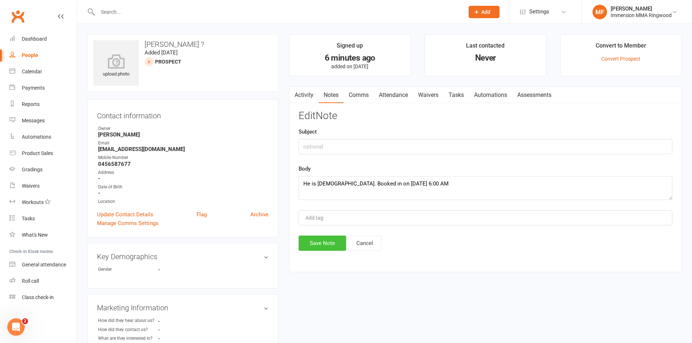
click at [337, 239] on button "Save Note" at bounding box center [322, 243] width 48 height 15
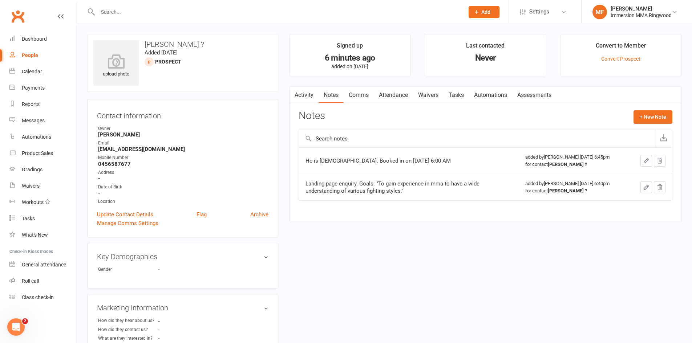
click at [423, 99] on link "Waivers" at bounding box center [428, 95] width 30 height 17
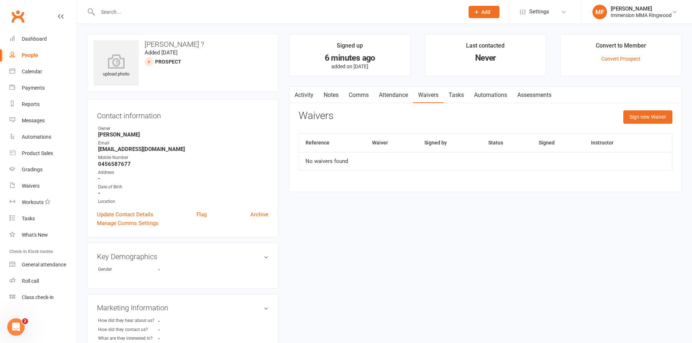
click at [445, 99] on link "Tasks" at bounding box center [455, 95] width 25 height 17
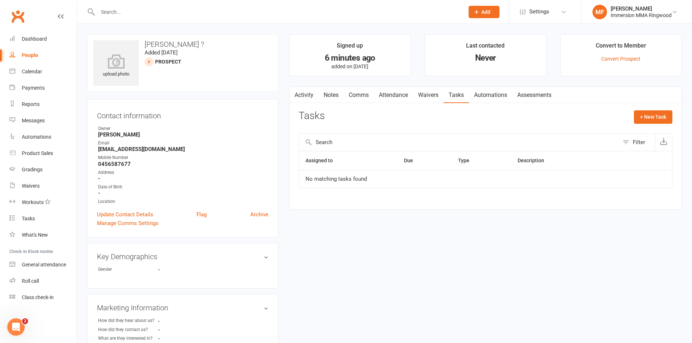
click at [61, 30] on link at bounding box center [61, 23] width 6 height 22
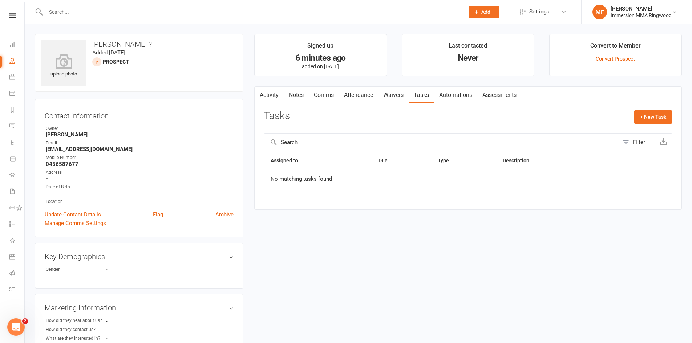
click at [61, 34] on div "upload photo Tyler ? Added 12 September, 2025 prospect Contact information Owne…" at bounding box center [358, 272] width 667 height 496
click at [13, 16] on icon at bounding box center [12, 15] width 7 height 5
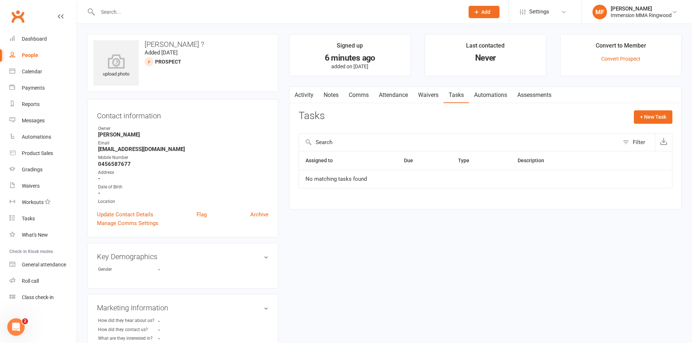
click at [224, 30] on div "upload photo Tyler ? Added 12 September, 2025 prospect Contact information Owne…" at bounding box center [384, 272] width 615 height 496
click at [225, 20] on div at bounding box center [273, 12] width 372 height 24
click at [225, 15] on input "text" at bounding box center [276, 12] width 363 height 10
paste input "0452006890"
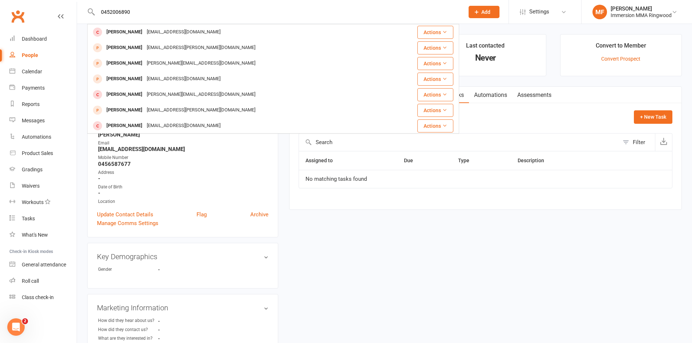
type input "0452006890"
click at [475, 12] on icon at bounding box center [476, 12] width 7 height 7
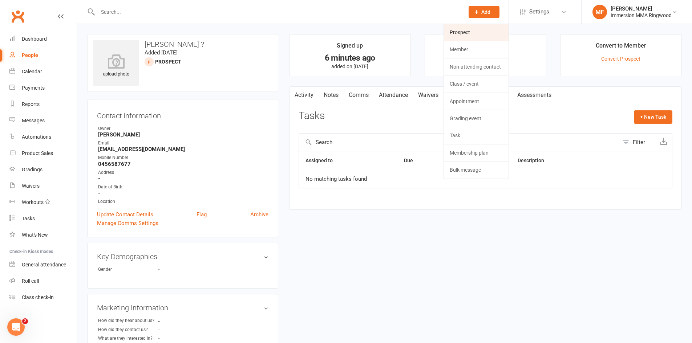
click at [467, 37] on link "Prospect" at bounding box center [476, 32] width 65 height 17
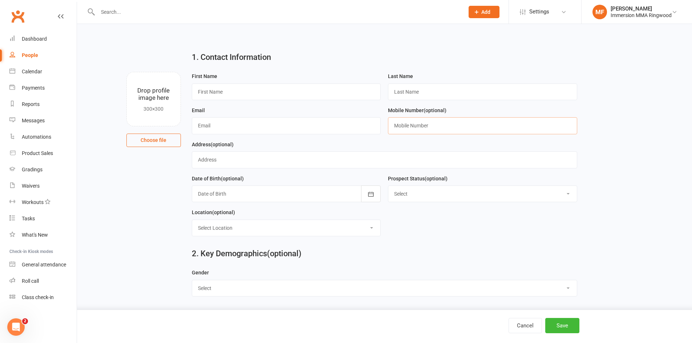
click at [443, 129] on input "text" at bounding box center [482, 125] width 189 height 17
paste input "0452006890"
type input "0452006890"
click at [342, 95] on input "text" at bounding box center [286, 92] width 189 height 17
paste input "Ret"
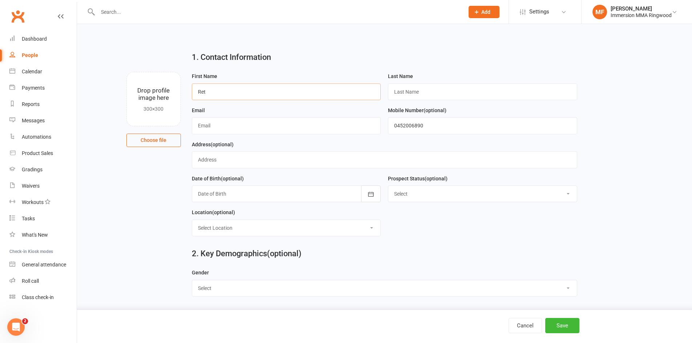
type input "Ret"
click at [430, 96] on input "text" at bounding box center [482, 92] width 189 height 17
type input "?"
click at [261, 117] on div "Email" at bounding box center [286, 120] width 189 height 28
click at [261, 124] on input "text" at bounding box center [286, 125] width 189 height 17
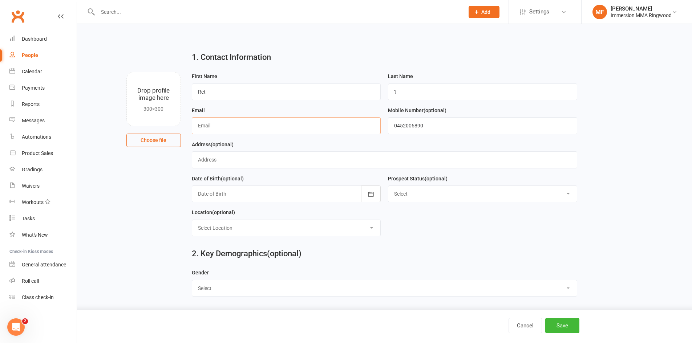
paste input "rethamilton@iinet.net.au"
type input "rethamilton@iinet.net.au"
click at [550, 323] on button "Save" at bounding box center [562, 325] width 34 height 15
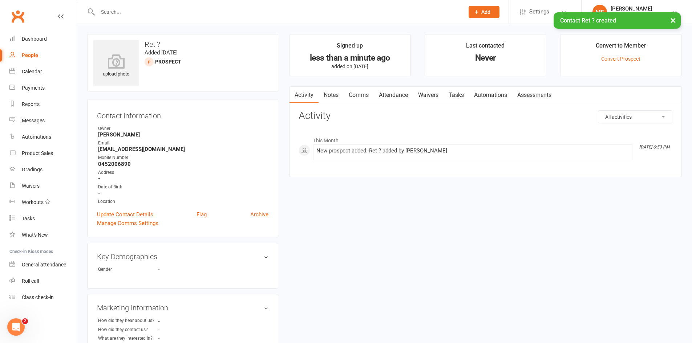
click at [339, 101] on link "Notes" at bounding box center [330, 95] width 25 height 17
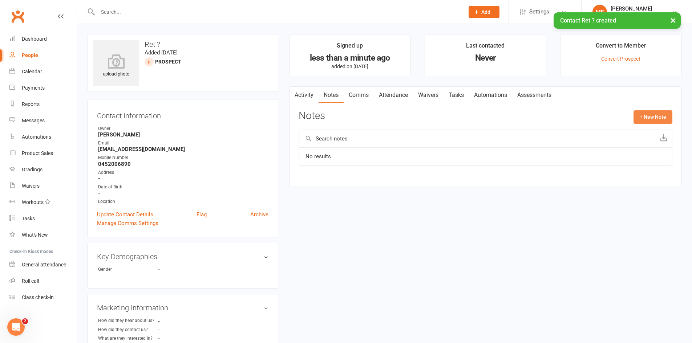
click at [638, 116] on button "+ New Note" at bounding box center [652, 116] width 39 height 13
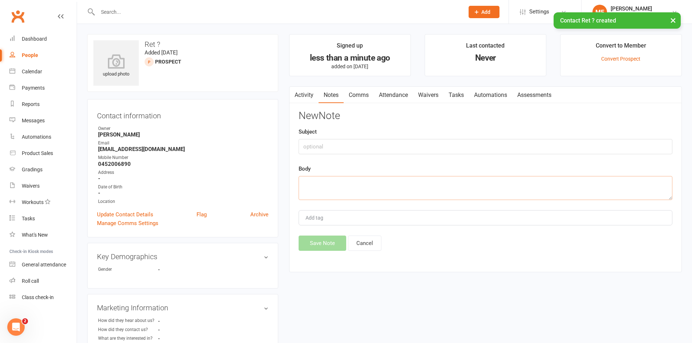
click at [402, 188] on textarea at bounding box center [485, 188] width 374 height 24
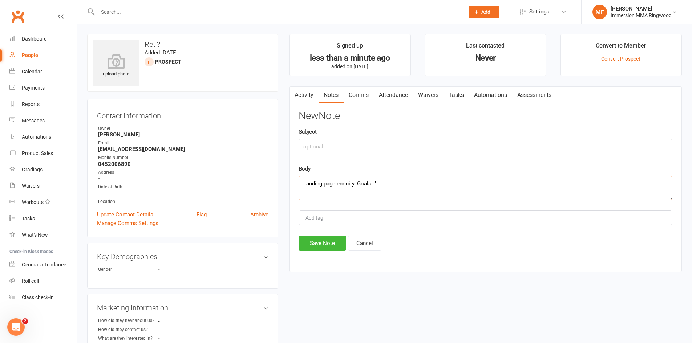
paste textarea "to experience multiple fighting styles and improve at hand to hand combat"
click at [381, 187] on textarea "Landing page enquiry. Goals: " to experience multiple fighting styles and impro…" at bounding box center [485, 188] width 374 height 24
click at [580, 190] on textarea "Landing page enquiry. Goals: "To experience multiple fighting styles and improv…" at bounding box center [485, 188] width 374 height 24
type textarea "Landing page enquiry. Goals: "To experience multiple fighting styles and improv…"
click at [321, 236] on button "Save Note" at bounding box center [322, 243] width 48 height 15
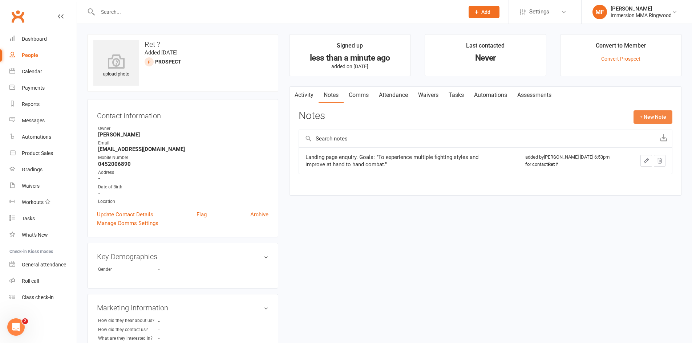
click at [647, 118] on button "+ New Note" at bounding box center [652, 116] width 39 height 13
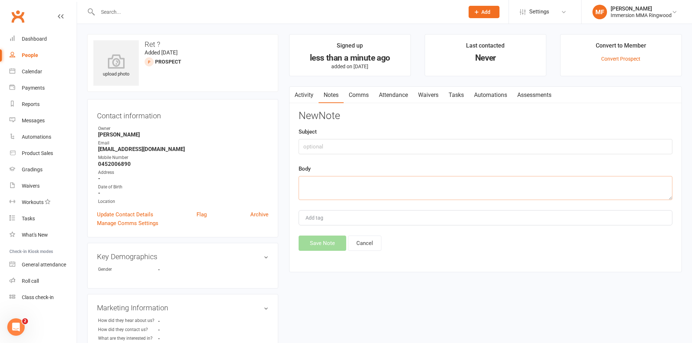
click at [529, 187] on textarea at bounding box center [485, 188] width 374 height 24
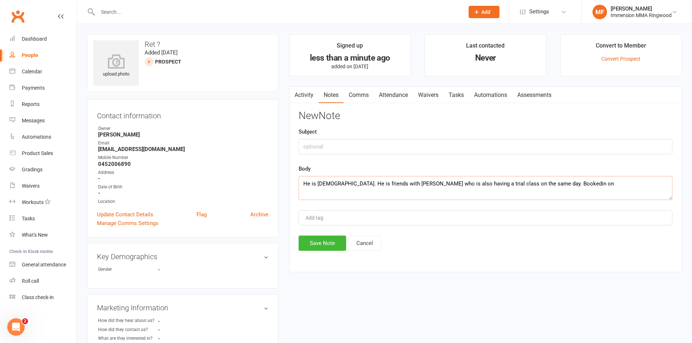
click at [540, 183] on textarea "He is 19 years old. He is friends with Tyler who is also having a trial class o…" at bounding box center [485, 188] width 374 height 24
type textarea "He is 19 years old. He is friends with Tyler who is also having a trial class o…"
click at [325, 240] on button "Save Note" at bounding box center [322, 243] width 48 height 15
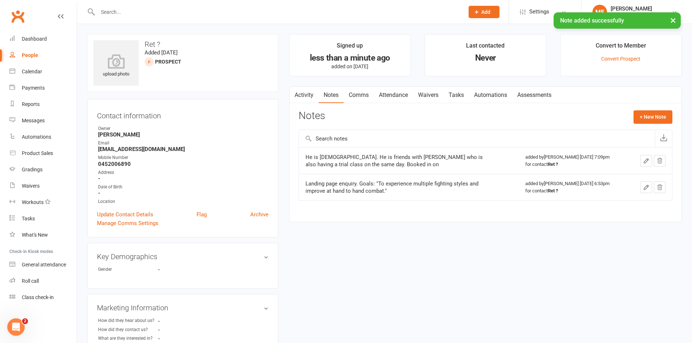
click at [403, 100] on link "Attendance" at bounding box center [393, 95] width 39 height 17
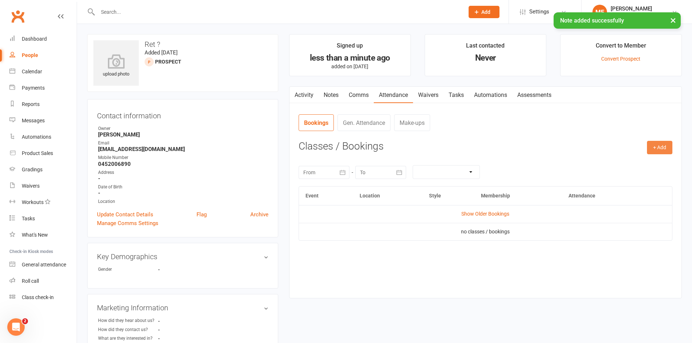
click at [659, 141] on button "+ Add" at bounding box center [659, 147] width 25 height 13
click at [640, 175] on link "Add Appointment" at bounding box center [636, 178] width 72 height 15
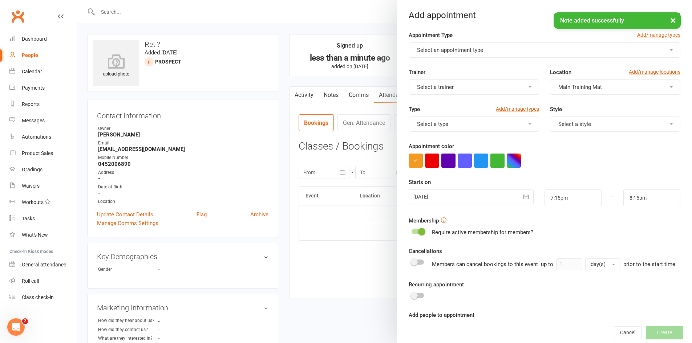
click at [521, 53] on button "Select an appointment type" at bounding box center [544, 49] width 272 height 15
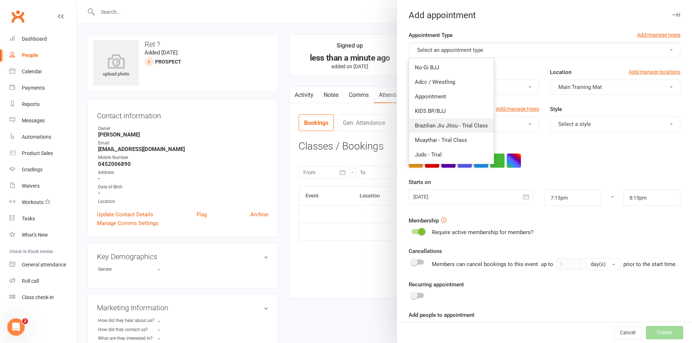
click at [461, 126] on span "Brazilian Jiu Jitsu - Trial Class" at bounding box center [451, 125] width 73 height 7
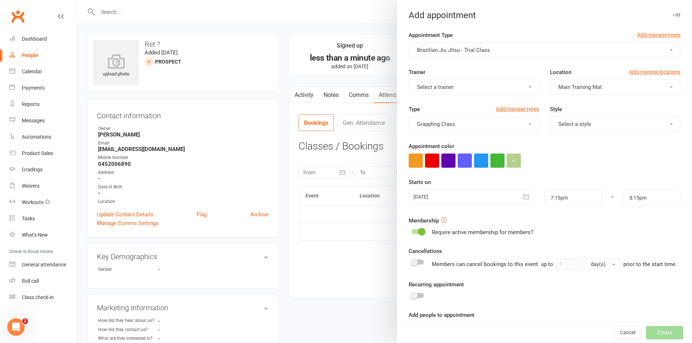
click at [558, 123] on span "Select a style" at bounding box center [574, 124] width 33 height 7
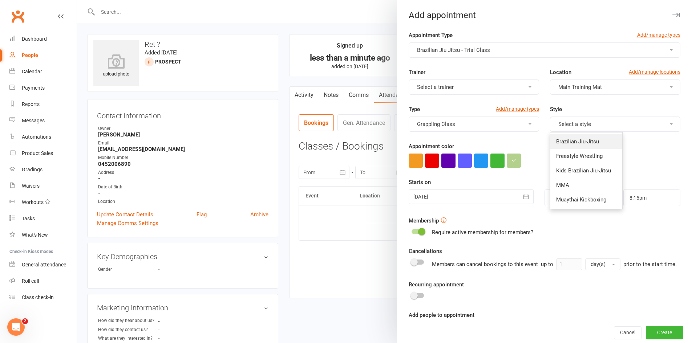
click at [571, 143] on span "Brazilian Jiu-Jitsu" at bounding box center [577, 141] width 43 height 7
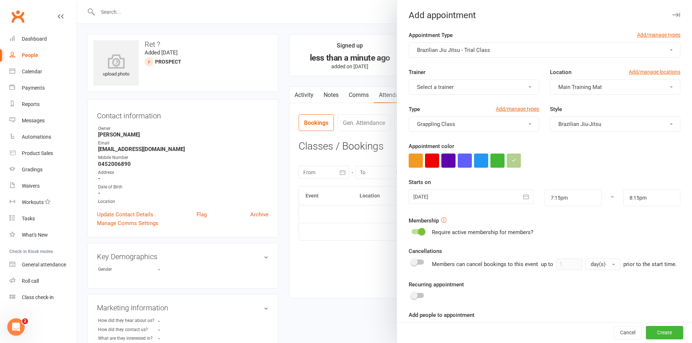
click at [488, 200] on div at bounding box center [470, 197] width 125 height 15
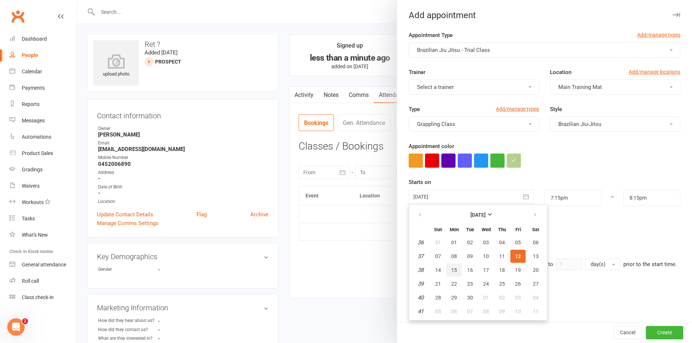
click at [456, 272] on button "15" at bounding box center [453, 270] width 15 height 13
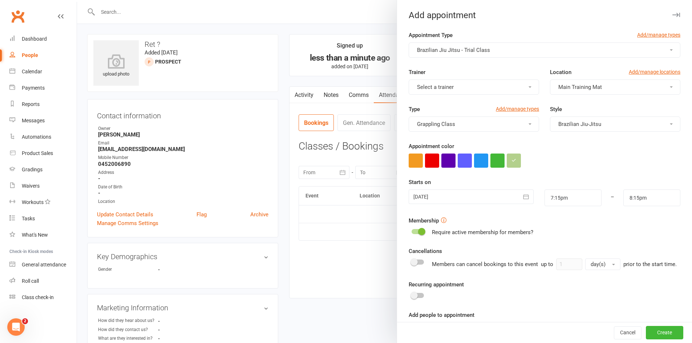
type input "15 Sep 2025"
click at [584, 208] on form "Appointment Type Add/manage types Brazilian Jiu Jitsu - Trial Class Trainer Sel…" at bounding box center [544, 194] width 272 height 327
click at [566, 201] on input "7:15pm" at bounding box center [572, 198] width 57 height 17
type input "6:00am"
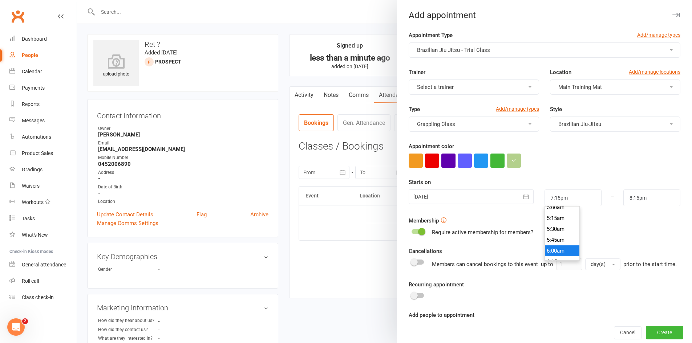
type input "7:00am"
click at [561, 249] on li "6:00am" at bounding box center [562, 250] width 35 height 11
click at [648, 328] on button "Create" at bounding box center [664, 332] width 37 height 13
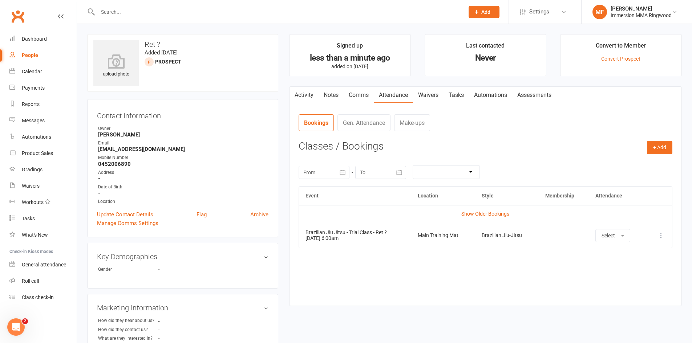
click at [666, 238] on td "More info View event Remove booking" at bounding box center [659, 235] width 26 height 25
click at [659, 236] on icon at bounding box center [660, 235] width 7 height 7
click at [648, 263] on link "View event" at bounding box center [629, 264] width 72 height 15
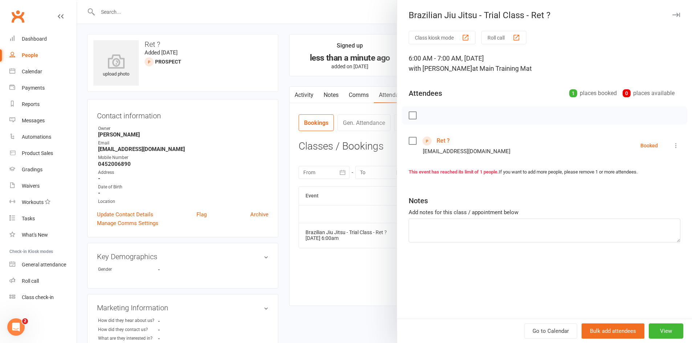
click at [662, 144] on li "Ret ? rethamilton@iinet.net.au Booked More info Remove Check in Mark absent Sen…" at bounding box center [544, 145] width 272 height 21
click at [665, 144] on li "Ret ? rethamilton@iinet.net.au Booked More info Remove Check in Mark absent Sen…" at bounding box center [544, 145] width 272 height 21
click at [671, 144] on button at bounding box center [675, 145] width 9 height 9
click at [630, 222] on link "Send message" at bounding box center [644, 218] width 72 height 15
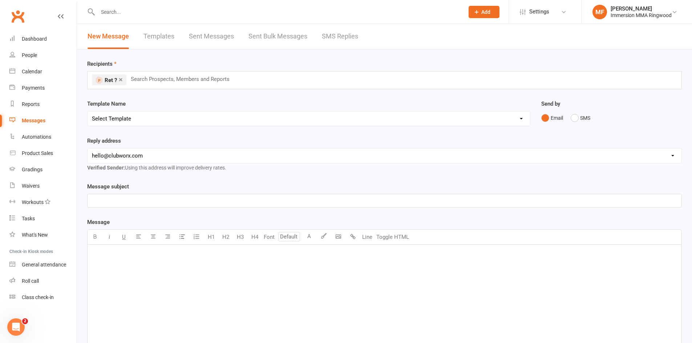
click at [191, 112] on select "Select Template [SMS] Chris - Call back message [SMS] Mark- Call back message […" at bounding box center [309, 118] width 442 height 15
select select "3"
click at [88, 111] on select "Select Template [SMS] Chris - Call back message [SMS] Mark- Call back message […" at bounding box center [309, 118] width 442 height 15
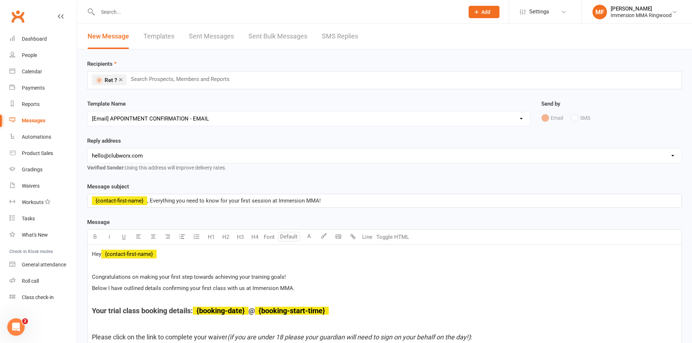
click at [167, 162] on select "hello@clubworx.com ringwood@immersionmma.com.au david@immersionmma.com.au lee@i…" at bounding box center [385, 156] width 594 height 15
select select "1"
click at [88, 149] on select "hello@clubworx.com ringwood@immersionmma.com.au david@immersionmma.com.au lee@i…" at bounding box center [385, 156] width 594 height 15
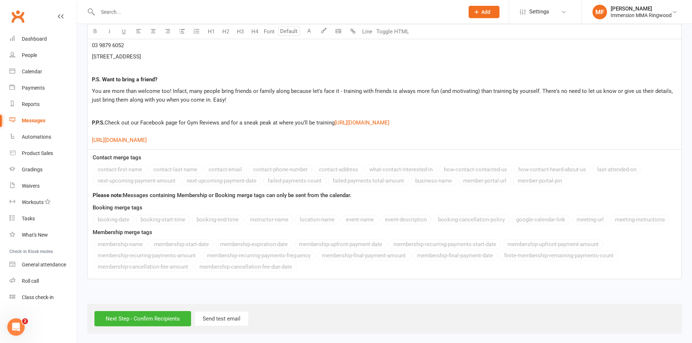
scroll to position [1319, 0]
click at [137, 314] on input "Next Step - Confirm Recipients" at bounding box center [142, 317] width 97 height 15
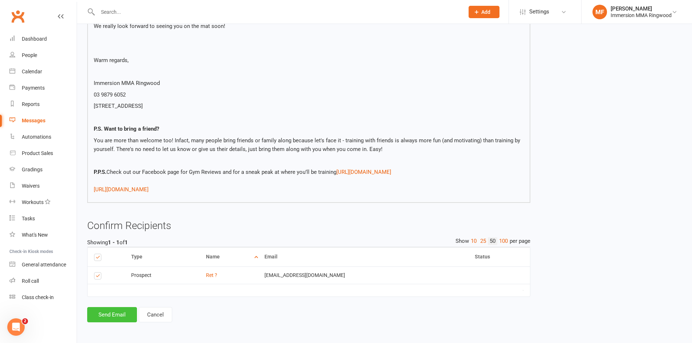
scroll to position [1208, 0]
click at [113, 318] on button "Send Email" at bounding box center [112, 314] width 50 height 15
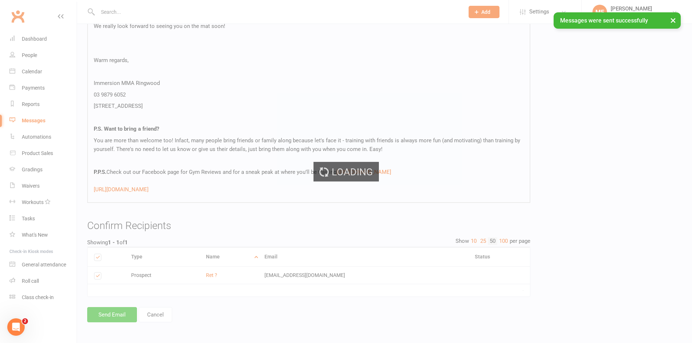
click at [40, 40] on div "Loading" at bounding box center [346, 171] width 692 height 343
click at [41, 39] on div "Loading" at bounding box center [346, 171] width 692 height 343
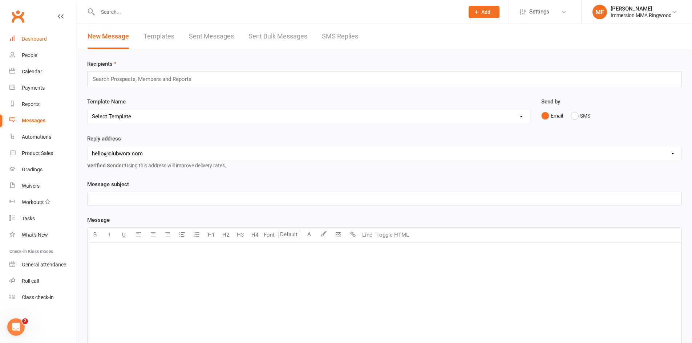
click at [46, 39] on div "Dashboard" at bounding box center [34, 39] width 25 height 6
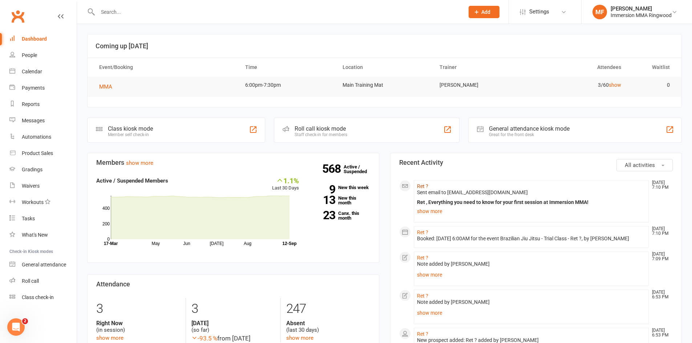
click at [422, 185] on link "Ret ?" at bounding box center [422, 186] width 11 height 6
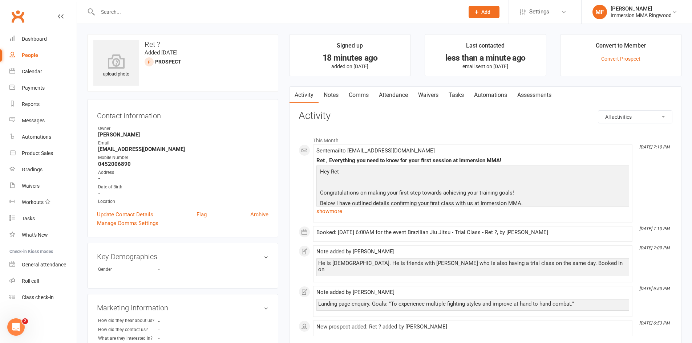
click at [313, 98] on link "Activity" at bounding box center [303, 95] width 29 height 17
click at [334, 94] on link "Notes" at bounding box center [330, 95] width 25 height 17
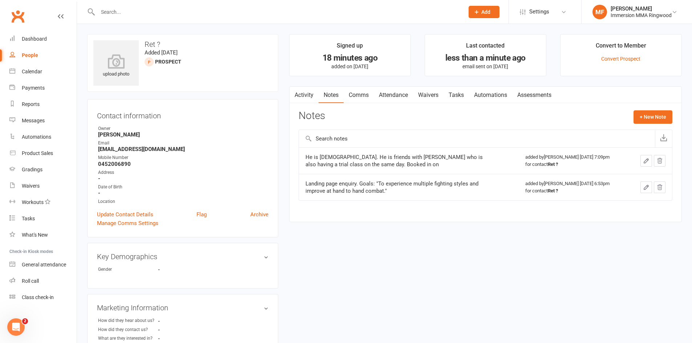
click at [319, 93] on link "Notes" at bounding box center [330, 95] width 25 height 17
click at [306, 96] on link "Activity" at bounding box center [303, 95] width 29 height 17
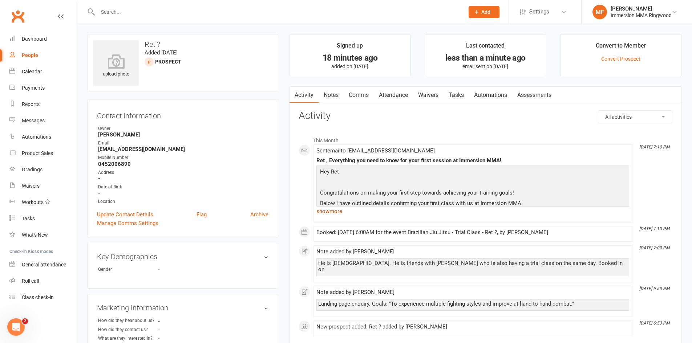
click at [346, 208] on link "show more" at bounding box center [472, 211] width 313 height 10
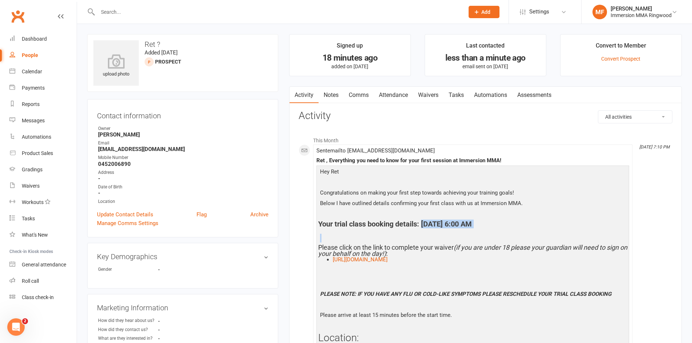
drag, startPoint x: 423, startPoint y: 223, endPoint x: 563, endPoint y: 231, distance: 140.4
copy div "September 15, 2025 @ 6:00 AM"
click at [349, 97] on link "Comms" at bounding box center [358, 95] width 30 height 17
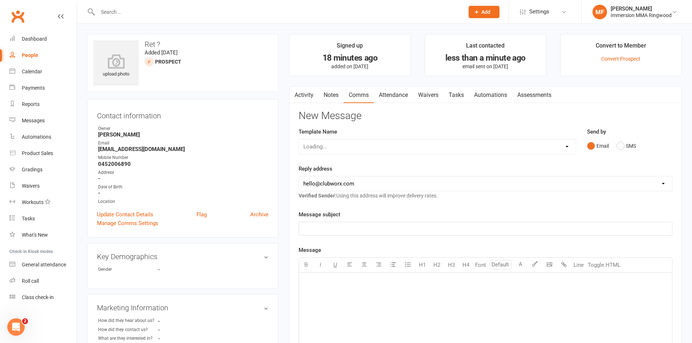
click at [331, 95] on link "Notes" at bounding box center [330, 95] width 25 height 17
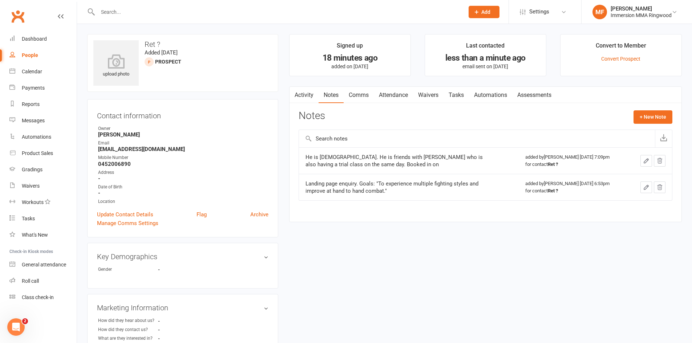
click at [637, 160] on div at bounding box center [650, 161] width 30 height 12
click at [643, 159] on icon "button" at bounding box center [646, 161] width 7 height 7
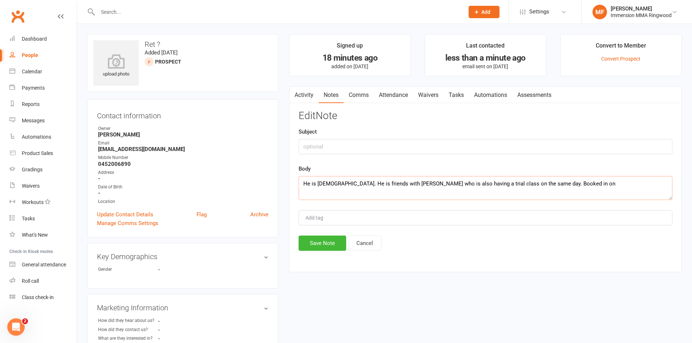
click at [562, 178] on textarea "He is 19 years old. He is friends with Tyler who is also having a trial class o…" at bounding box center [485, 188] width 374 height 24
paste textarea "September 15, 2025 @ 6:00 AM"
click at [558, 180] on textarea "He is 19 years old. He is friends with Tyler who is also having a trial class o…" at bounding box center [485, 188] width 374 height 24
type textarea "He is 19 years old. He is friends with Tyler who is also having a trial class o…"
click at [311, 238] on button "Save Note" at bounding box center [322, 243] width 48 height 15
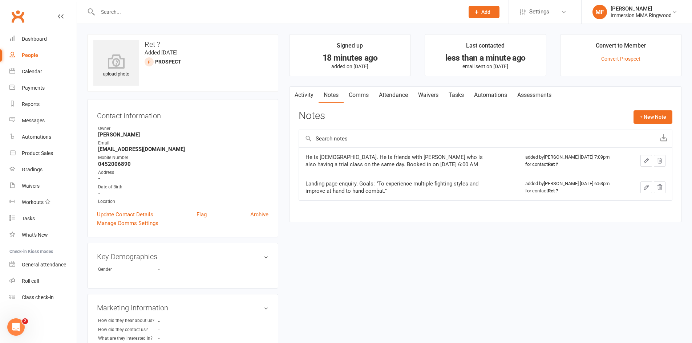
click at [457, 99] on link "Tasks" at bounding box center [455, 95] width 25 height 17
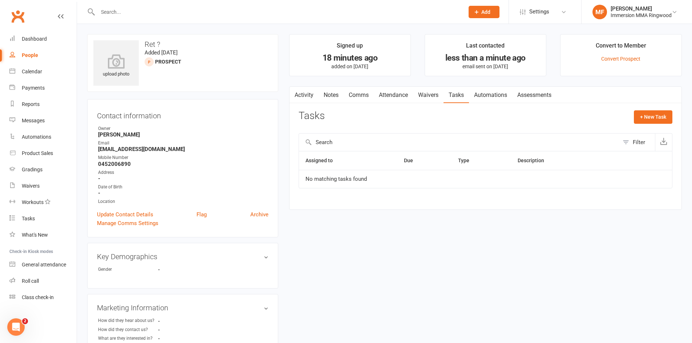
click at [426, 102] on link "Waivers" at bounding box center [428, 95] width 30 height 17
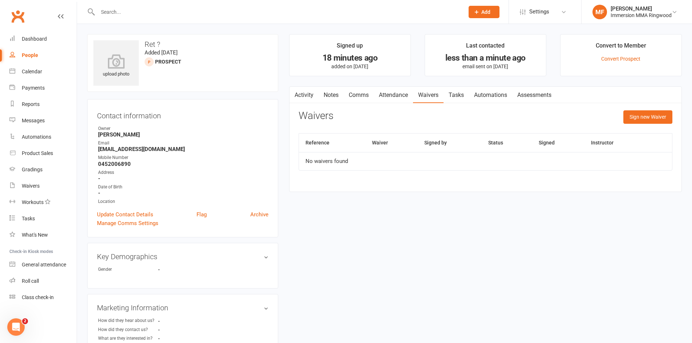
click at [388, 94] on link "Attendance" at bounding box center [393, 95] width 39 height 17
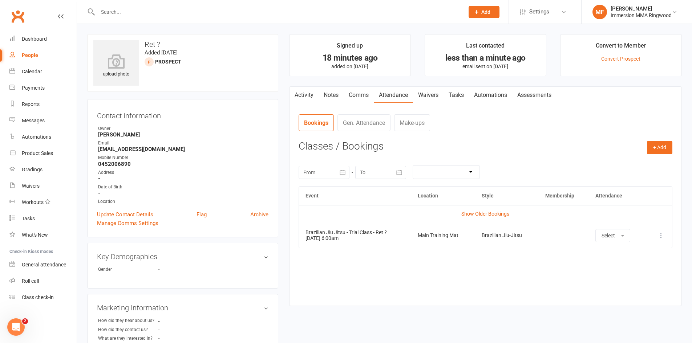
click at [368, 97] on link "Comms" at bounding box center [358, 95] width 30 height 17
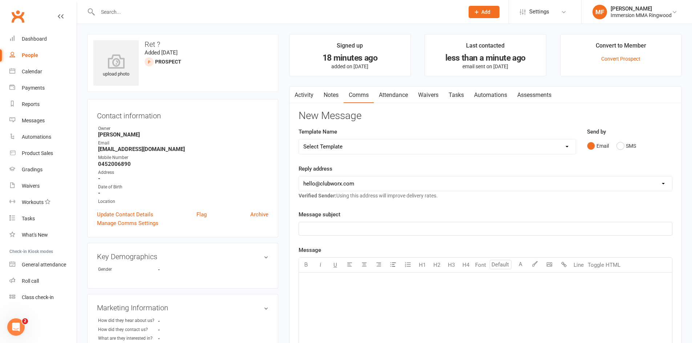
click at [310, 98] on link "Activity" at bounding box center [303, 95] width 29 height 17
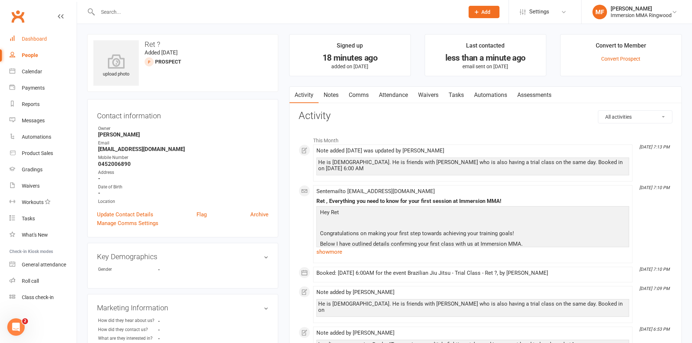
click at [57, 39] on link "Dashboard" at bounding box center [42, 39] width 67 height 16
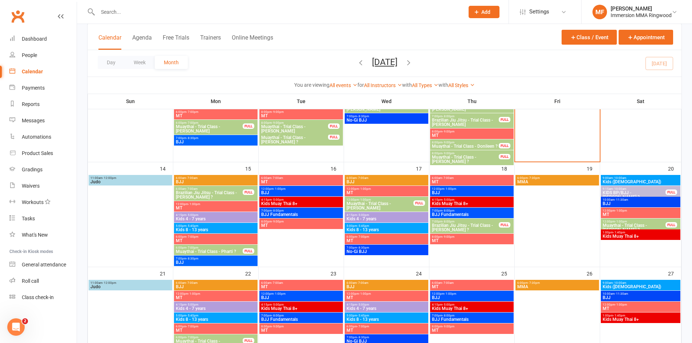
scroll to position [229, 0]
